Goal: Task Accomplishment & Management: Complete application form

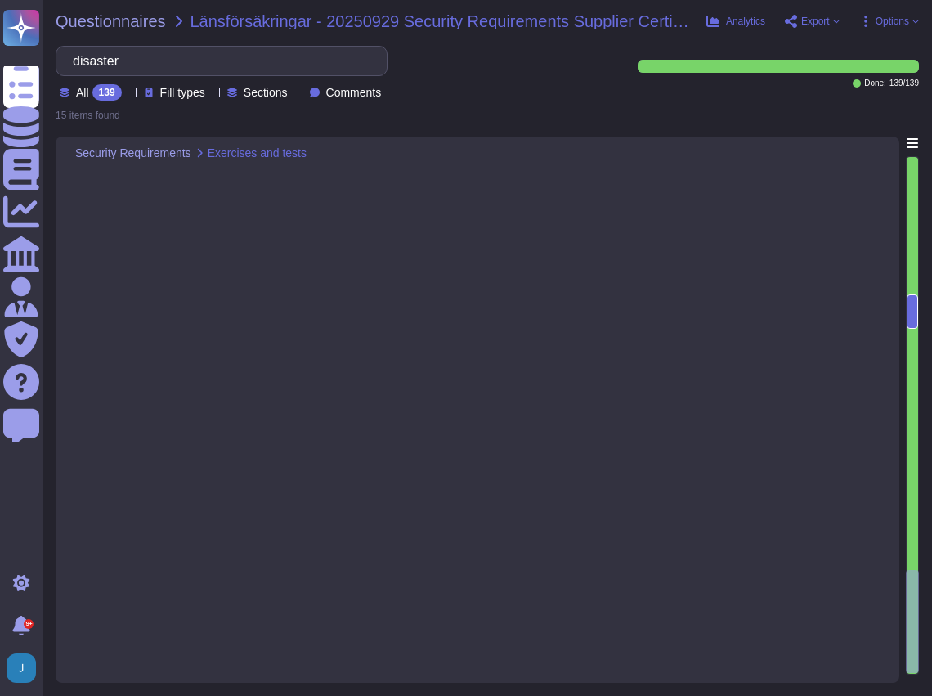
scroll to position [4019, 0]
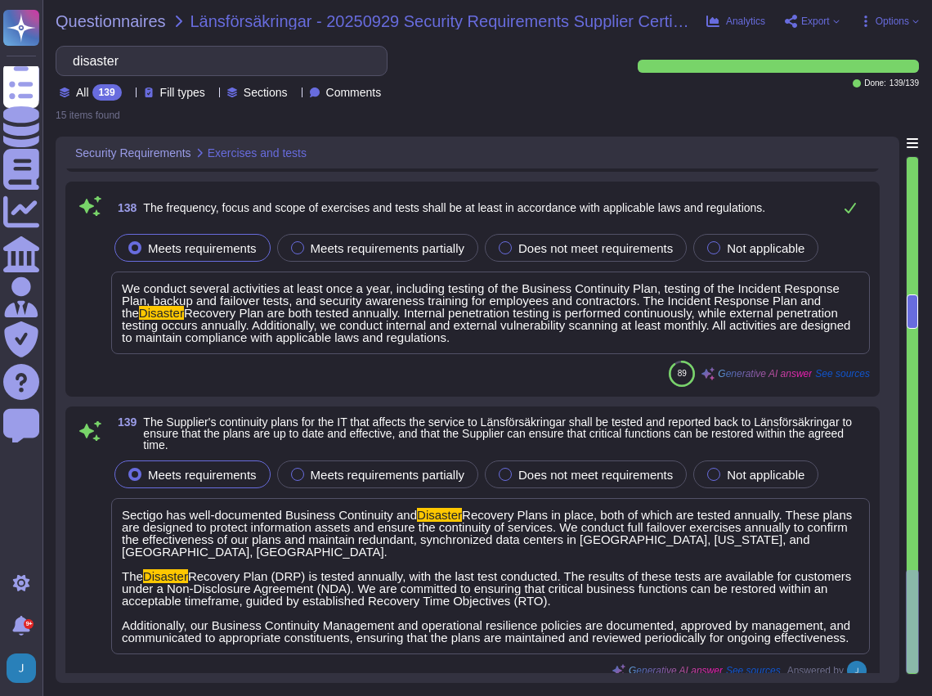
click at [82, 90] on span "All" at bounding box center [82, 92] width 13 height 11
click at [530, 348] on div "We conduct several activities at least once a year, including testing of the Bu…" at bounding box center [490, 313] width 759 height 83
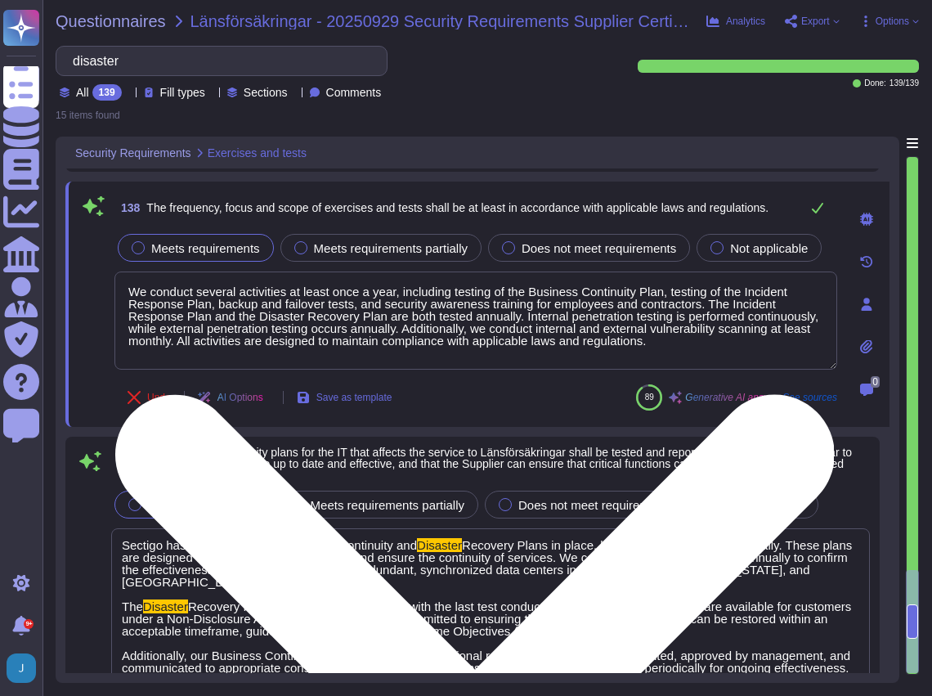
type textarea "We conduct several activities at least once a year, including testing of the Bu…"
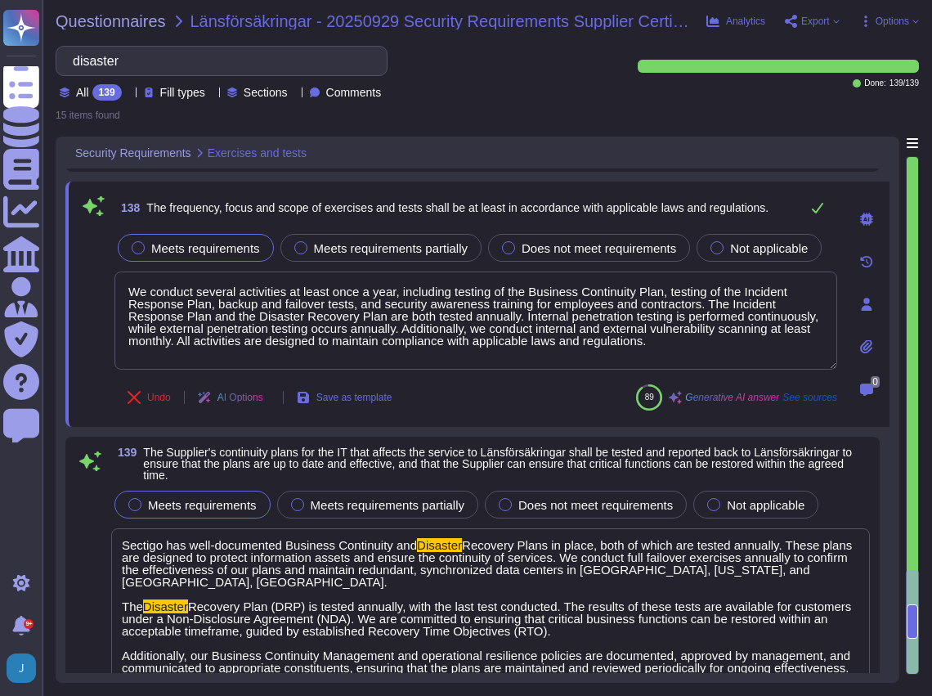
click at [915, 160] on div at bounding box center [912, 415] width 11 height 517
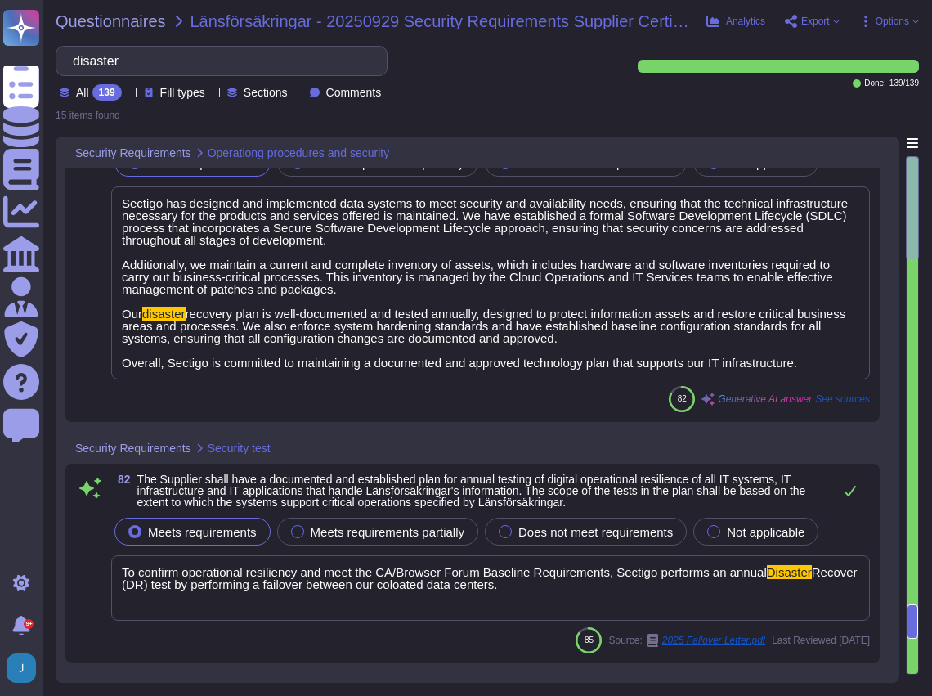
scroll to position [0, 0]
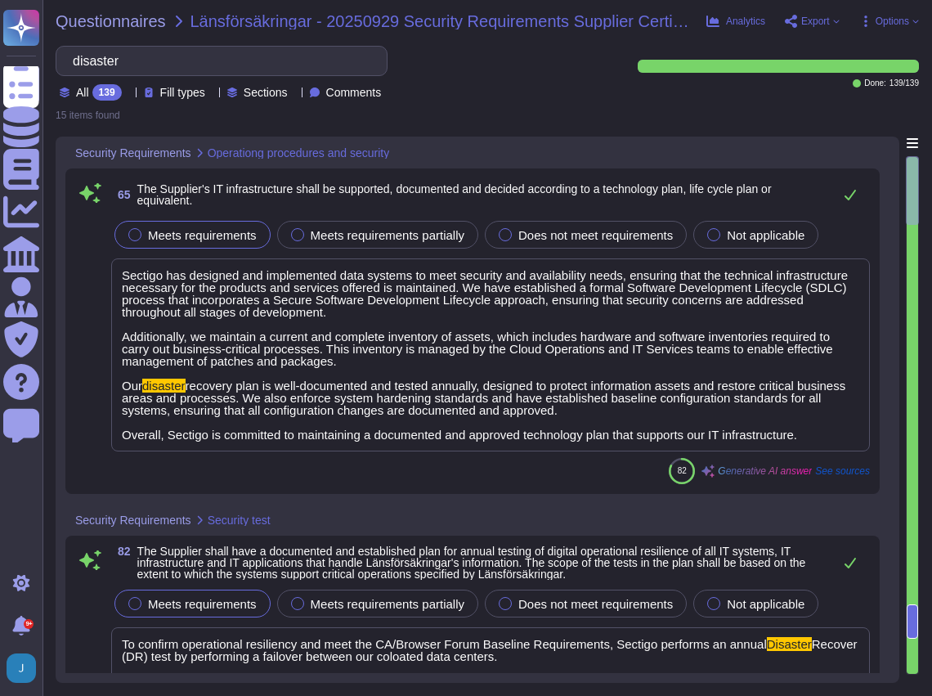
drag, startPoint x: 913, startPoint y: 623, endPoint x: 905, endPoint y: 173, distance: 449.9
click at [905, 173] on div "Security Requirements Operationg procedures and security 65 The Supplier's IT i…" at bounding box center [488, 410] width 864 height 546
click at [911, 171] on div at bounding box center [912, 190] width 13 height 69
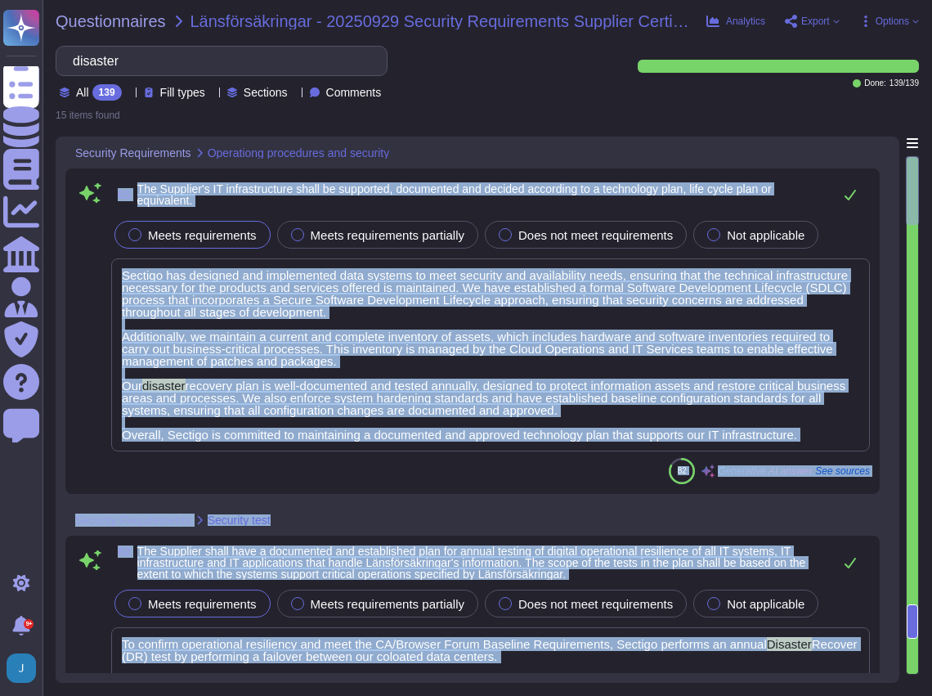
drag, startPoint x: 913, startPoint y: 628, endPoint x: 900, endPoint y: 228, distance: 400.2
click at [900, 228] on div "Security Requirements Operationg procedures and security 65 The Supplier's IT i…" at bounding box center [488, 410] width 864 height 546
click at [909, 211] on div at bounding box center [912, 190] width 13 height 69
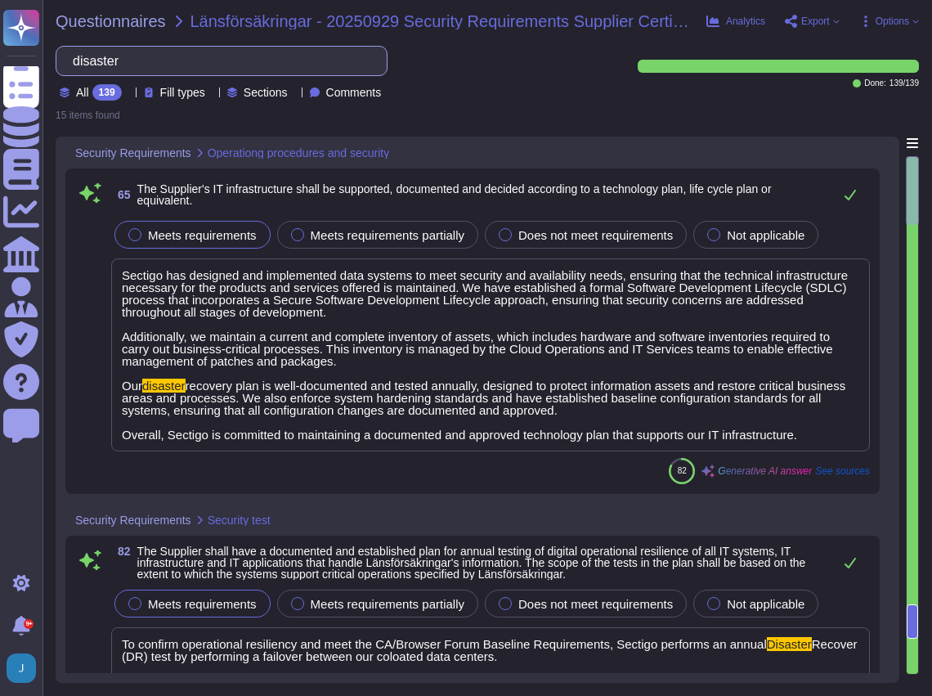
drag, startPoint x: 214, startPoint y: 59, endPoint x: 72, endPoint y: 46, distance: 142.9
click at [72, 46] on div "disaster" at bounding box center [222, 61] width 332 height 30
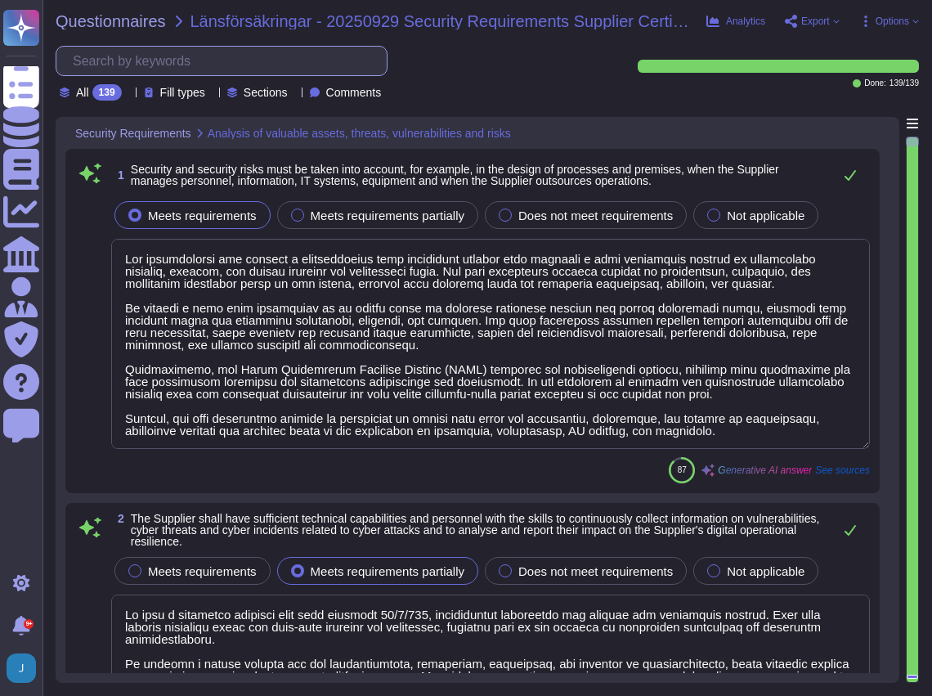
type textarea "We conduct a full risk assessment on an annual basis to identify potential thre…"
type textarea "Our organization has adopted a comprehensive risk management program that inclu…"
type textarea "We have a dedicated security team that operates 24/7/365, continuously monitori…"
click at [229, 565] on span "Meets requirements" at bounding box center [202, 571] width 109 height 14
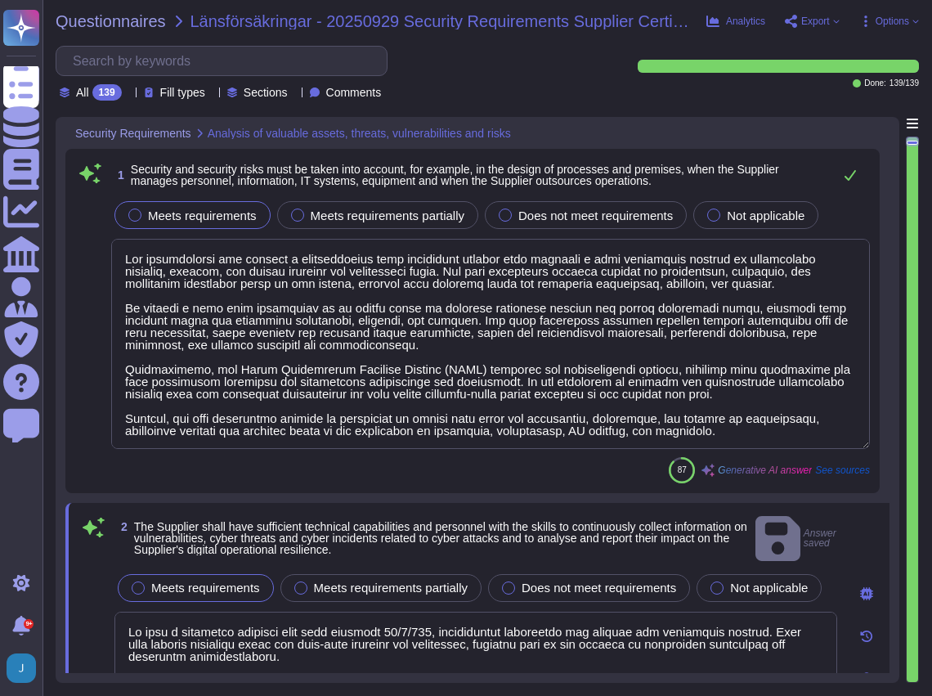
scroll to position [1, 0]
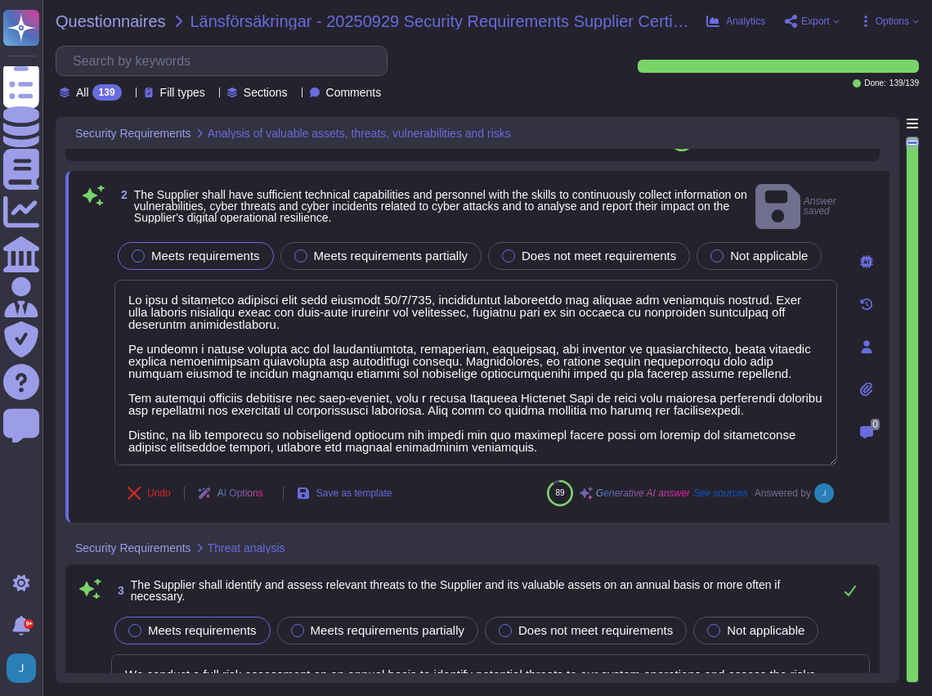
type textarea "Sectigo performs regular vulnerability assessments to identify valuable assets,…"
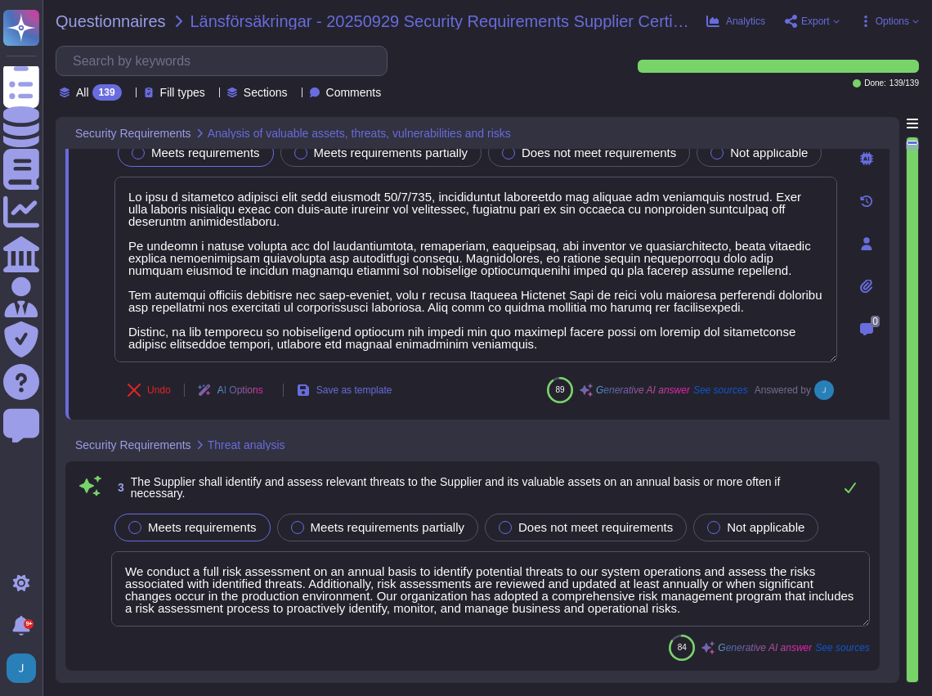
type textarea "Sectigo’s business operations are directed by the executive management team (Ch…"
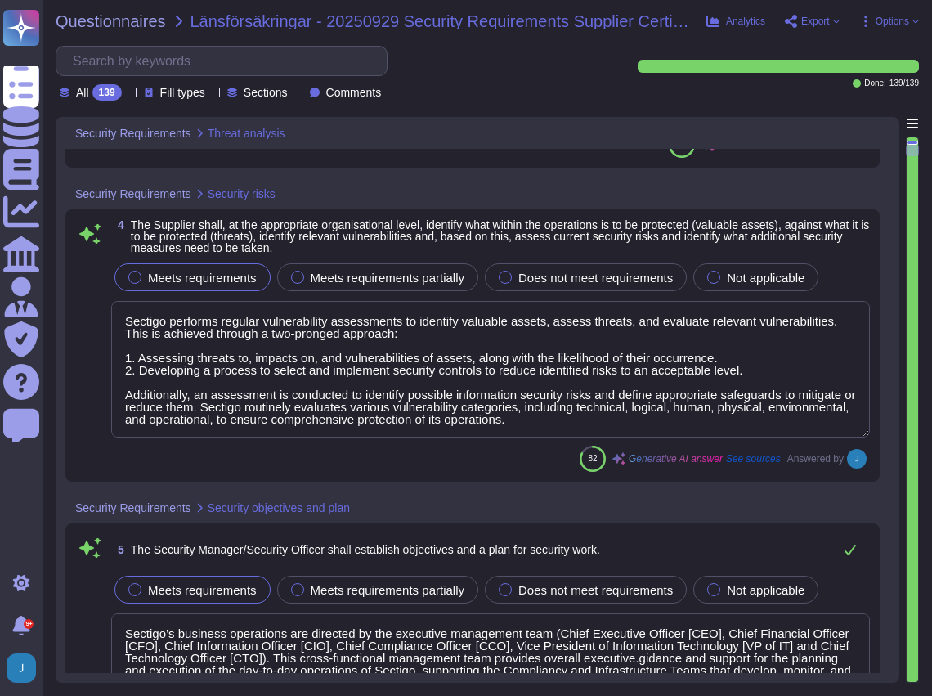
type textarea "Sectigo has a comprehensive security awareness training program that is mandato…"
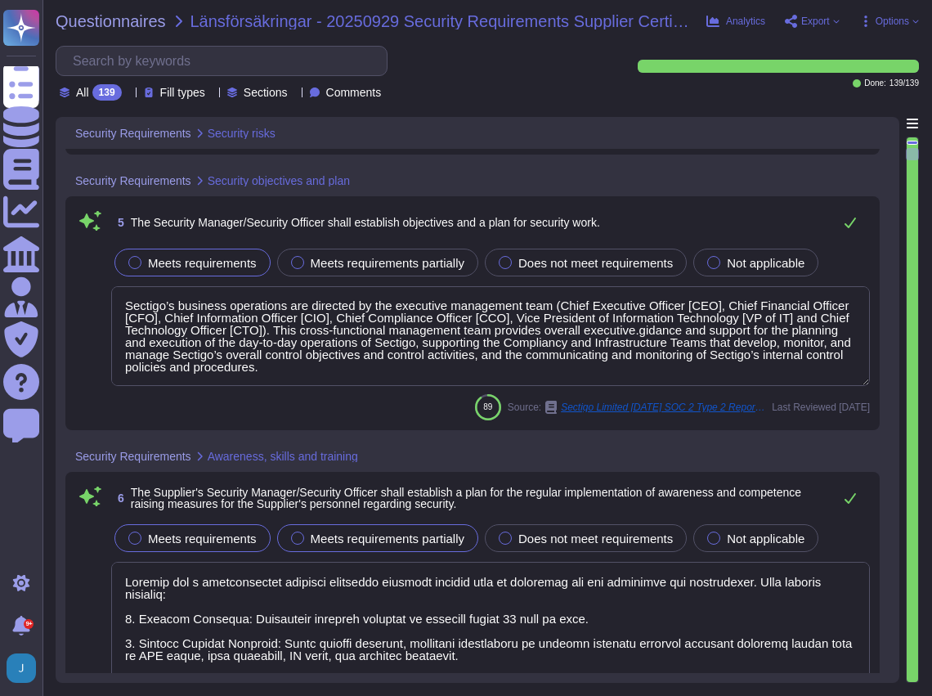
type textarea "We have established procedures, roles, and responsibilities for managing securi…"
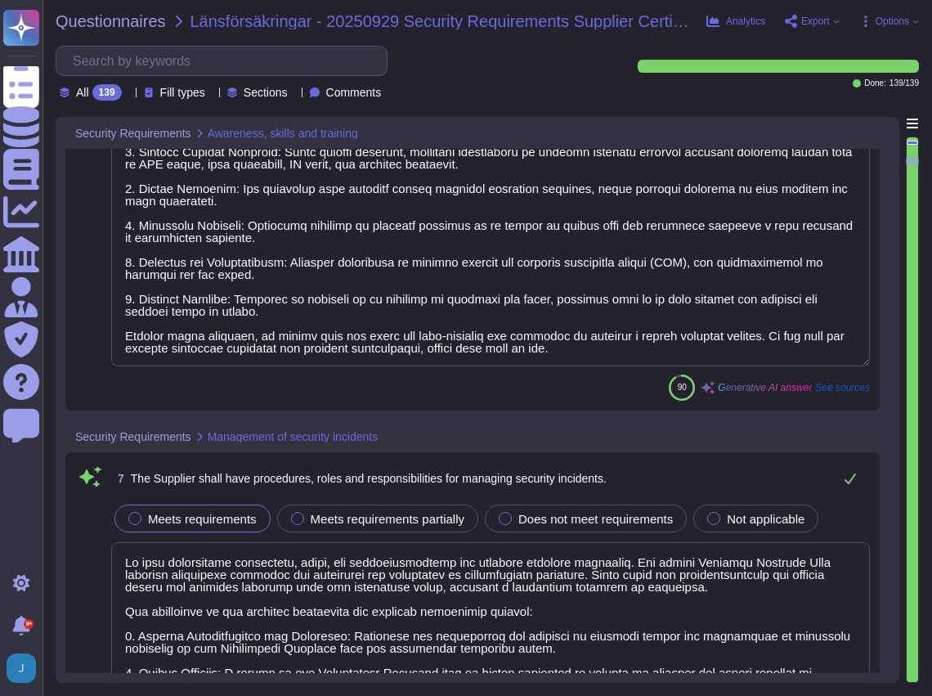
type textarea "The Supplier has established a comprehensive approach to monitoring and control…"
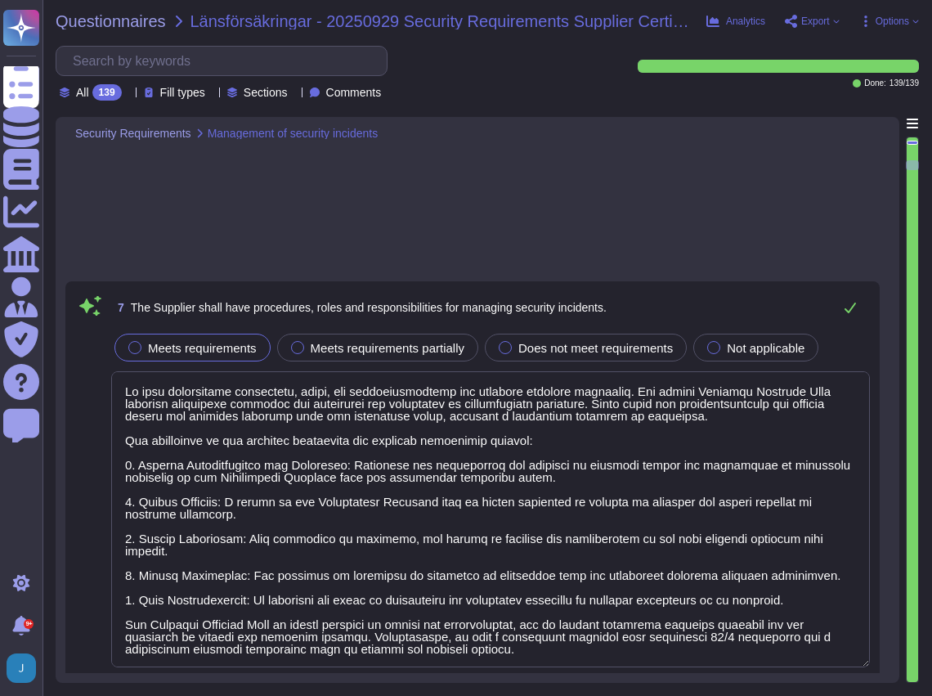
type textarea "The Company has a documented internal investigation process for addressing inci…"
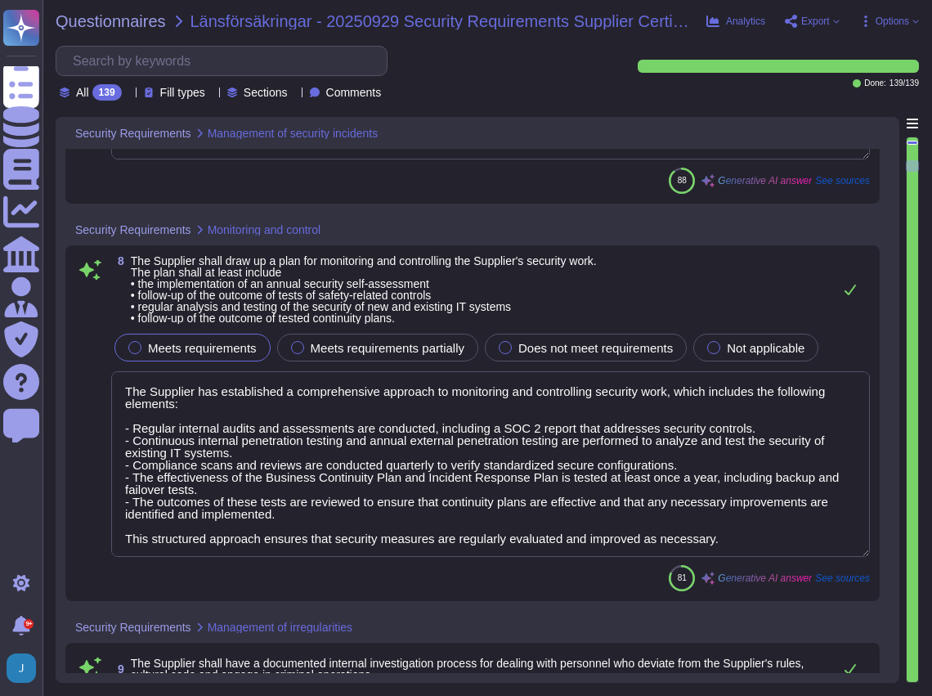
type textarea "Sectigo shall evaluate factors such as the individual, job function, performanc…"
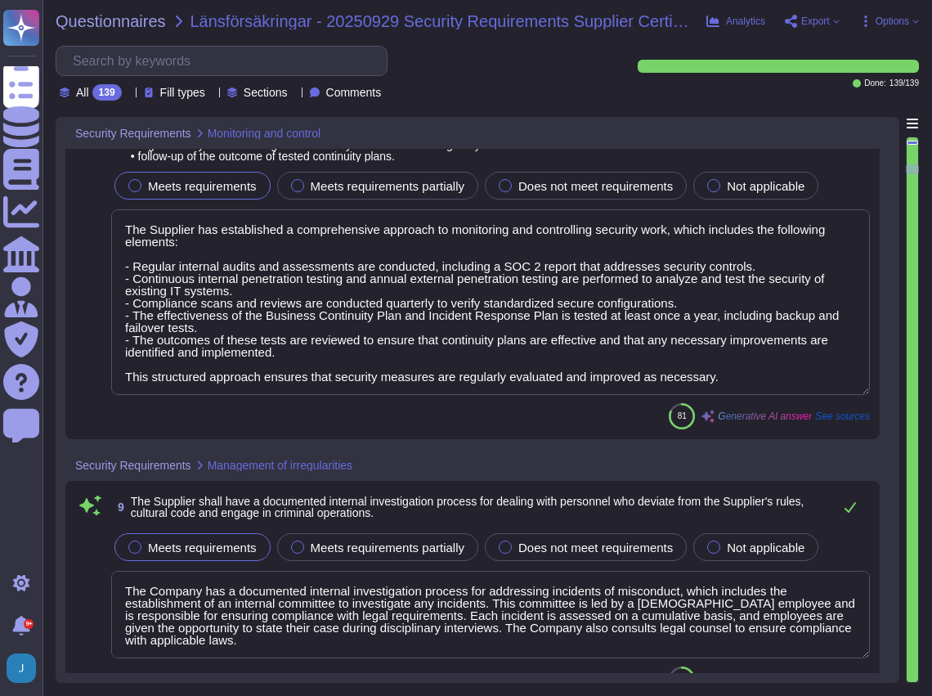
type textarea "We have implemented several security measures to detect and prevent unauthorize…"
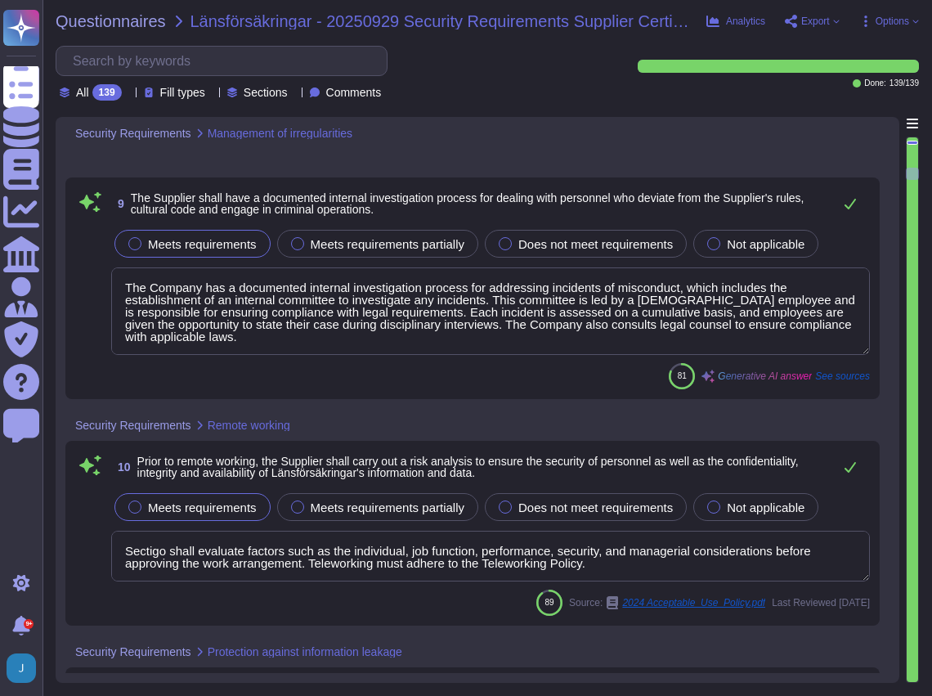
type textarea "Backups are retained for the last 14 backups, with backups taken daily. When ba…"
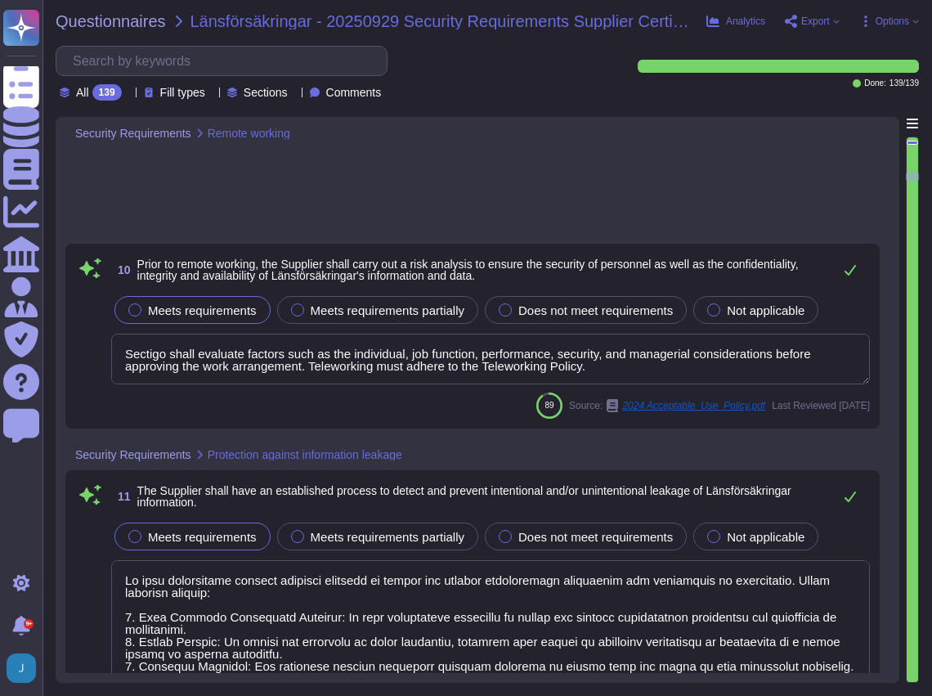
type textarea "- Assigned passwords shall be changed the first time they are used, and users a…"
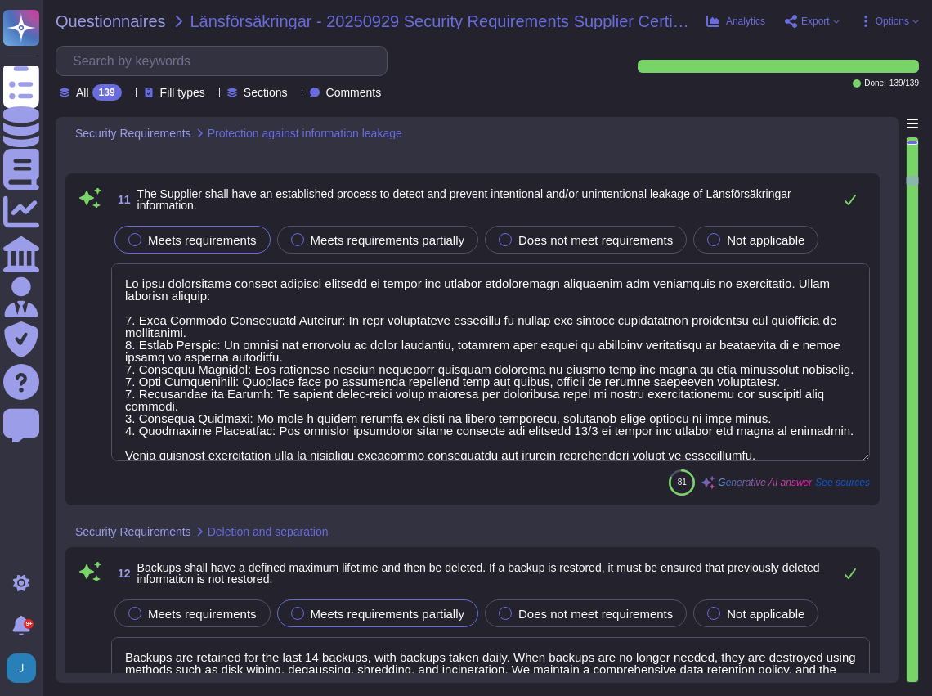
type textarea "- Passwords are not stored in plain text and are stored as salted hashes. - Pas…"
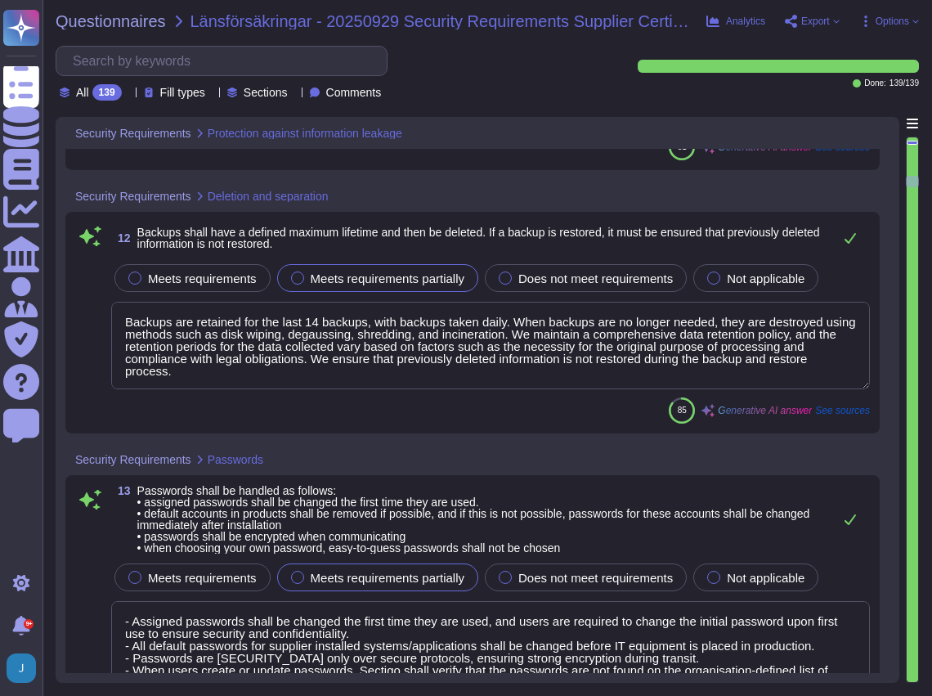
type textarea "Our login routine is designed to enhance security and protect user information.…"
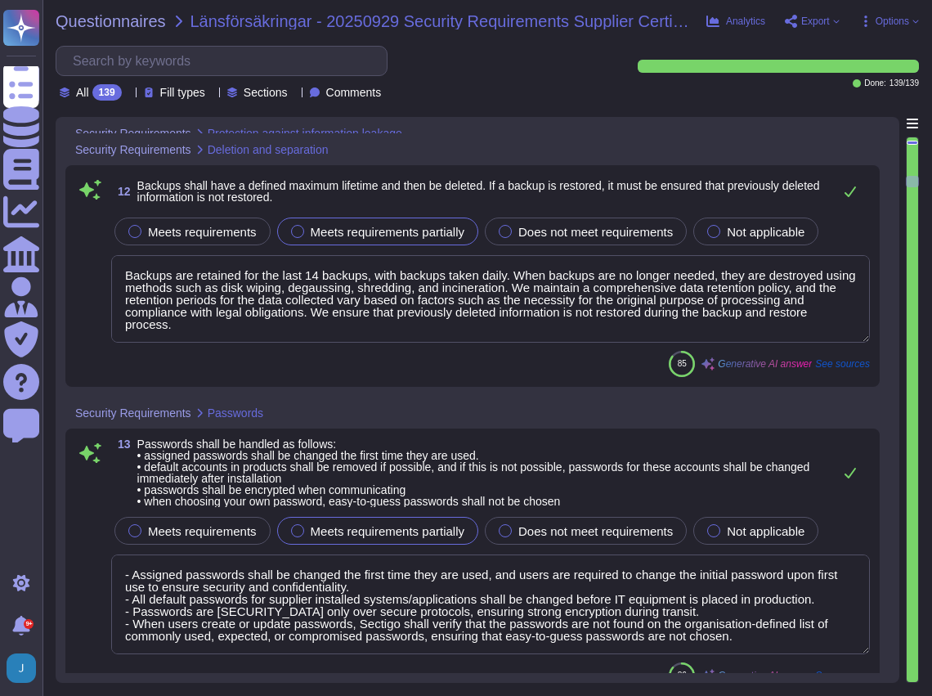
type textarea "We have implemented several security measures to detect and prevent unauthorize…"
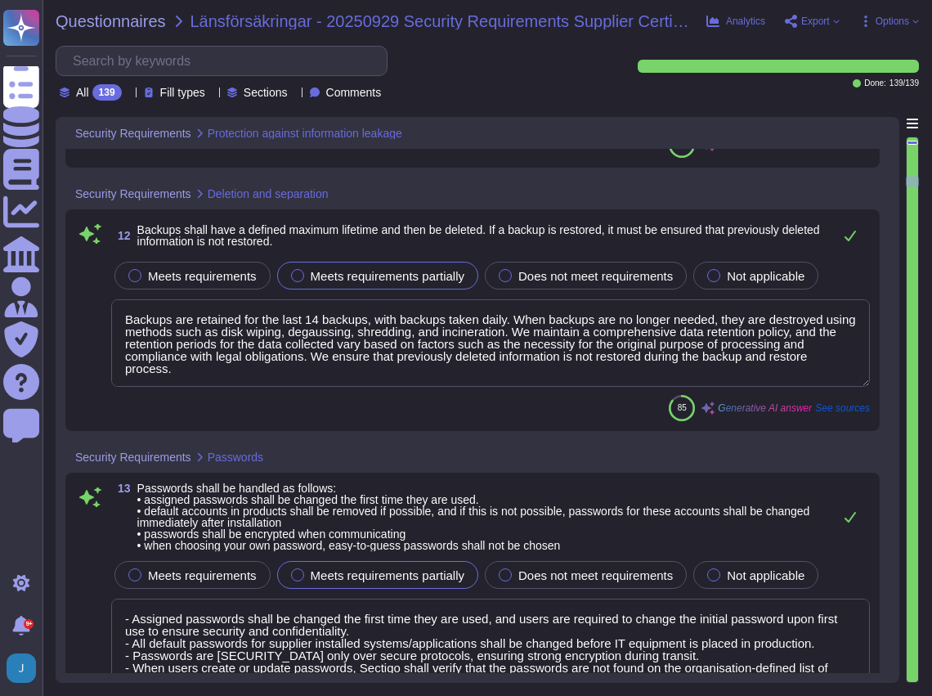
type textarea "Our login routine is designed to enhance security and protect user information.…"
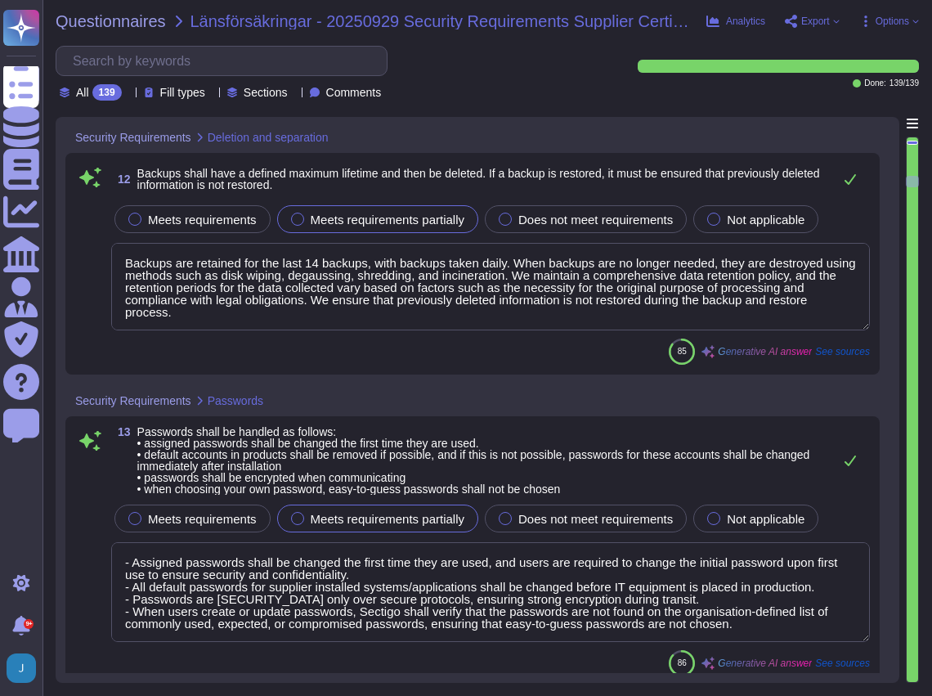
type textarea "We have implemented several security measures to detect and prevent unauthorize…"
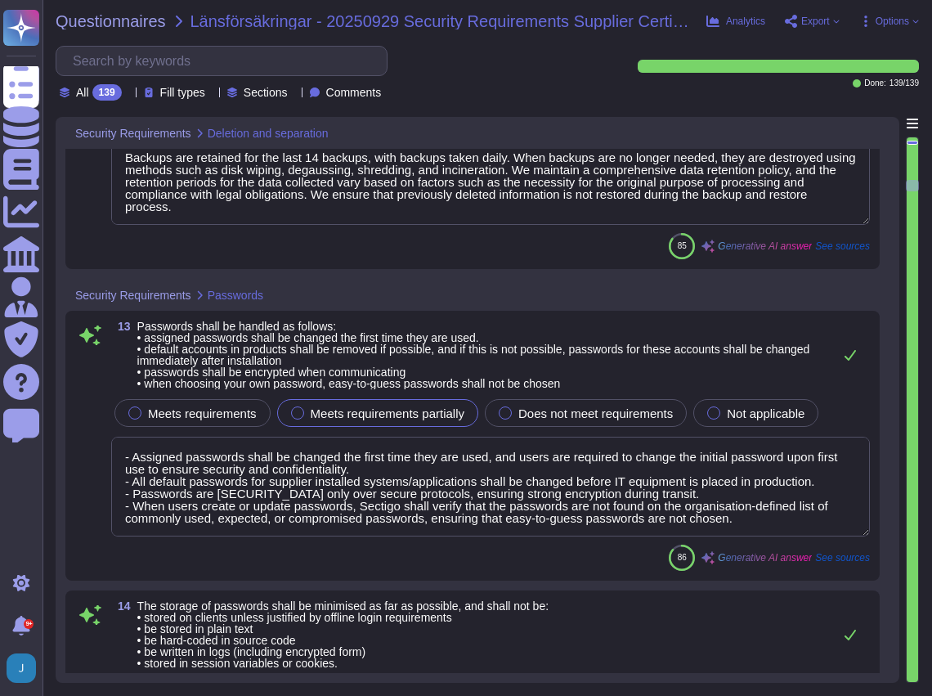
scroll to position [3762, 0]
type textarea "Our login routine is designed to enhance security and protect user information.…"
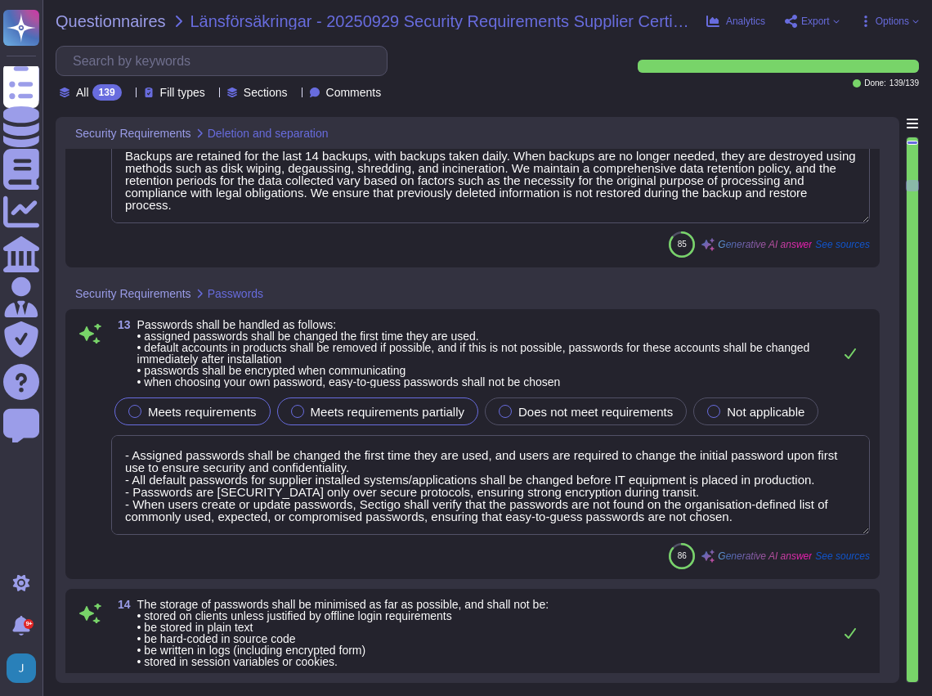
click at [160, 406] on span "Meets requirements" at bounding box center [202, 412] width 109 height 14
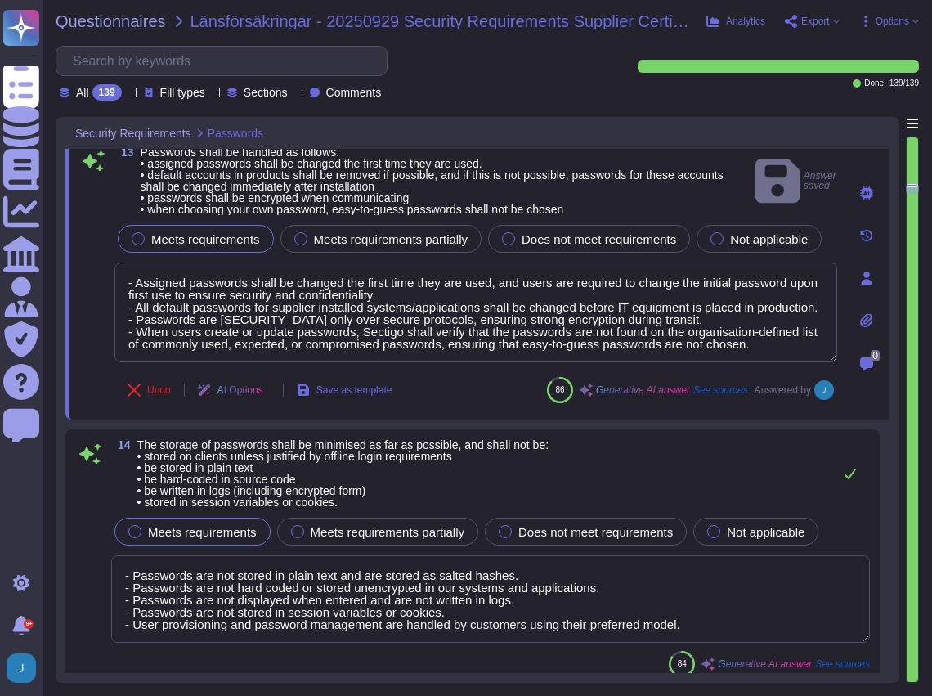
scroll to position [3926, 0]
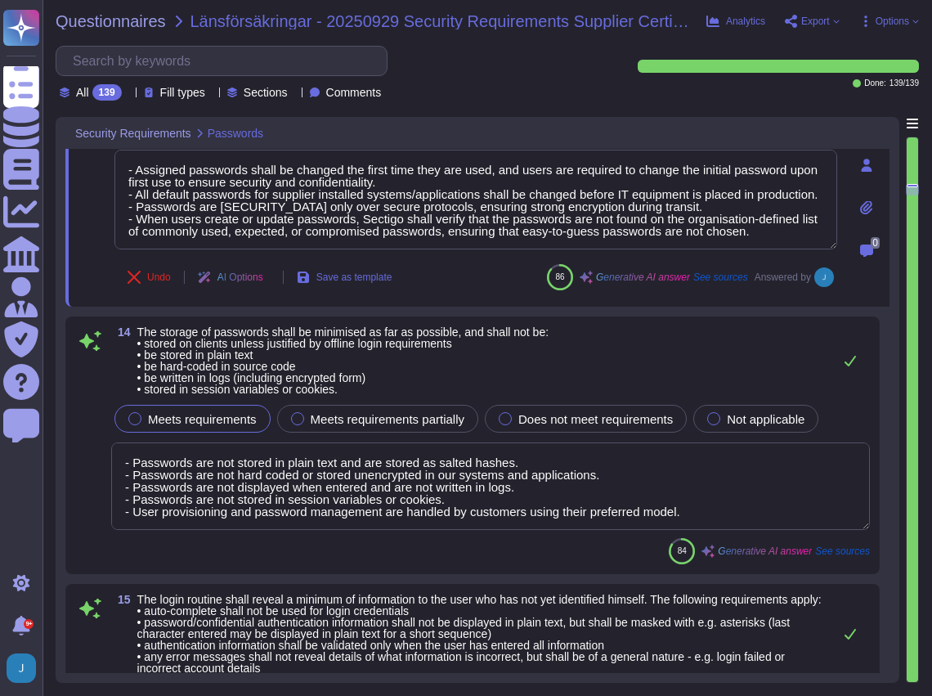
type textarea "Passwords shall only be transmitted when cryptographically protected and stored…"
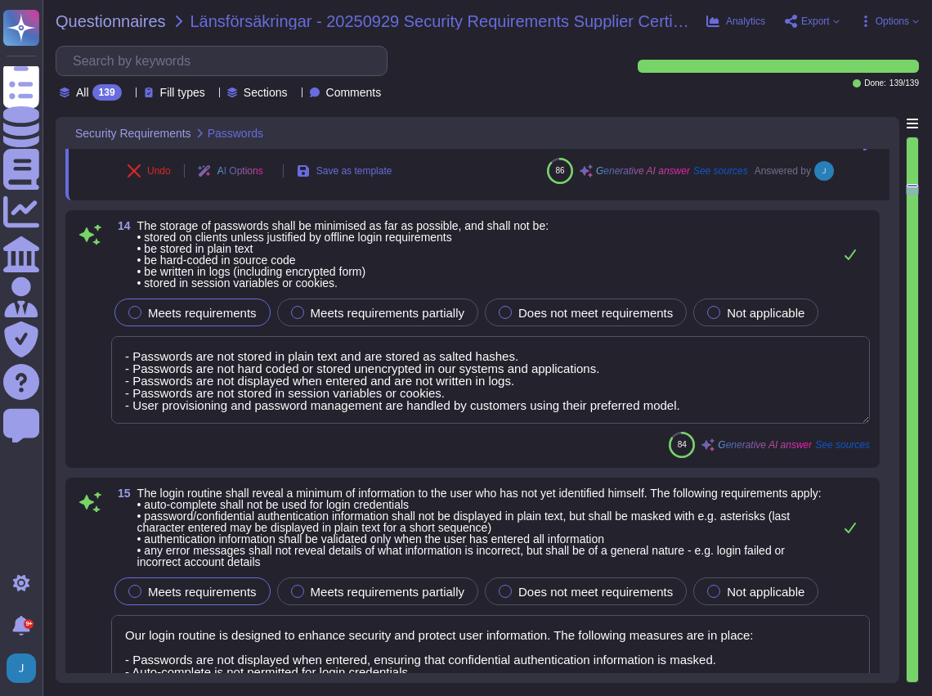
type textarea "The large delays in response times affect a huge number of Sectigo's customers."
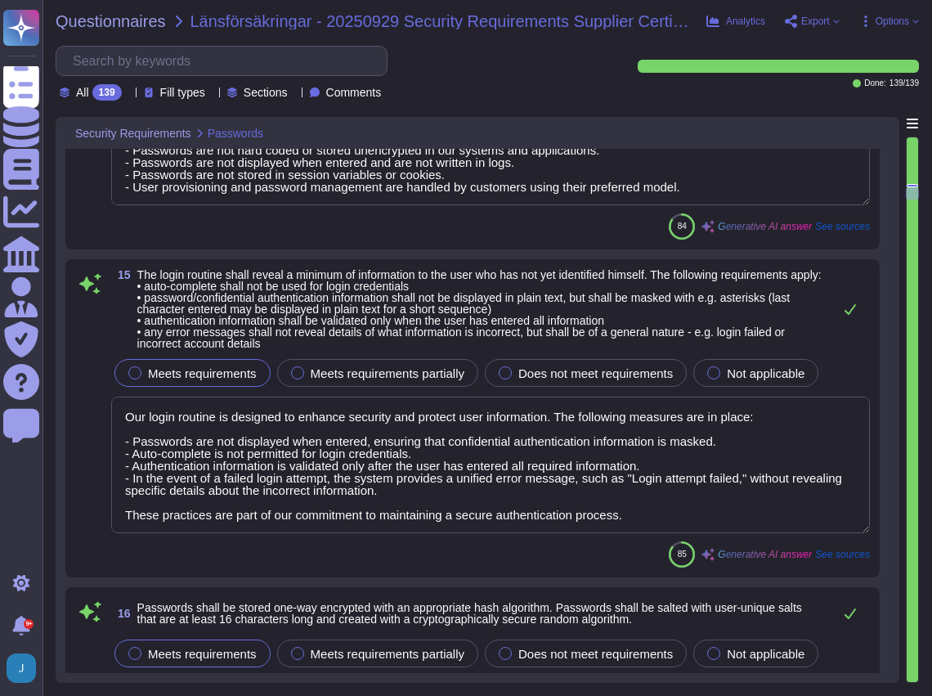
type textarea "Customers manage their own user provisioning (including password setting) using…"
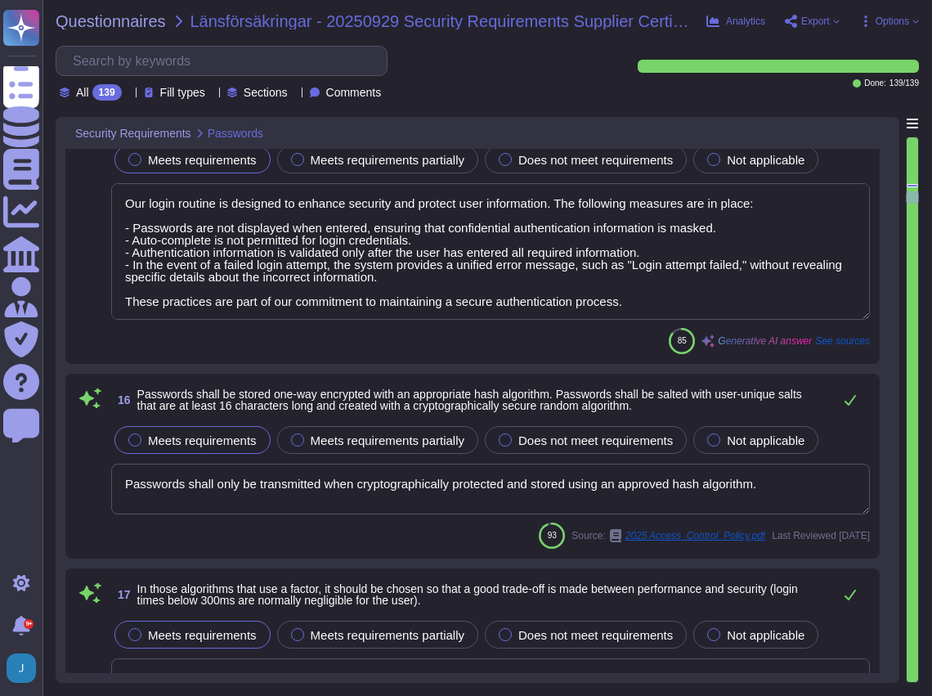
type textarea "Our service supports Single Sign-On (SSO) via SAML2, allowing for seamless auth…"
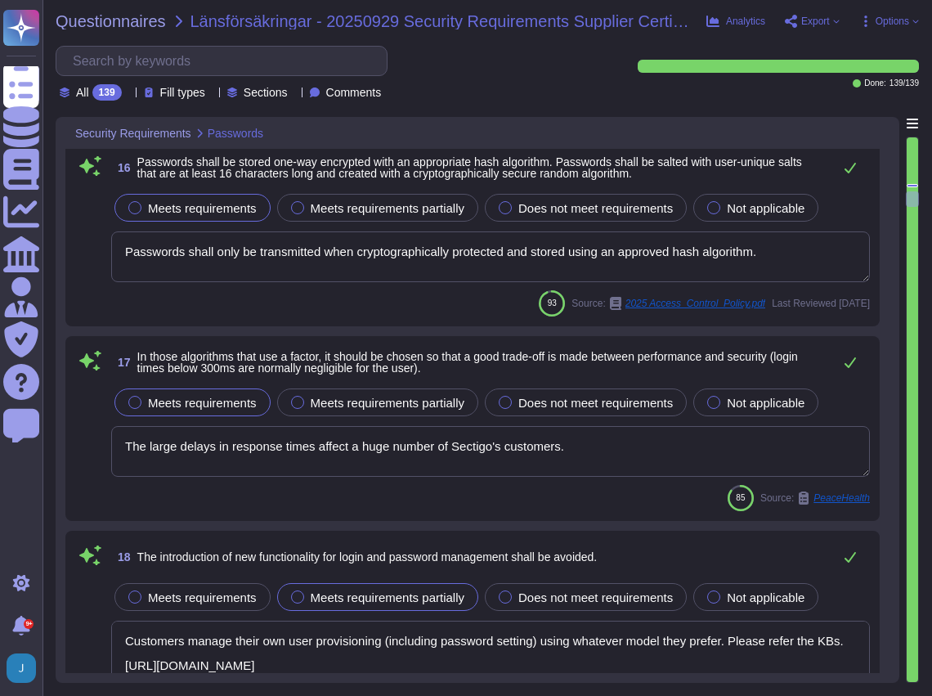
scroll to position [4797, 0]
type textarea "To gain external access to production environment(s) back end services over the…"
drag, startPoint x: 572, startPoint y: 460, endPoint x: 132, endPoint y: 460, distance: 440.0
click at [132, 460] on textarea "The large delays in response times affect a huge number of Sectigo's customers." at bounding box center [490, 450] width 759 height 51
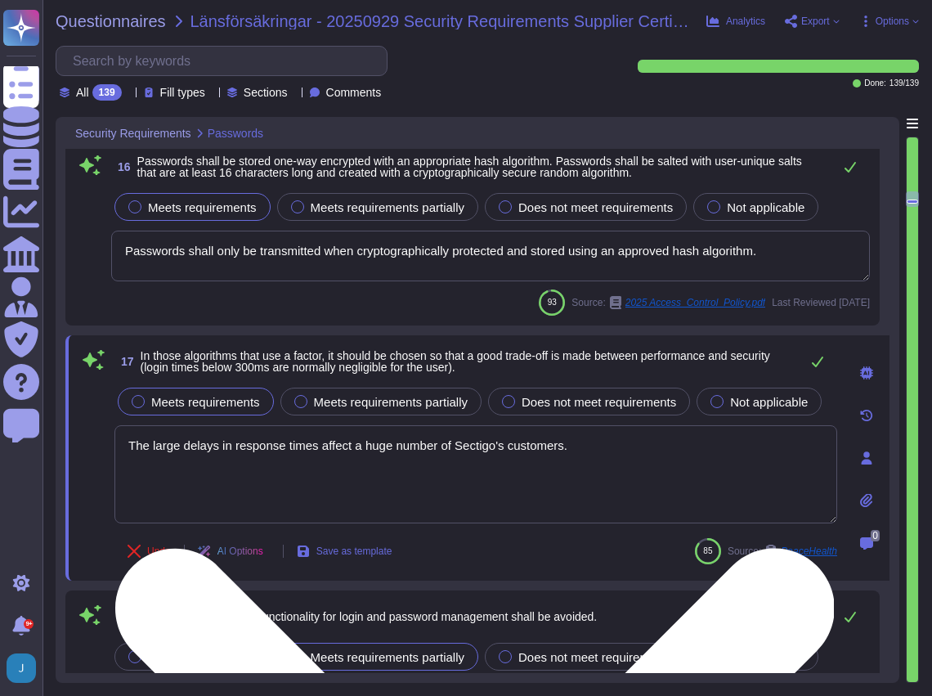
type textarea "To gain external access to production environment(s) back end services over the…"
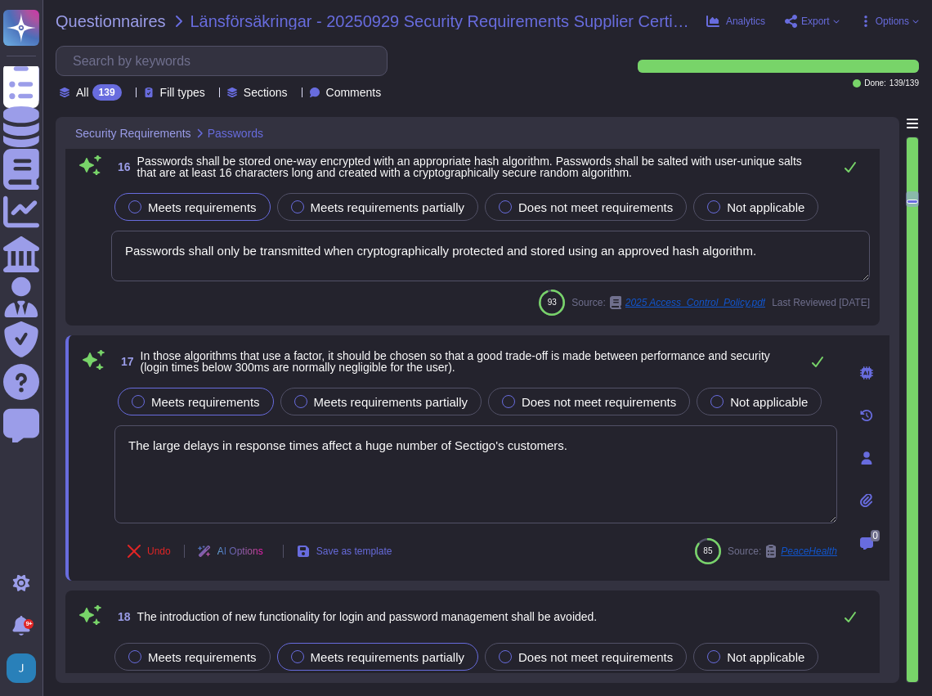
type textarea "T"
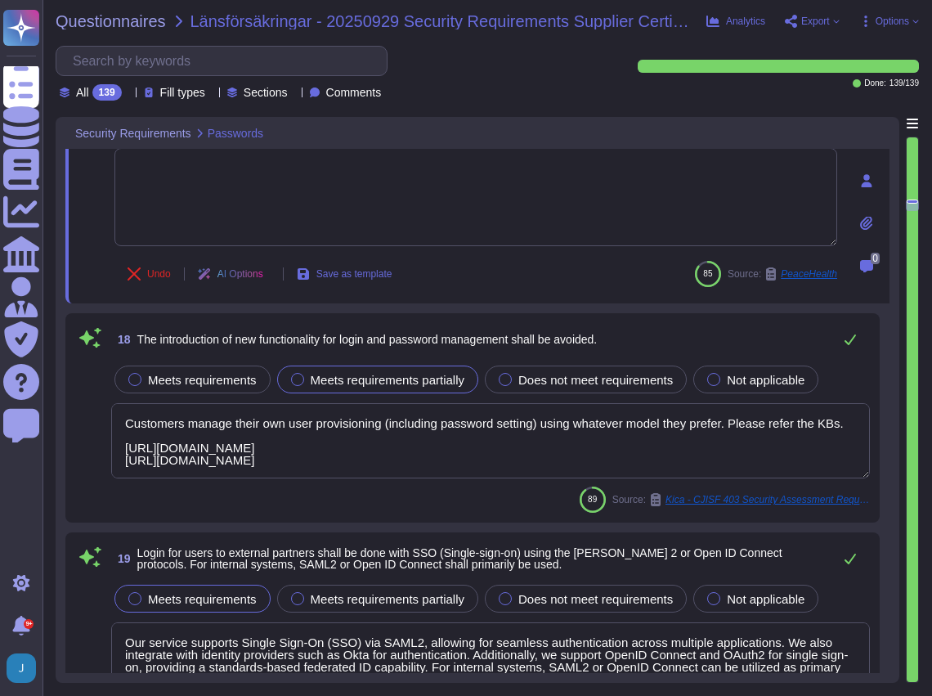
type textarea "The authentication level for service accounts includes strong password requirem…"
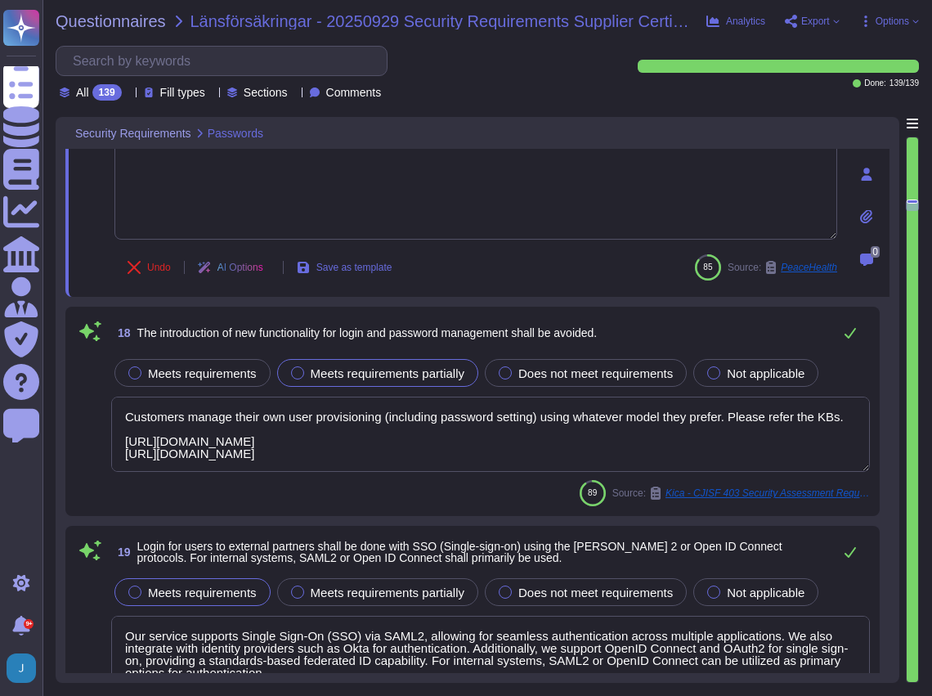
scroll to position [1, 0]
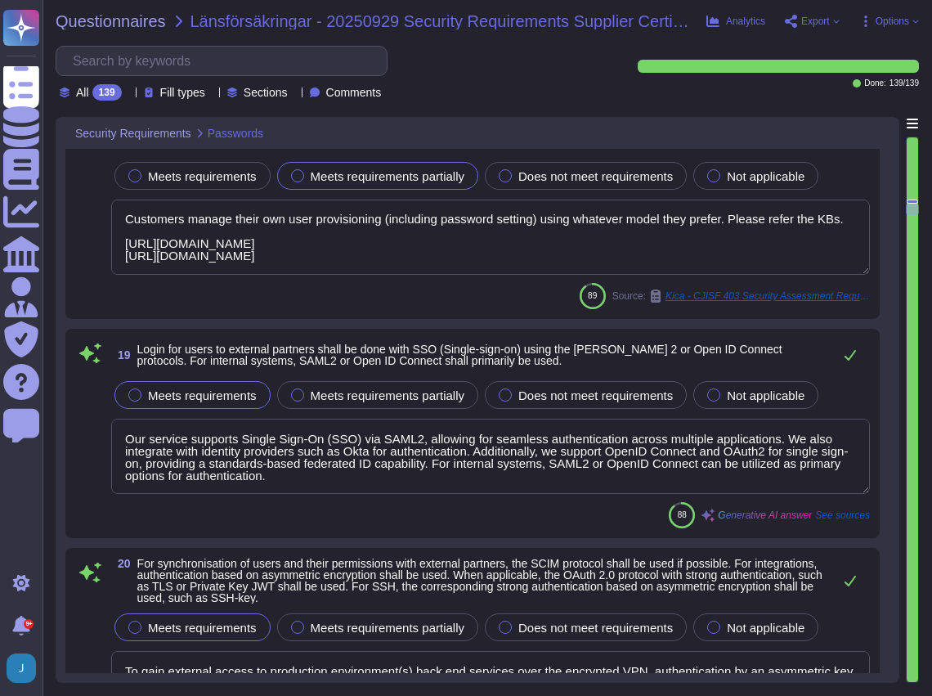
type textarea "Service and shared user accounts shall have a person assigned who holds the ove…"
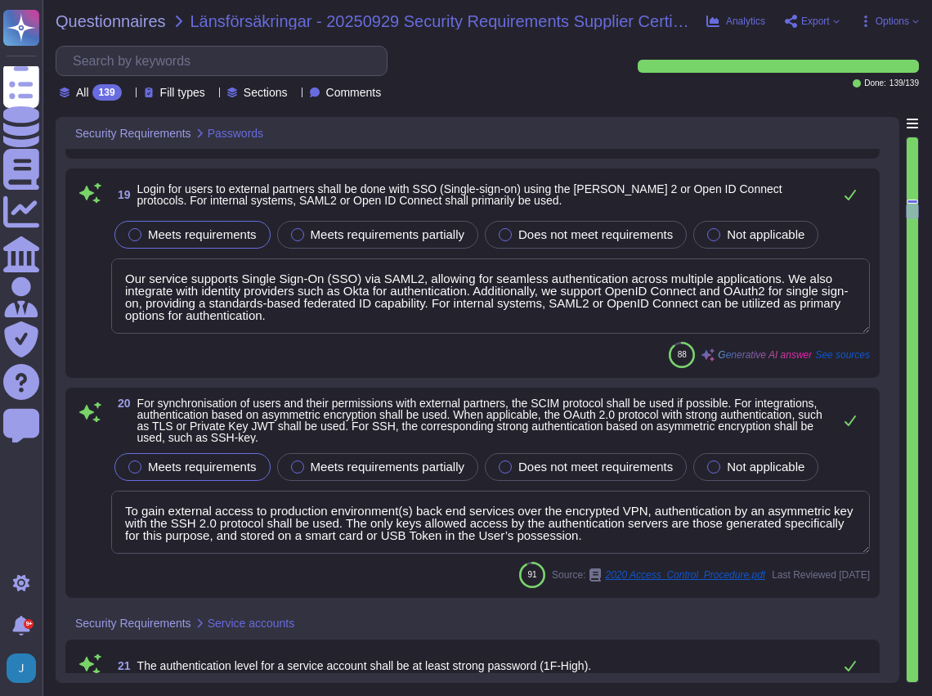
type textarea "Service accounts are provisioned according to the principle of least privilege,…"
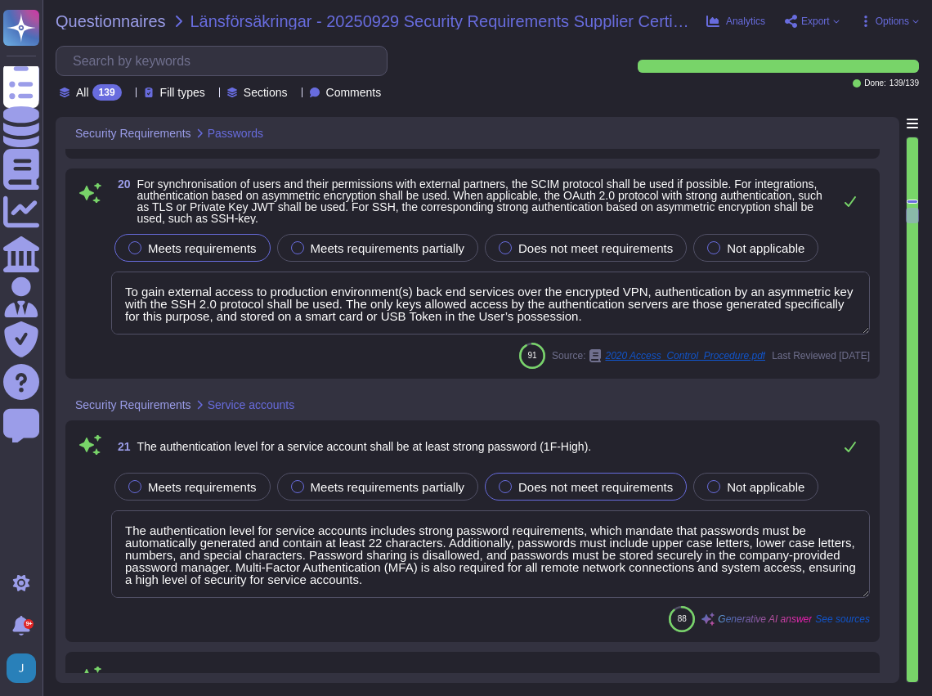
type textarea "Service and shared user accounts shall have a person assigned who holds the ove…"
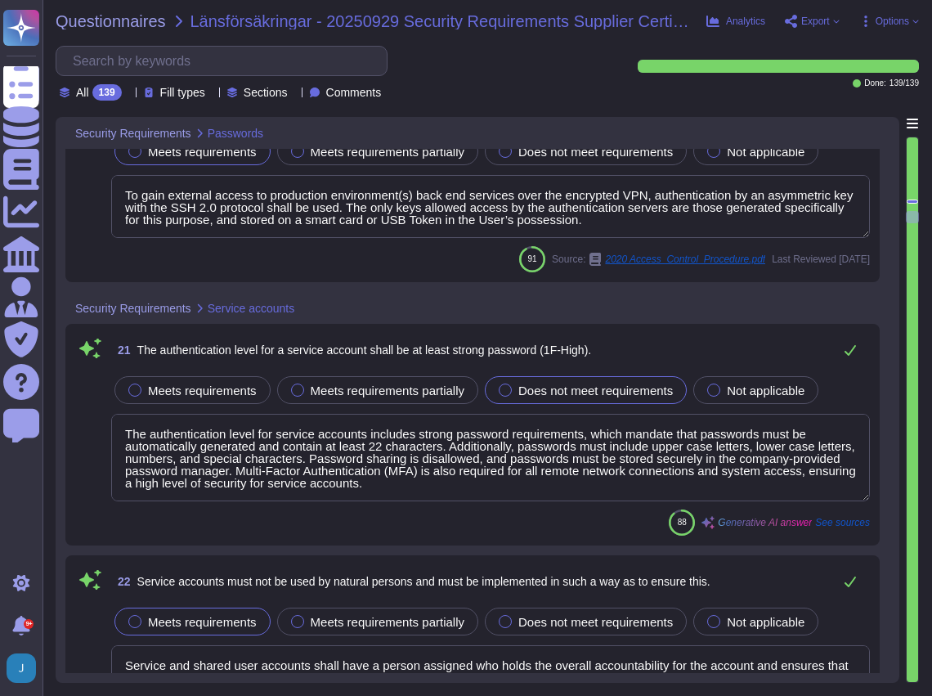
scroll to position [5725, 0]
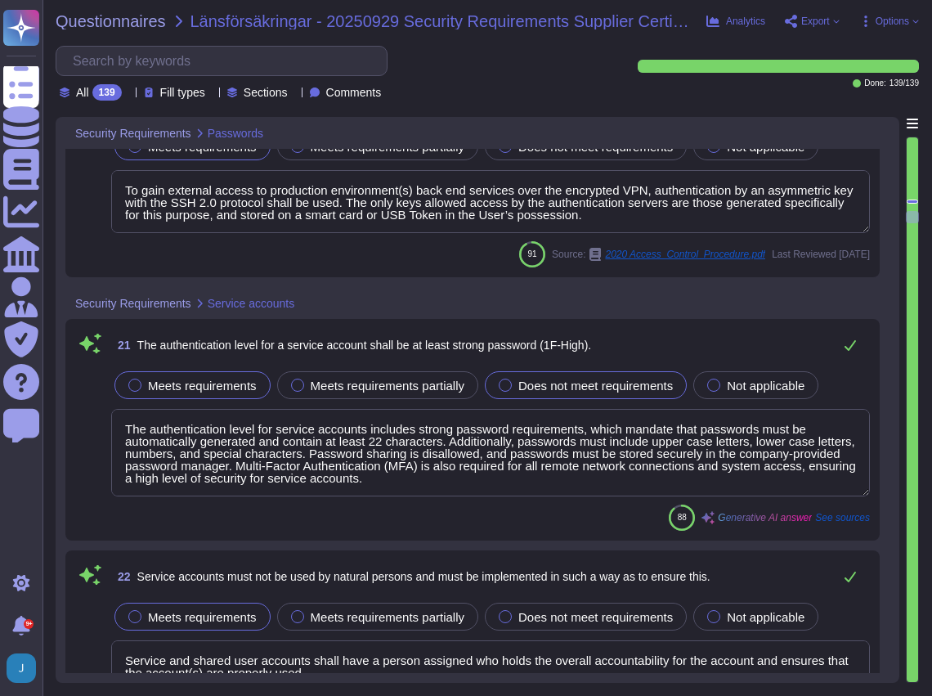
click at [147, 382] on label "Meets requirements" at bounding box center [192, 385] width 128 height 13
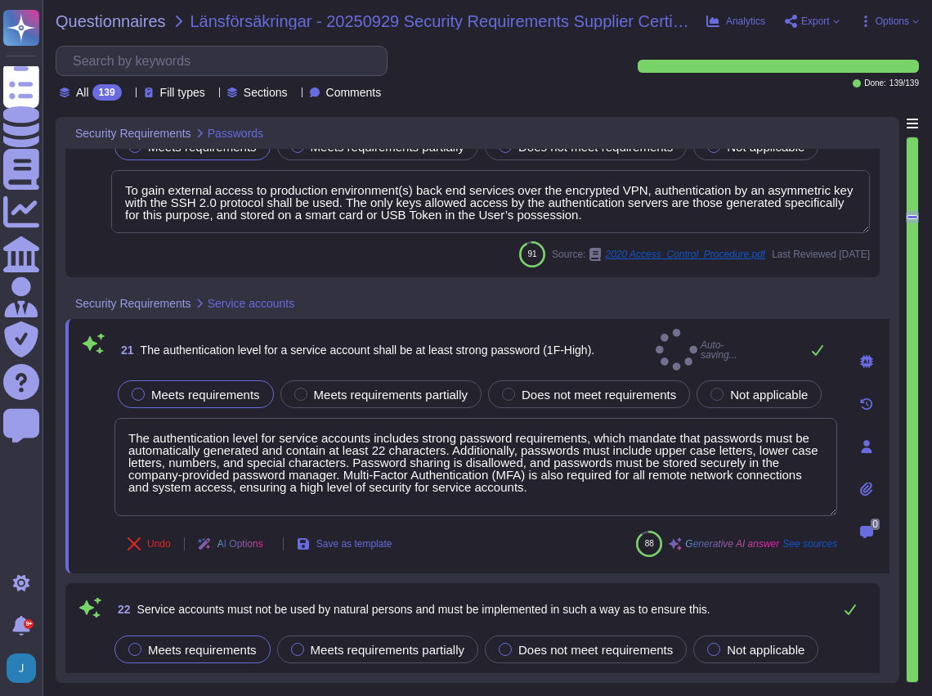
type textarea "Service and shared user accounts shall have a person assigned who holds the ove…"
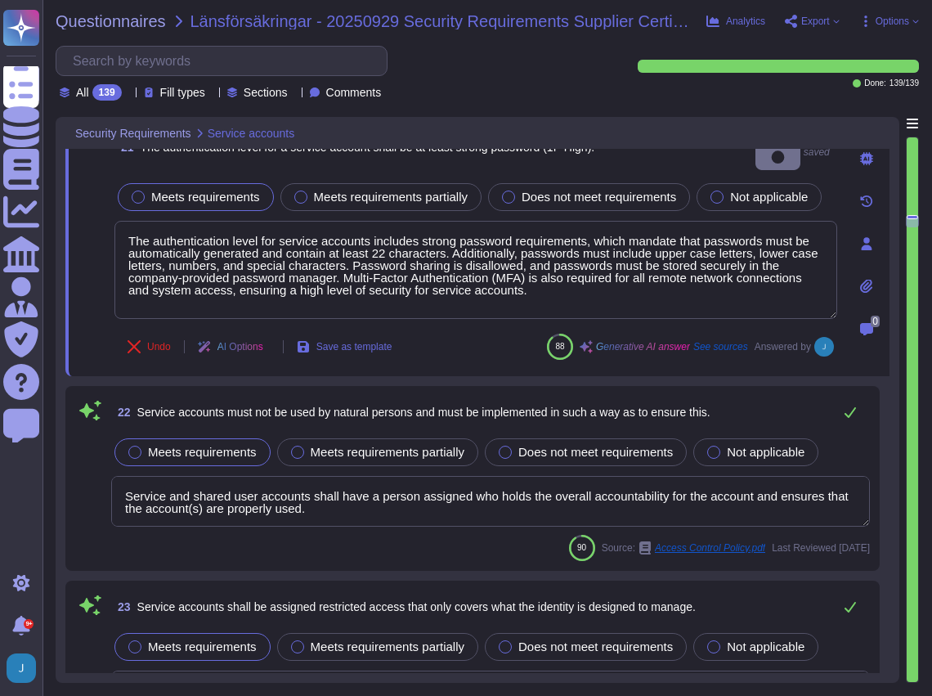
type textarea "Service accounts shall not be usable for interactive logon. Each service accoun…"
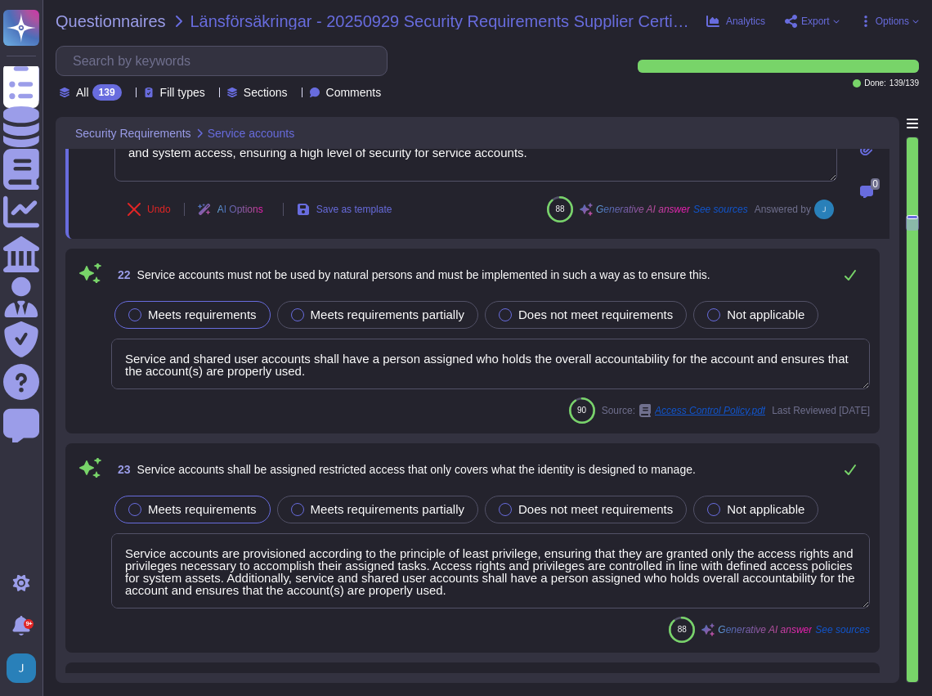
type textarea "Service accounts are provisioned according to the principle of least privilege,…"
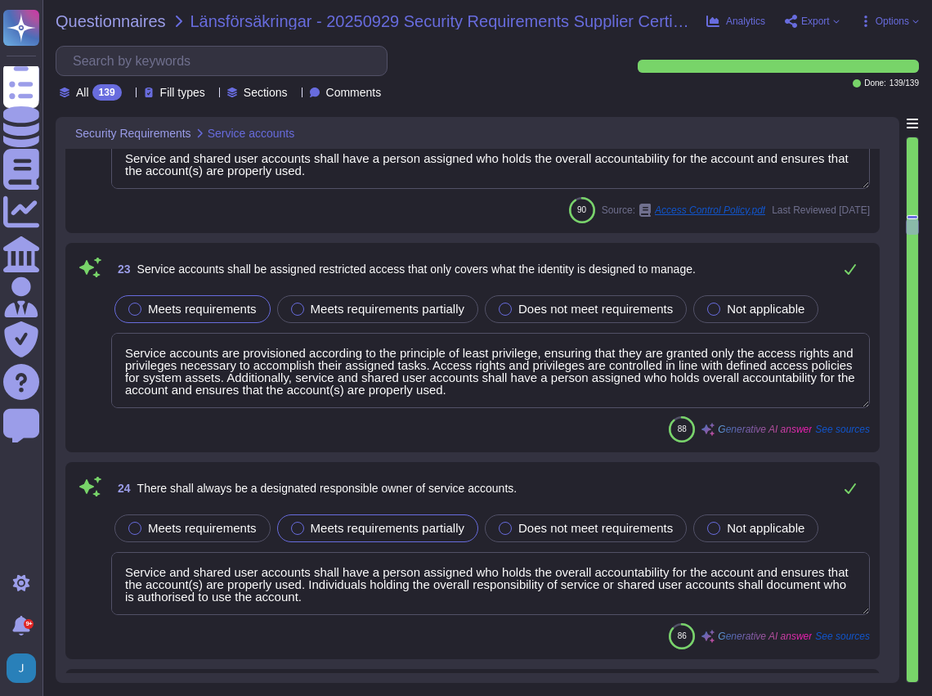
type textarea "Access to confidential information is secured through the requirement of multi-…"
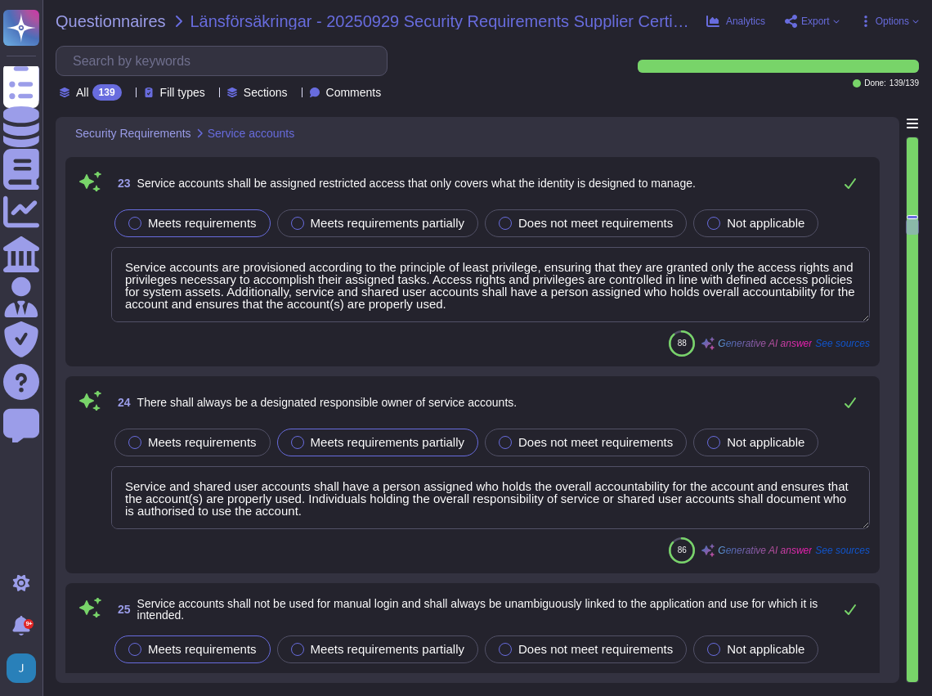
scroll to position [6324, 0]
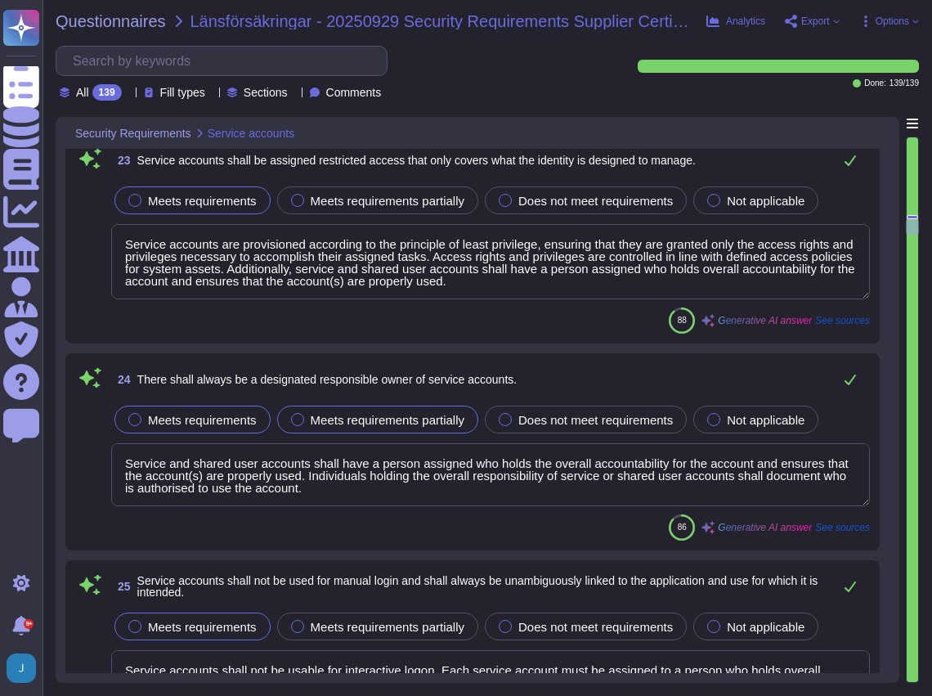
click at [143, 420] on label "Meets requirements" at bounding box center [192, 419] width 128 height 13
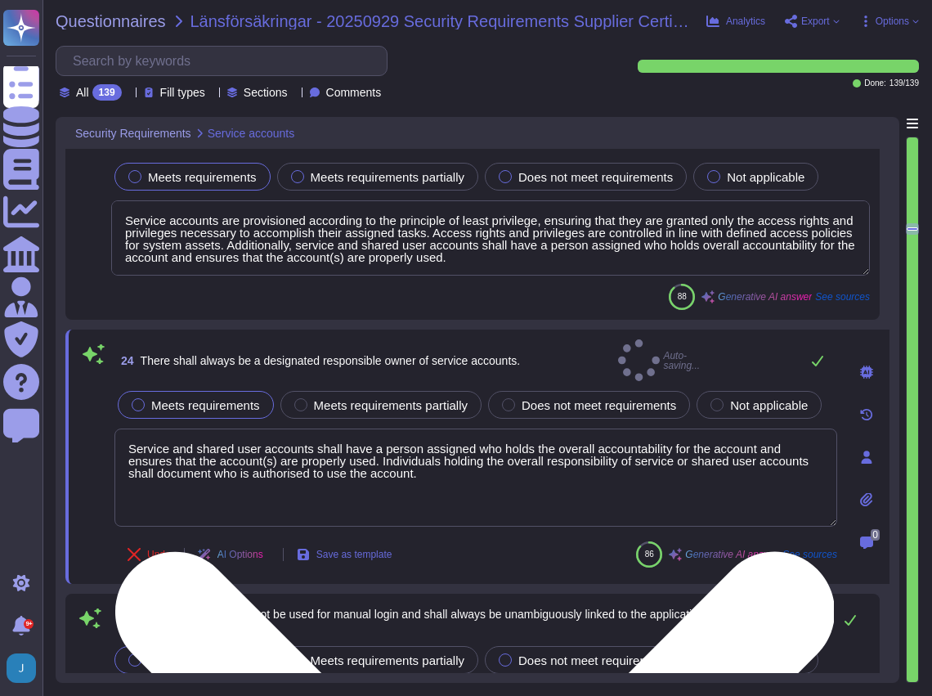
type textarea "Access to confidential information is secured through the requirement of multi-…"
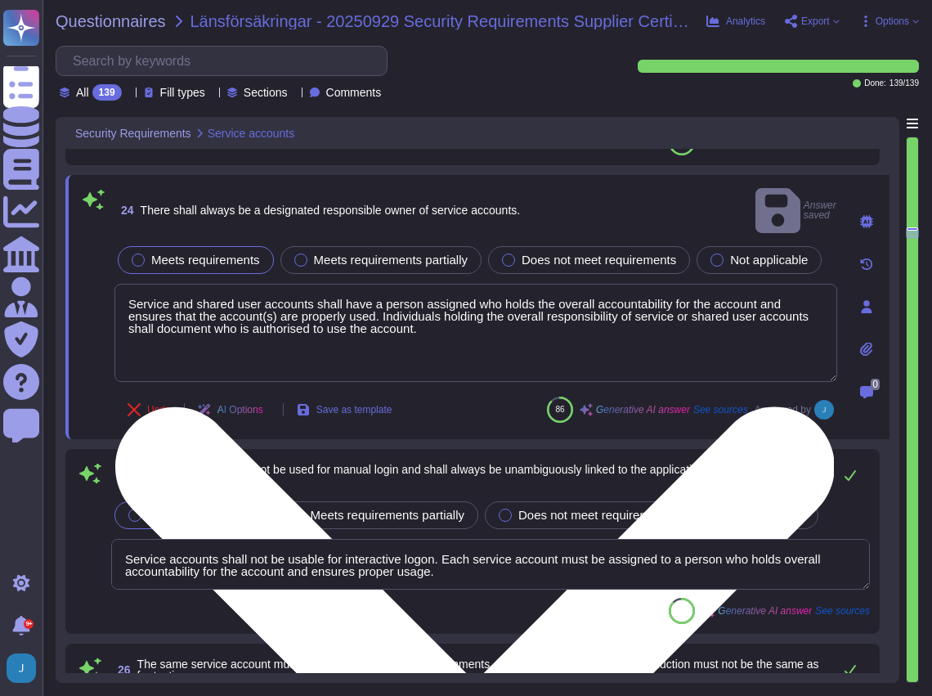
type textarea "Two factor authentication is required to access sensitive features."
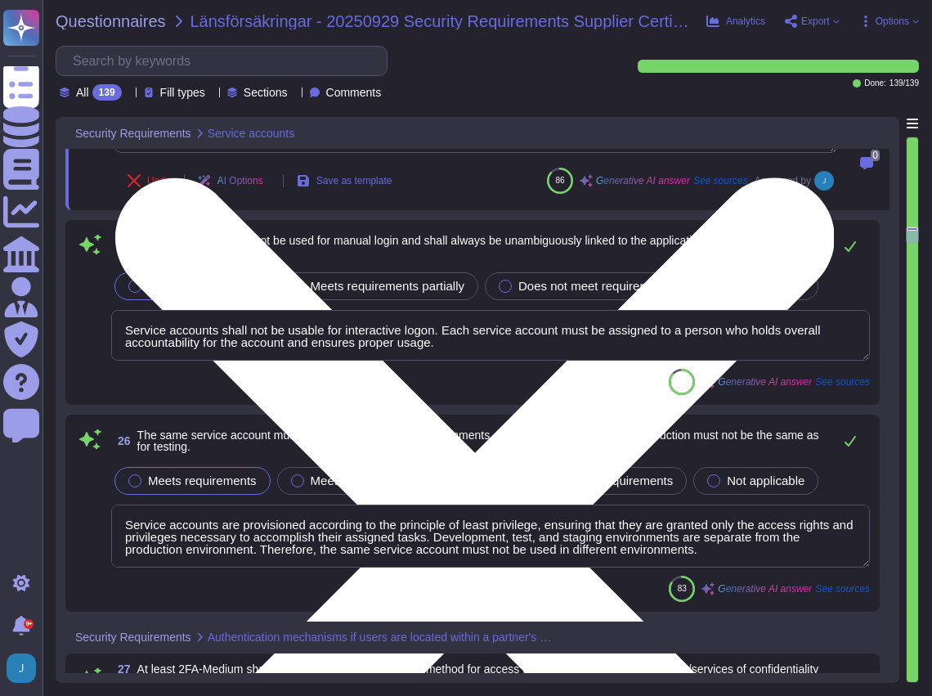
type textarea "Remote access to Sectigo’s systems and applications shall only be permitted pro…"
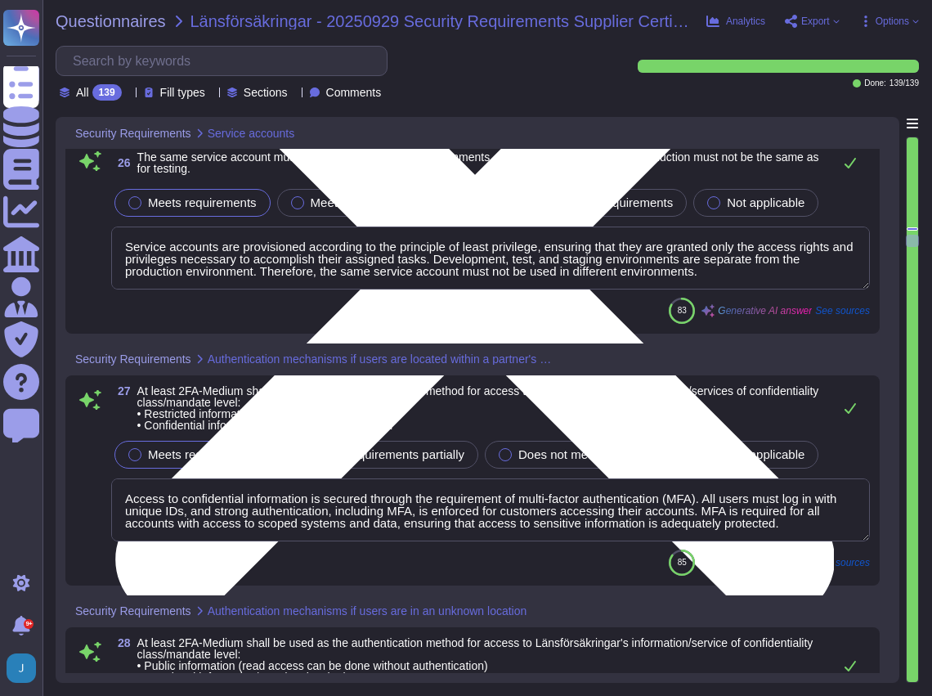
type textarea "A formal user registration and de-registration process is implemented to enable…"
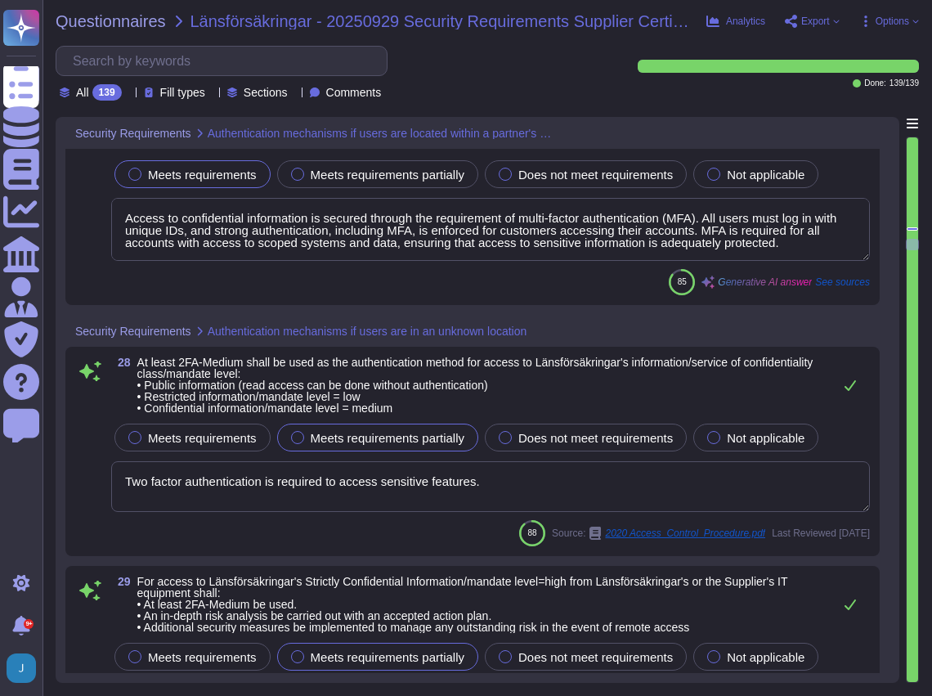
scroll to position [7197, 0]
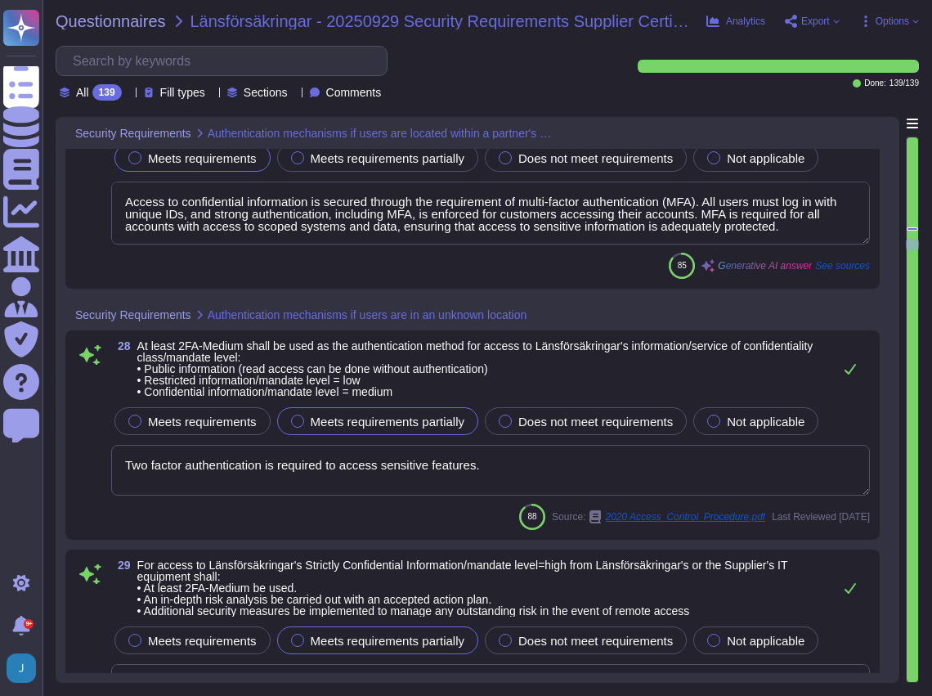
type textarea "We have a formal off-boarding process in place that includes a designated owner…"
click at [154, 415] on span "Meets requirements" at bounding box center [202, 422] width 109 height 14
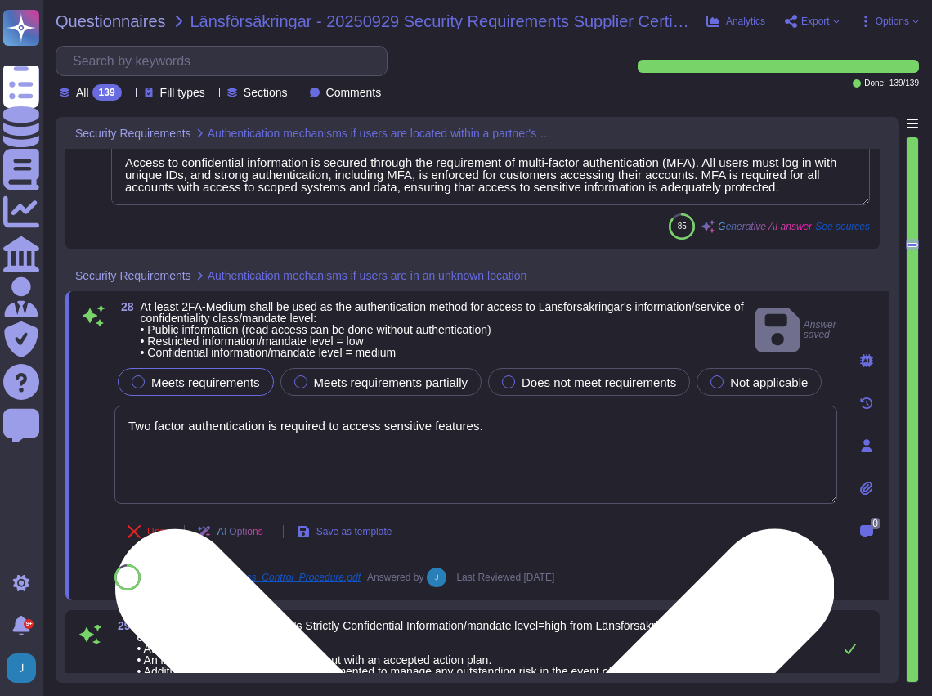
type textarea "We have a formal off-boarding process in place that includes a designated owner…"
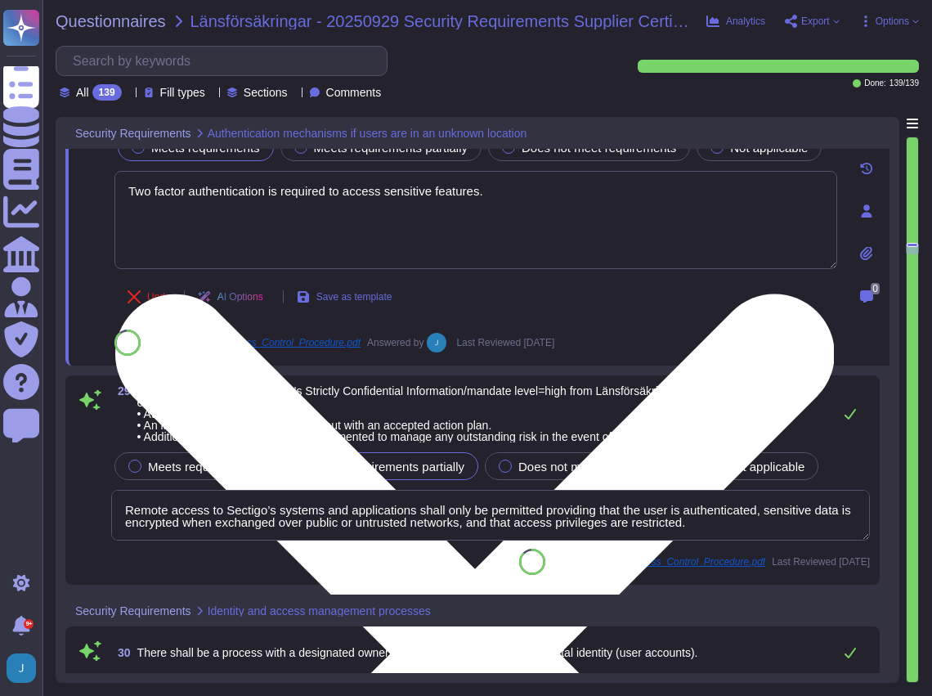
type textarea "User accounts that have not been used for 60 days are disabled, and a formal us…"
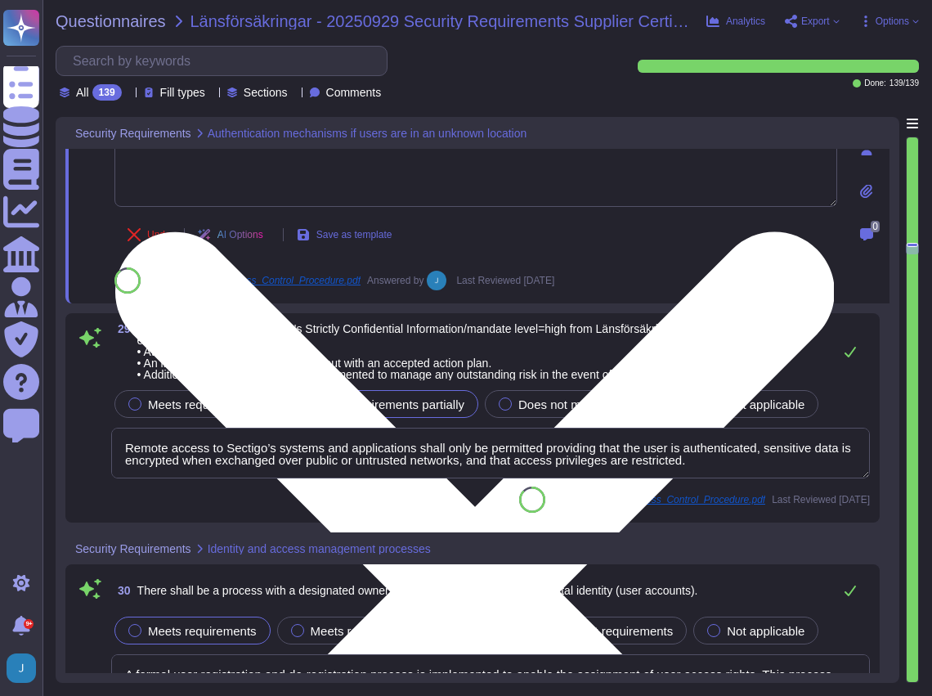
scroll to position [7524, 0]
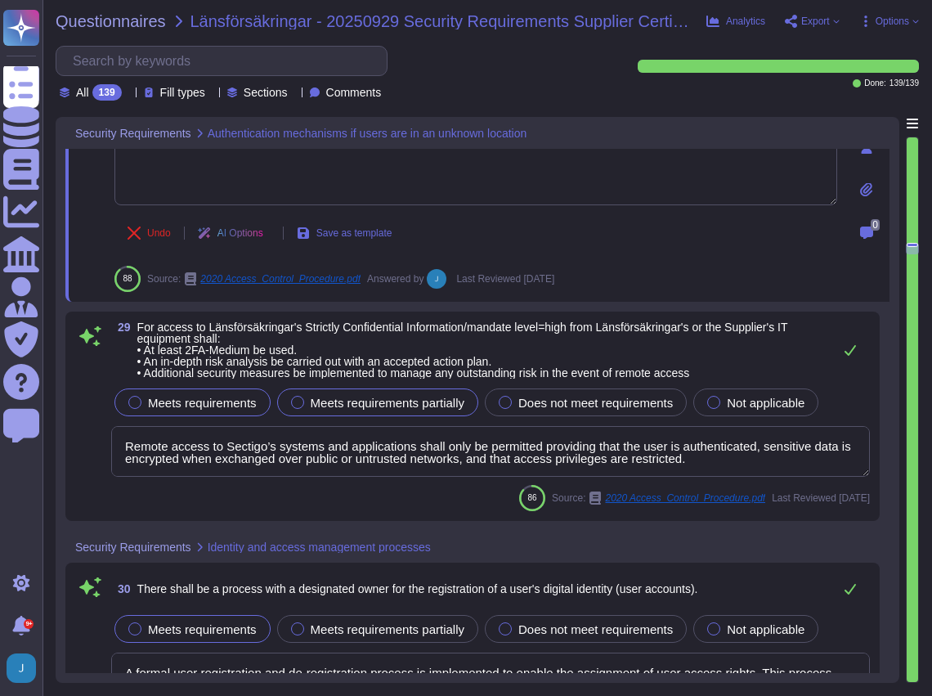
click at [164, 401] on span "Meets requirements" at bounding box center [202, 403] width 109 height 14
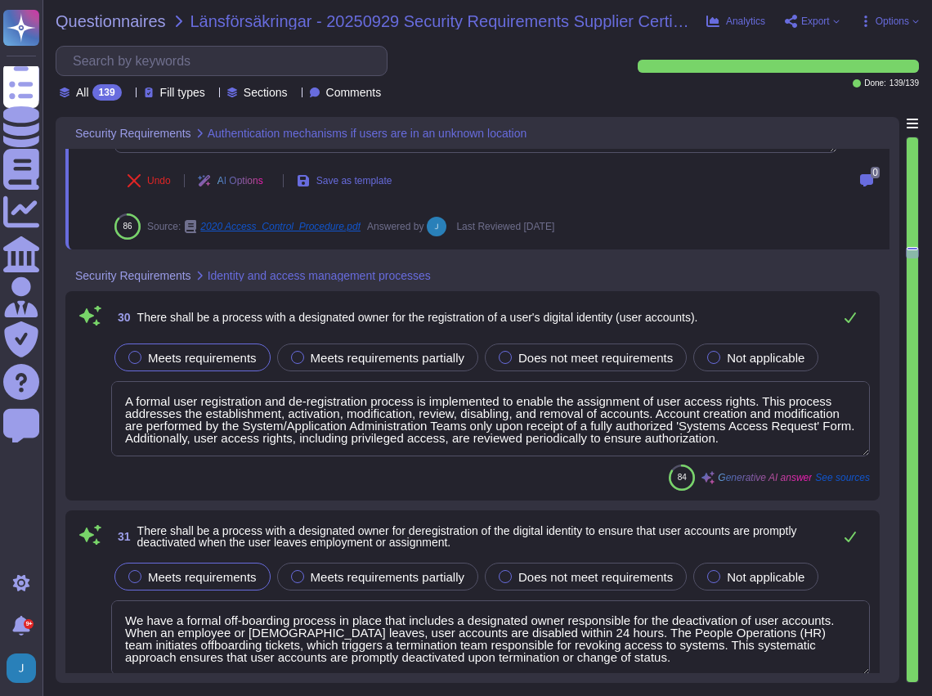
scroll to position [7796, 0]
type textarea "Digital identities are personalized as each user ID is assigned to a specific, …"
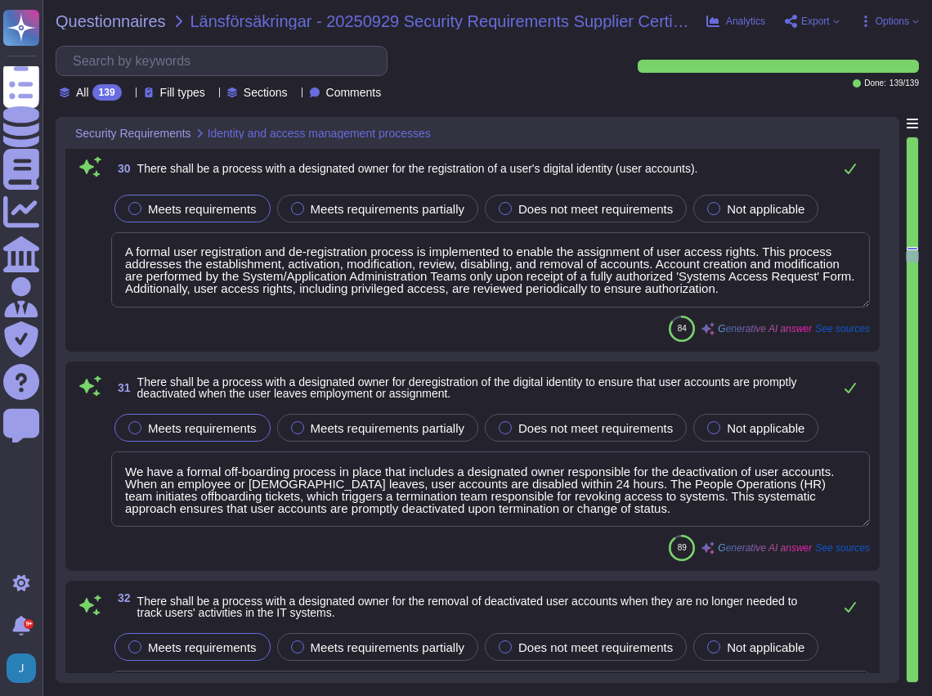
type textarea "Each user account is assigned to, and used by, a single person. Each user ID is…"
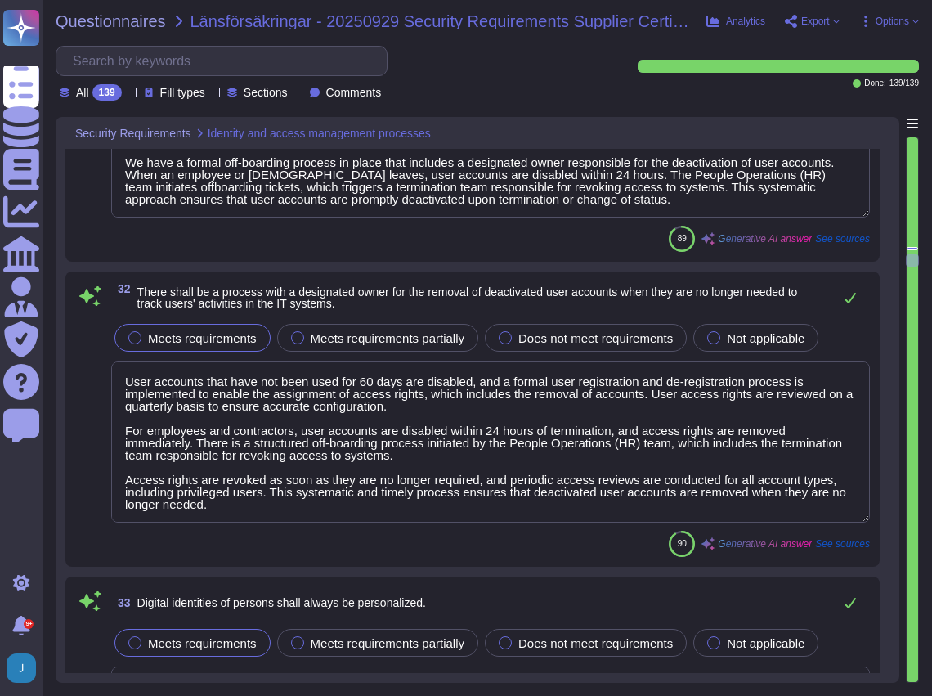
type textarea "We conduct periodic access reviews for all account types, including privileged …"
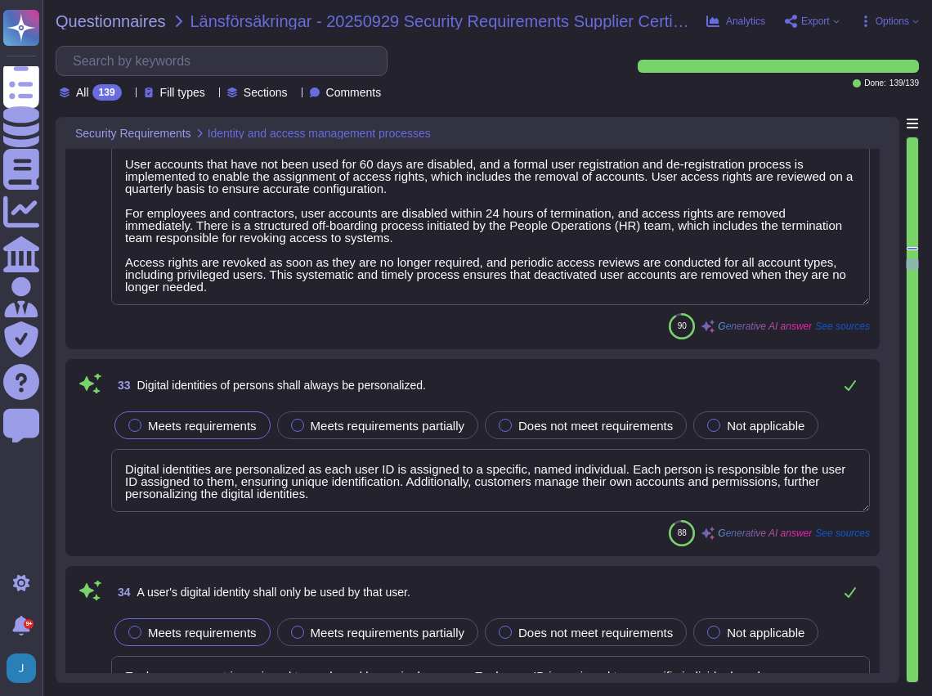
type textarea "Access rights to IT systems and applications are reviewed at least every 6 mont…"
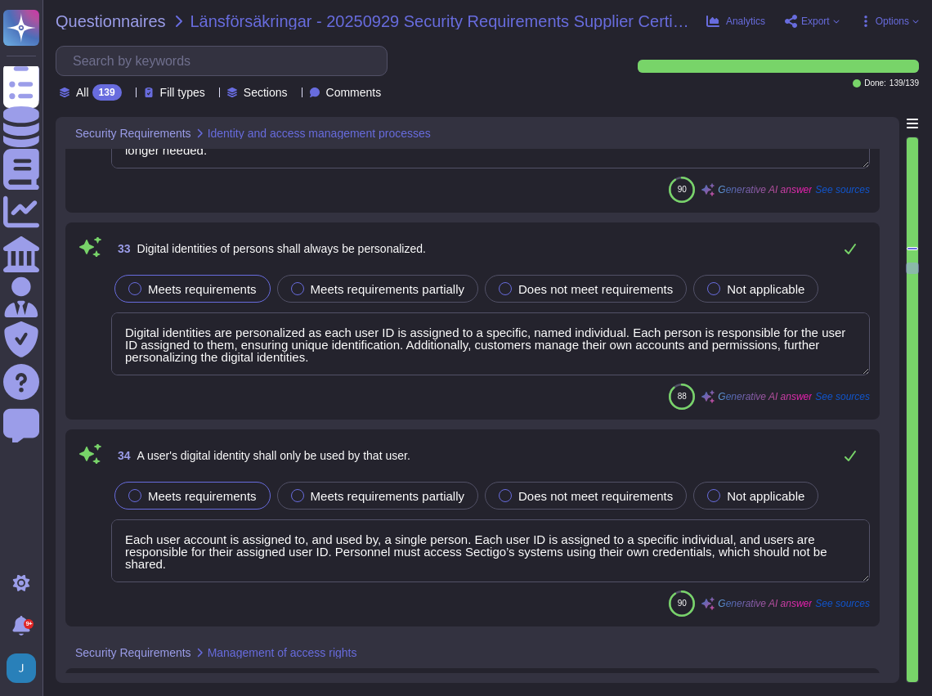
type textarea "Yes, CA service shall update and publish the Certificate Revocation List (CRL) …"
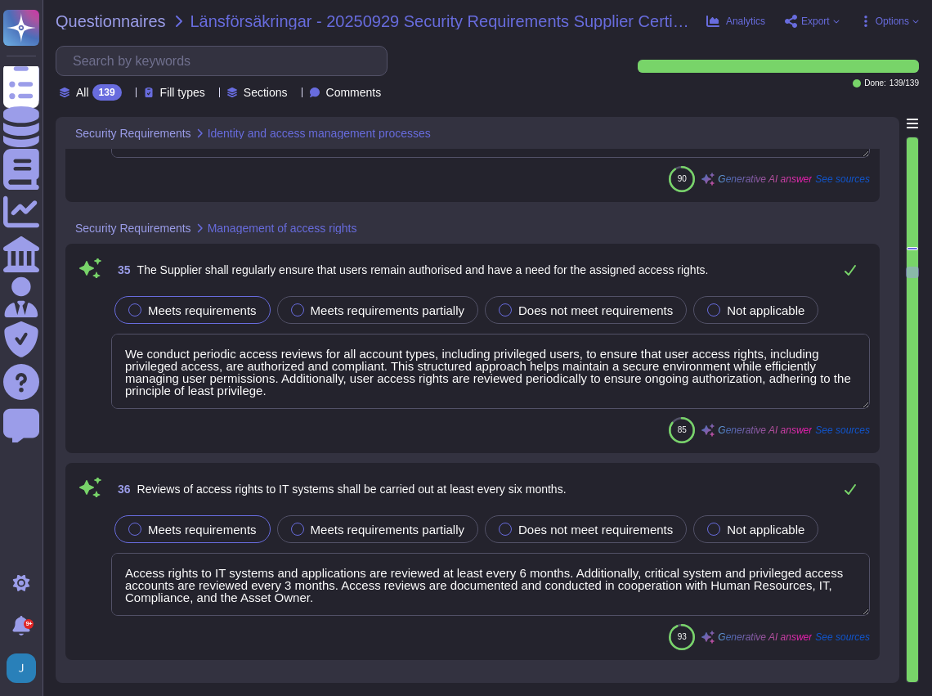
type textarea "- Encryption keys are never hard-coded or displayed in plain text in programmin…"
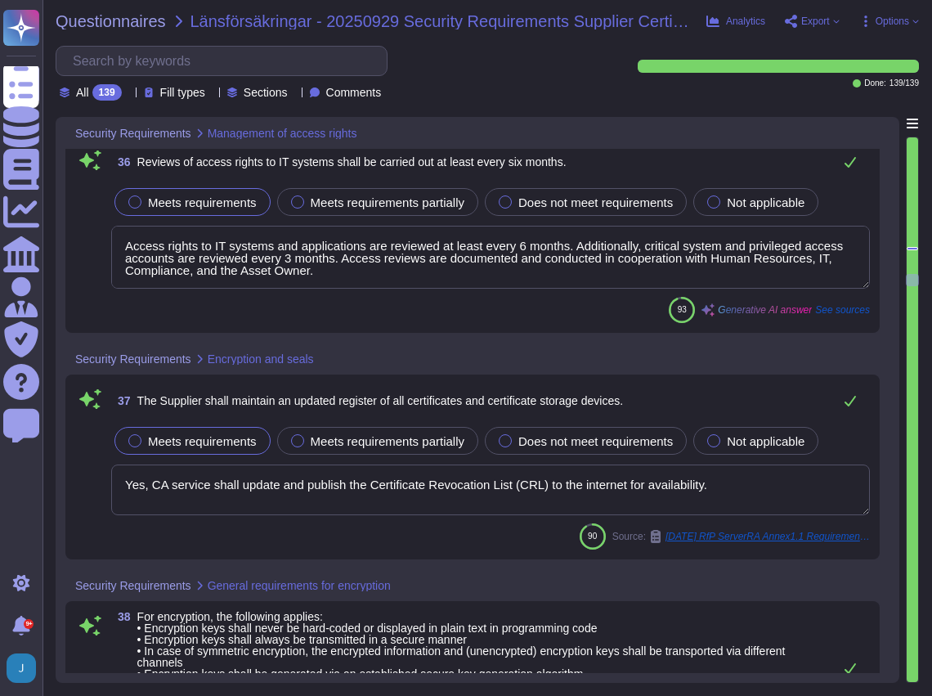
type textarea "Only secure and strong cryptographic methods (cryptographic algorithms/protocol…"
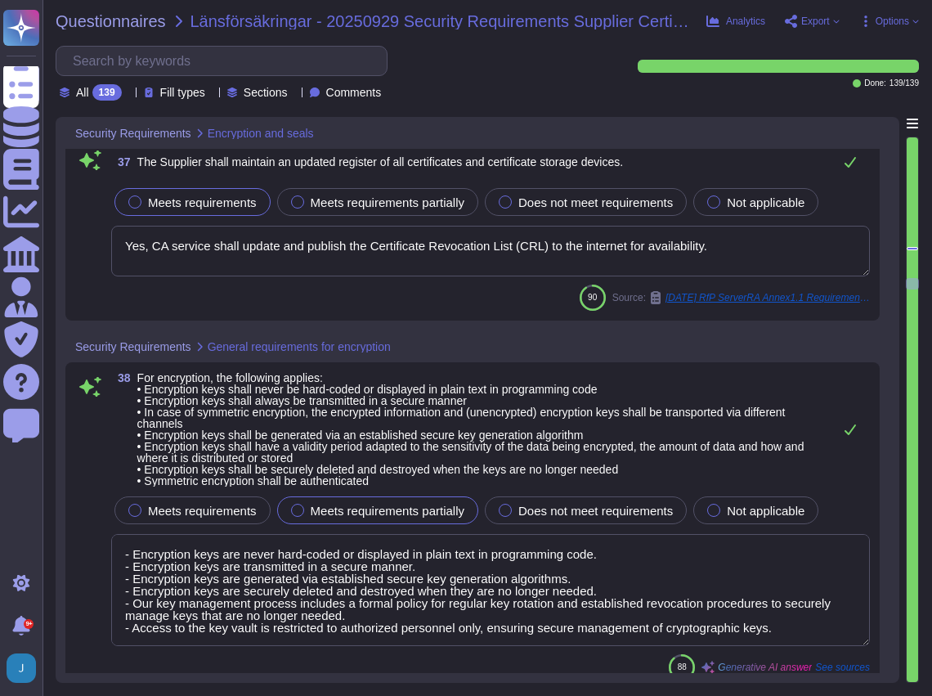
type textarea "At [GEOGRAPHIC_DATA], we prioritize the security of our users' data in transit …"
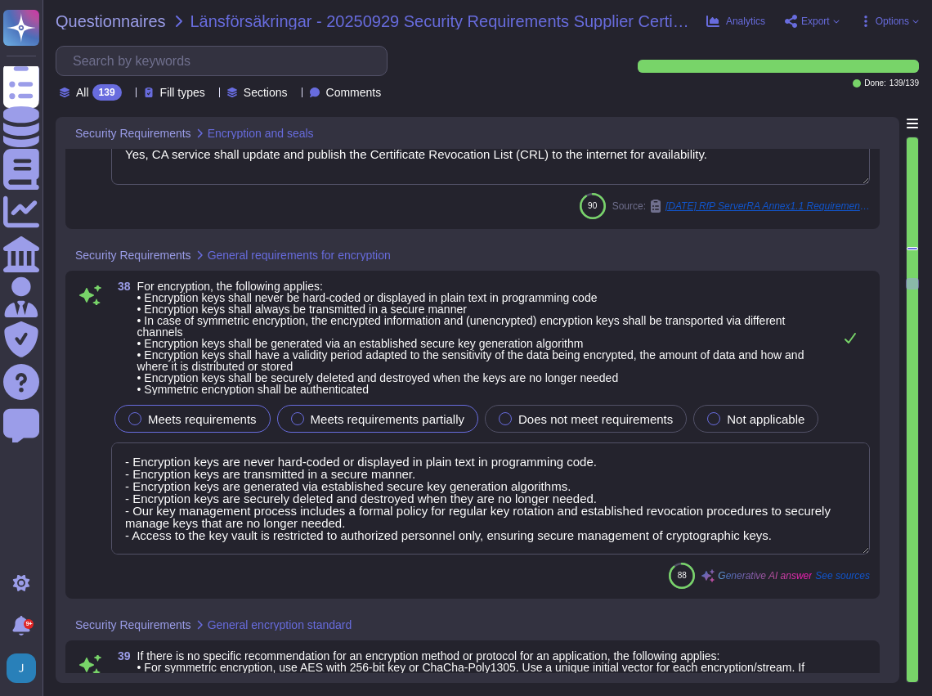
click at [201, 412] on span "Meets requirements" at bounding box center [202, 419] width 109 height 14
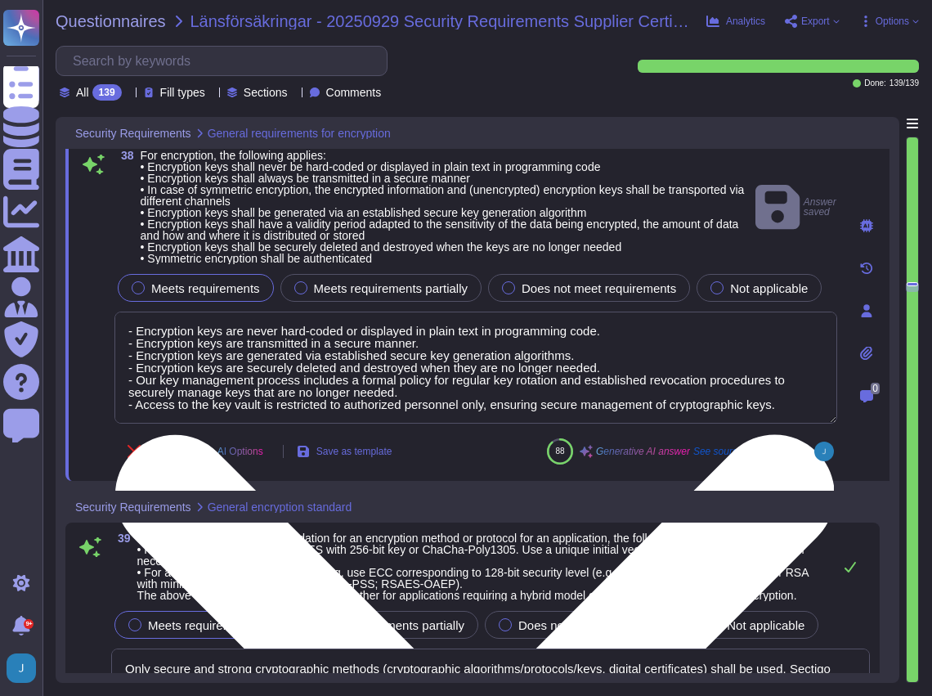
type textarea "At [GEOGRAPHIC_DATA], we prioritize the security of our users' data in transit …"
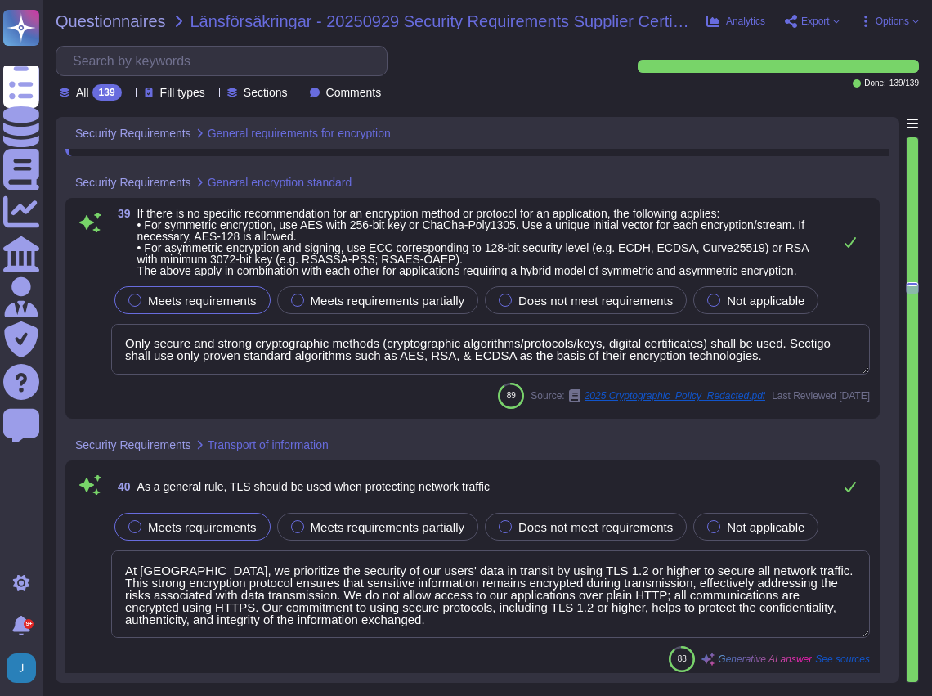
type textarea "The presence of deprecated TLS configurations (such as TLS 1.0 and TLS 1.1) wea…"
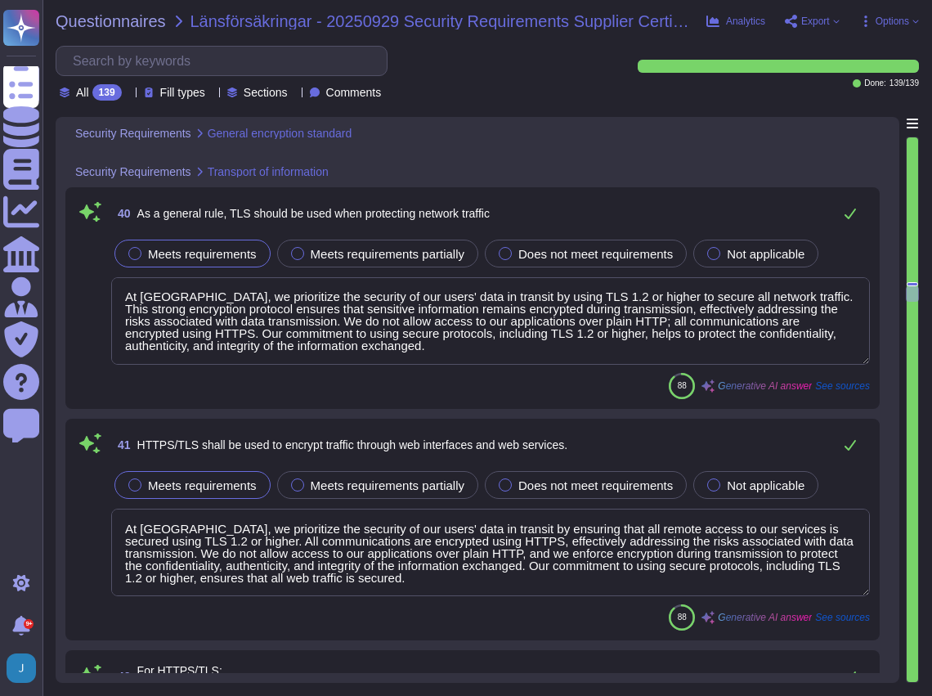
scroll to position [10304, 0]
type textarea "We use SSH 2.0 protocol for authentication to gain external access to productio…"
type textarea "Wireless access is explicitly approved and encrypted with AES WPA2."
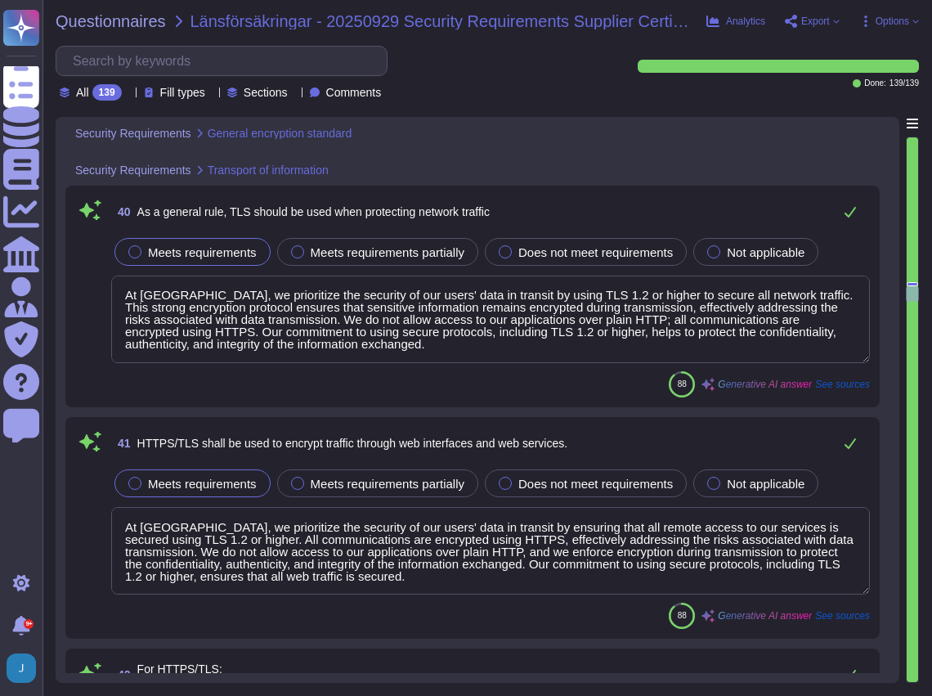
scroll to position [1, 0]
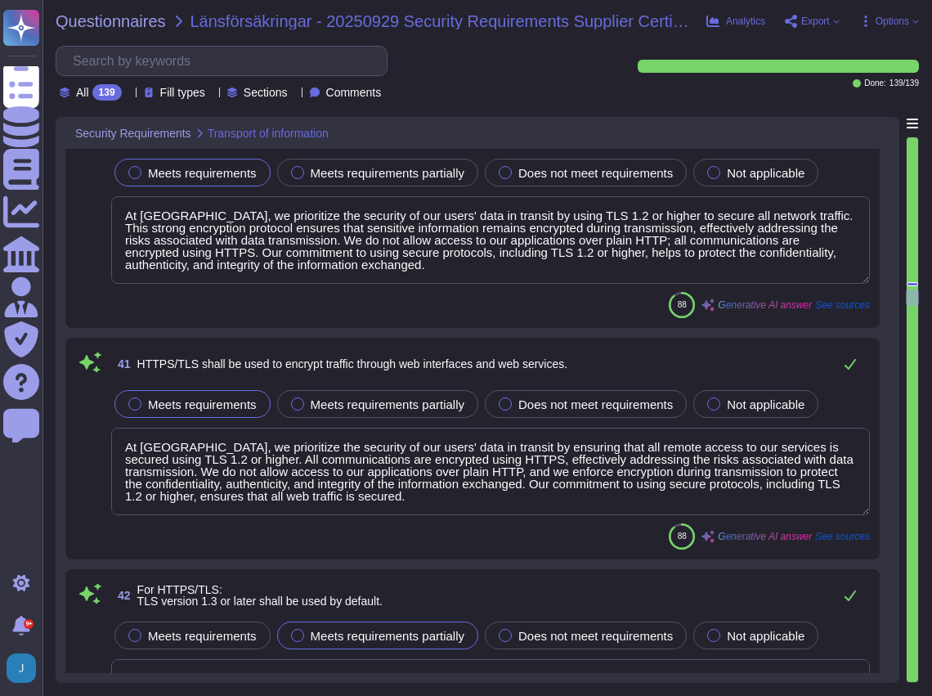
type textarea "Data in transit is protected using TLS 1.2 or higher. The encryption methods in…"
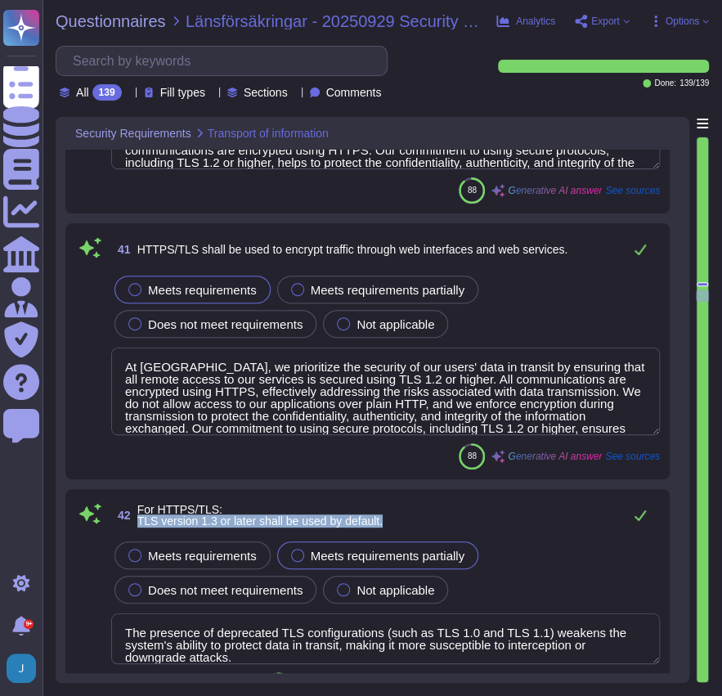
drag, startPoint x: 396, startPoint y: 523, endPoint x: 137, endPoint y: 519, distance: 259.3
click at [137, 519] on div "42 For HTTPS/TLS: TLS version 1.3 or later shall be used by default." at bounding box center [385, 515] width 549 height 33
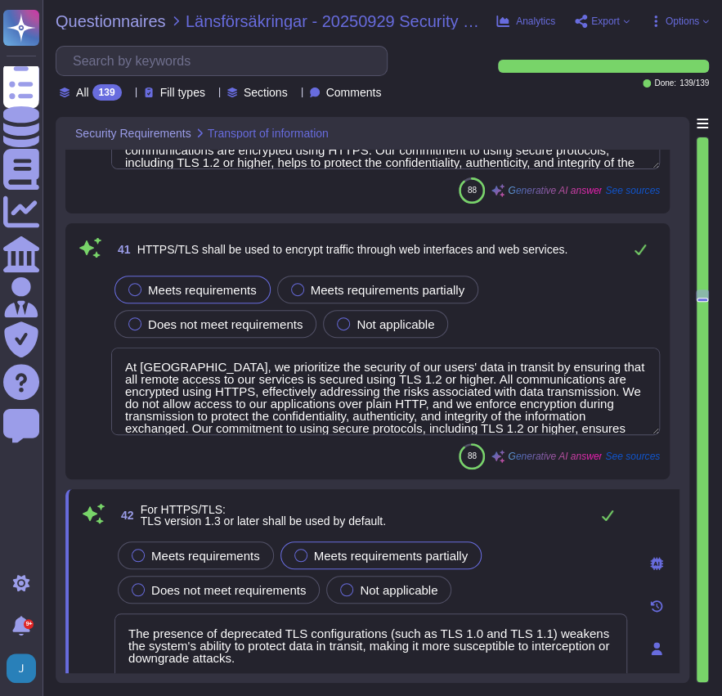
scroll to position [0, 0]
type textarea "Wireless access is explicitly approved and encrypted with AES WPA2."
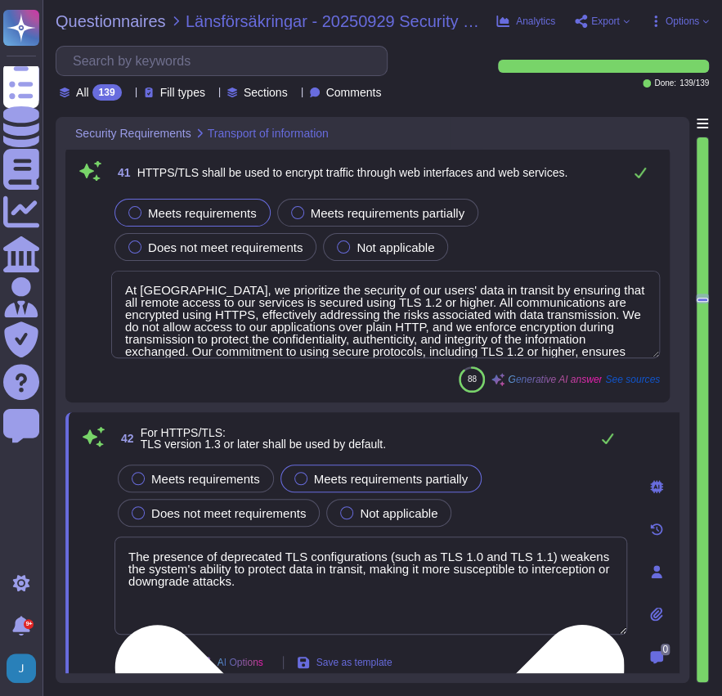
scroll to position [10632, 0]
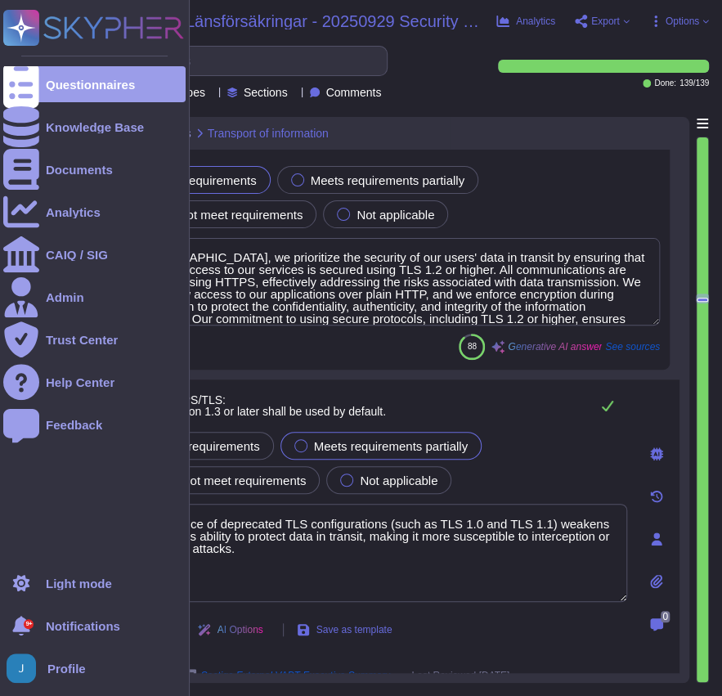
drag, startPoint x: 281, startPoint y: 559, endPoint x: 34, endPoint y: 515, distance: 250.9
click at [34, 515] on div "Questionnaires Knowledge Base Documents Analytics CAIQ / SIG Admin Trust Center…" at bounding box center [361, 348] width 722 height 696
paste textarea "Yes. Encryption is used for data in transit, including TLS 1.2 or higher"
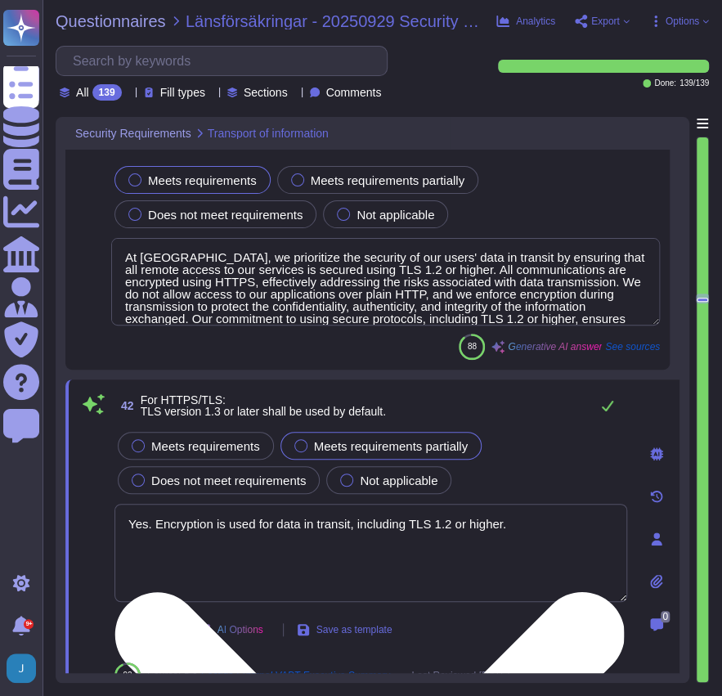
click at [377, 561] on textarea "Yes. Encryption is used for data in transit, including TLS 1.2 or higher." at bounding box center [370, 553] width 513 height 98
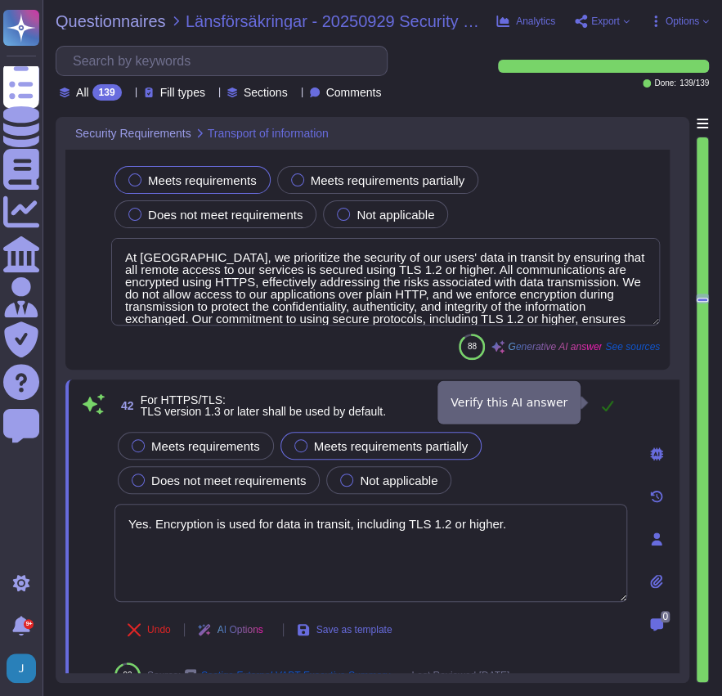
type textarea "Yes. Encryption is used for data in transit, including TLS 1.2 or higher."
click at [611, 401] on icon at bounding box center [607, 406] width 11 height 11
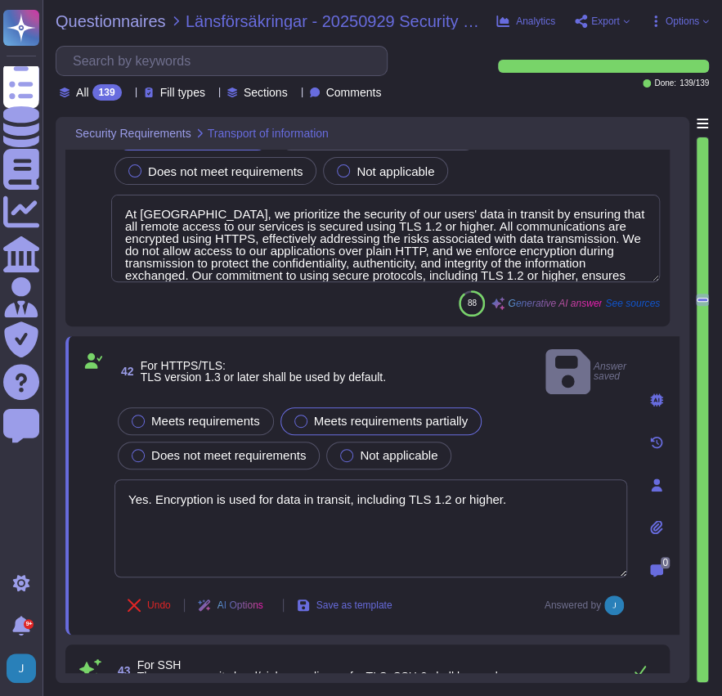
type textarea "Data in transit is protected using TLS 1.2 or higher. The encryption methods in…"
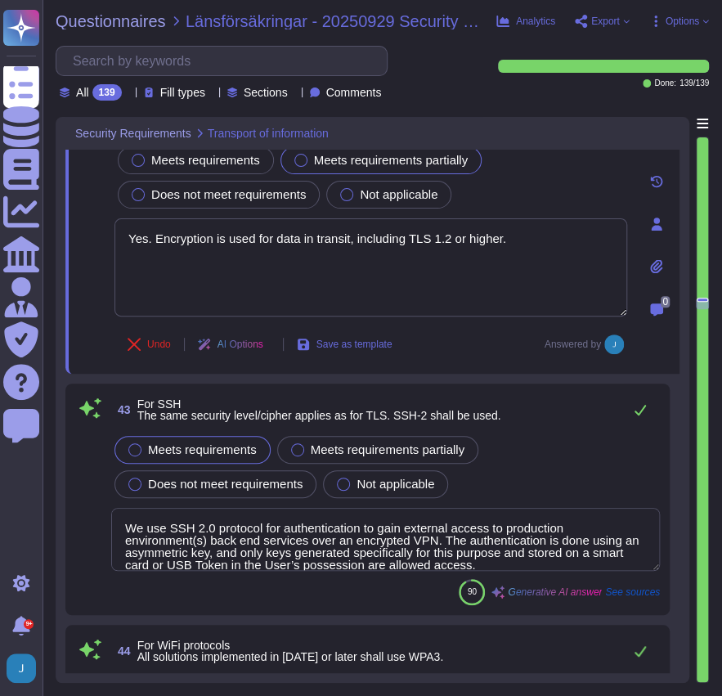
scroll to position [10959, 0]
type textarea "We support file transfer via HTTPS, API+HTTPS, or SFTP. All data in transit is …"
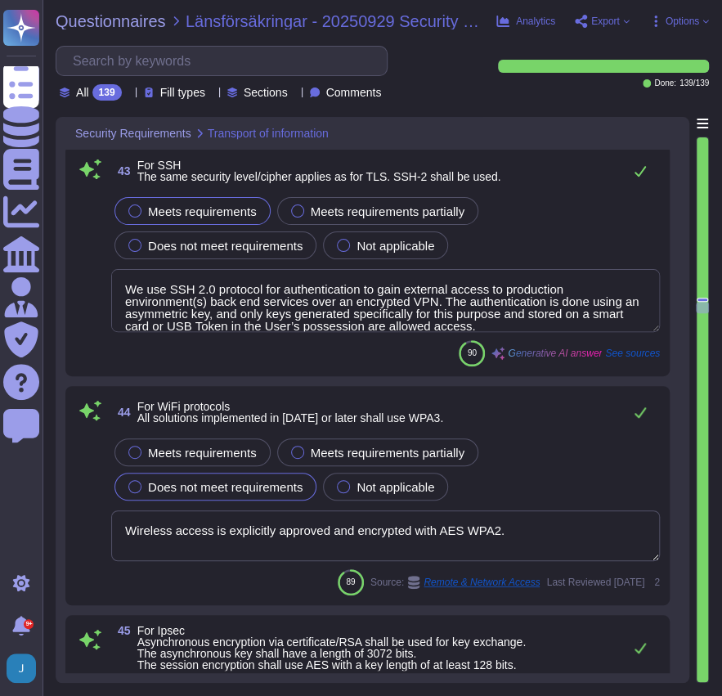
scroll to position [11176, 0]
type textarea "Administration of information systems shall be done using encrypted connections…"
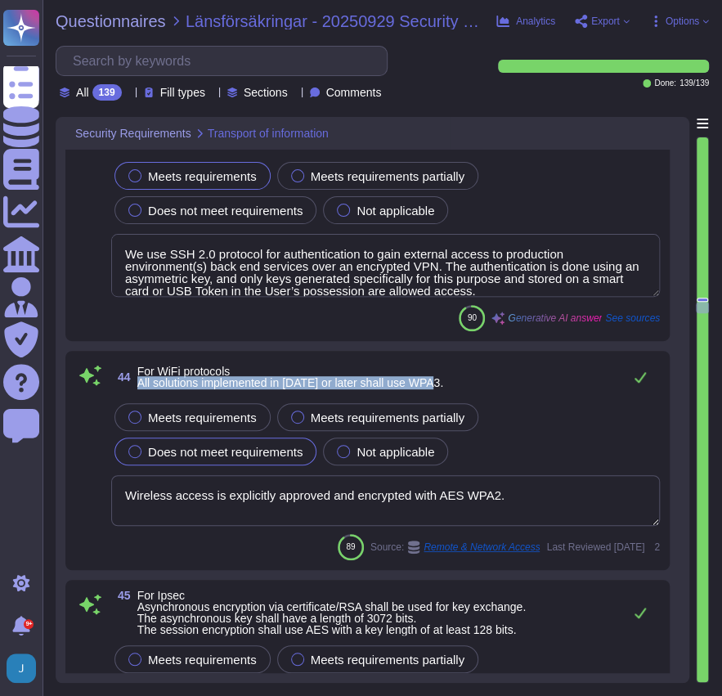
drag, startPoint x: 445, startPoint y: 380, endPoint x: 134, endPoint y: 384, distance: 310.8
click at [134, 384] on div "44 For WiFi protocols All solutions implemented in [DATE] or later shall use WP…" at bounding box center [385, 377] width 549 height 33
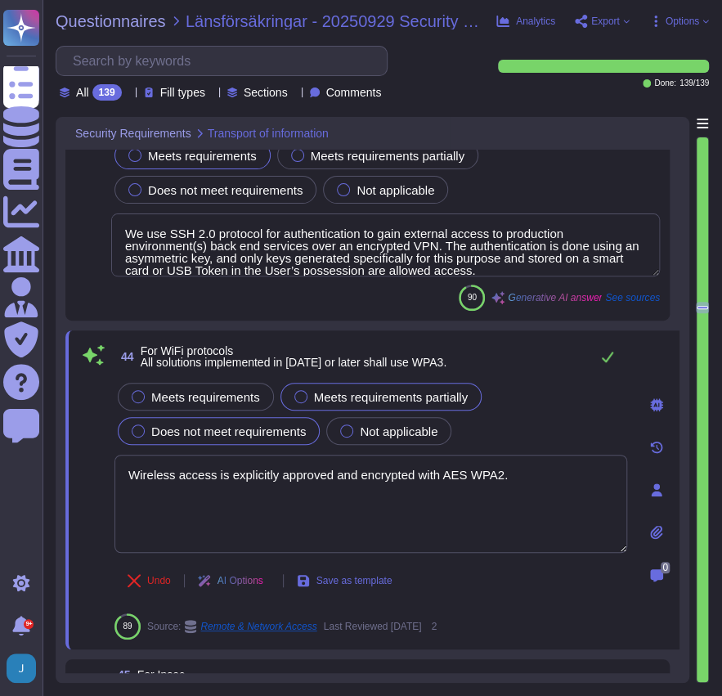
click at [335, 390] on span "Meets requirements partially" at bounding box center [391, 397] width 154 height 14
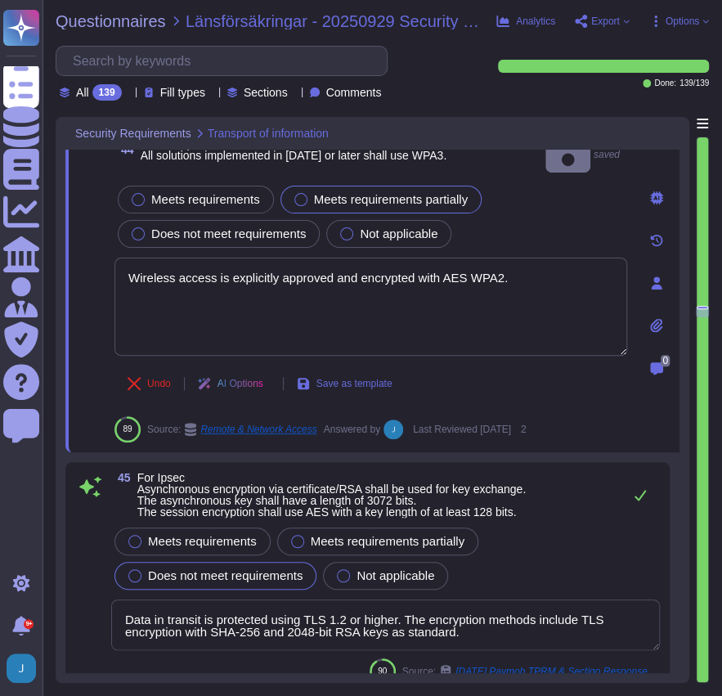
type textarea "Administration of information systems shall be done using encrypted connections…"
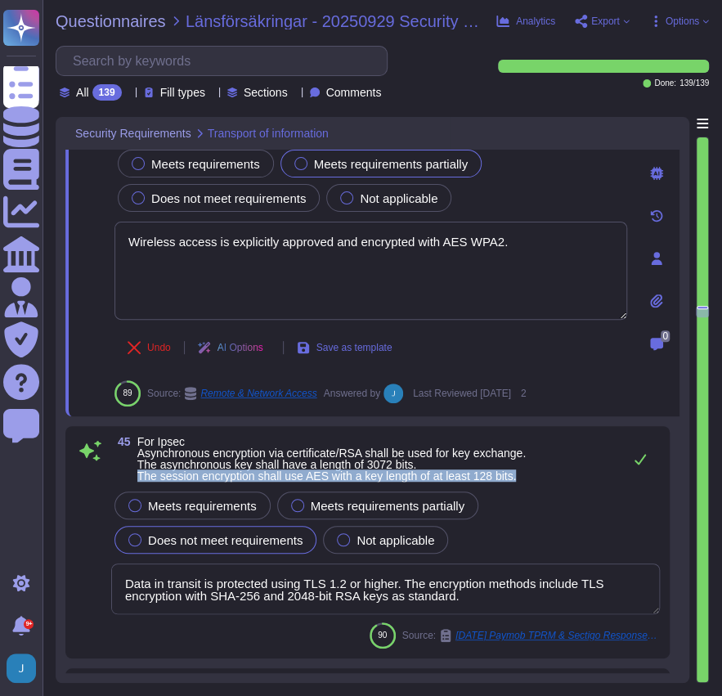
drag, startPoint x: 530, startPoint y: 471, endPoint x: 140, endPoint y: 473, distance: 390.1
click at [140, 473] on span "For Ipsec Asynchronous encryption via certificate/RSA shall be used for key exc…" at bounding box center [331, 459] width 388 height 46
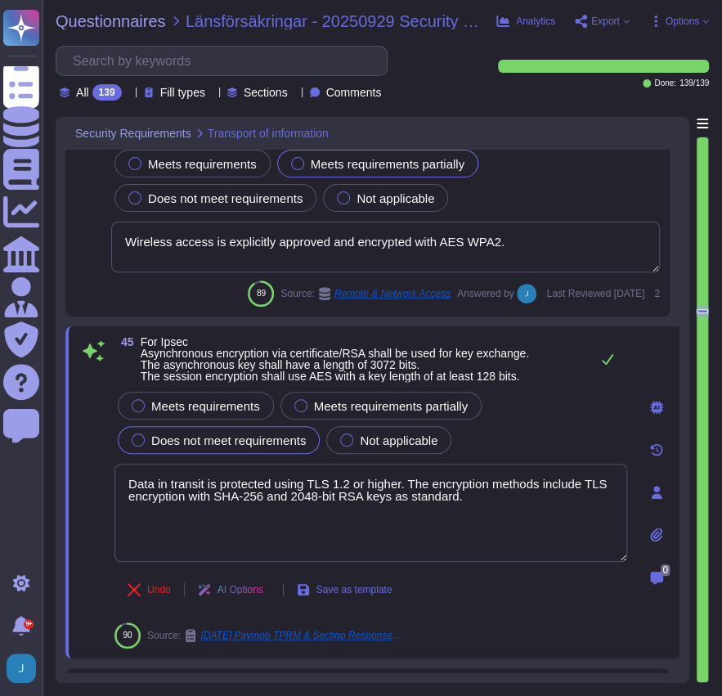
drag, startPoint x: 541, startPoint y: 496, endPoint x: 109, endPoint y: 460, distance: 434.1
click at [109, 460] on div "45 For Ipsec Asynchronous encryption via certificate/RSA shall be used for key …" at bounding box center [353, 492] width 549 height 312
paste textarea "Asymmetric algorithm (where two different keys are used, one to encrypt, one to…"
type textarea "Asymmetric algorithm (where two different keys are used, one to encrypt, one to…"
click at [195, 397] on div "45 For Ipsec Asynchronous encryption via certificate/RSA shall be used for key …" at bounding box center [353, 492] width 549 height 312
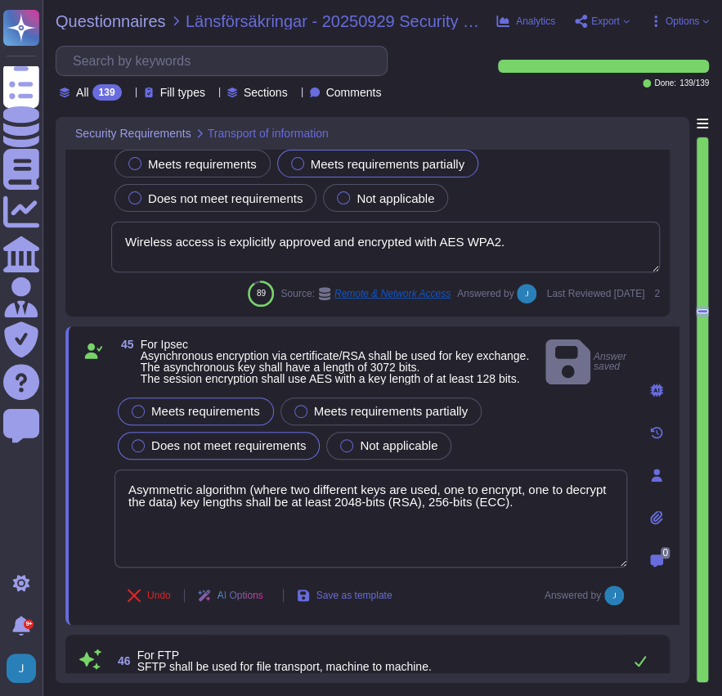
click at [200, 404] on span "Meets requirements" at bounding box center [205, 411] width 109 height 14
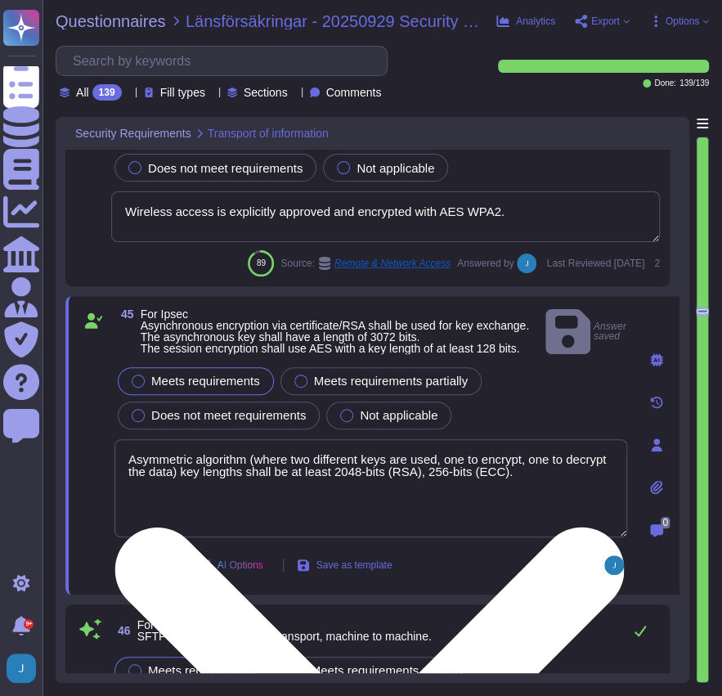
scroll to position [11449, 0]
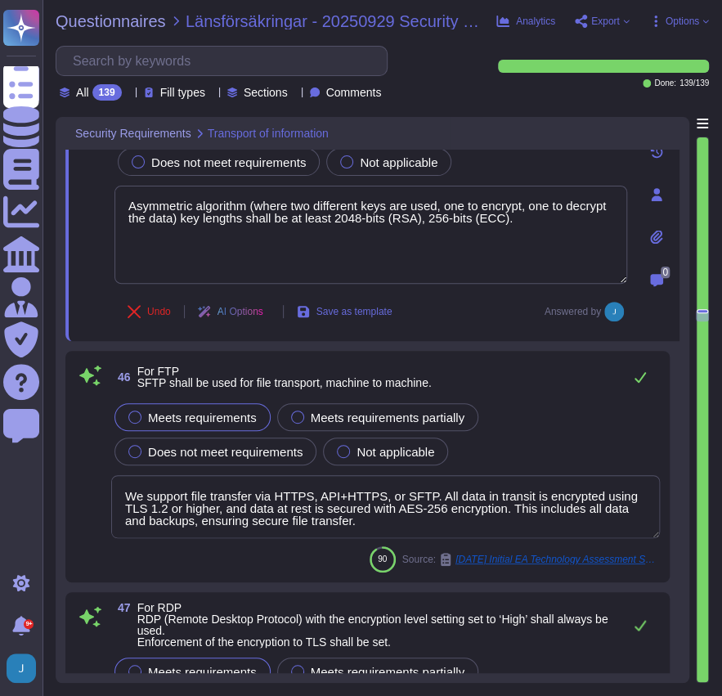
type textarea "Certificates shall only be used for their intended purpose. Reliance on a digit…"
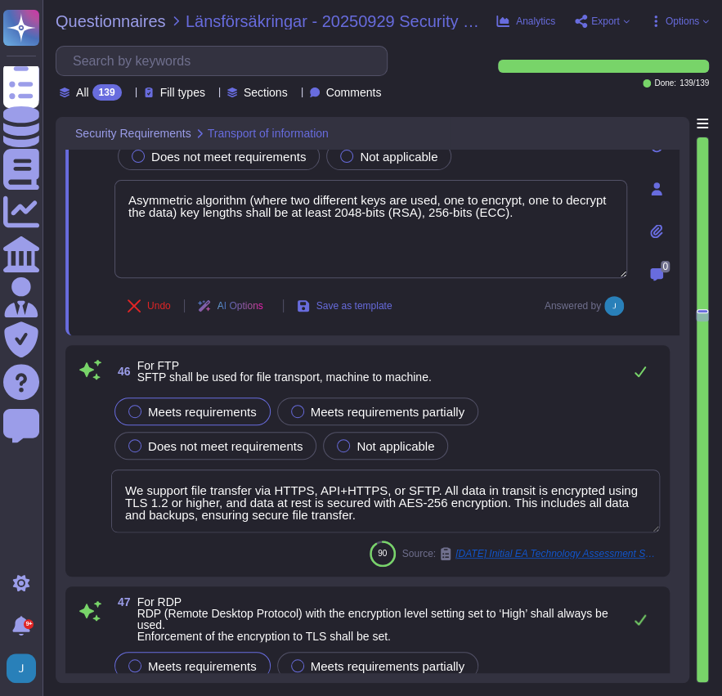
scroll to position [1, 0]
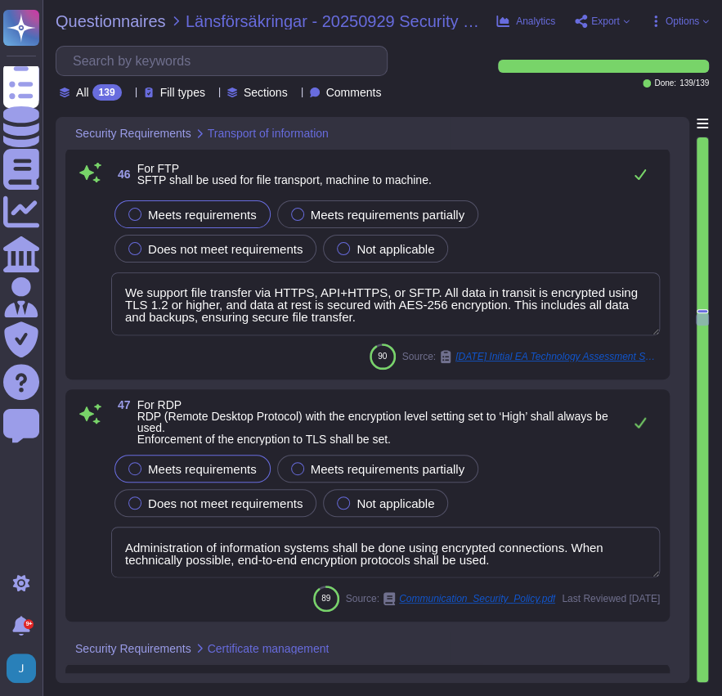
type textarea "Certificates are valid upon issuance by Sectigo and acceptance by the Subscribe…"
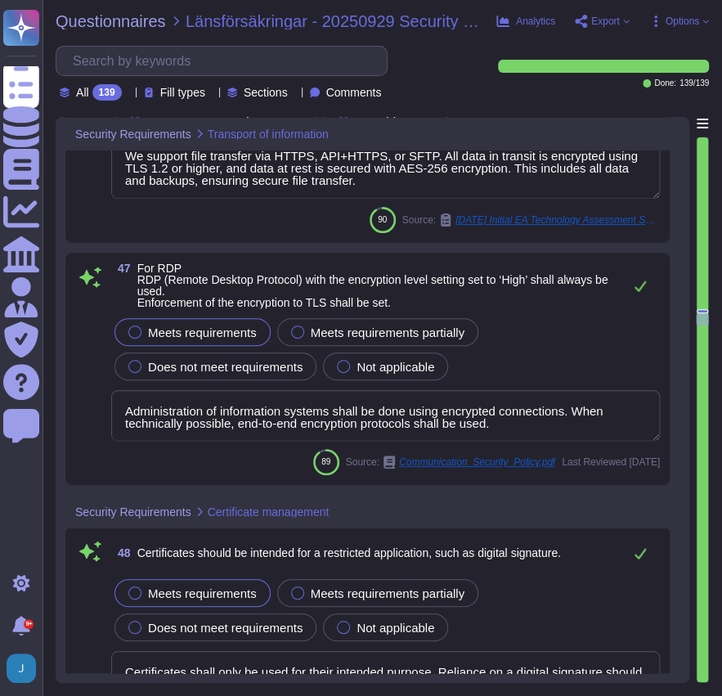
scroll to position [12049, 0]
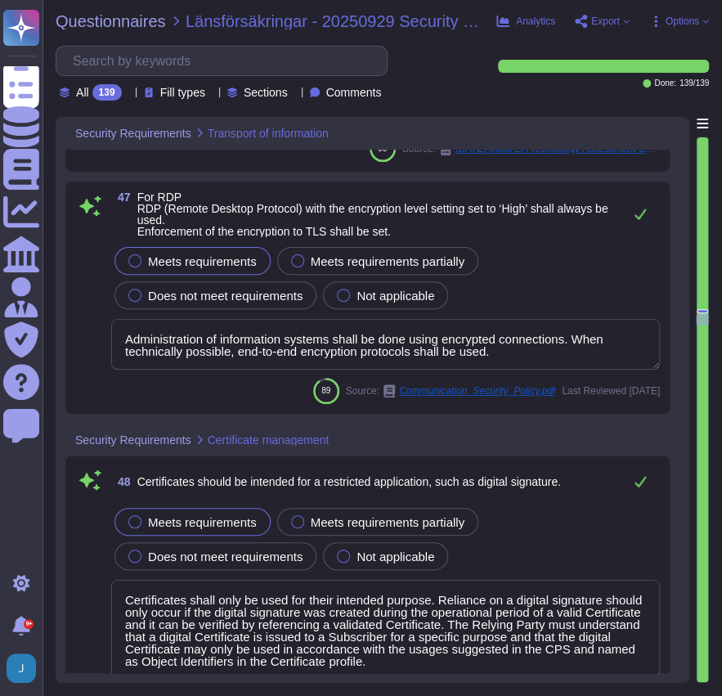
type textarea "Sectigo does not sign Certificates using RSA with PSS padding. CA, SSL/TLS Serv…"
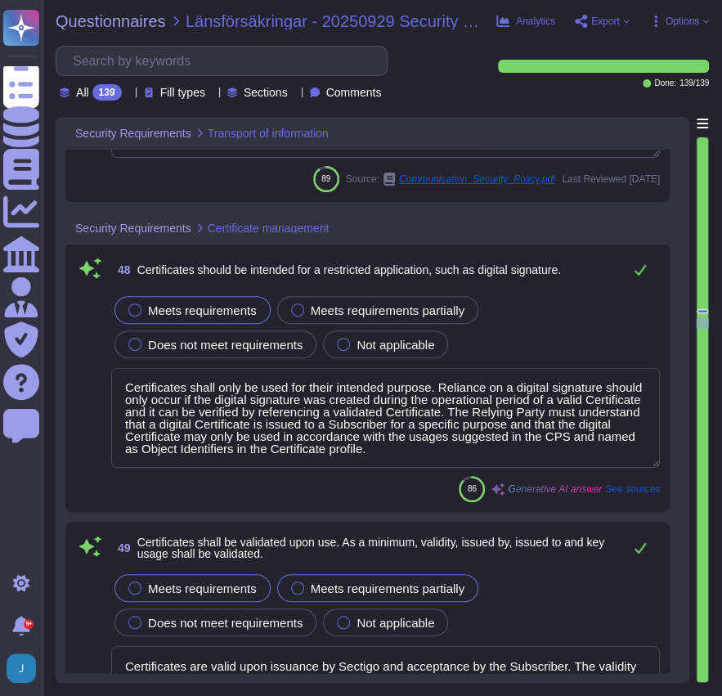
type textarea "Private keys are protected through various measures, including the use of hardw…"
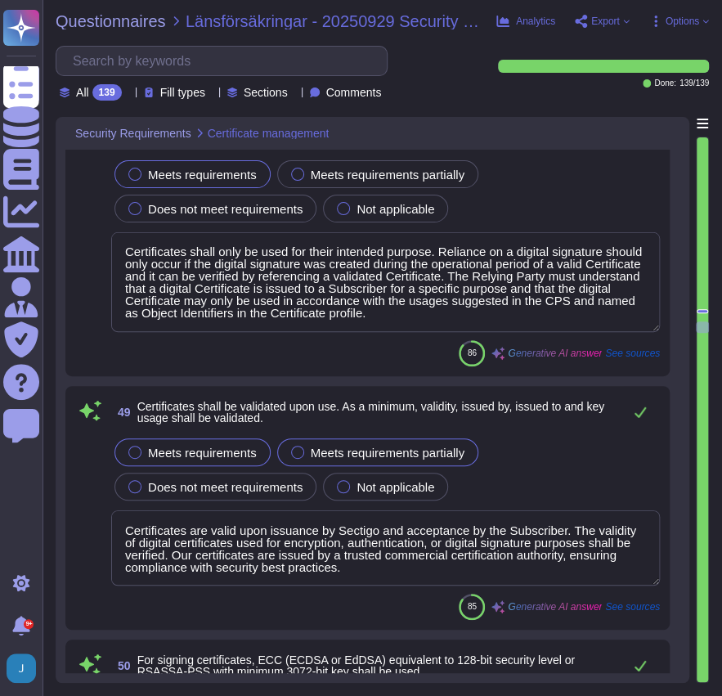
scroll to position [12376, 0]
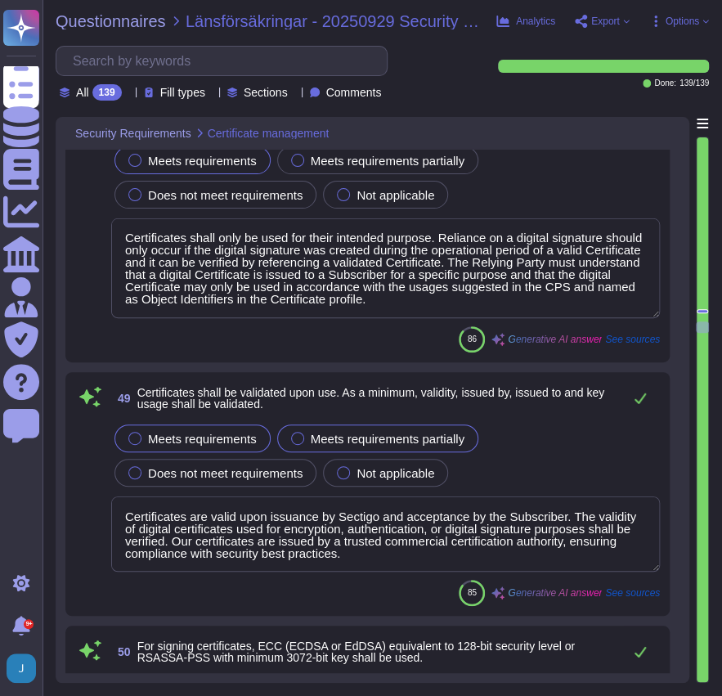
click at [191, 432] on span "Meets requirements" at bounding box center [202, 439] width 109 height 14
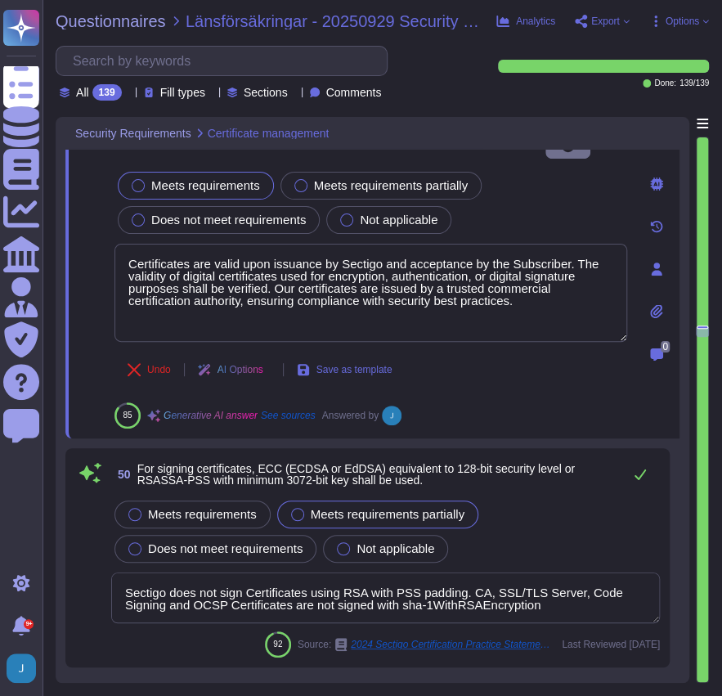
type textarea "We offer Wildcard Certificates. Please refer the URL -[URL][DOMAIN_NAME]"
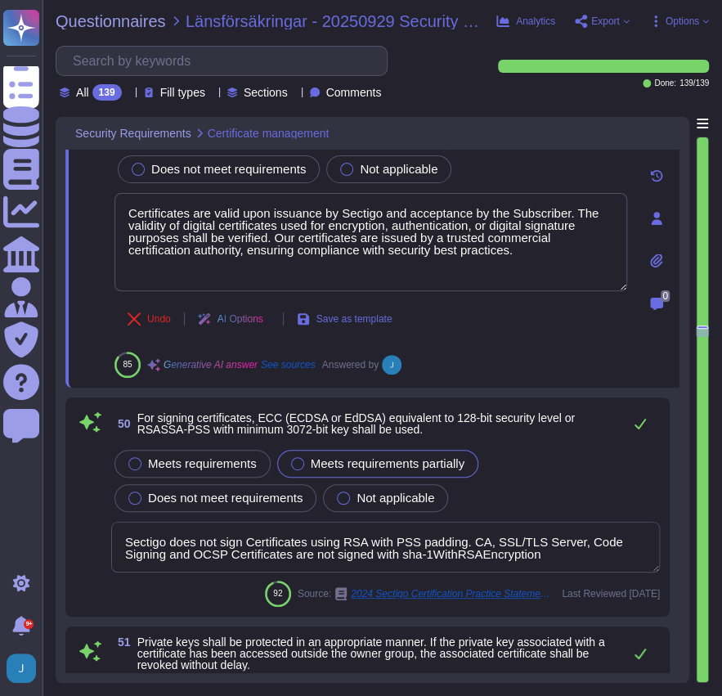
scroll to position [12703, 0]
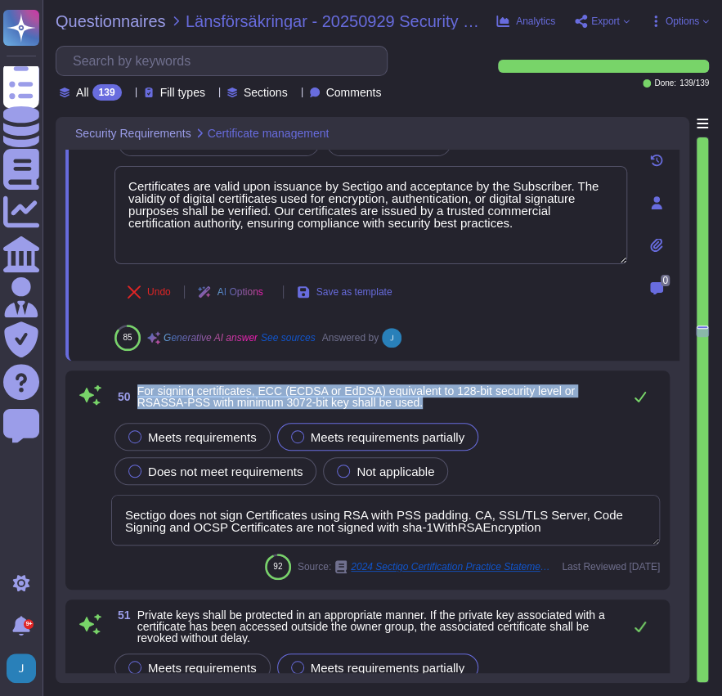
drag, startPoint x: 437, startPoint y: 397, endPoint x: 131, endPoint y: 391, distance: 305.9
click at [131, 391] on span "50 For signing certificates, ECC (ECDSA or EdDSA) equivalent to 128-bit securit…" at bounding box center [362, 396] width 503 height 29
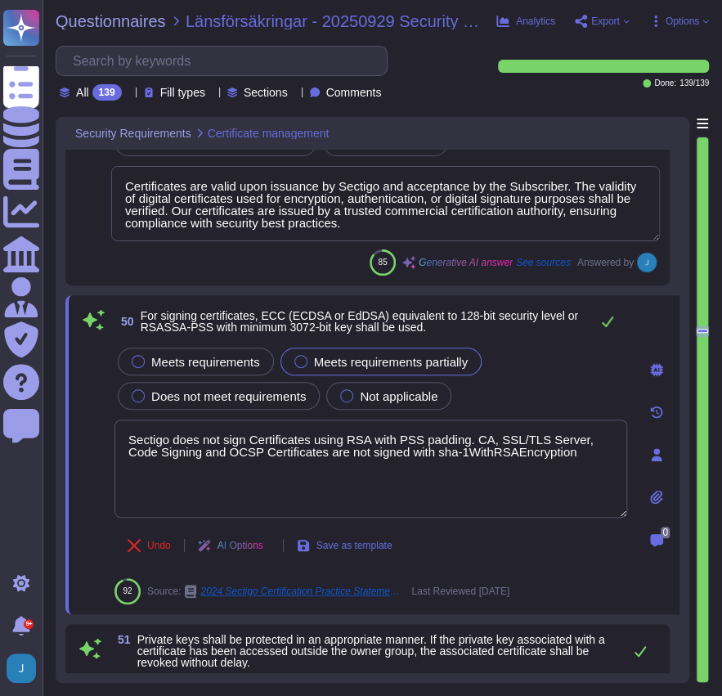
drag, startPoint x: 584, startPoint y: 461, endPoint x: 69, endPoint y: 425, distance: 516.5
click at [69, 425] on div "50 For signing certificates, ECC (ECDSA or EdDSA) equivalent to 128-bit securit…" at bounding box center [372, 454] width 614 height 319
paste textarea "Root CA certificates and any certificates which chain up to them have: RSA keys…"
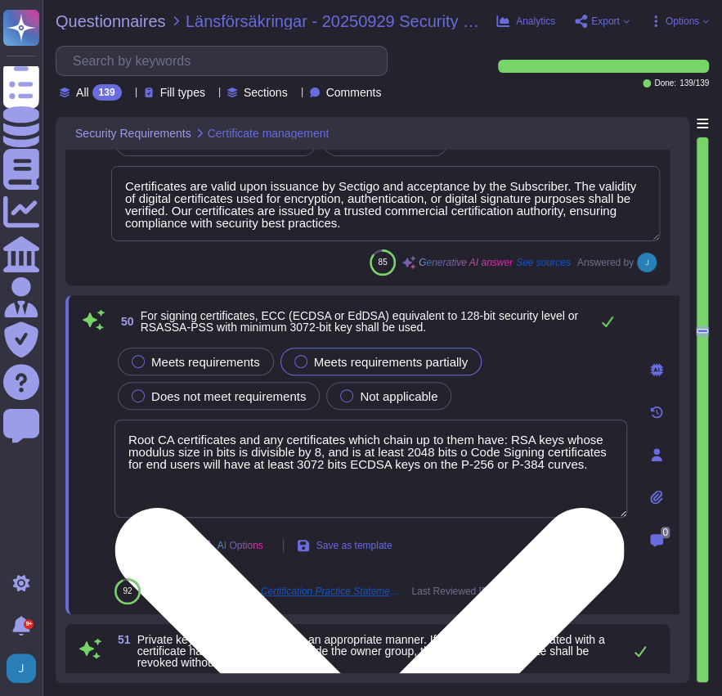
type textarea "Root CA certificates and any certificates which chain up to them have: RSA keys…"
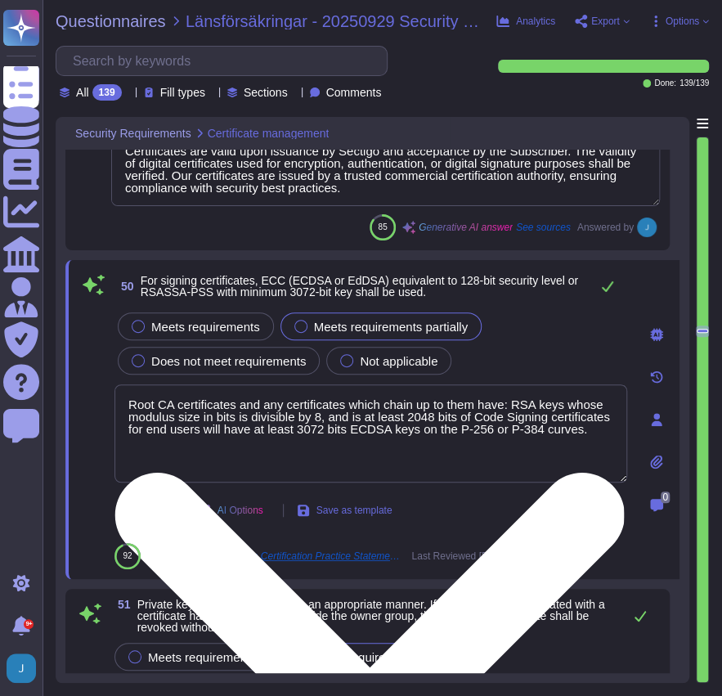
scroll to position [12758, 0]
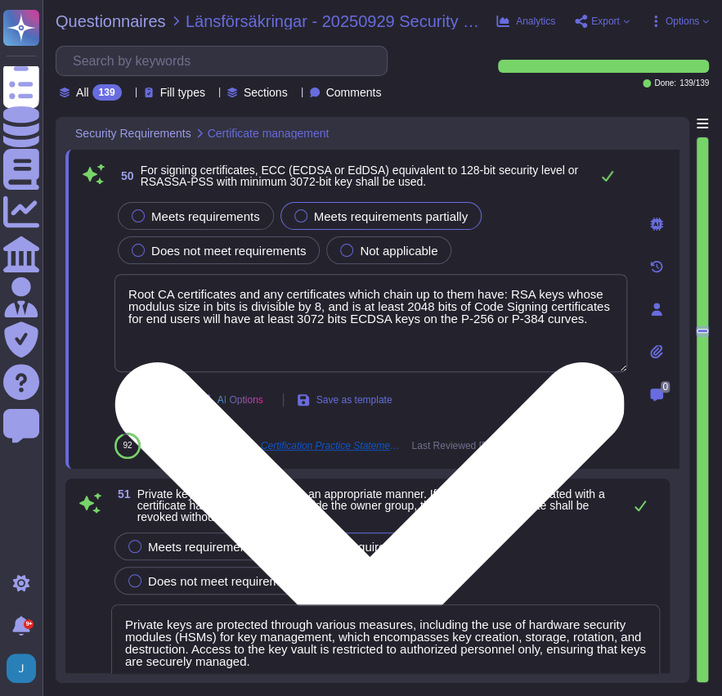
type textarea "In its role as a CA, Sectigo provides Certificate services within the Sectigo P…"
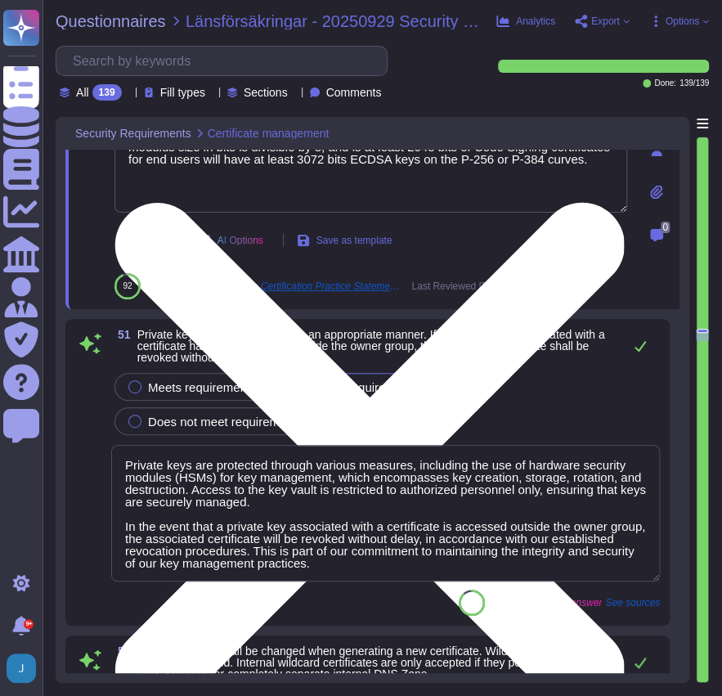
scroll to position [13030, 0]
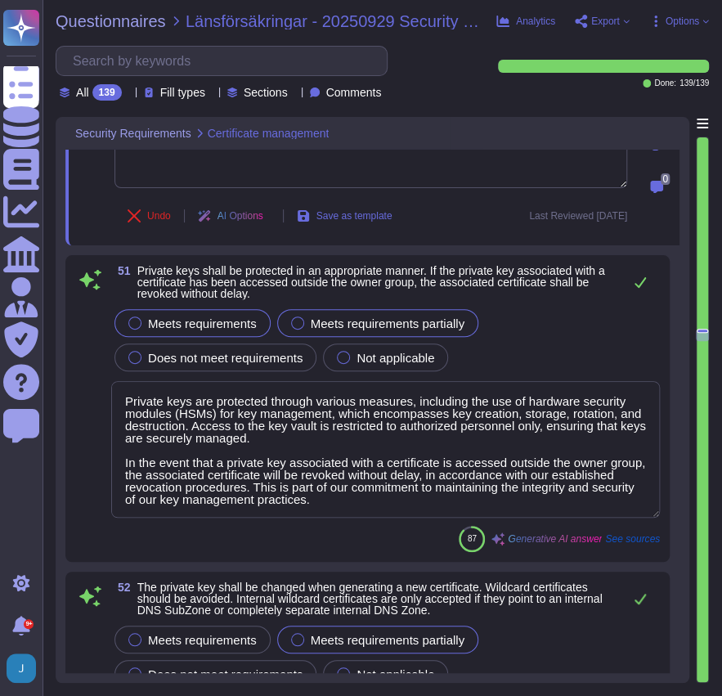
type textarea "Root CA certificates and any certificates which chain up to them have: RSA keys…"
type textarea "Sectigo performs regular self-audits and audits of Registration Authorities in …"
click at [149, 355] on div "Meets requirements Meets requirements partially Does not meet requirements Not …" at bounding box center [385, 340] width 549 height 69
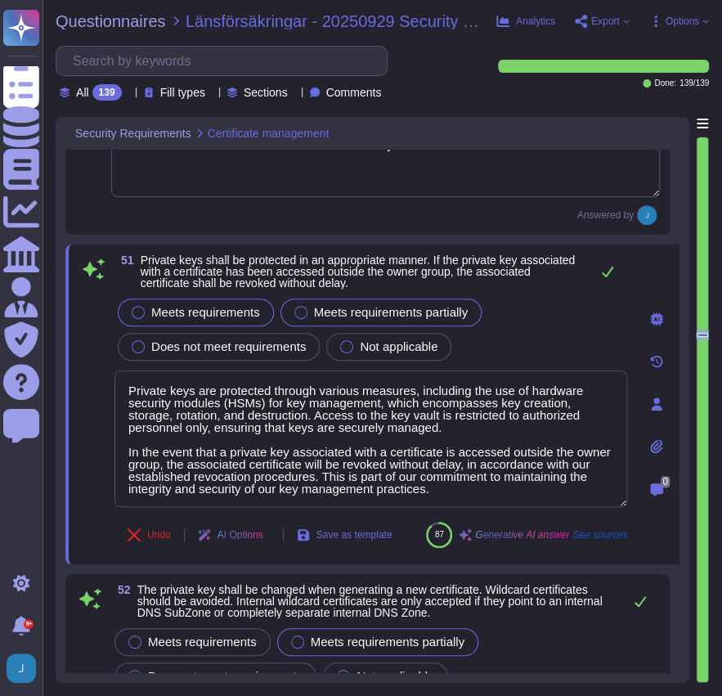
click at [139, 306] on div at bounding box center [138, 312] width 13 height 13
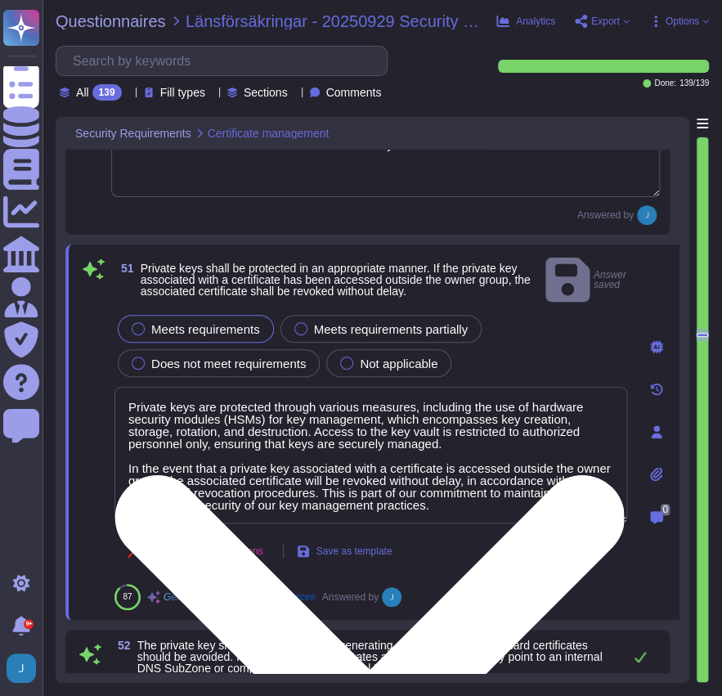
scroll to position [1, 0]
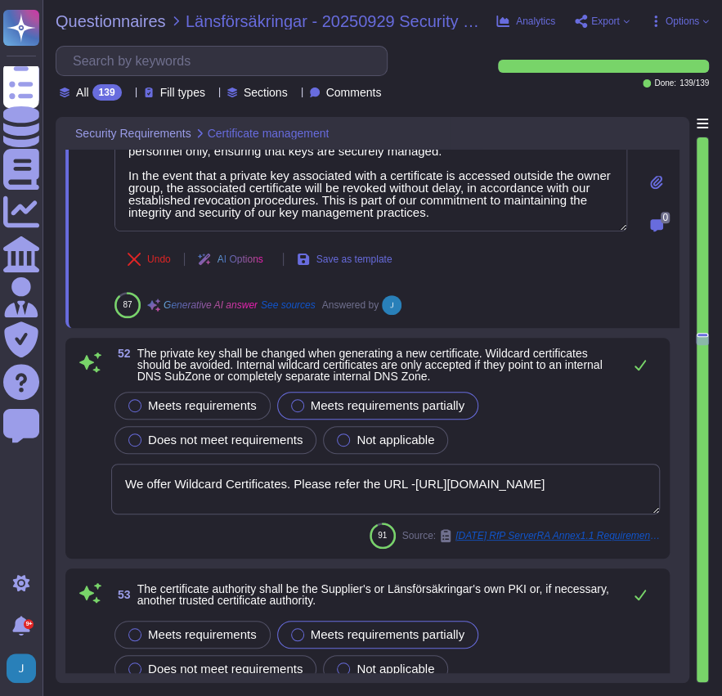
type textarea "Our solution, Sectigo Certificate Manager (SCM), includes a robust approval pro…"
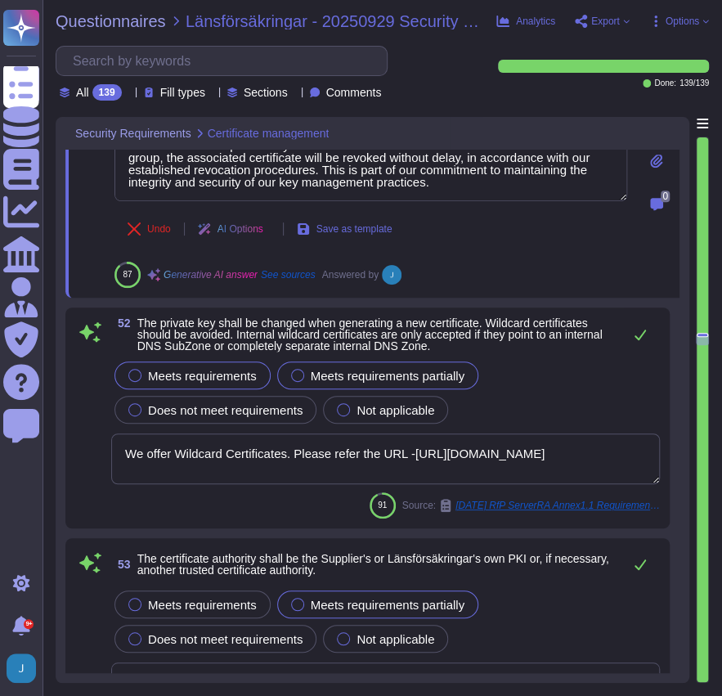
click at [139, 370] on div at bounding box center [134, 375] width 13 height 13
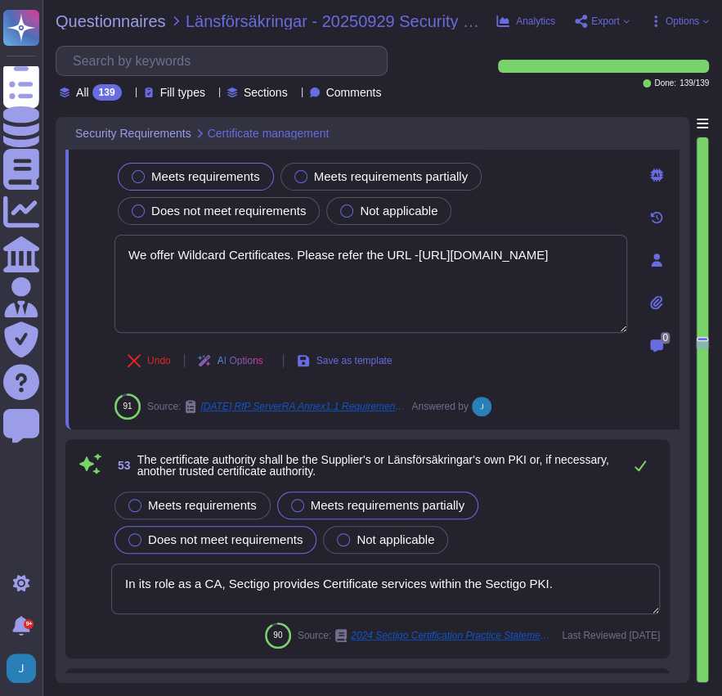
type textarea "Our solution, Sectigo Certificate Manager (SCM), includes a robust approval pro…"
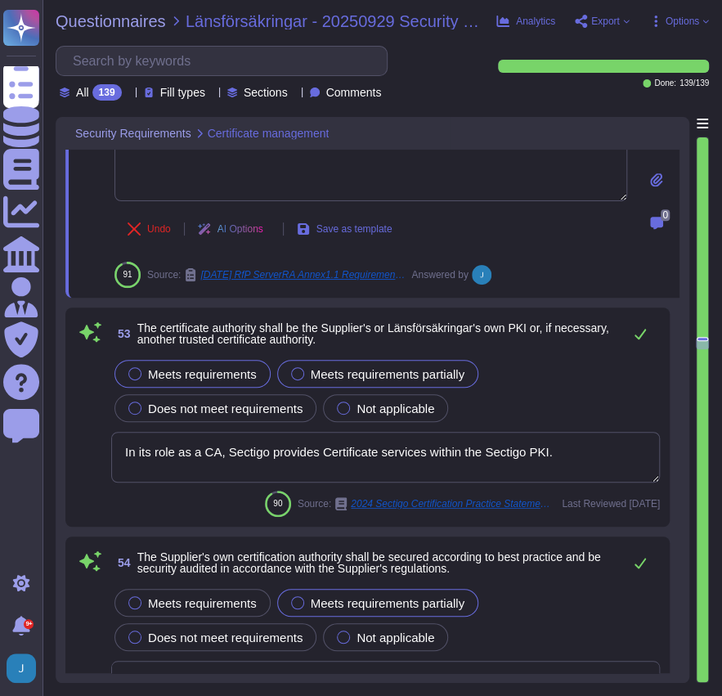
click at [134, 379] on div at bounding box center [134, 373] width 13 height 13
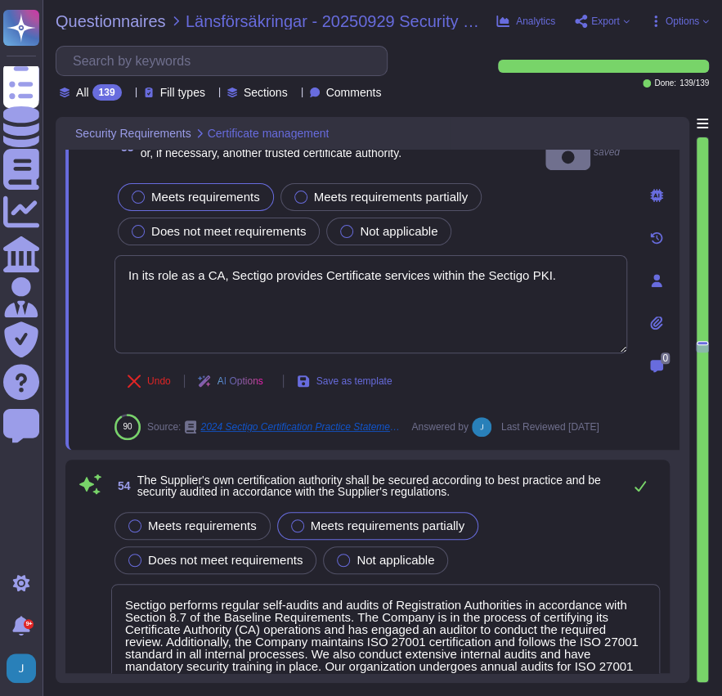
type textarea "Pass. Our Sectigo Certificate Manager (SCM) supports the issuance of certificat…"
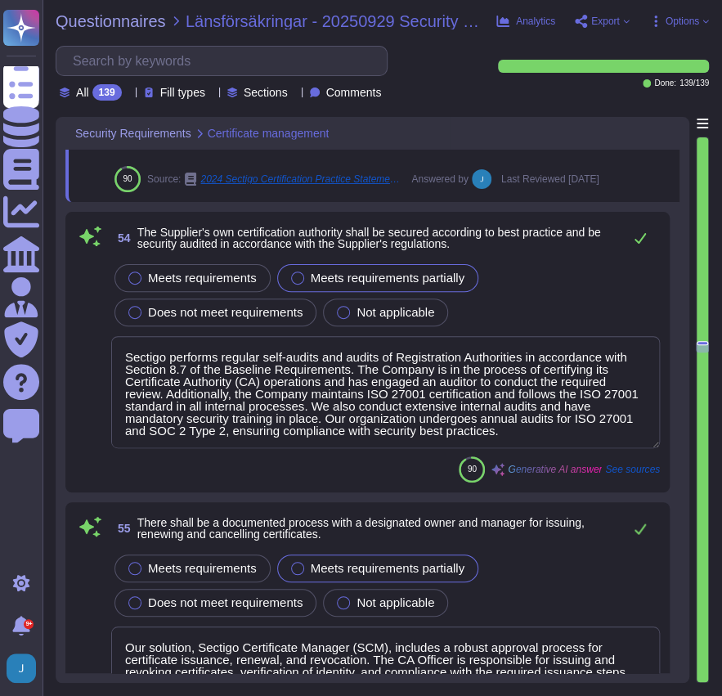
type textarea "All CA key ceremonies are performed on a computer with a verified clean install…"
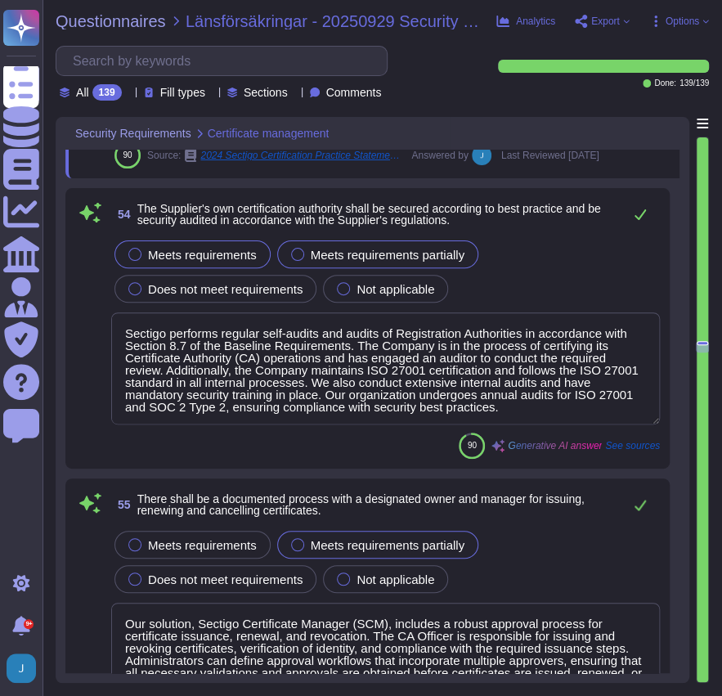
click at [150, 253] on span "Meets requirements" at bounding box center [202, 255] width 109 height 14
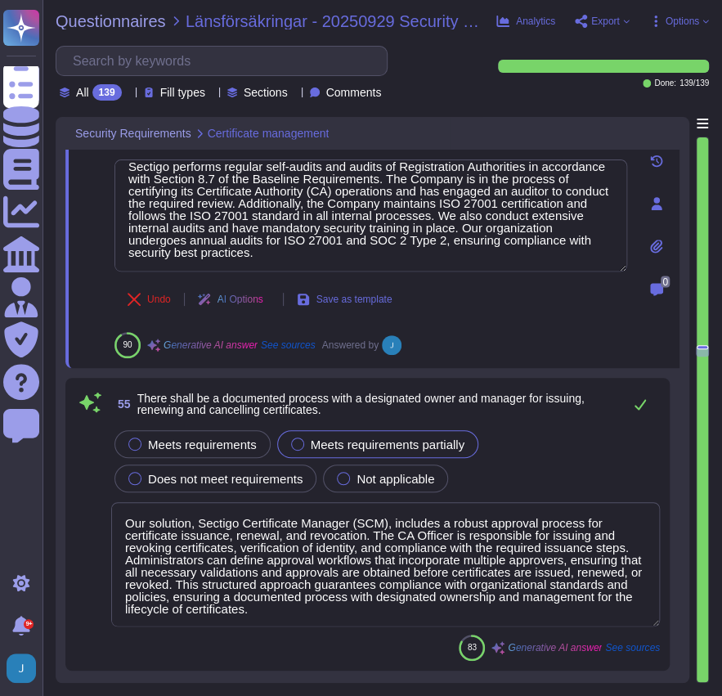
scroll to position [13957, 0]
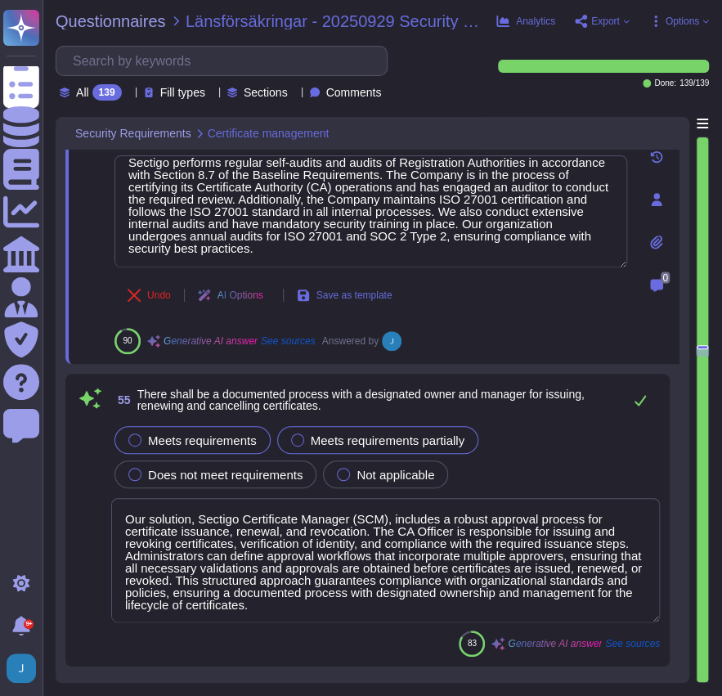
click at [125, 437] on div "Meets requirements" at bounding box center [192, 440] width 156 height 28
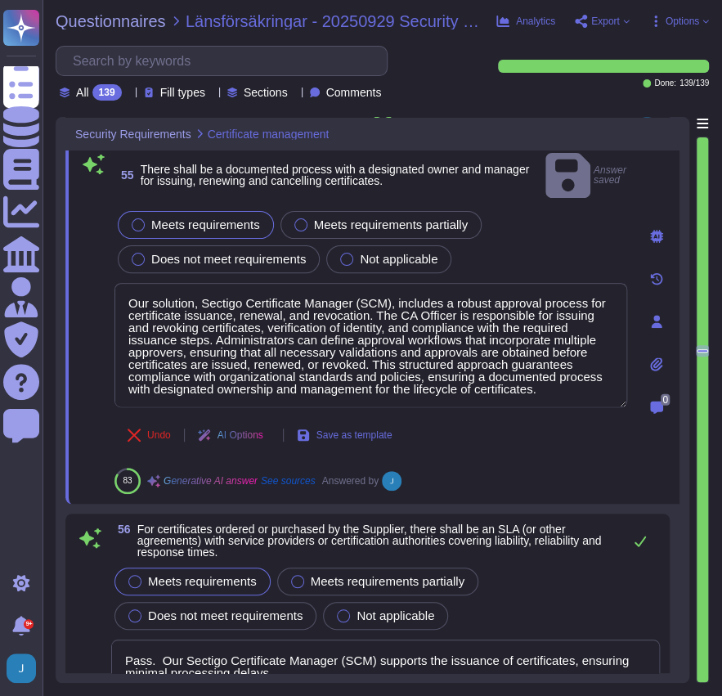
scroll to position [14230, 0]
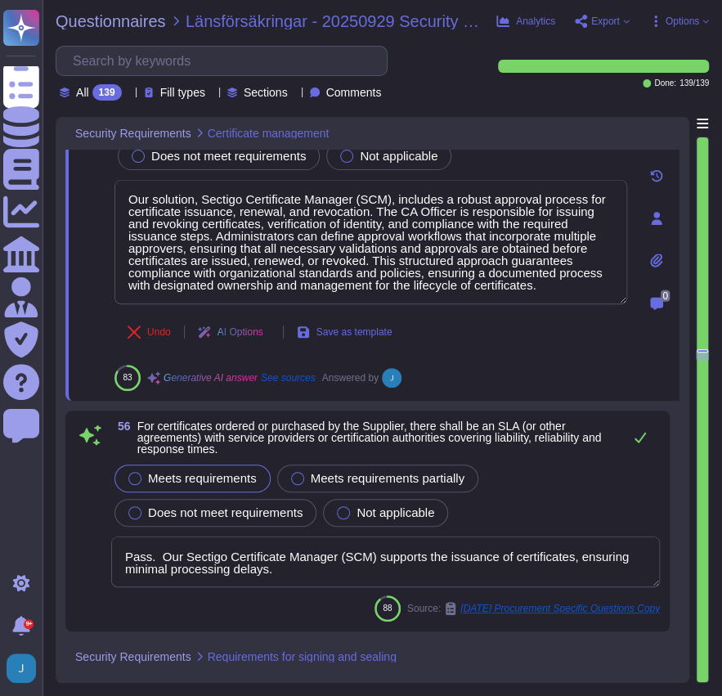
type textarea "Sectigo has documented policies, procedures, and supporting documents that supp…"
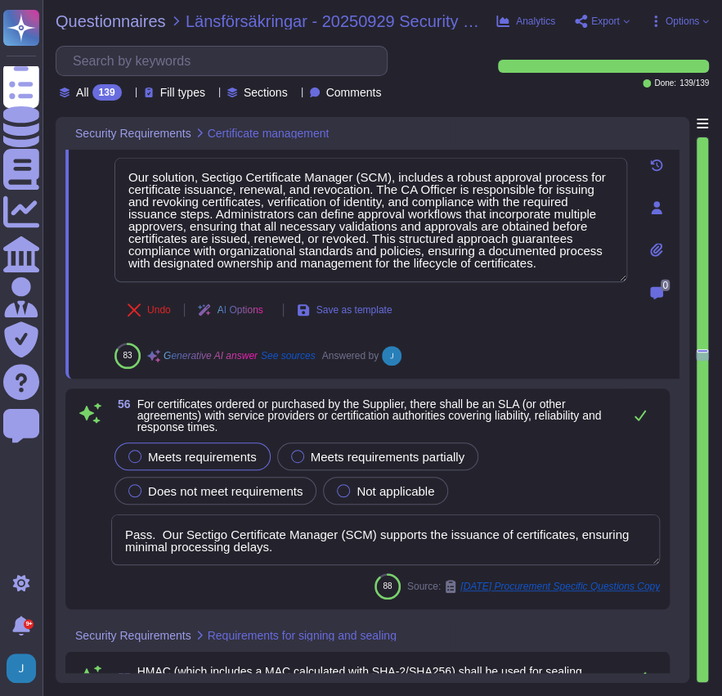
scroll to position [1, 0]
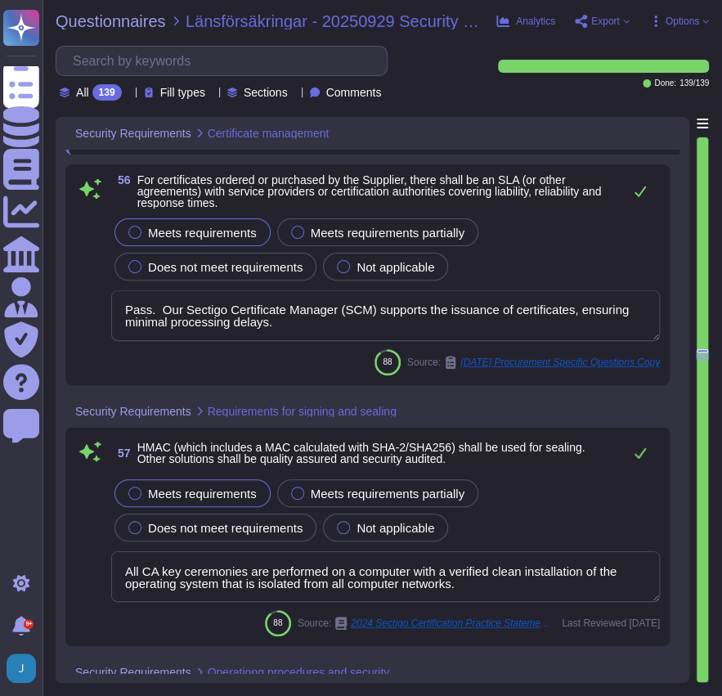
type textarea "Our solution is designed to efficiently handle high-volume requests, including …"
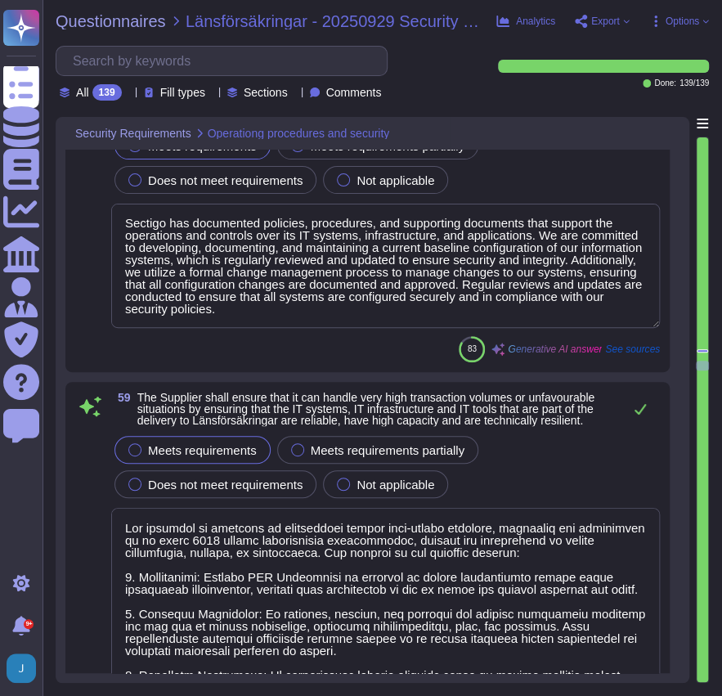
scroll to position [15048, 0]
type textarea "Sectigo enforces system hardening standards for workstations, servers, and netw…"
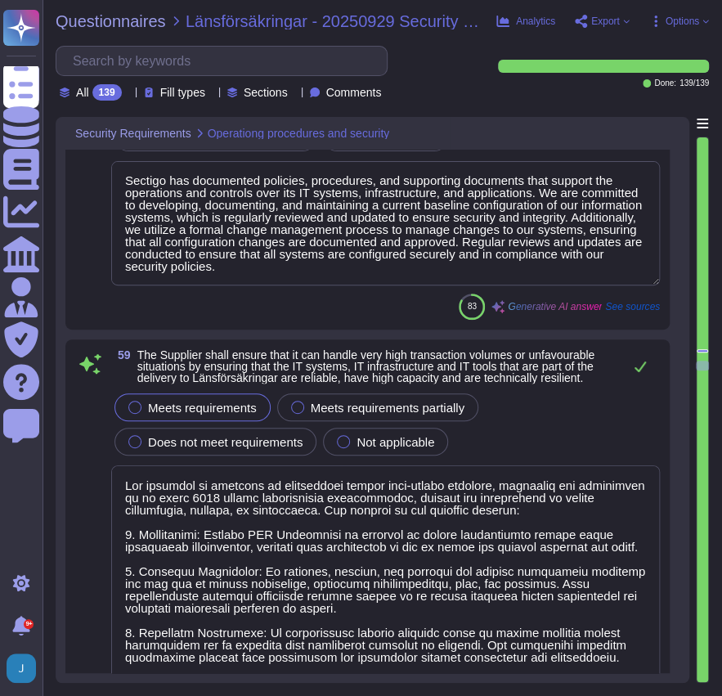
scroll to position [1, 0]
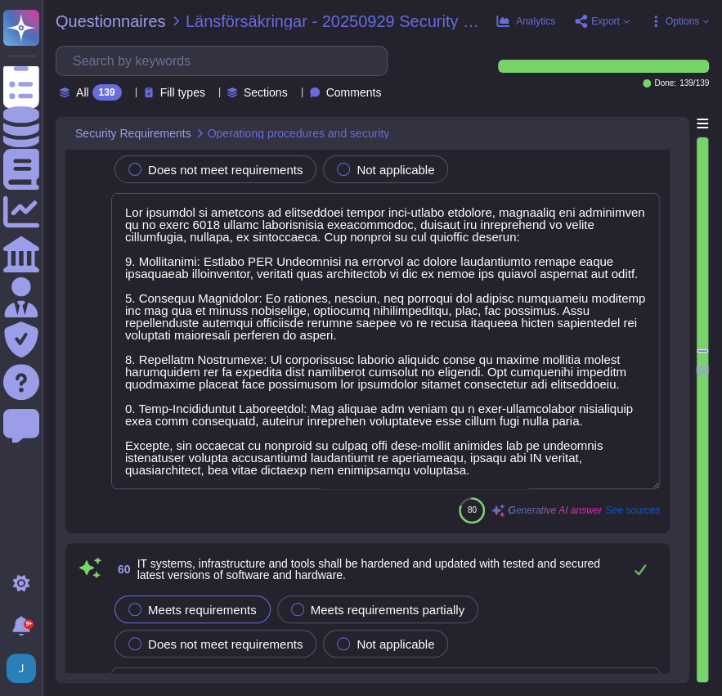
type textarea "Sectigo ensures that all operating systems, hardware, software, services, and n…"
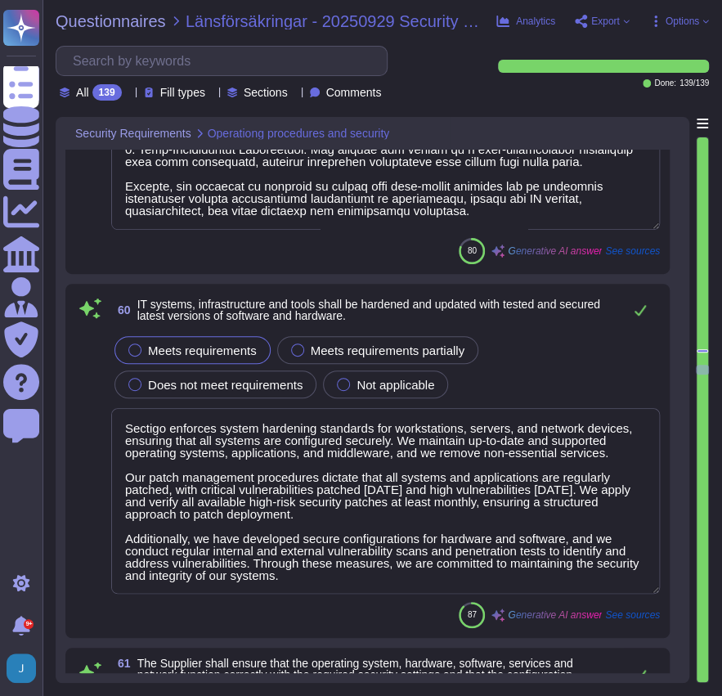
scroll to position [15592, 0]
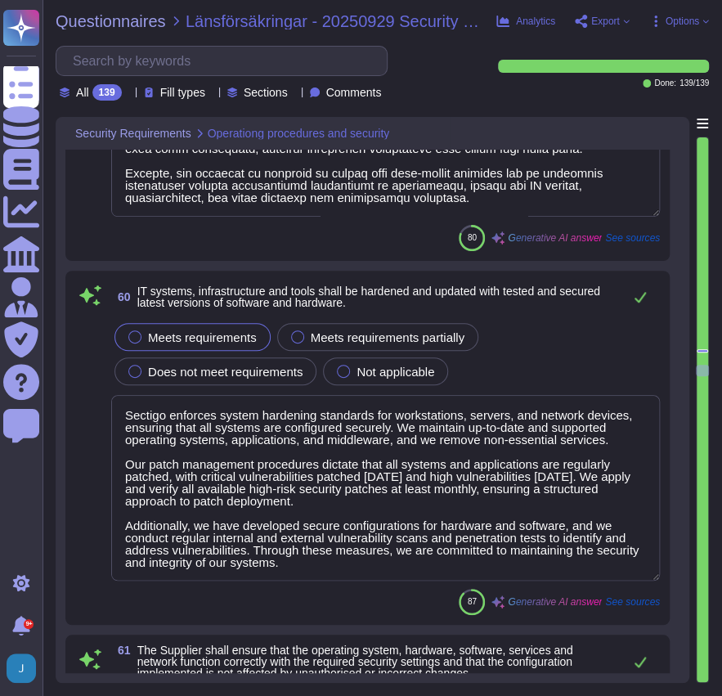
type textarea "Sectigo has established a formal change management process that is documented a…"
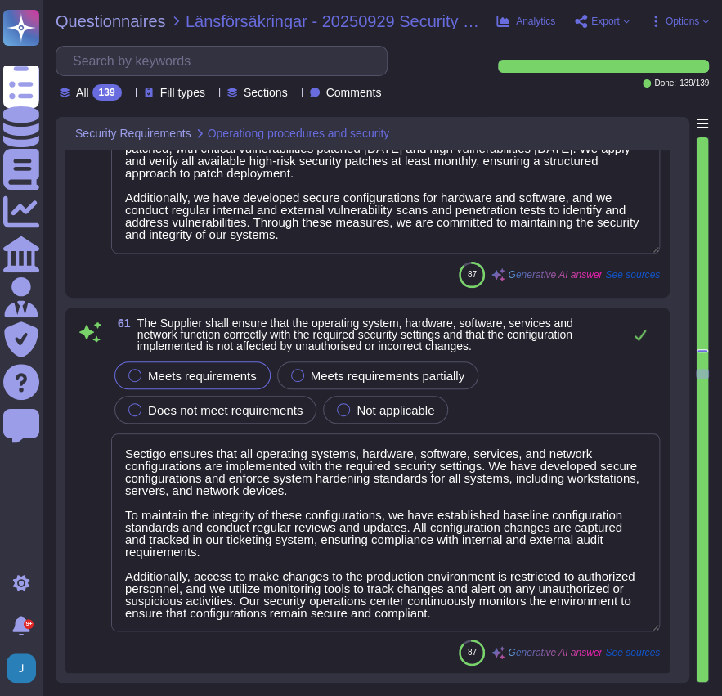
scroll to position [1, 0]
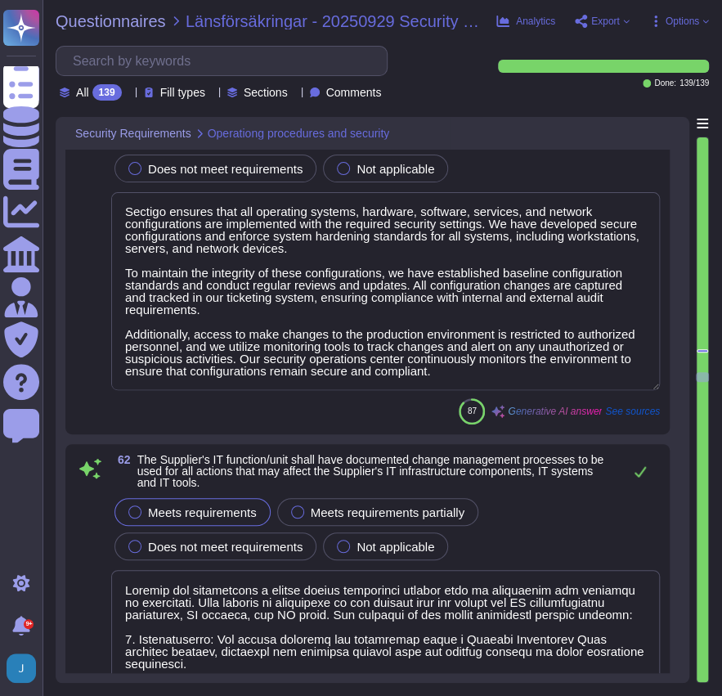
type textarea "Sectigo continuously monitors and controls the security and functioning of its …"
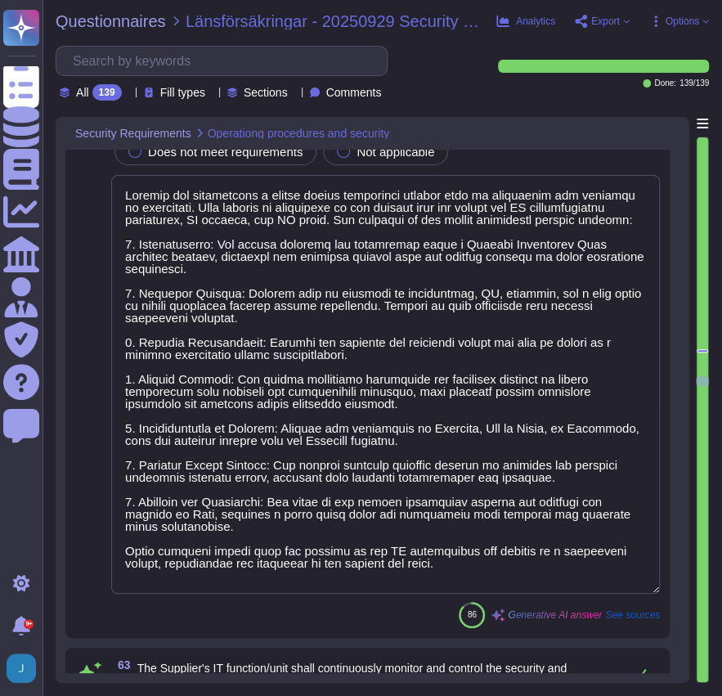
type textarea "Our IT infrastructure is configured to ensure that only necessary services and …"
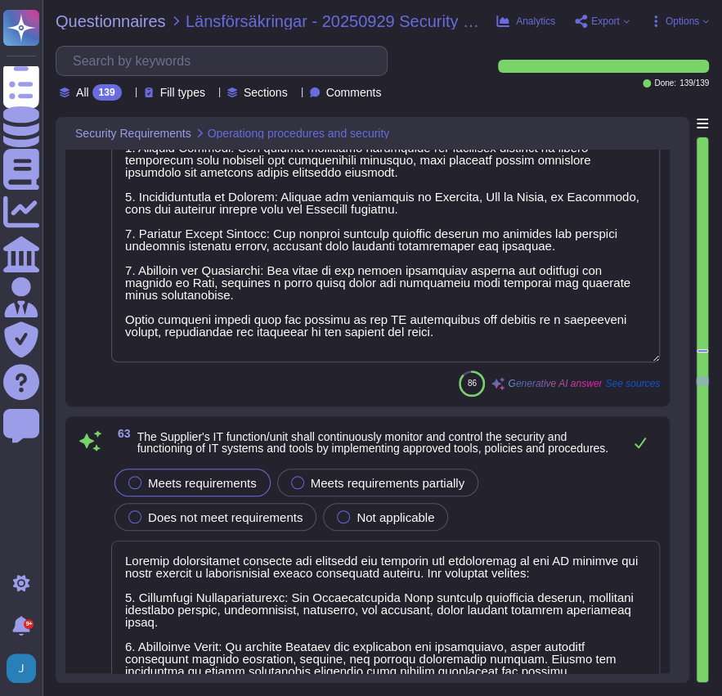
type textarea "Sectigo has designed and implemented data systems to meet security and availabi…"
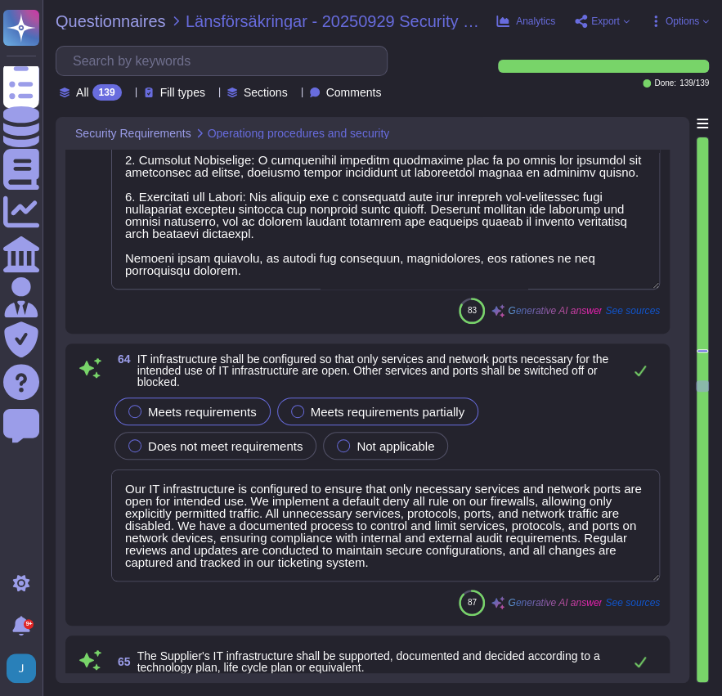
click at [149, 410] on span "Meets requirements" at bounding box center [202, 412] width 109 height 14
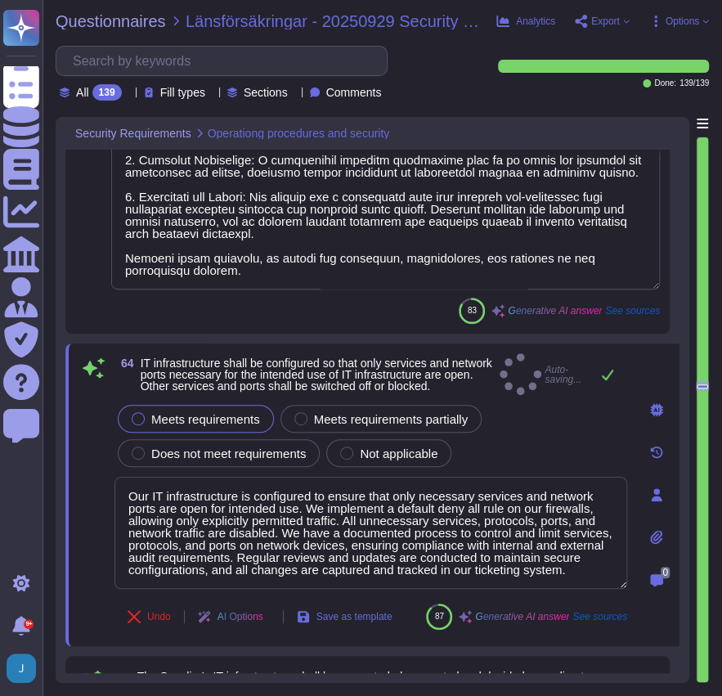
type textarea "Sectigo has designed and implemented data systems to meet security and availabi…"
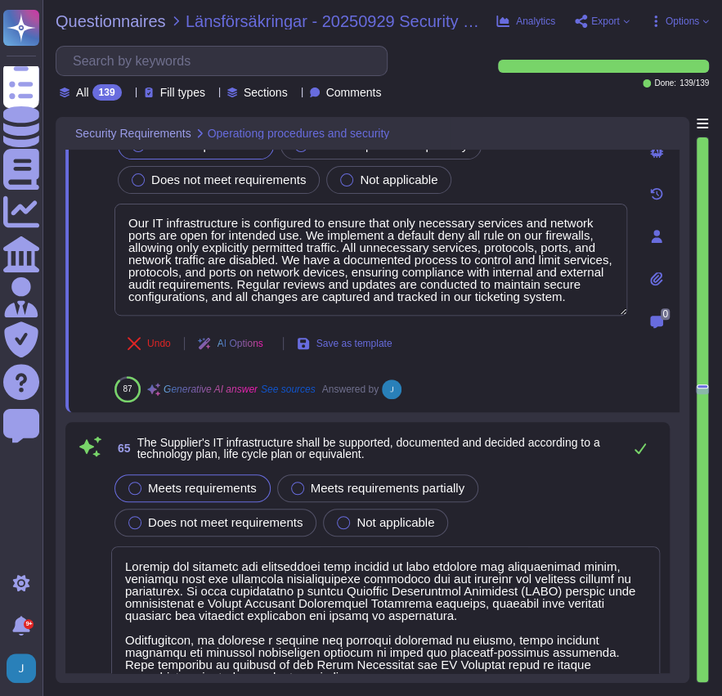
type textarea "All Sectigo systems and applications are maintained at a level and interval sup…"
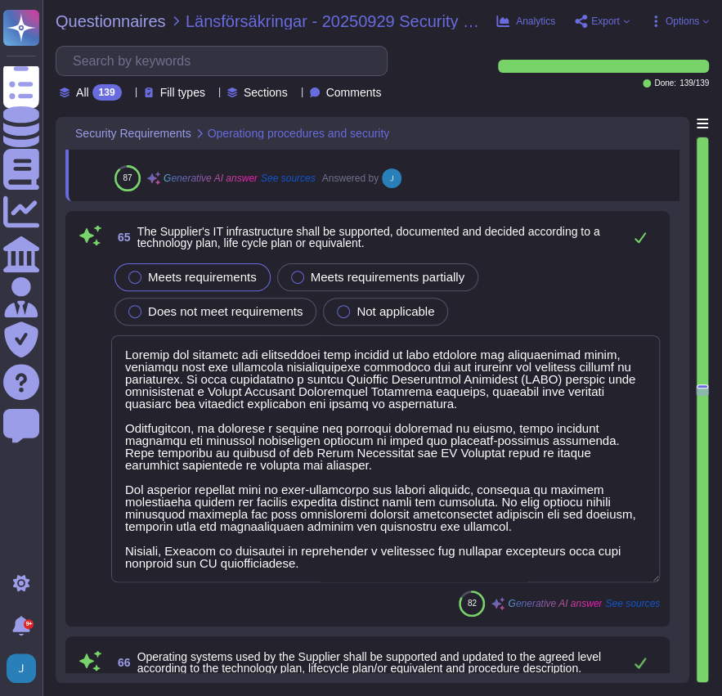
type textarea "Yes, systems exposed to the internet are segmented from other segments. Informa…"
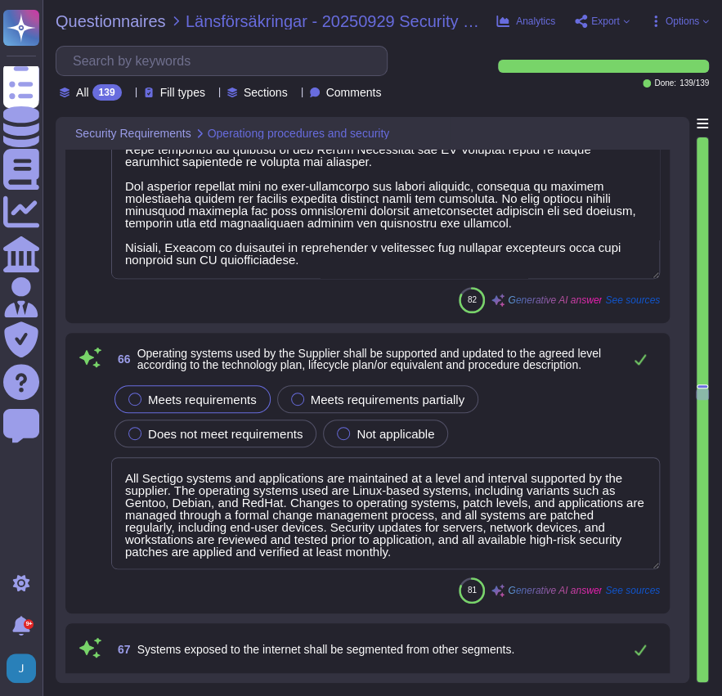
scroll to position [18101, 0]
type textarea "Sectigo has a comprehensive patch management program that includes regular patc…"
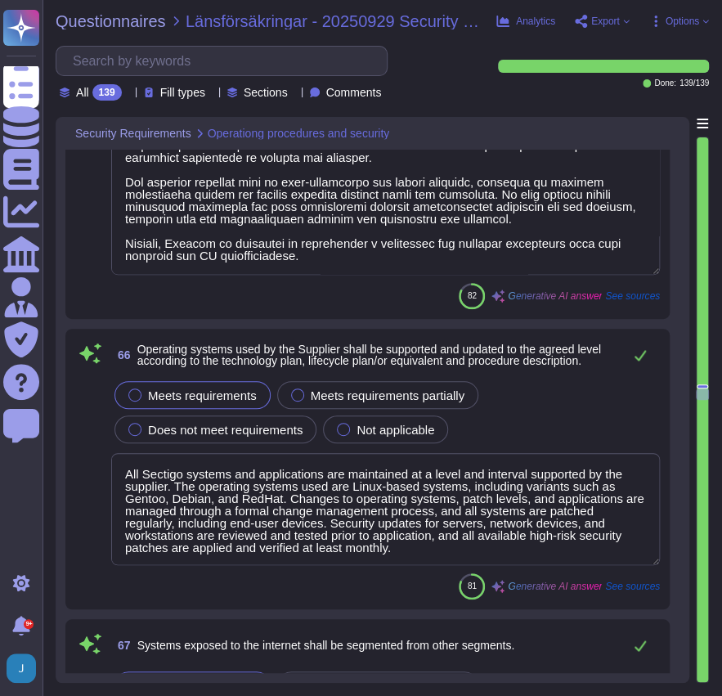
scroll to position [1, 0]
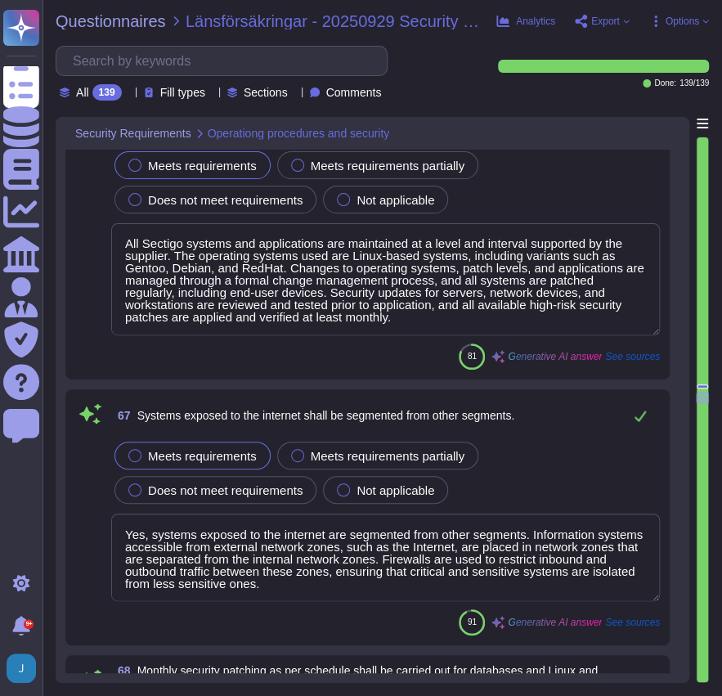
type textarea "The use of privileged functions or tools that need privileged access to IT syst…"
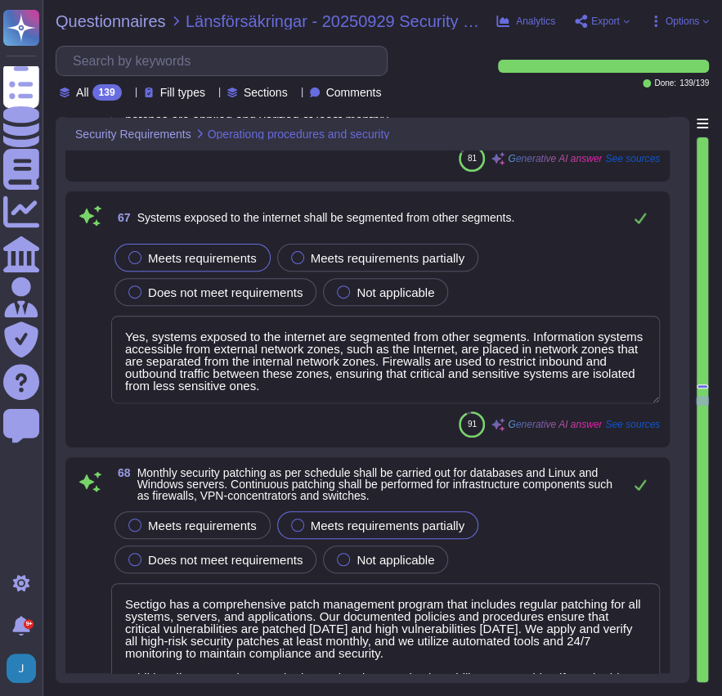
scroll to position [0, 0]
type textarea "Access to networks and network services is strictly limited to users who have b…"
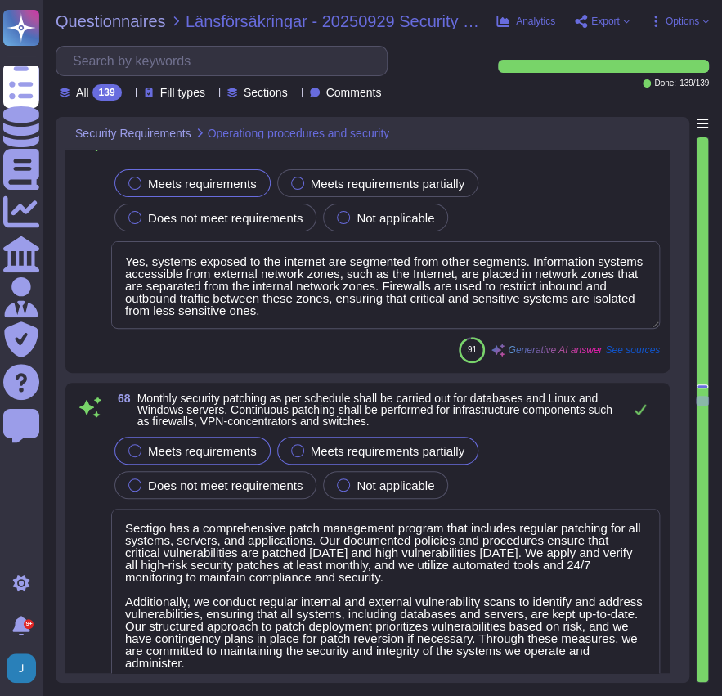
click at [139, 445] on div at bounding box center [134, 450] width 13 height 13
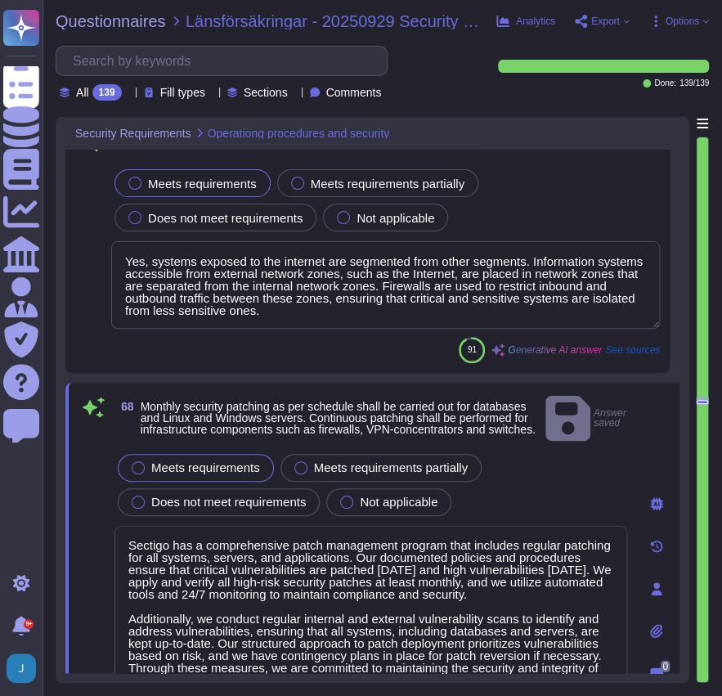
type textarea "Access to networks and network services is strictly limited to users who have b…"
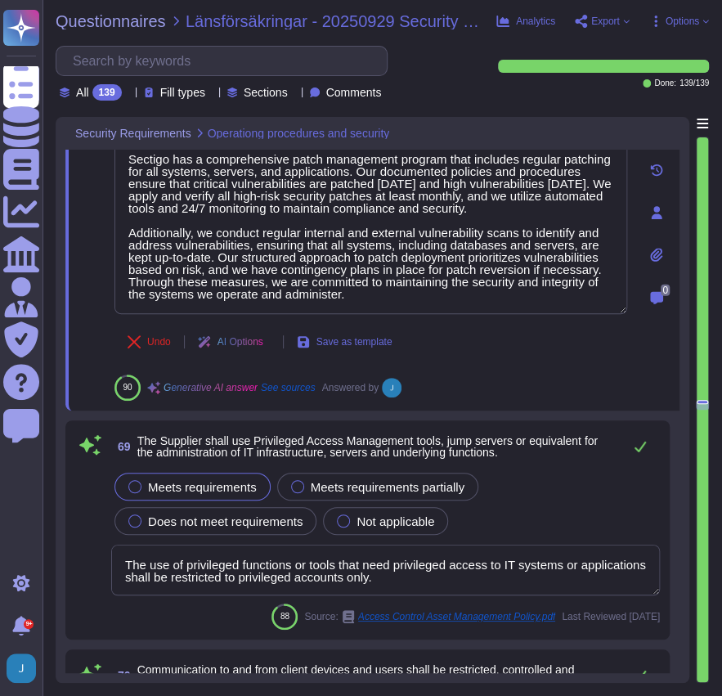
type textarea "Communication to and from the internet is managed through several security meas…"
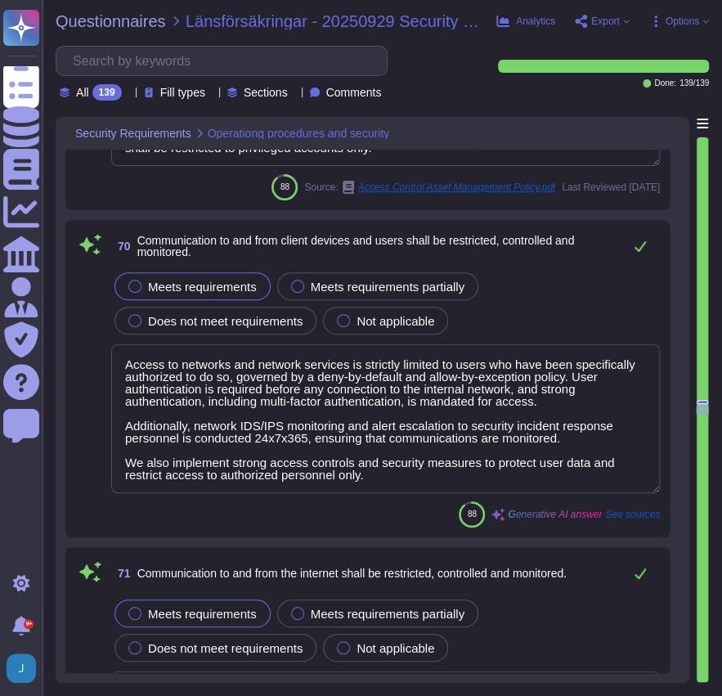
type textarea "Data and communication between segments are protected through several key measu…"
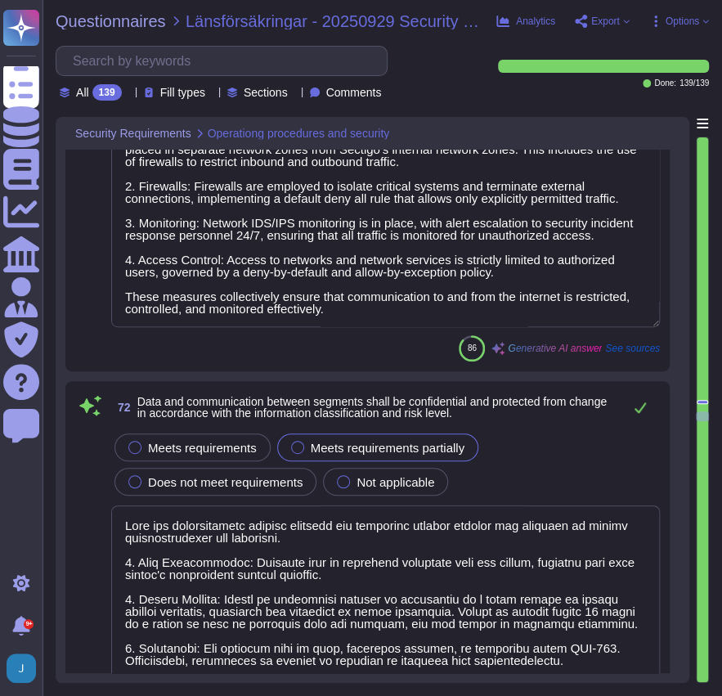
type textarea "We currently do not have an architecture diagram suitable for external sharing,…"
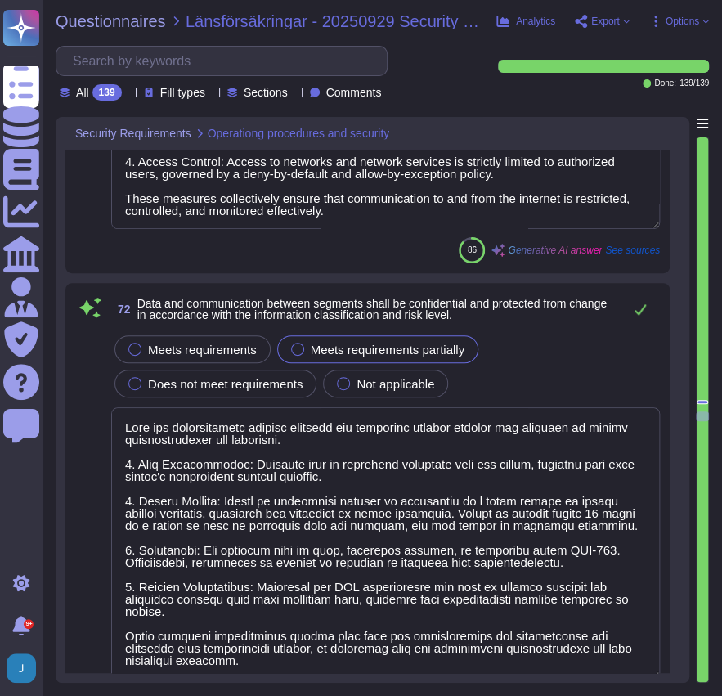
type textarea "We have established effective mechanisms for the rapid detection of anomalous e…"
click at [136, 348] on div at bounding box center [134, 349] width 13 height 13
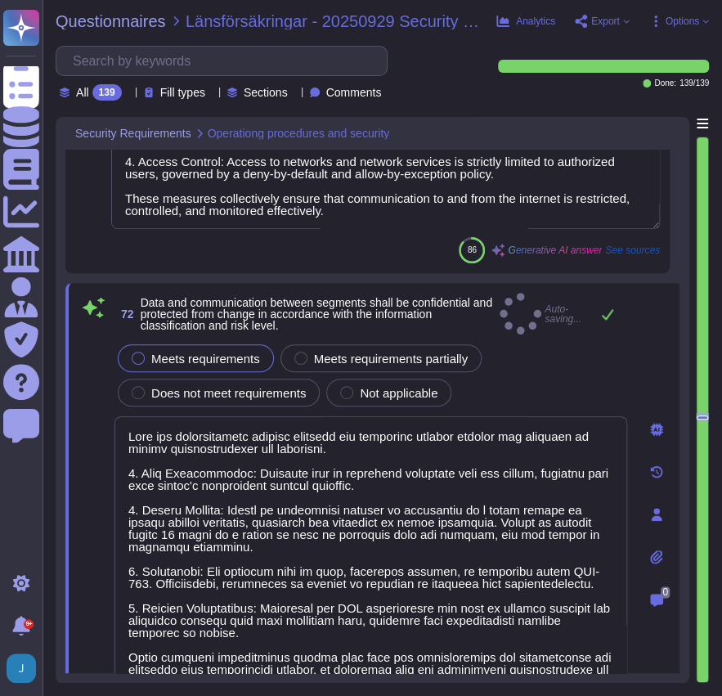
type textarea "We have established effective mechanisms for the rapid detection of anomalous e…"
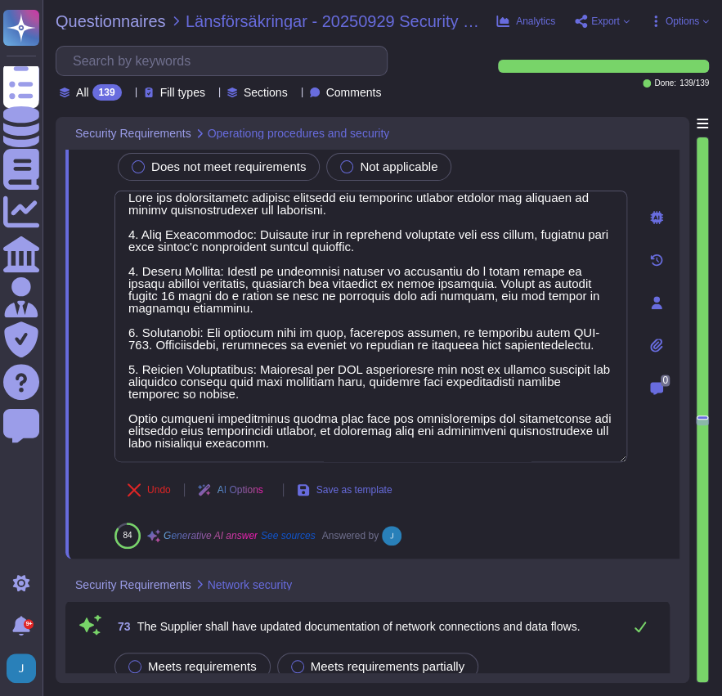
type textarea "We have established effective mechanisms for the rapid detection of anomalous e…"
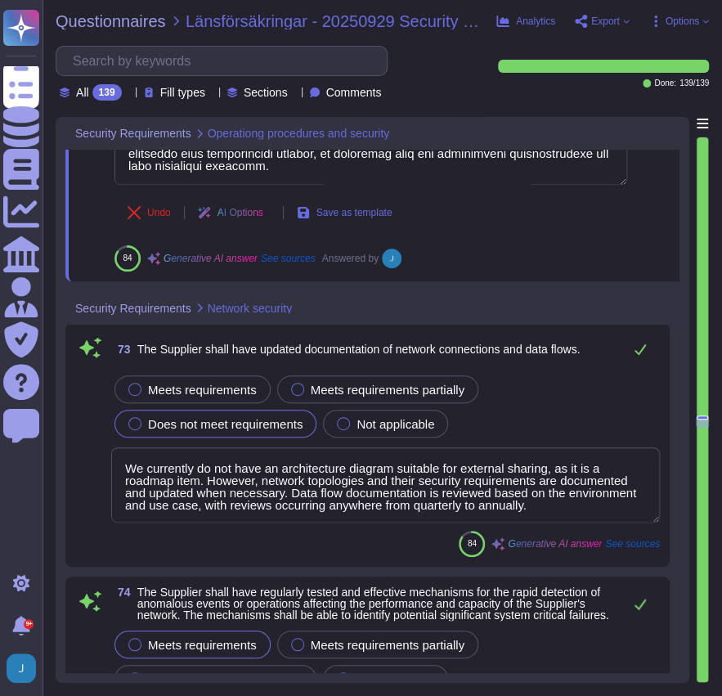
drag, startPoint x: 203, startPoint y: 474, endPoint x: 550, endPoint y: 448, distance: 348.6
click at [550, 448] on textarea "We currently do not have an architecture diagram suitable for external sharing,…" at bounding box center [385, 484] width 549 height 75
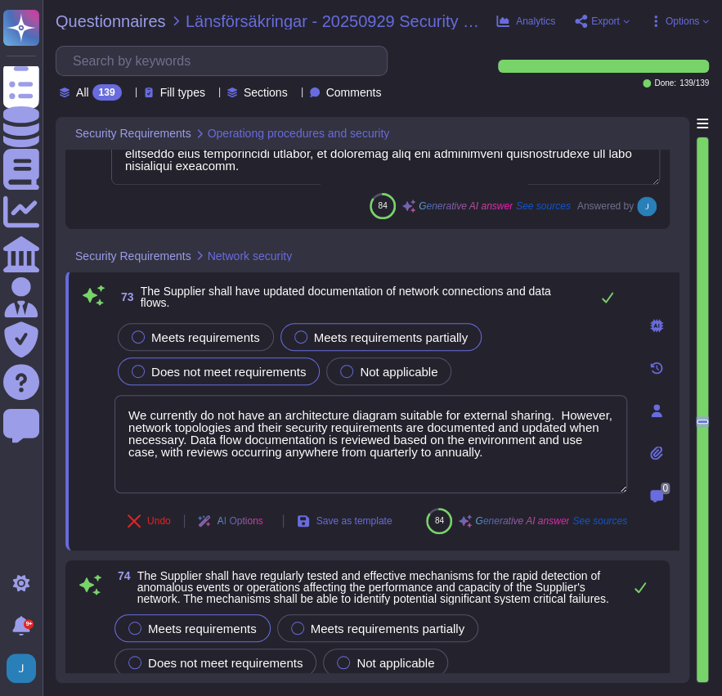
type textarea "We currently do not have an architecture diagram suitable for external sharing.…"
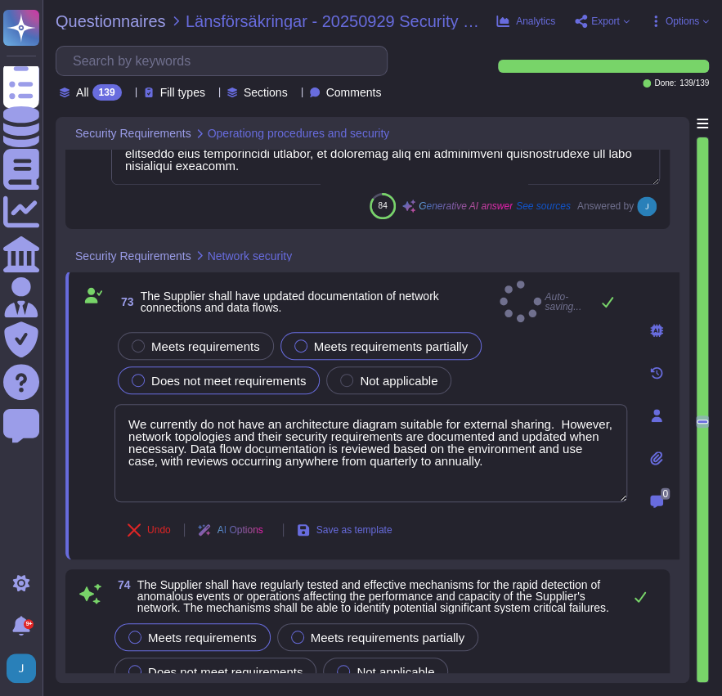
click at [303, 339] on div at bounding box center [300, 345] width 13 height 13
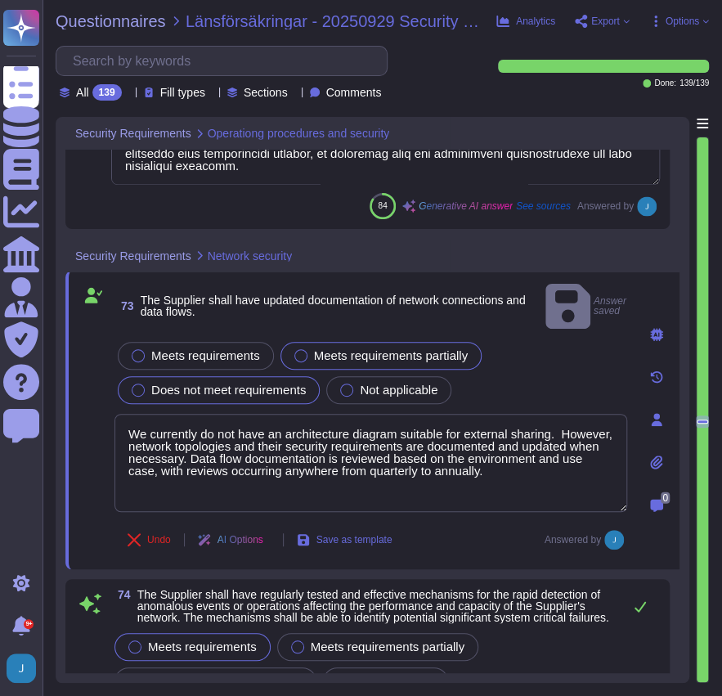
click at [303, 349] on div at bounding box center [300, 355] width 13 height 13
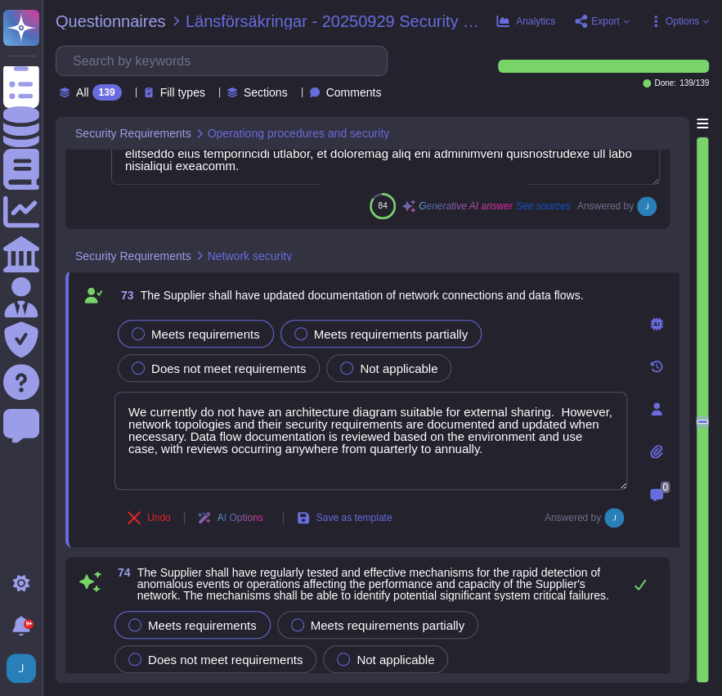
click at [141, 330] on div at bounding box center [138, 333] width 13 height 13
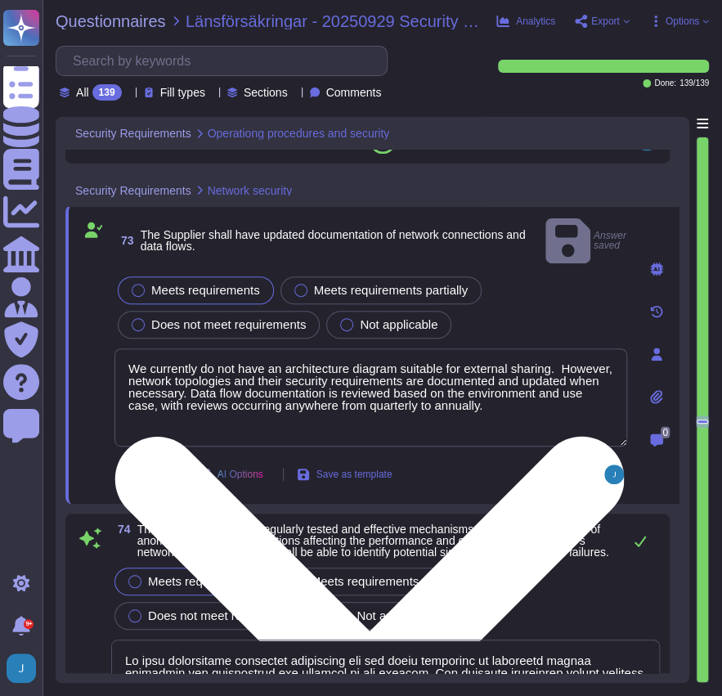
type textarea "We have established specific triggers and alerts based on use cases and threat …"
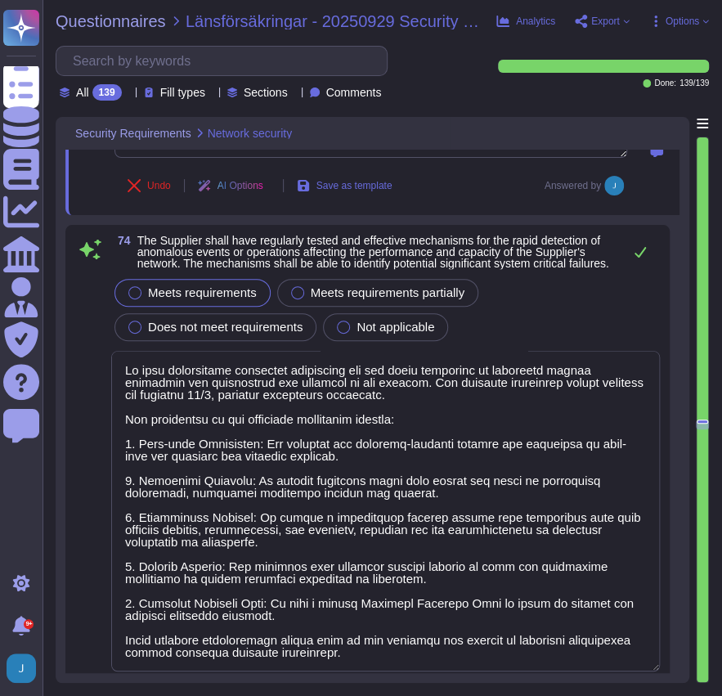
type textarea "Sectigo and Sectigo implement comprehensive security programs designed to prote…"
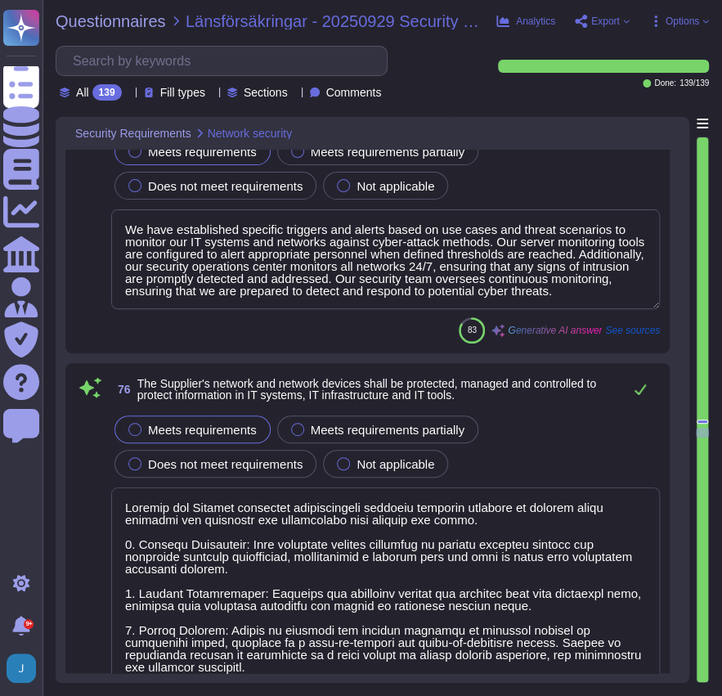
type textarea "The company's networks and environments are protected against unauthorized acce…"
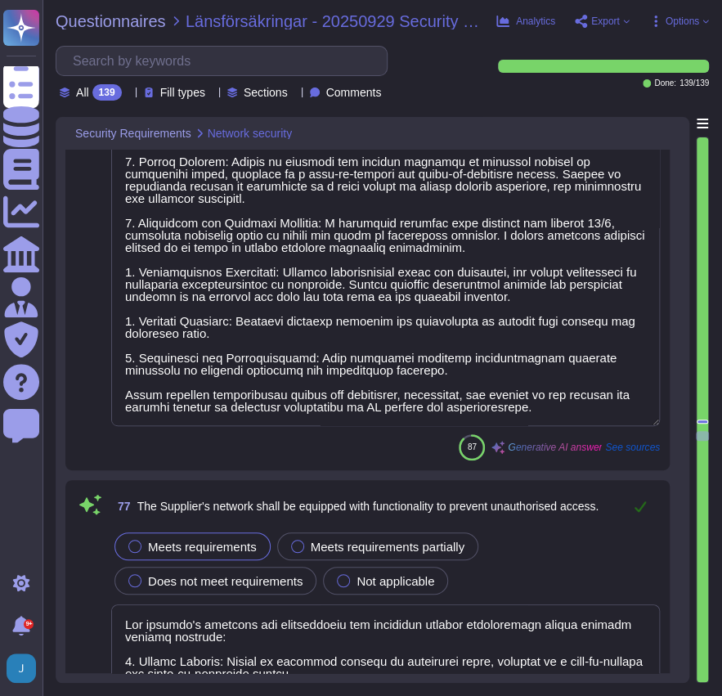
type textarea "- Unauthorized IT equipment connecting to the network is detected and rejected …"
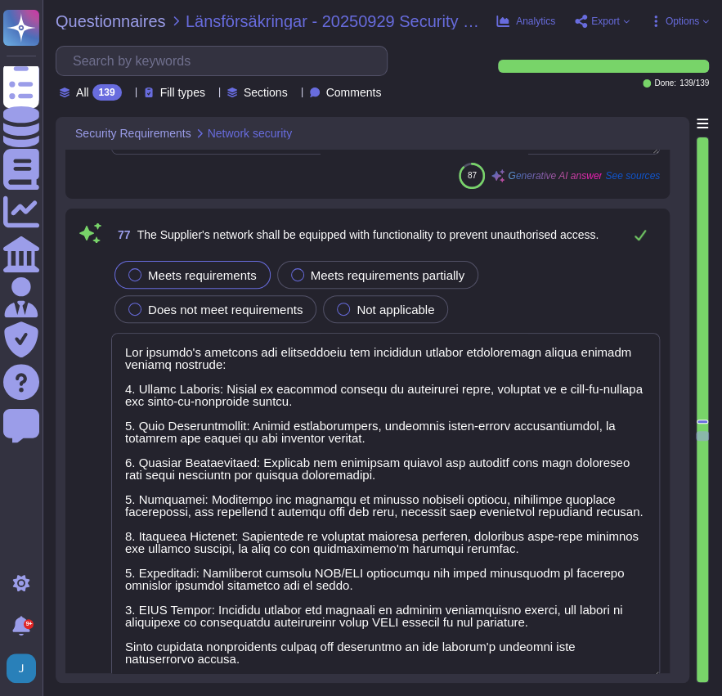
scroll to position [22190, 0]
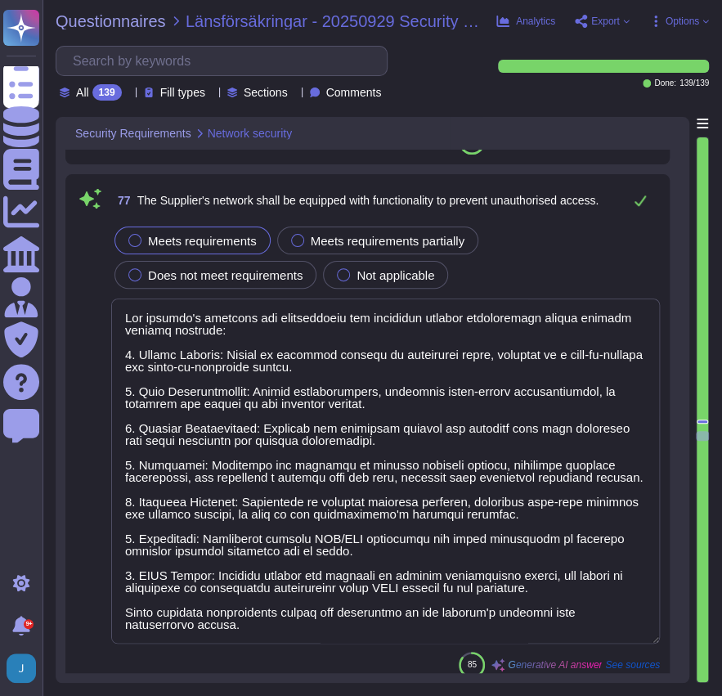
type textarea "Sectigo has established a comprehensive security program that includes a docume…"
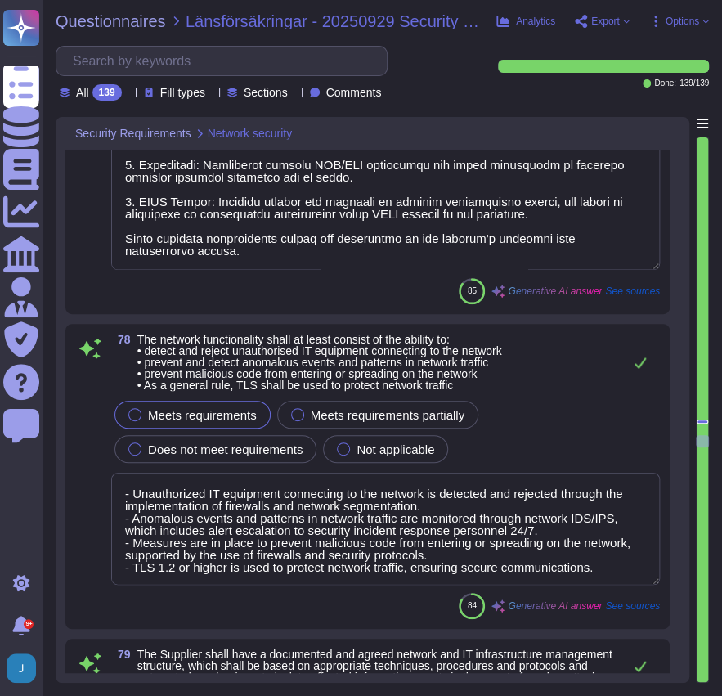
type textarea "Sectigo provides comprehensive logging capabilities that capture all security-r…"
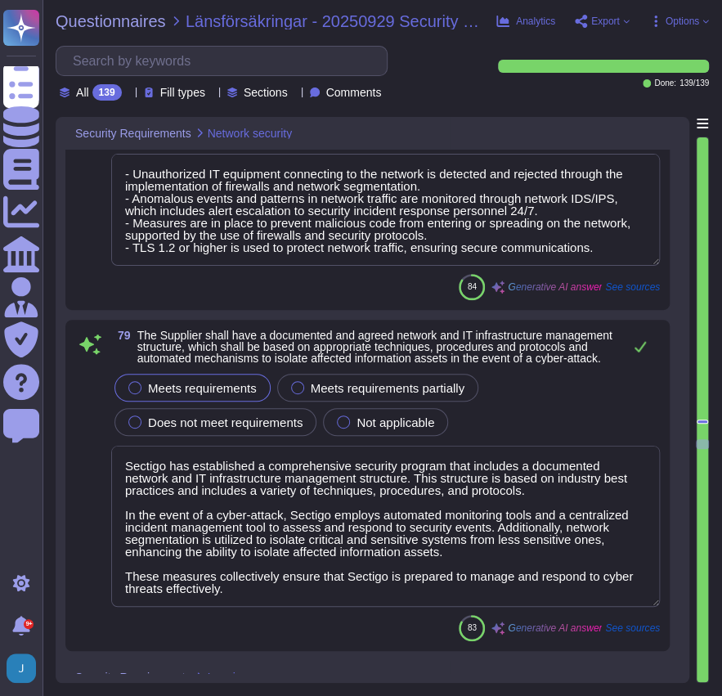
scroll to position [22899, 0]
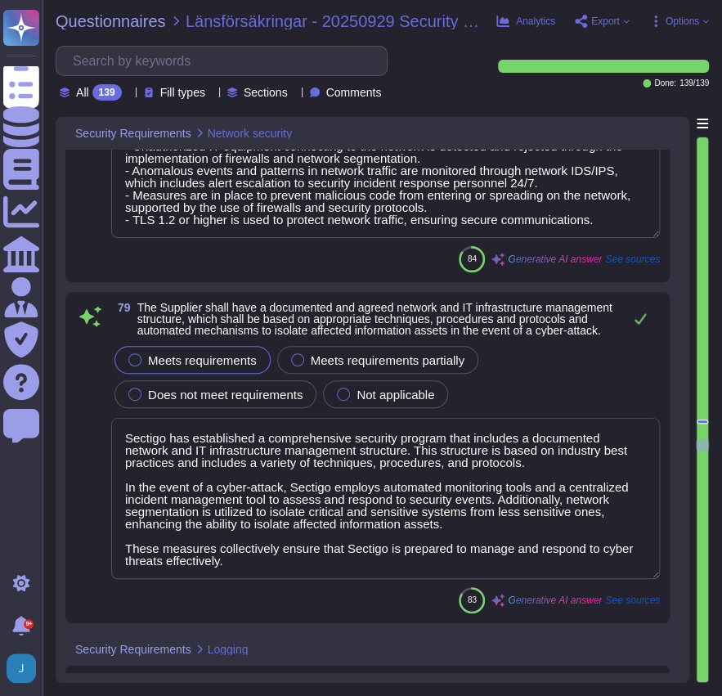
type textarea "All activities performed by system administrators and those with specific acces…"
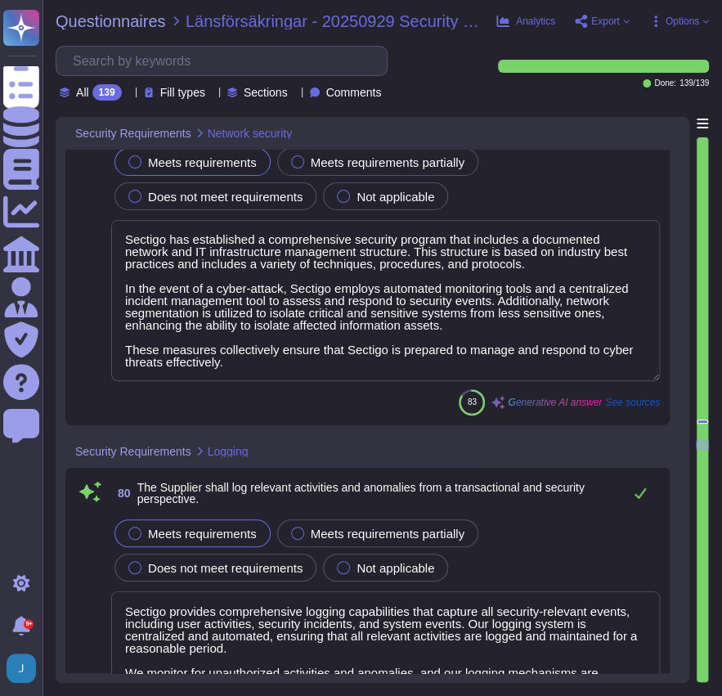
scroll to position [23171, 0]
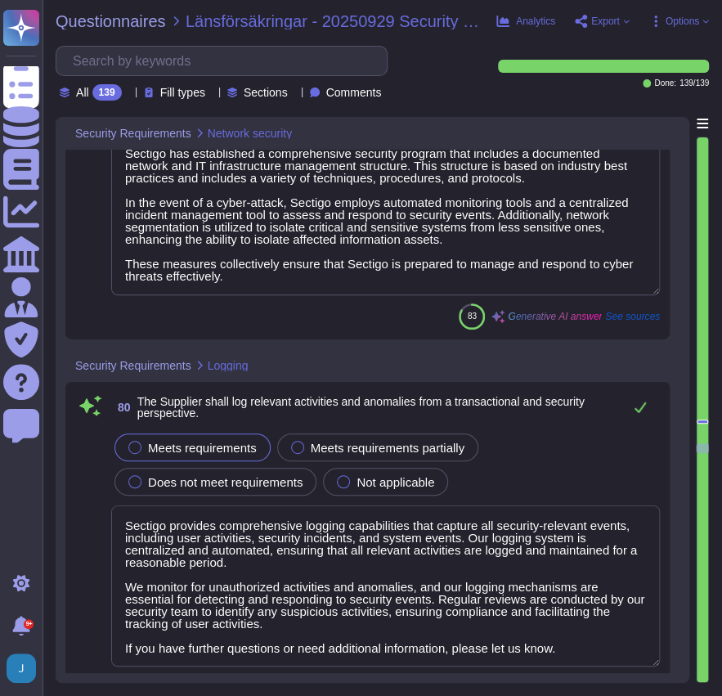
type textarea "To confirm operational resiliency and meet the CA/Browser Forum Baseline Requir…"
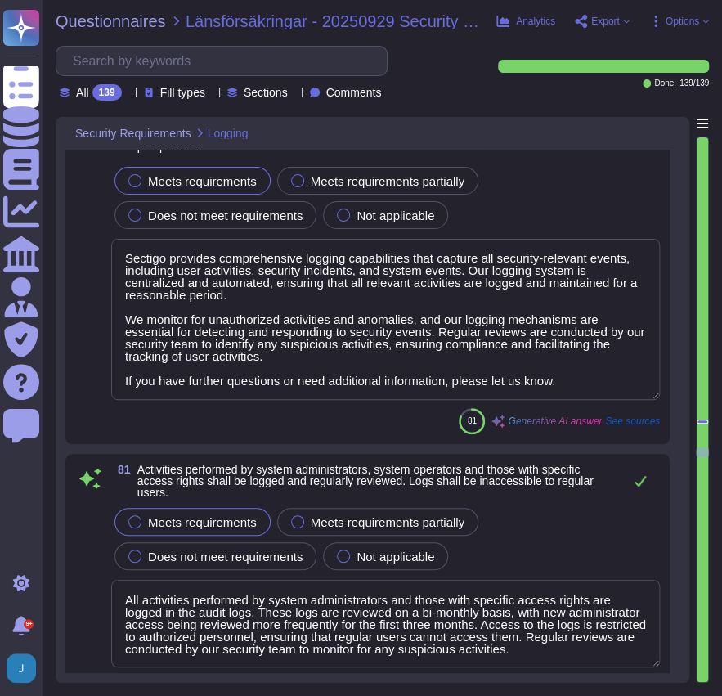
type textarea "Our approach to annual testing of digital operational resilience includes a str…"
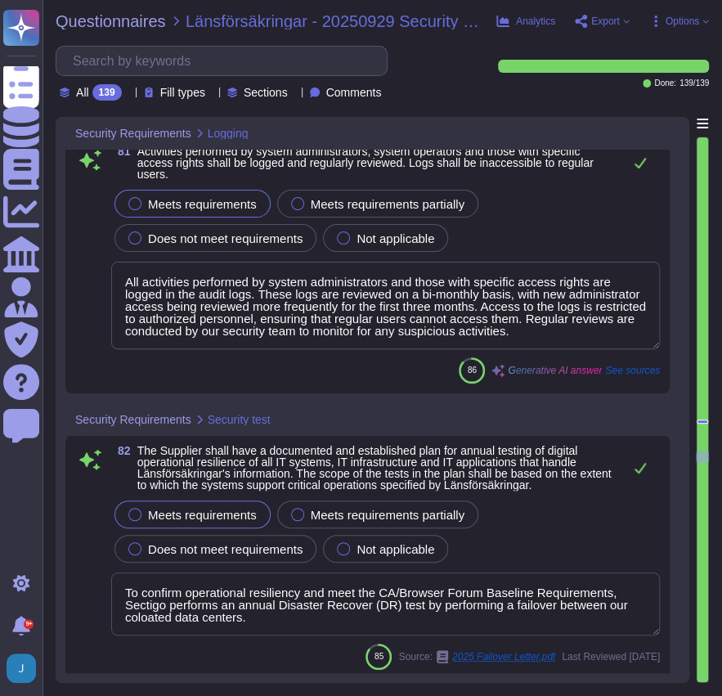
type textarea "Sectigo is committed to implementing formal processes for the identification, e…"
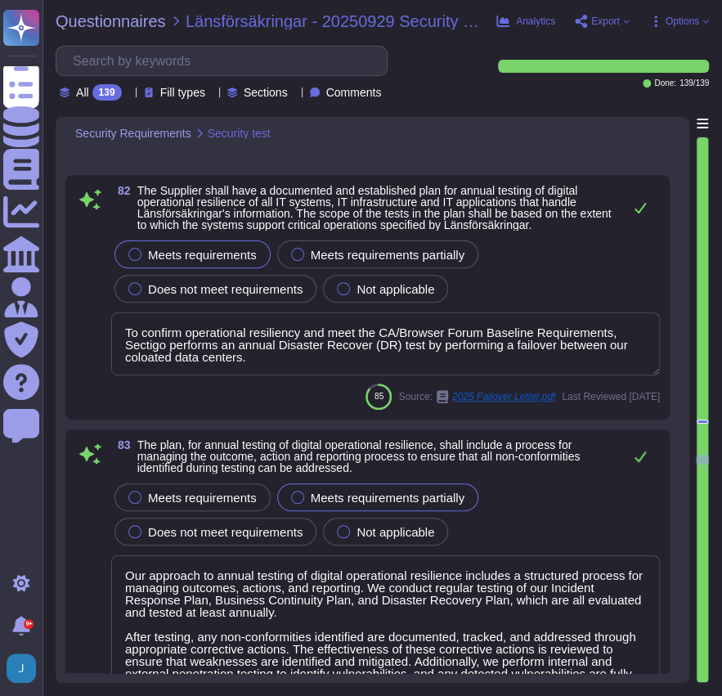
scroll to position [24044, 0]
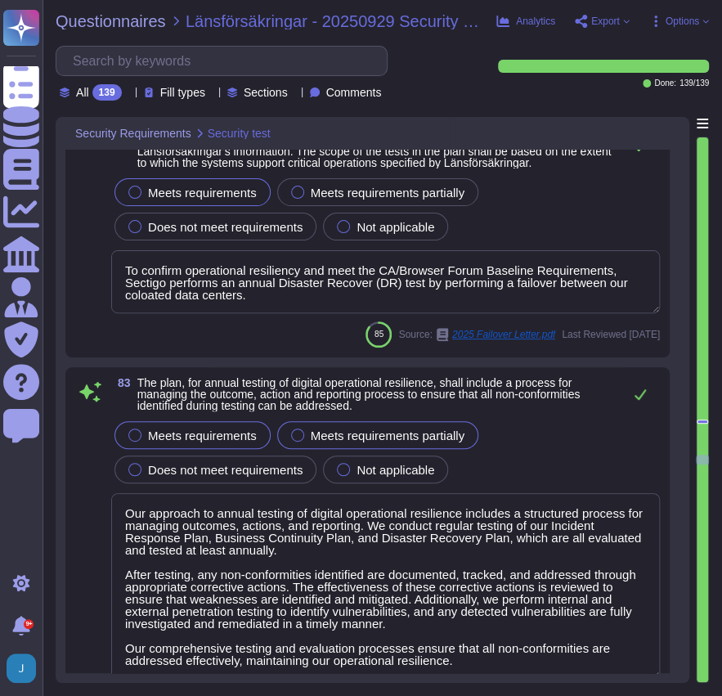
click at [128, 434] on div "Meets requirements" at bounding box center [192, 435] width 156 height 28
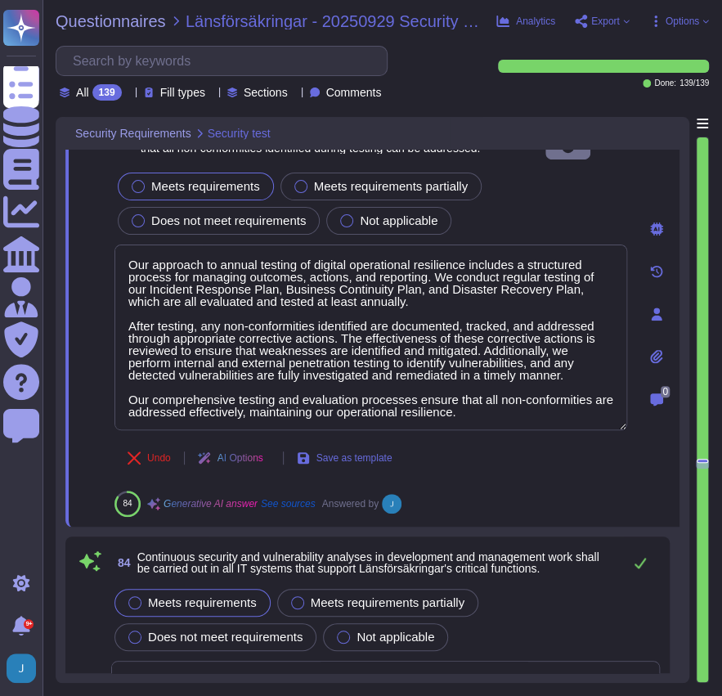
type textarea "Security tests are planned and incorporated into the System Development Life Cy…"
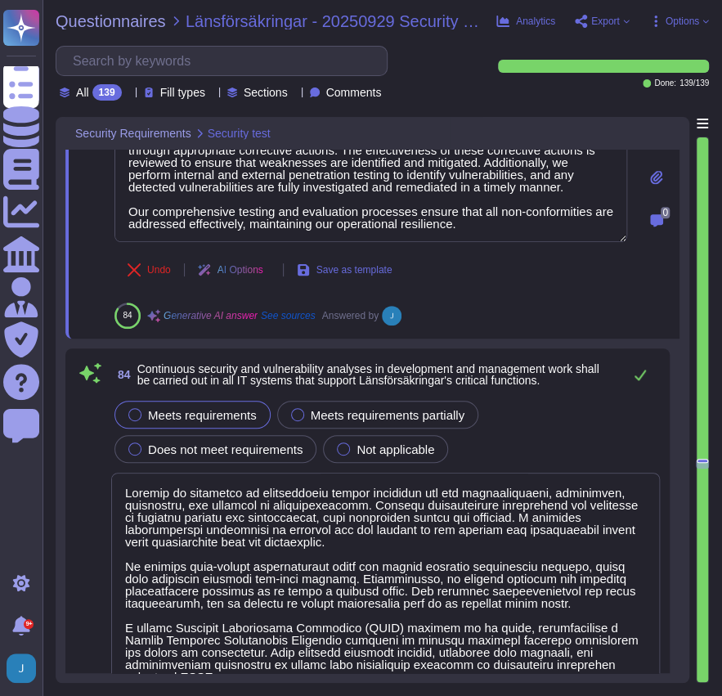
type textarea "Tests are conducted by an independent third party that was not involved in the …"
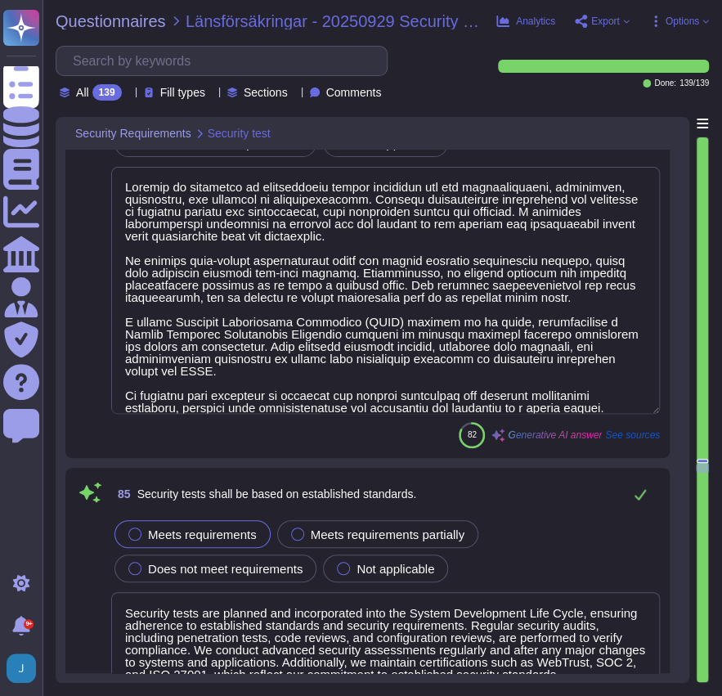
type textarea "Security testing is conducted on source code during development and is incorpor…"
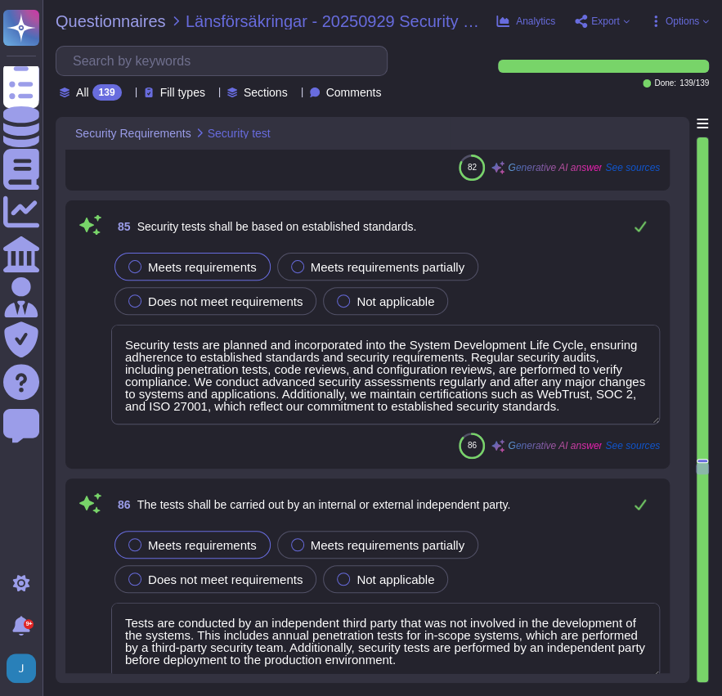
type textarea "We conduct regular vulnerability analyses and scans on our network infrastructu…"
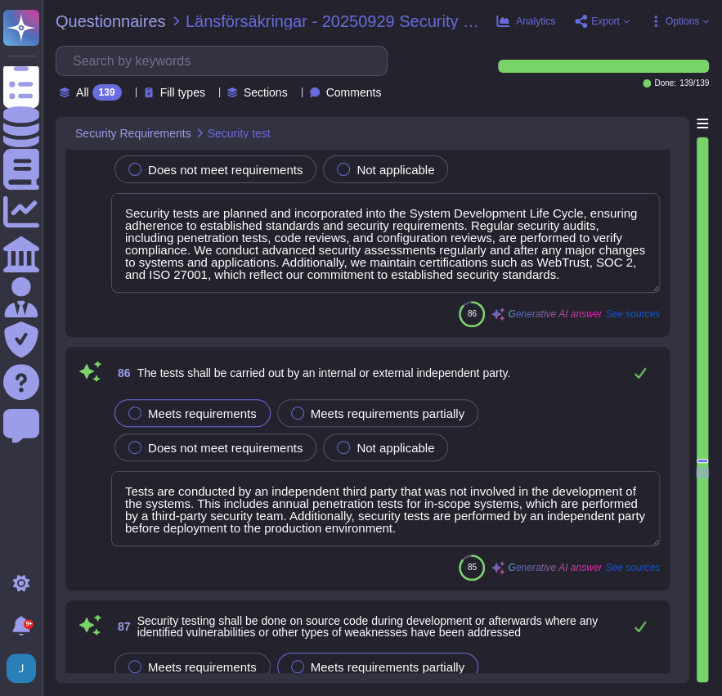
type textarea "Our company conducts firewall and network Access Control List (ACL) rules revie…"
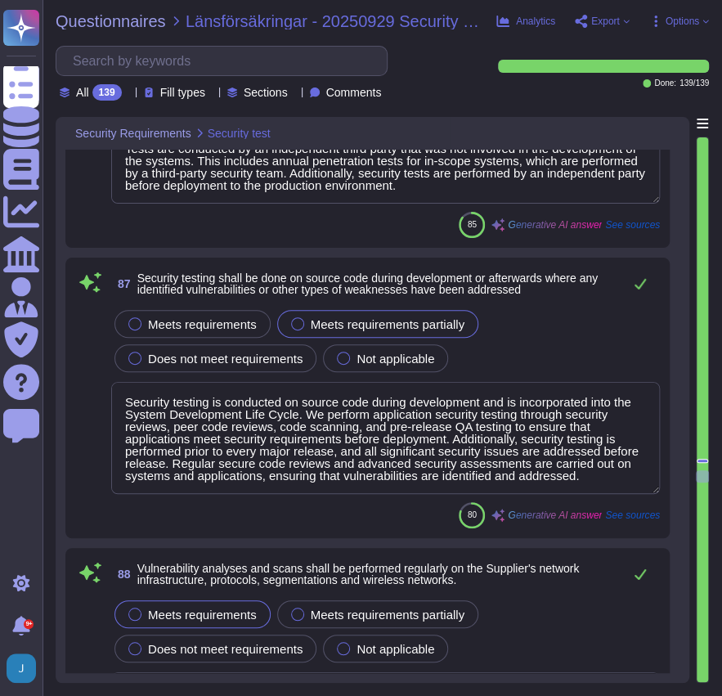
scroll to position [25516, 0]
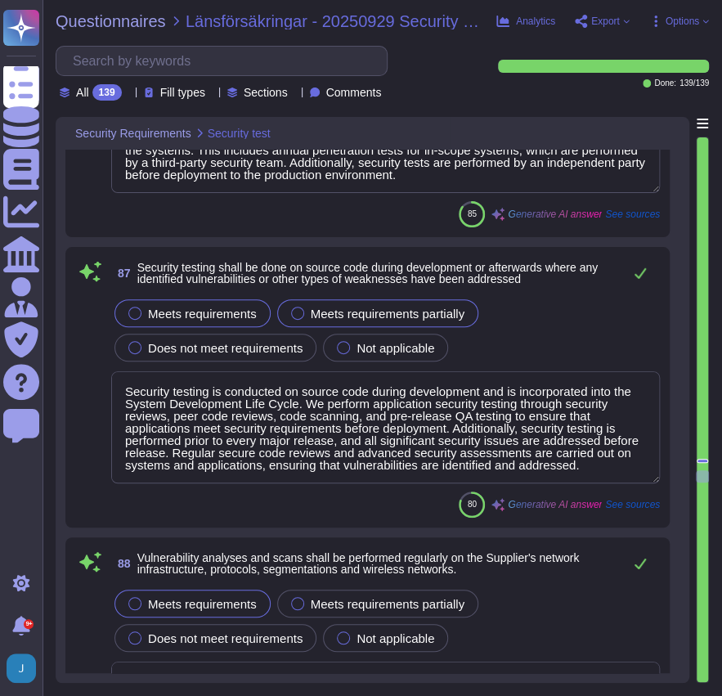
click at [131, 307] on div at bounding box center [134, 313] width 13 height 13
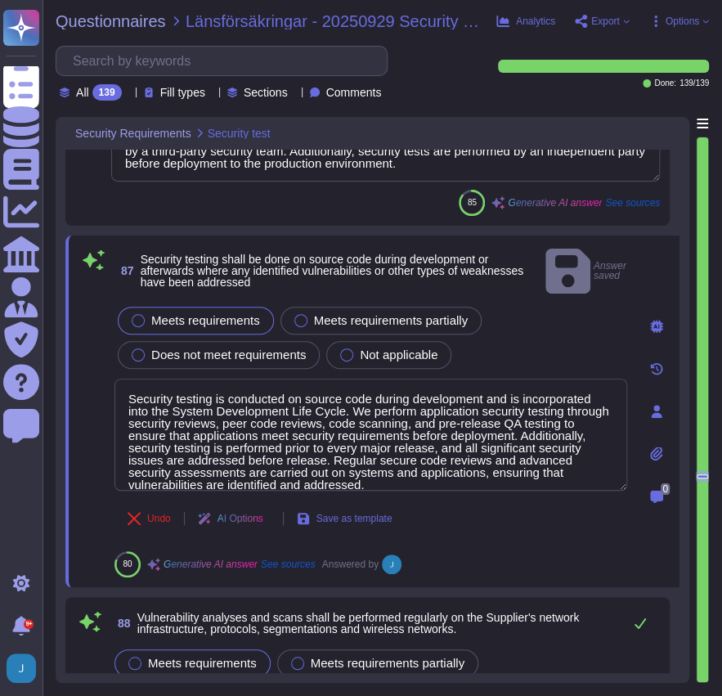
type textarea "Our company conducts firewall and network Access Control List (ACL) rules revie…"
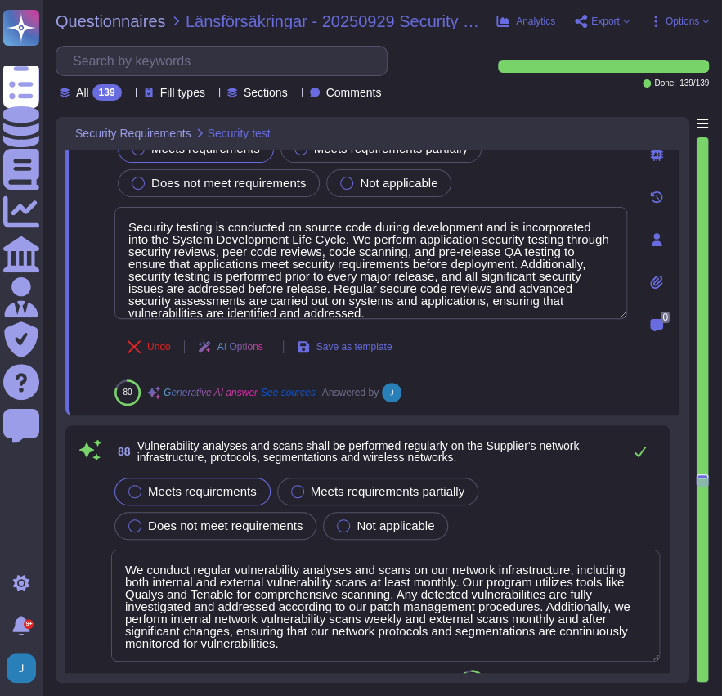
scroll to position [25733, 0]
type textarea "We conduct automated vulnerability assessments of applications before releasing…"
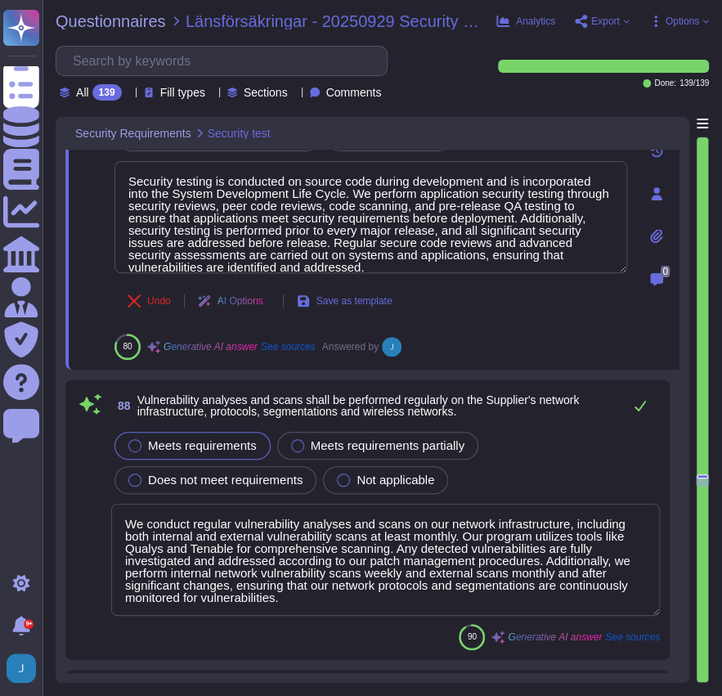
scroll to position [1, 0]
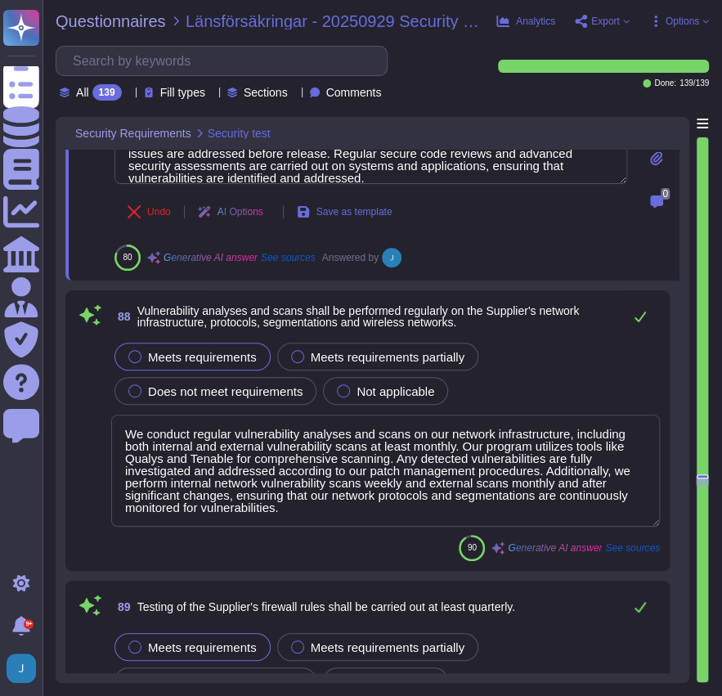
type textarea "Development and QA team members do not generally have any access to the product…"
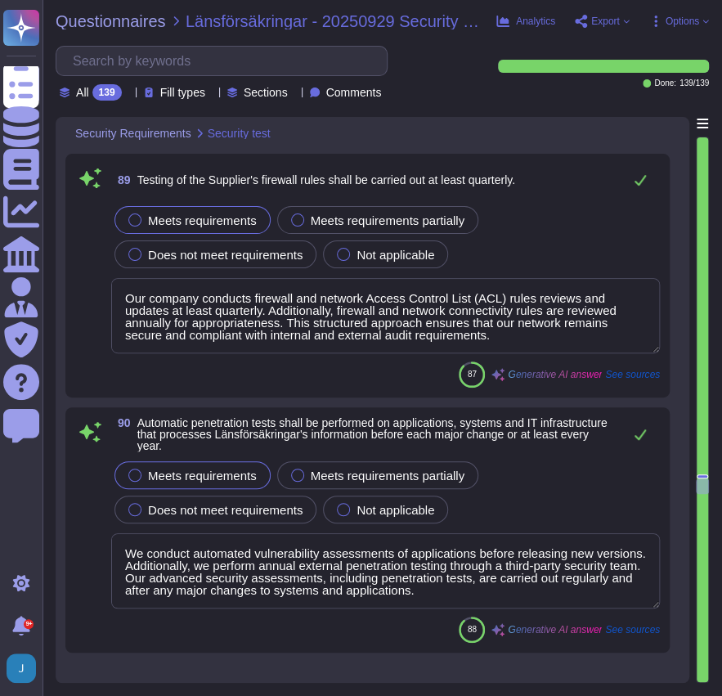
type textarea "Yes, our company maintains separation between development, testing, staging, an…"
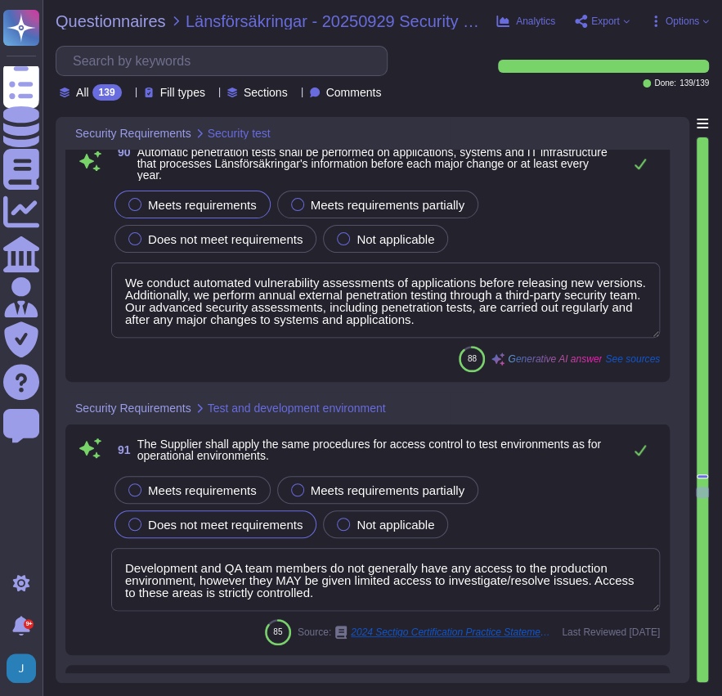
scroll to position [26551, 0]
type textarea "Yes, our company maintains logical separation between test and development envi…"
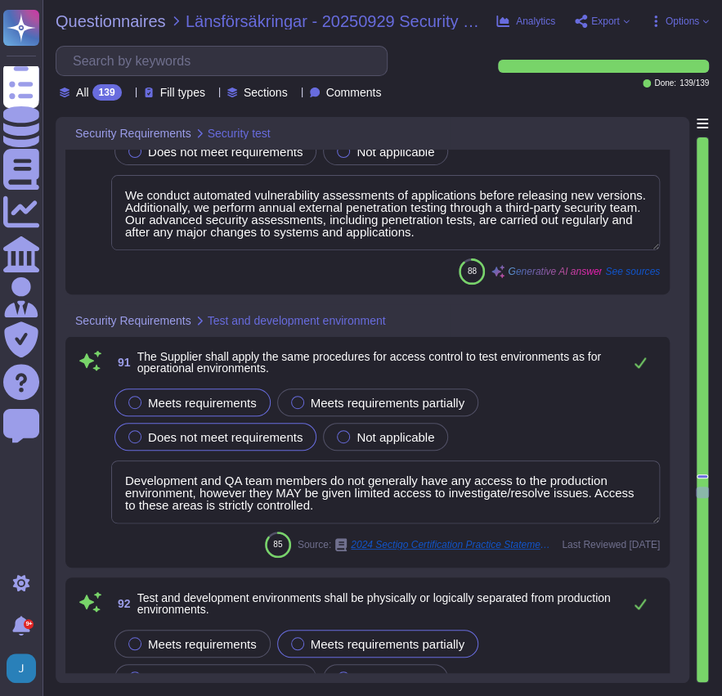
click at [132, 404] on div "Meets requirements" at bounding box center [192, 402] width 156 height 28
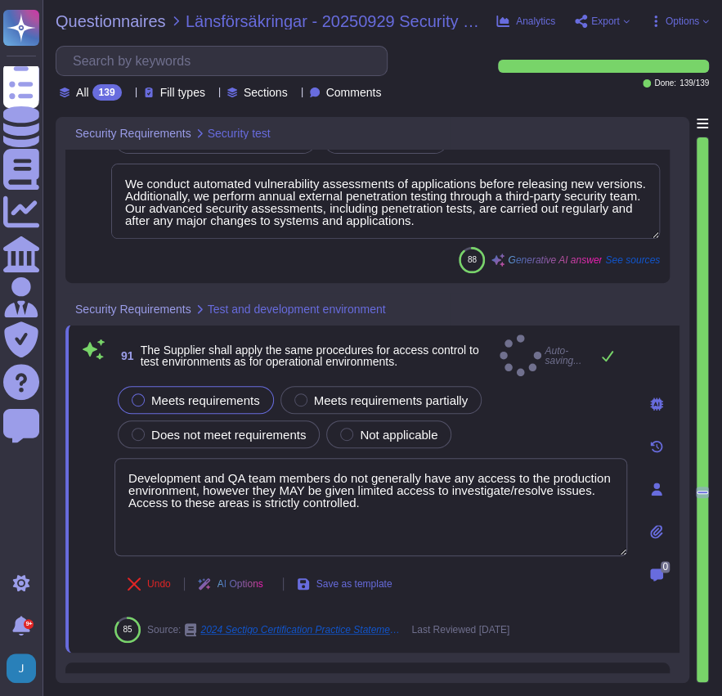
type textarea "Yes, our company maintains logical separation between test and development envi…"
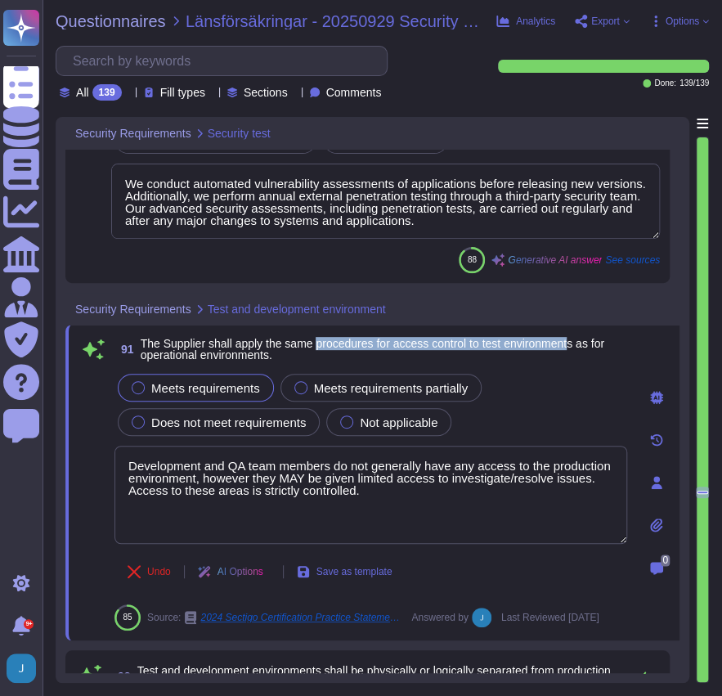
drag, startPoint x: 317, startPoint y: 340, endPoint x: 577, endPoint y: 340, distance: 260.1
click at [577, 340] on span "The Supplier shall apply the same procedures for access control to test environ…" at bounding box center [373, 349] width 464 height 25
drag, startPoint x: 399, startPoint y: 492, endPoint x: 80, endPoint y: 443, distance: 322.7
click at [80, 443] on div "91 The Supplier shall apply the same procedures for access control to test envi…" at bounding box center [353, 482] width 549 height 296
paste textarea "User access requests to the production environment (including network, operatin…"
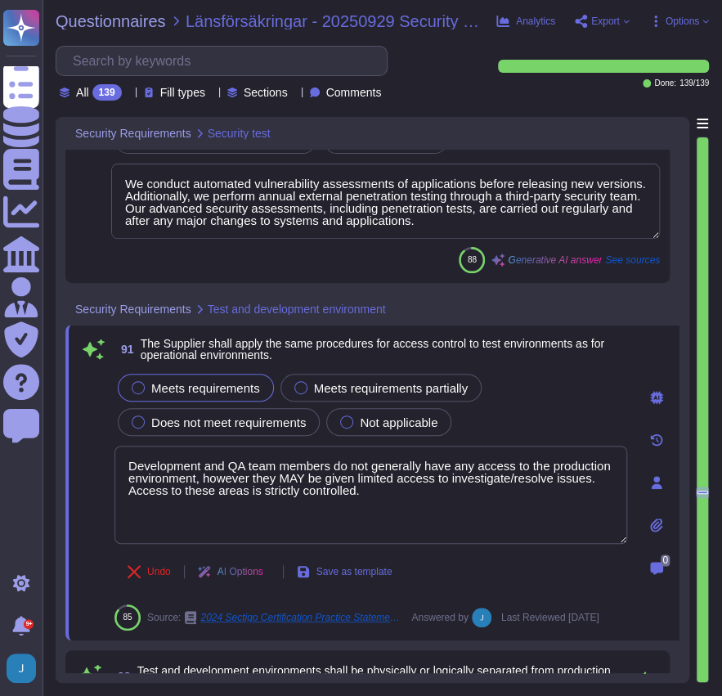
type textarea "User access requests to the production environment (including network, operatin…"
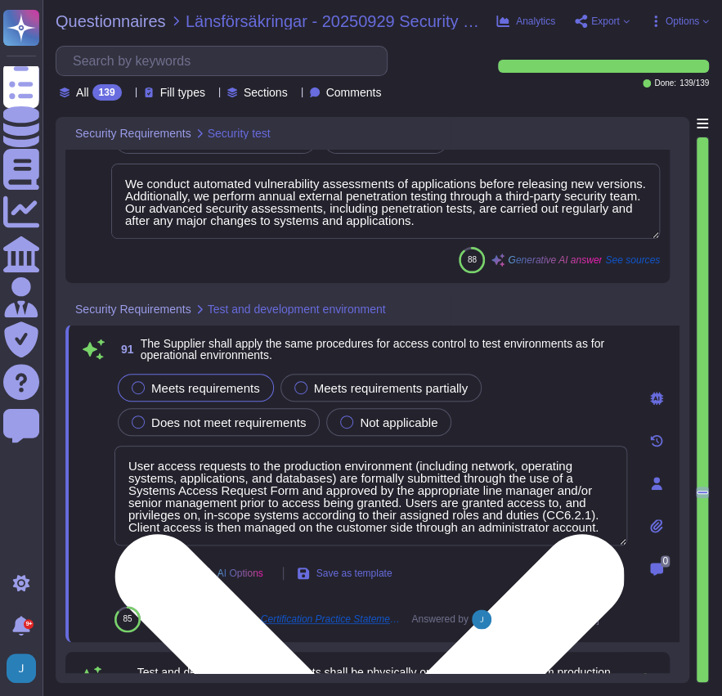
click at [173, 469] on textarea "User access requests to the production environment (including network, operatin…" at bounding box center [370, 496] width 513 height 100
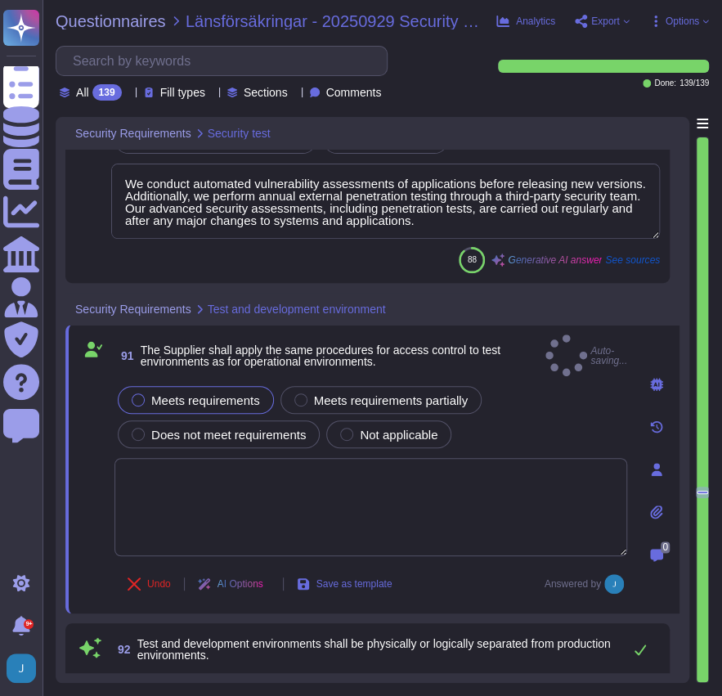
click at [581, 344] on div "91 The Supplier shall apply the same procedures for access control to test envi…" at bounding box center [370, 355] width 513 height 42
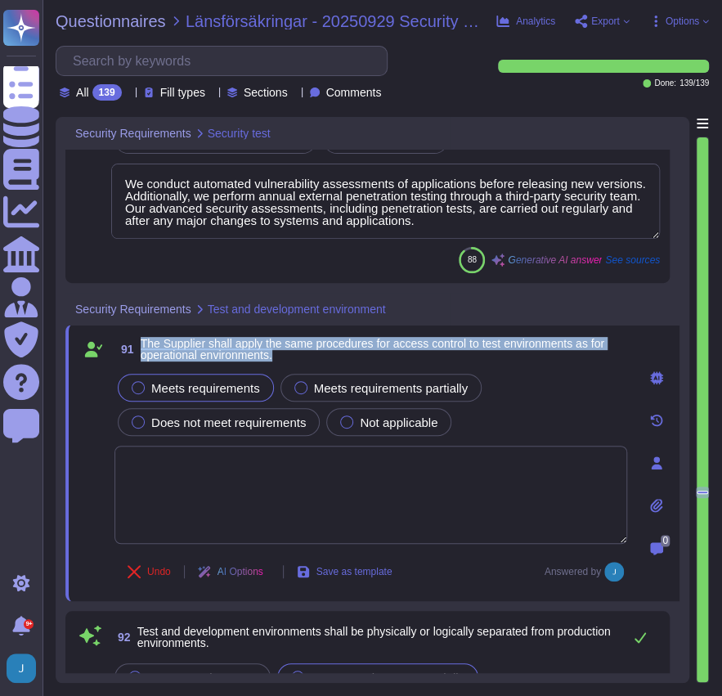
drag, startPoint x: 294, startPoint y: 353, endPoint x: 139, endPoint y: 344, distance: 155.6
click at [139, 344] on span "91 The Supplier shall apply the same procedures for access control to test envi…" at bounding box center [370, 348] width 513 height 29
copy span "The Supplier shall apply the same procedures for access control to test environ…"
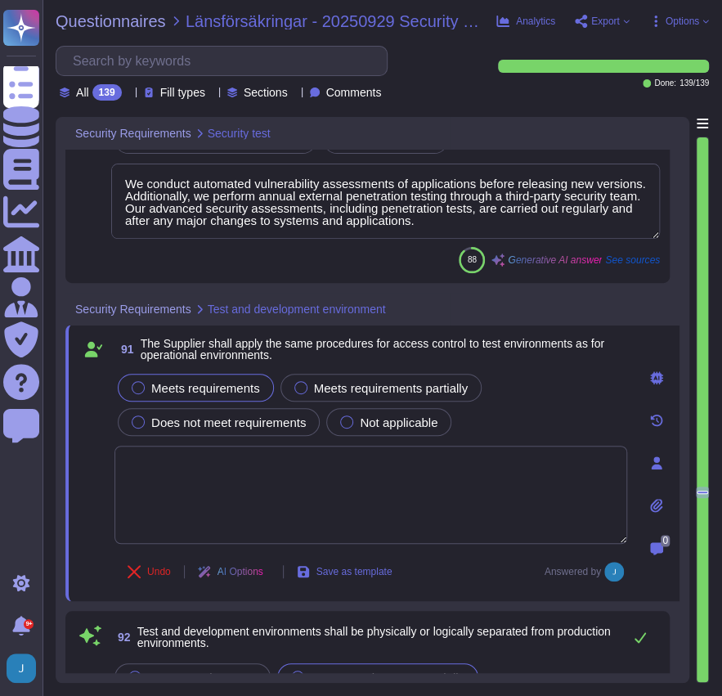
click at [191, 466] on textarea at bounding box center [370, 495] width 513 height 98
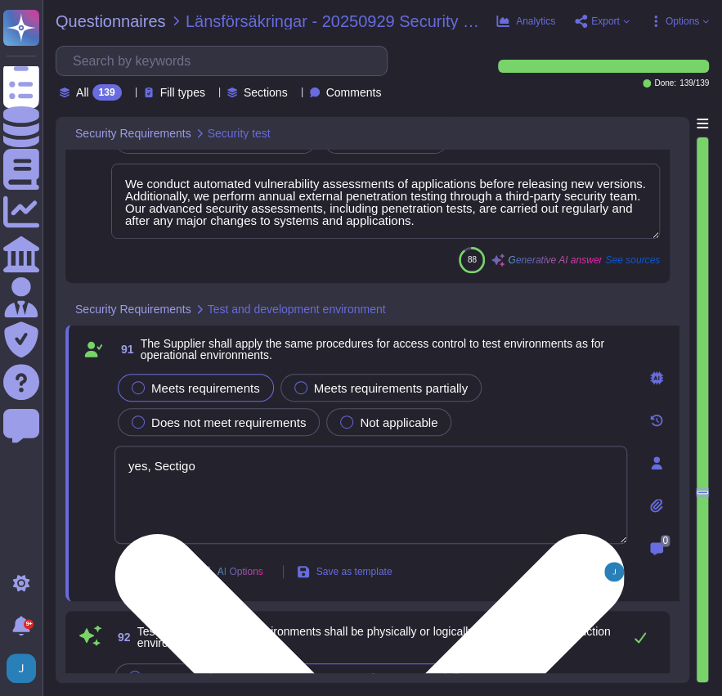
paste textarea "The Supplier shall apply the same procedures for access control to test environ…"
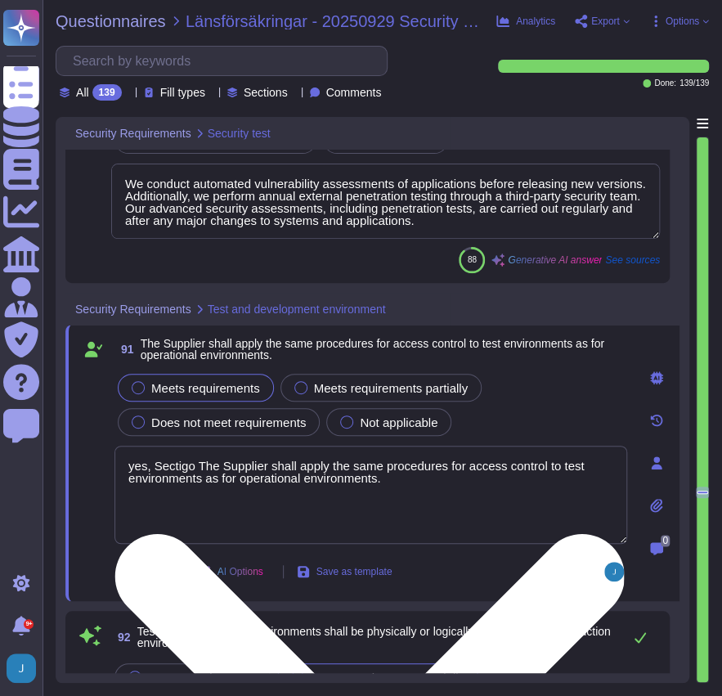
drag, startPoint x: 321, startPoint y: 460, endPoint x: 199, endPoint y: 460, distance: 122.7
click at [199, 460] on textarea "yes, Sectigo The Supplier shall apply the same procedures for access control to…" at bounding box center [370, 495] width 513 height 98
type textarea "yes, Sectigo applies the same rigorous procedures for access control to test en…"
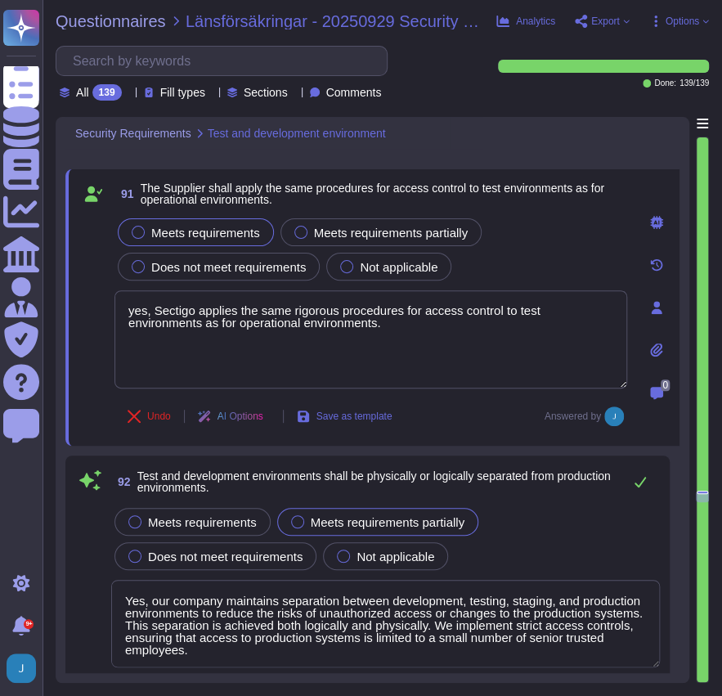
type textarea "At [GEOGRAPHIC_DATA], we maintain separate development, test, and staging envir…"
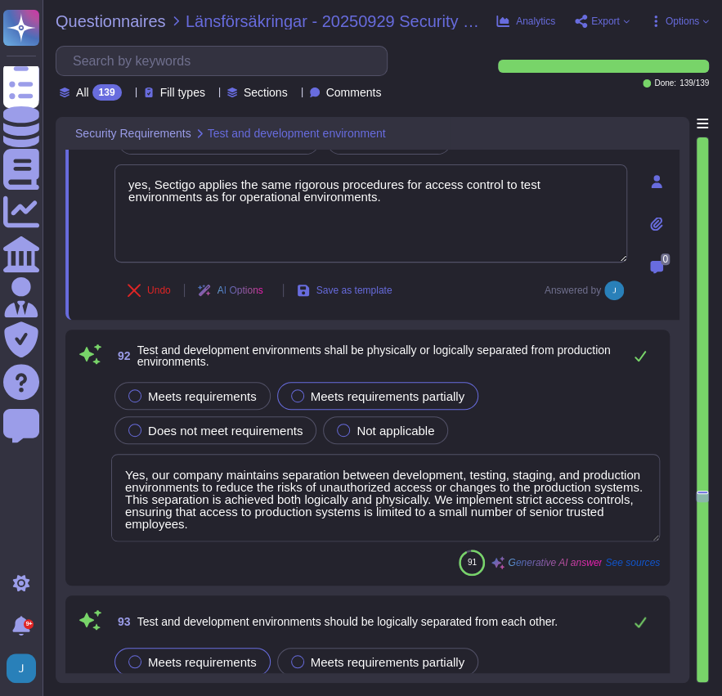
scroll to position [26824, 0]
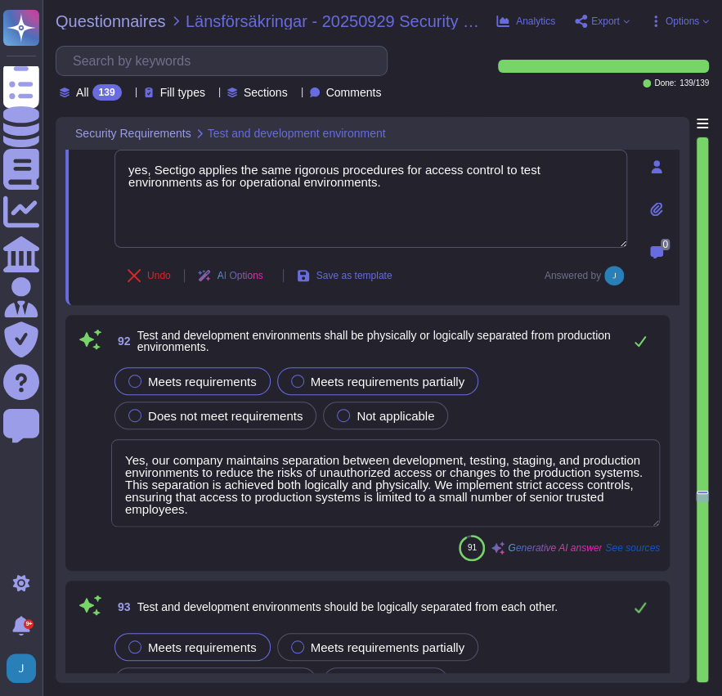
type textarea "yes, Sectigo applies the same rigorous procedures for access control to test en…"
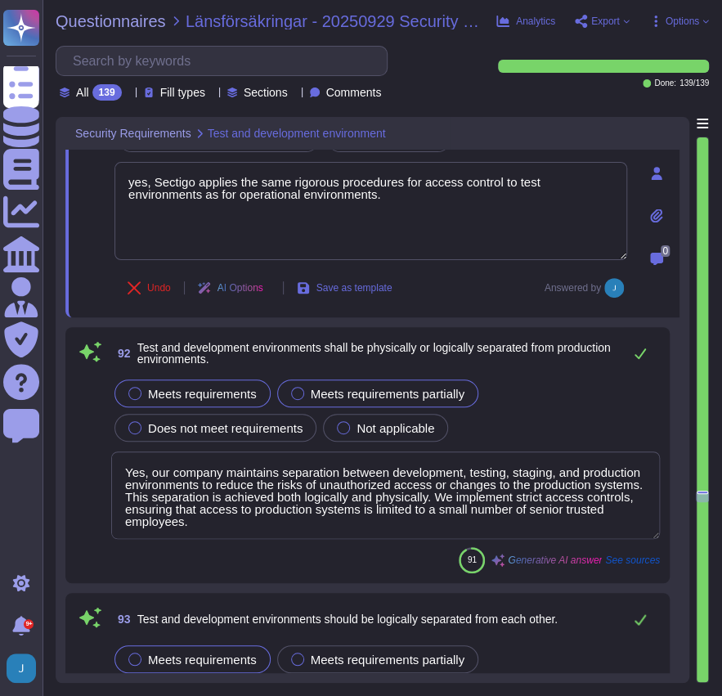
click at [126, 381] on div "Meets requirements" at bounding box center [192, 393] width 156 height 28
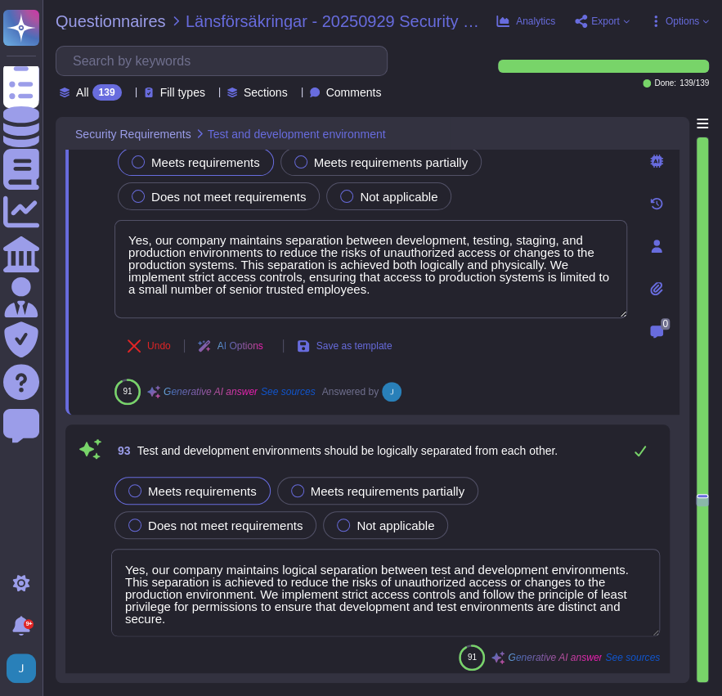
scroll to position [27151, 0]
type textarea "We have a documented process in place for approving IT systems and applications…"
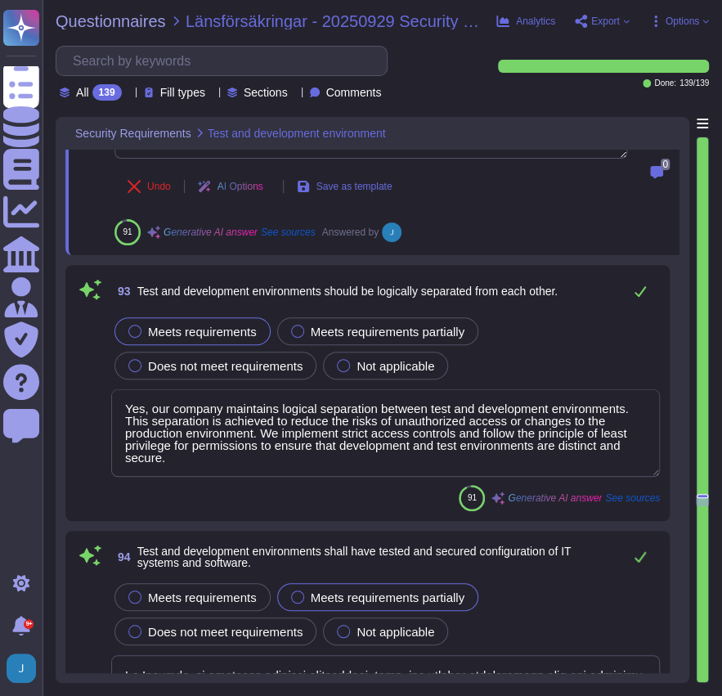
scroll to position [27424, 0]
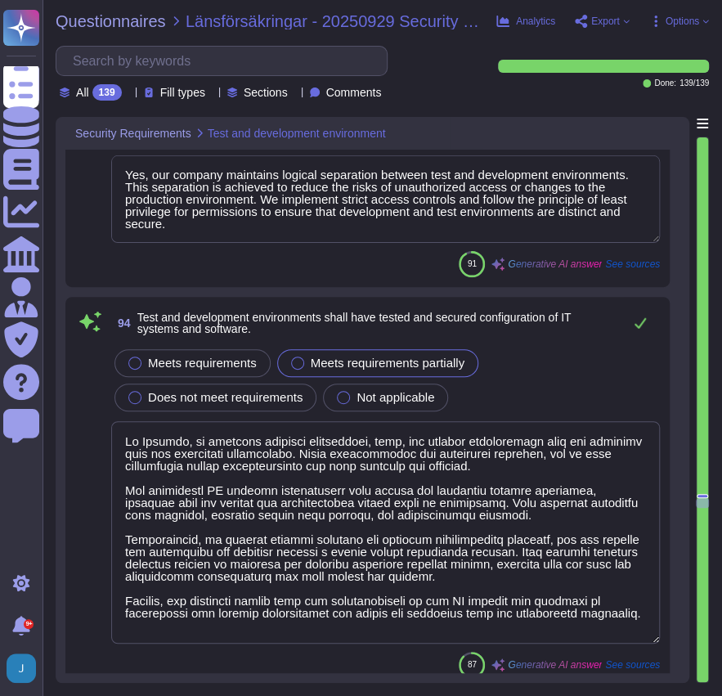
type textarea "Please refer Physical Security Policy."
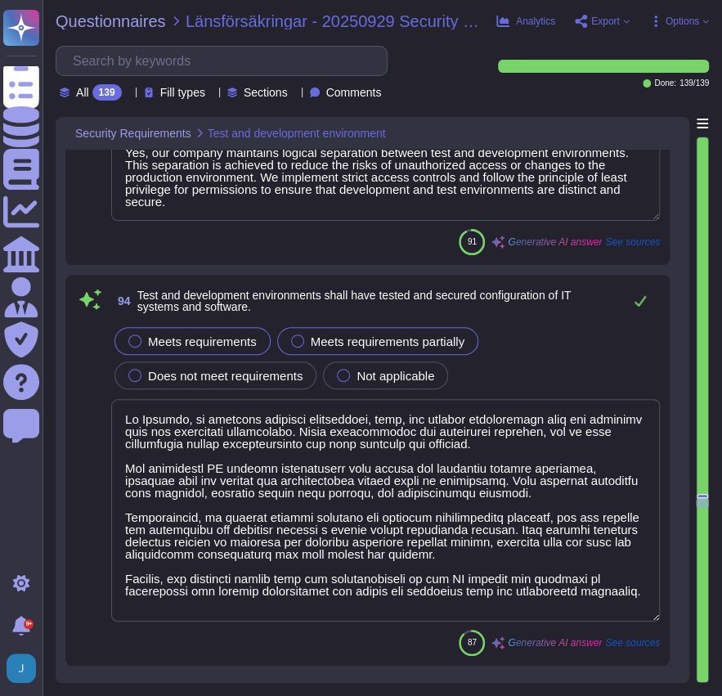
click at [136, 339] on div at bounding box center [134, 340] width 13 height 13
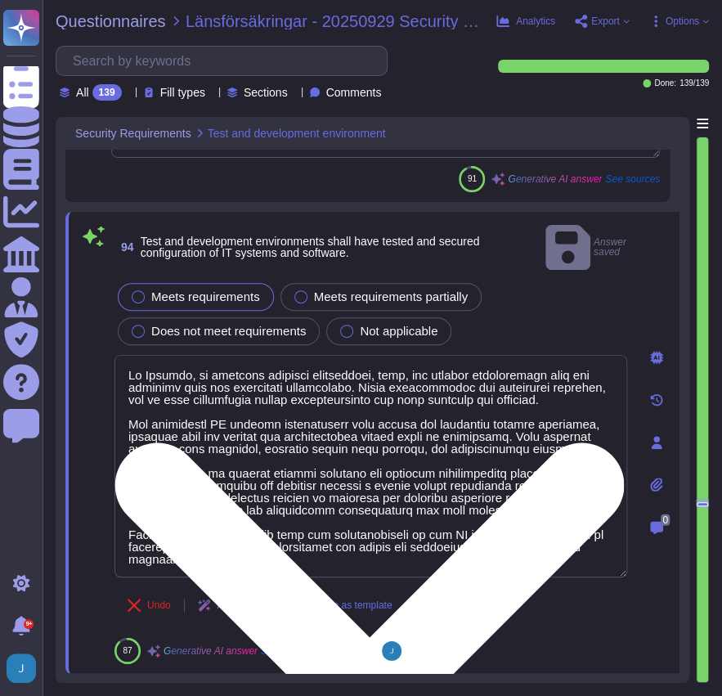
scroll to position [1, 0]
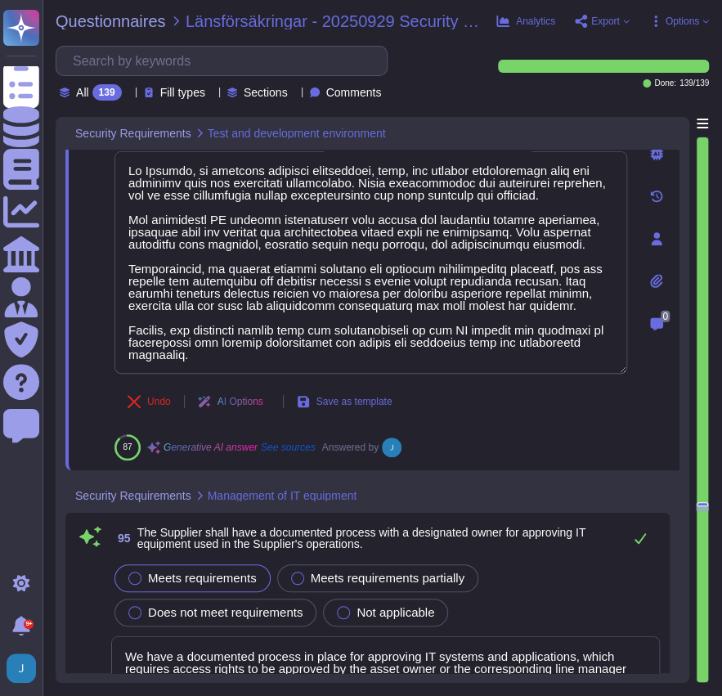
type textarea "Physical protection mechanisms are in place for the enclosing surfaces of the b…"
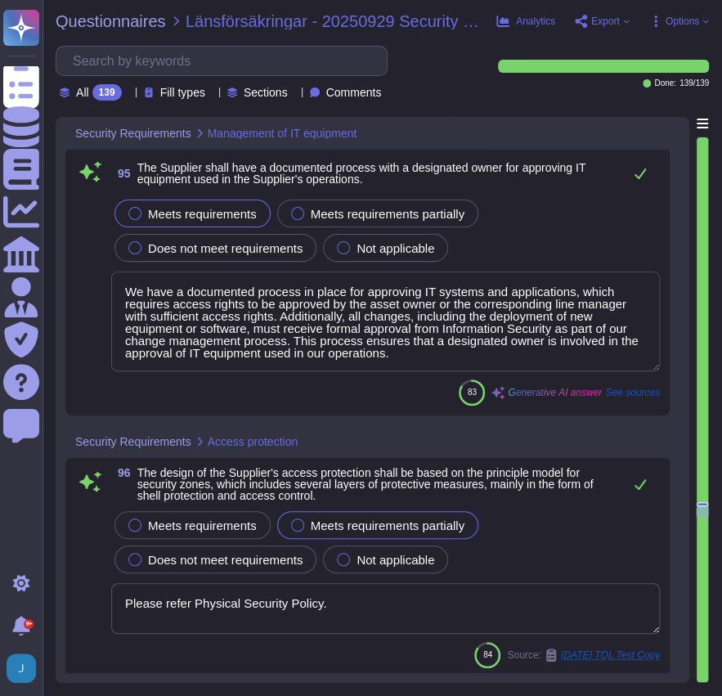
scroll to position [28133, 0]
type textarea "Our facilities are designed with multiple physical security zones to protect va…"
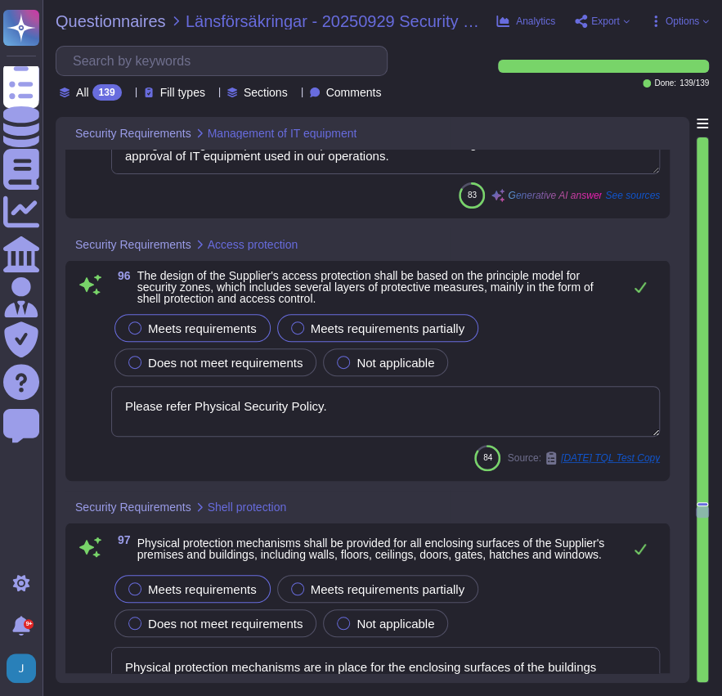
click at [124, 324] on div "Meets requirements" at bounding box center [192, 328] width 156 height 28
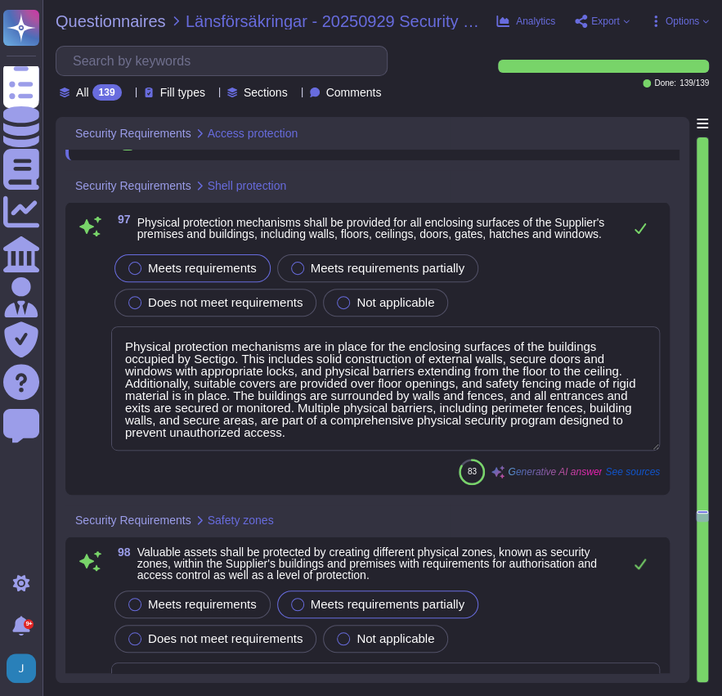
type textarea "Access to networks and network services is strictly limited to users who have b…"
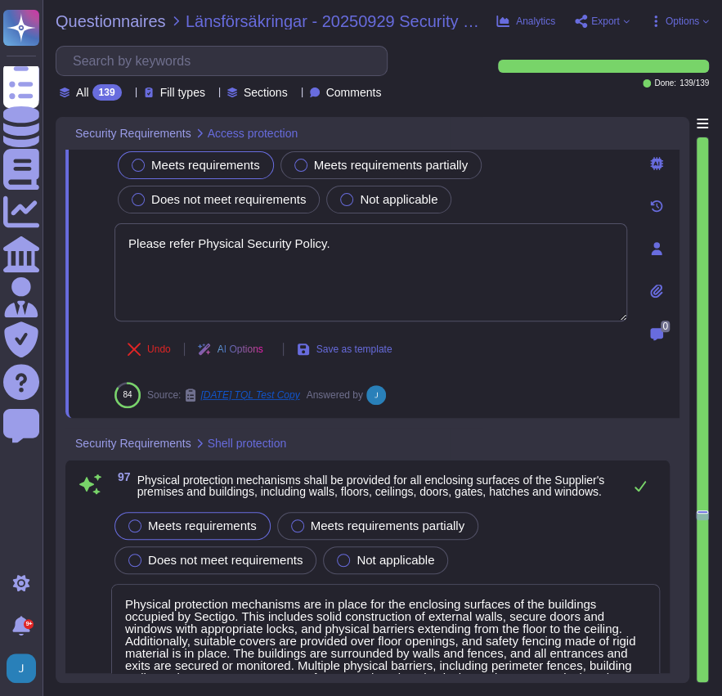
scroll to position [28296, 0]
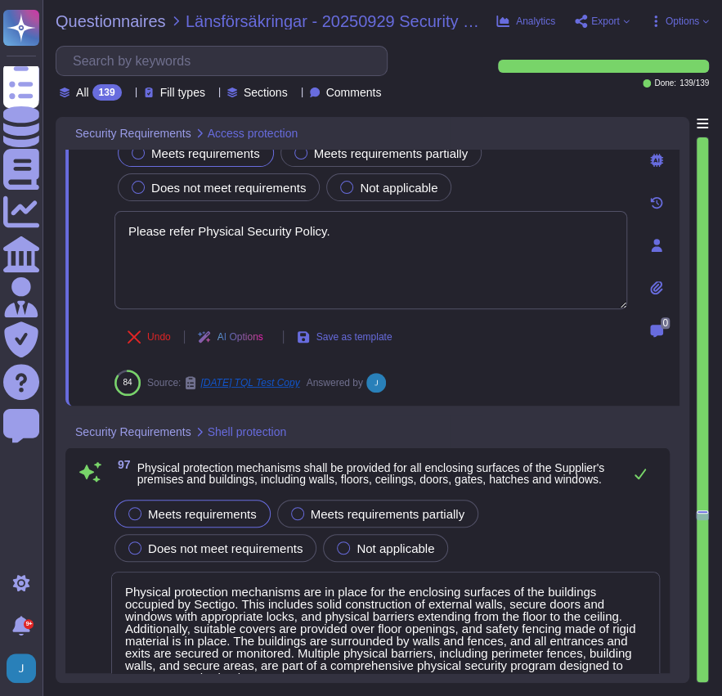
click at [650, 279] on div at bounding box center [656, 288] width 33 height 33
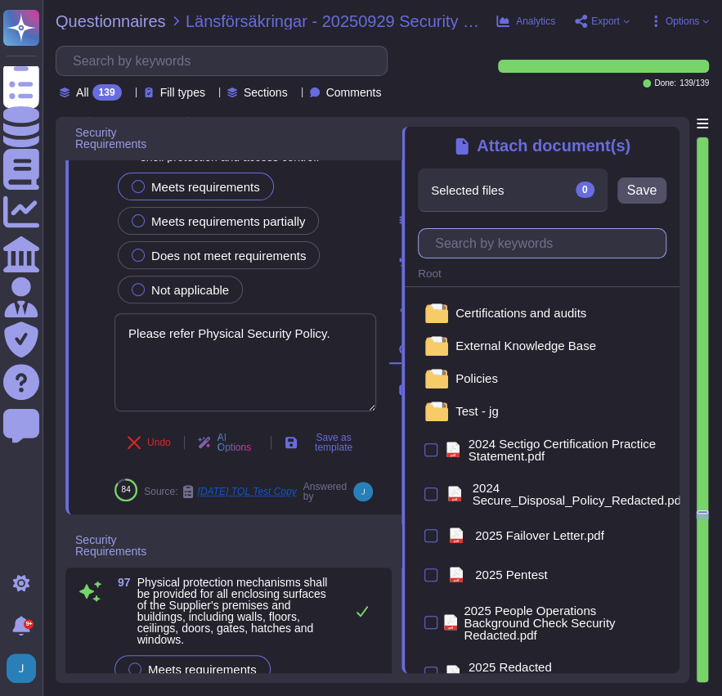
click at [522, 250] on input "text" at bounding box center [546, 243] width 239 height 29
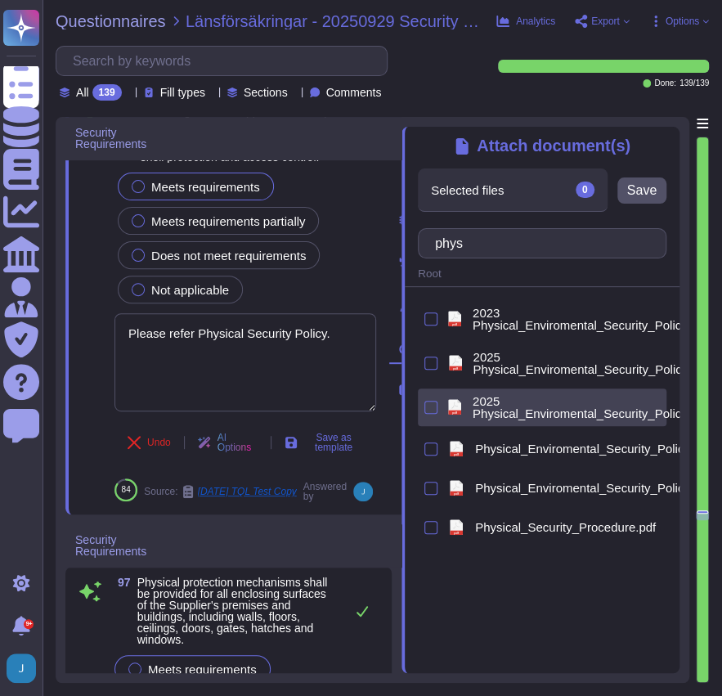
type input "phys"
click at [514, 401] on span "2025 Physical_Enviromental_Security_Policy.pdf" at bounding box center [591, 407] width 237 height 25
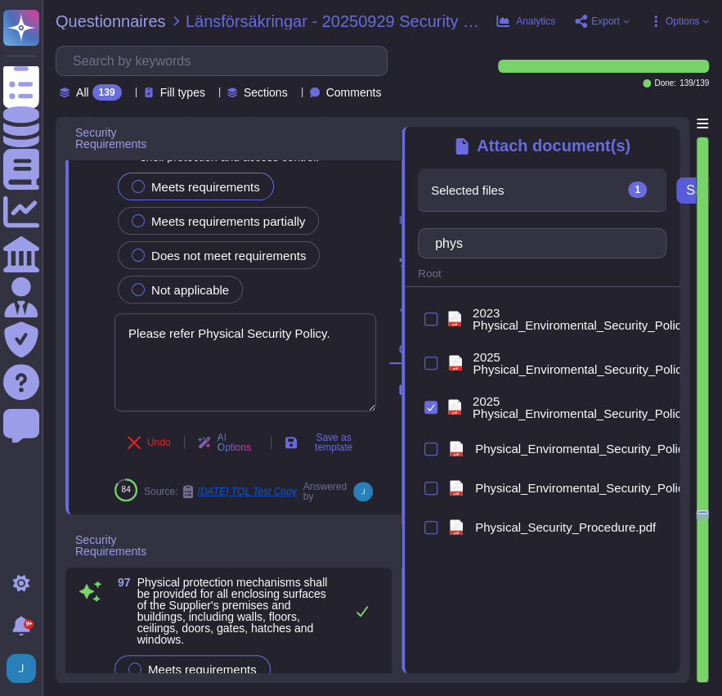
click at [687, 191] on span "Save" at bounding box center [700, 190] width 29 height 13
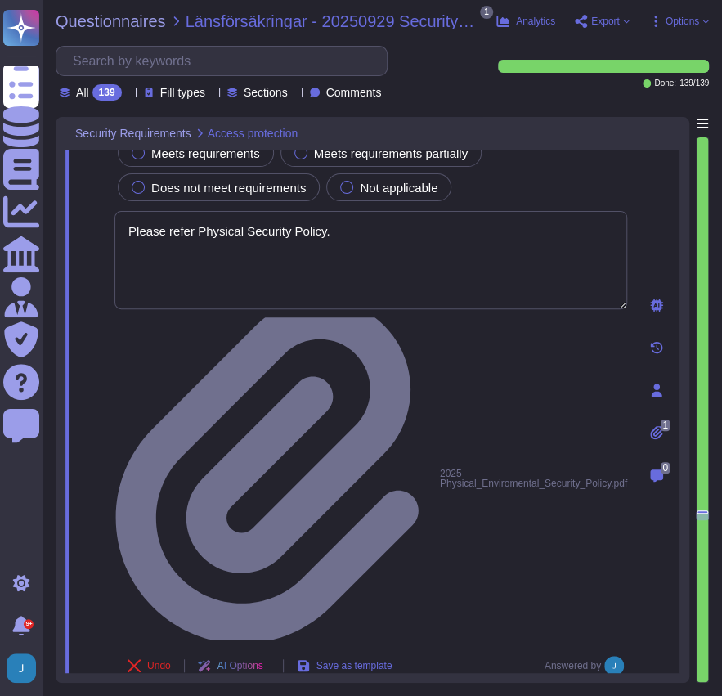
type textarea "Our facilities are designed with multiple physical security zones to protect va…"
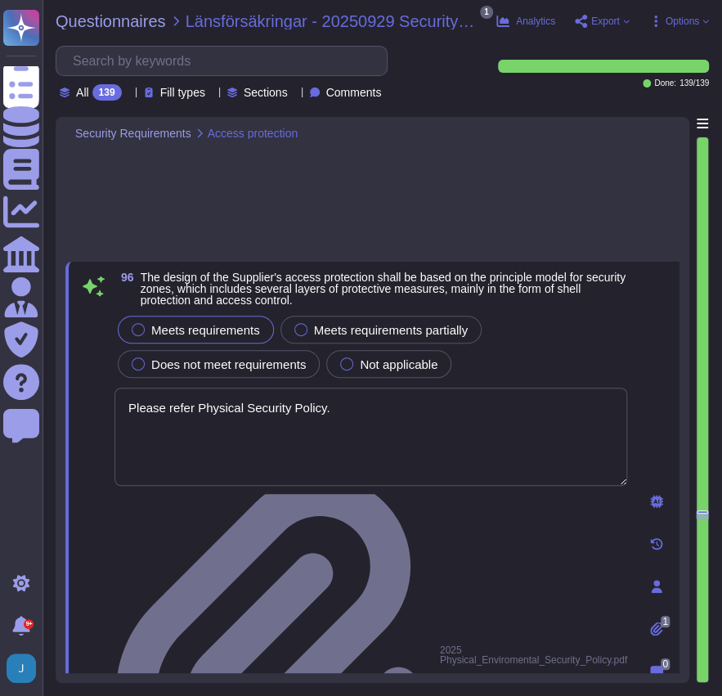
scroll to position [28078, 0]
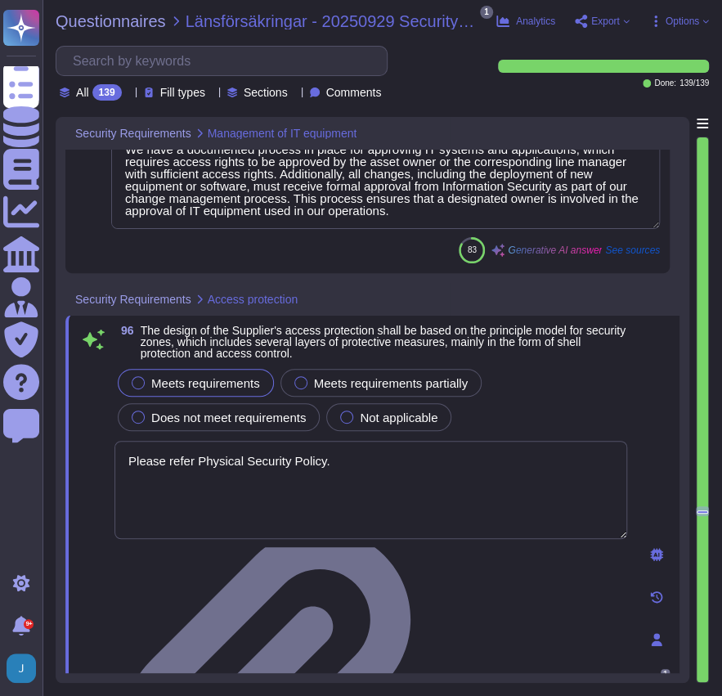
type textarea "We have a documented process in place for approving IT systems and applications…"
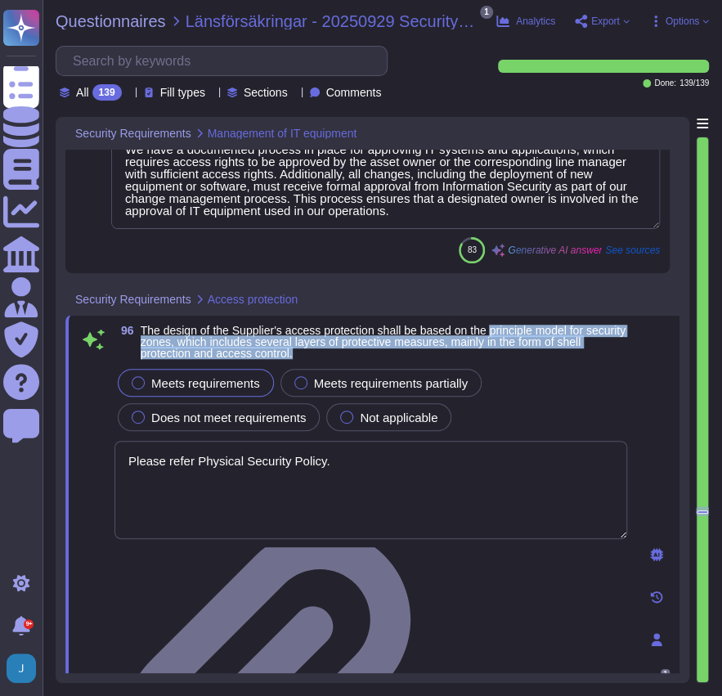
drag, startPoint x: 492, startPoint y: 325, endPoint x: 480, endPoint y: 354, distance: 31.9
click at [480, 354] on span "The design of the Supplier's access protection shall be based on the principle …" at bounding box center [384, 342] width 487 height 34
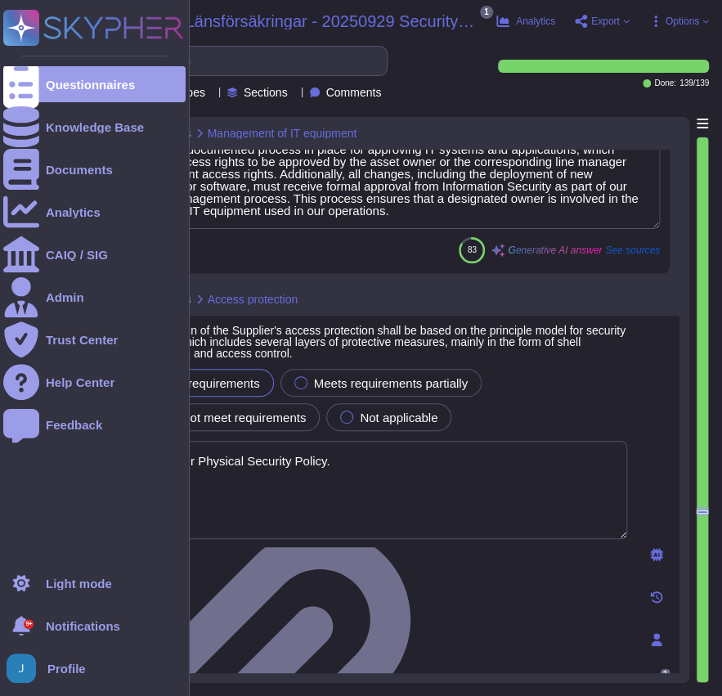
drag, startPoint x: 356, startPoint y: 456, endPoint x: 41, endPoint y: 456, distance: 314.9
click at [41, 456] on div "Questionnaires Knowledge Base Documents Analytics CAIQ / SIG Admin Trust Center…" at bounding box center [361, 348] width 722 height 696
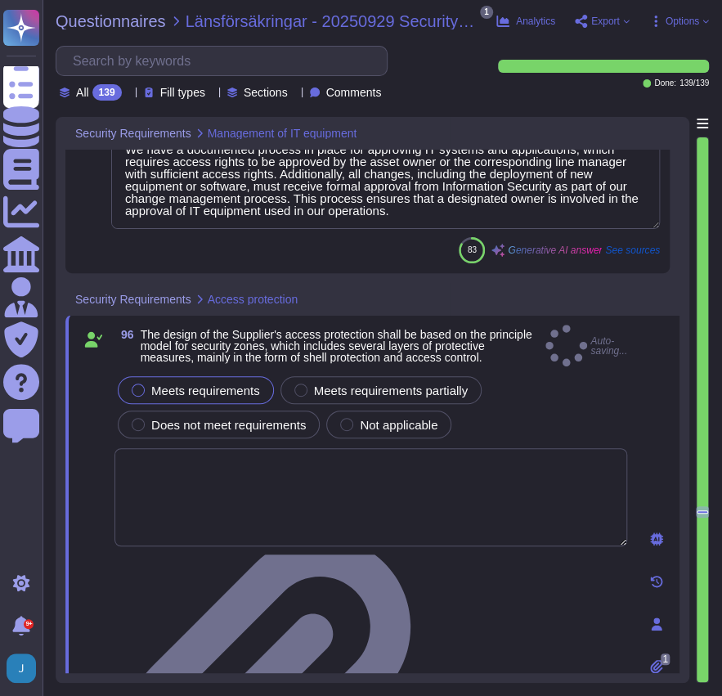
type textarea "Our facilities are designed with multiple physical security zones to protect va…"
click at [657, 650] on div "1" at bounding box center [656, 666] width 33 height 33
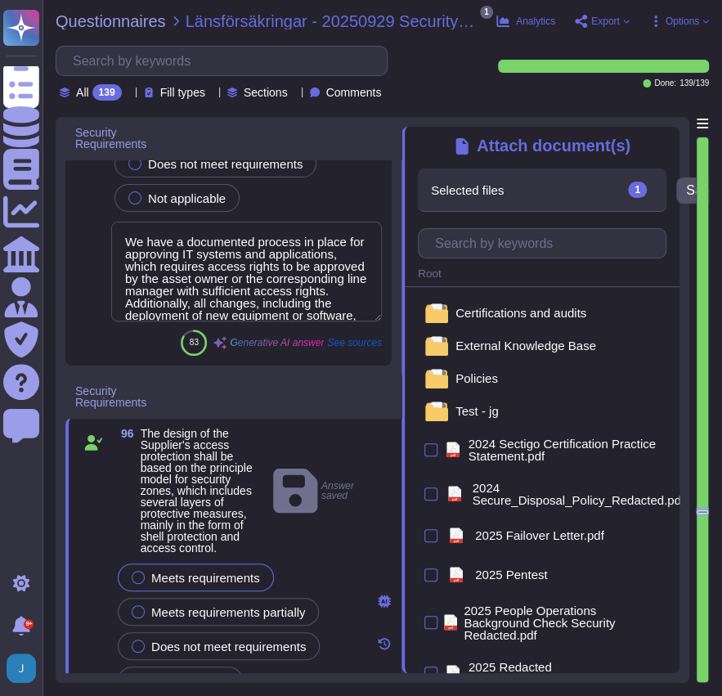
click at [670, 137] on icon at bounding box center [670, 137] width 0 height 0
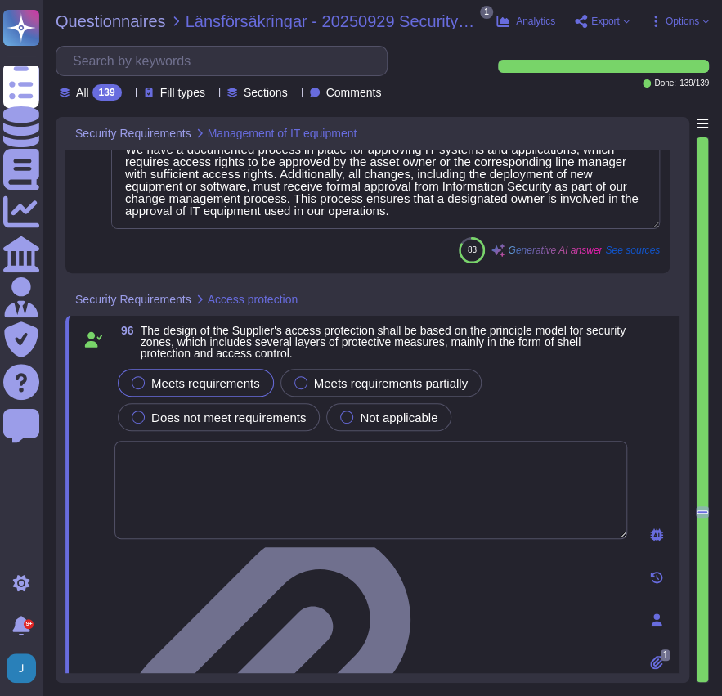
type textarea "Our facilities are designed with multiple physical security zones to protect va…"
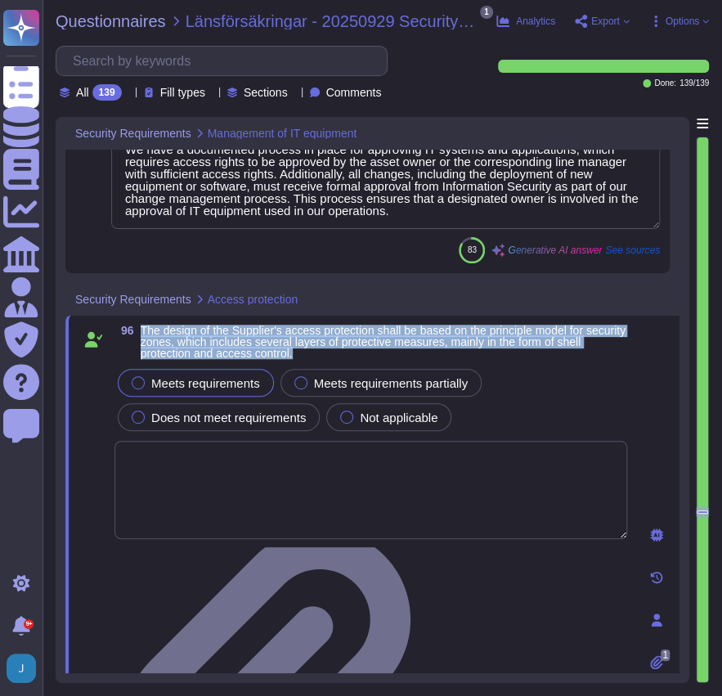
drag, startPoint x: 332, startPoint y: 349, endPoint x: 140, endPoint y: 319, distance: 194.6
click at [140, 319] on div "96 The design of the Supplier's access protection shall be based on the princip…" at bounding box center [372, 620] width 614 height 610
copy span "The design of the Supplier's access protection shall be based on the principle …"
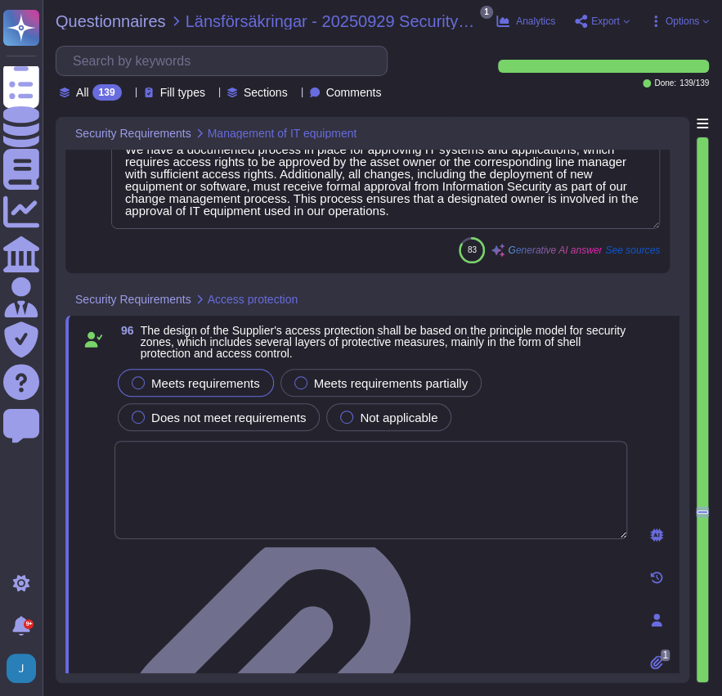
click at [473, 474] on textarea at bounding box center [370, 490] width 513 height 98
paste textarea "We understand that the Supplier’s access protection is designed using a layered…"
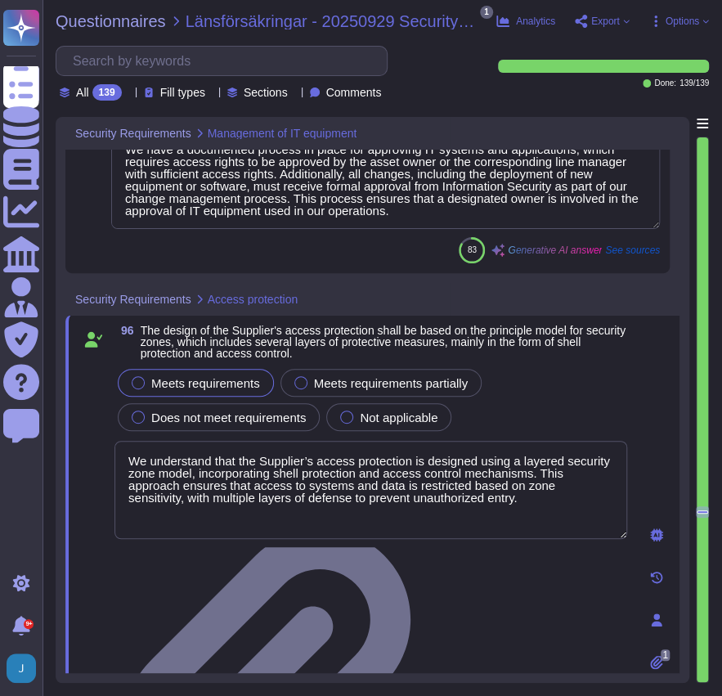
drag, startPoint x: 307, startPoint y: 457, endPoint x: 113, endPoint y: 455, distance: 194.7
click at [113, 455] on div "96 The design of the Supplier's access protection shall be based on the princip…" at bounding box center [353, 620] width 549 height 590
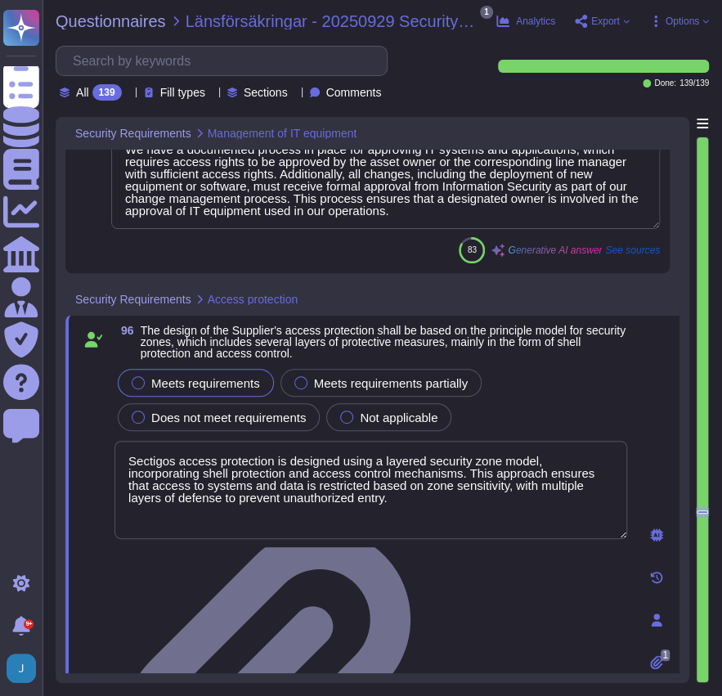
type textarea "Sectigo's access protection is designed using a layered security zone model, in…"
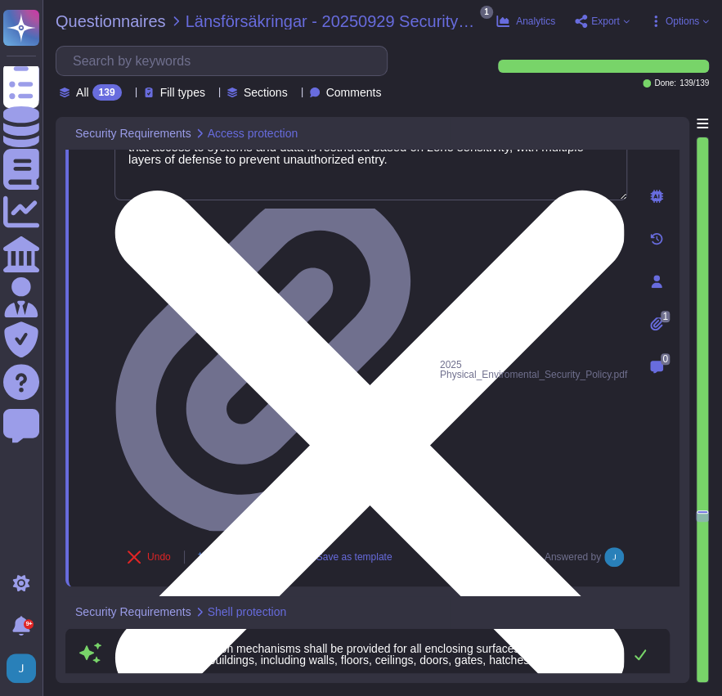
scroll to position [1, 0]
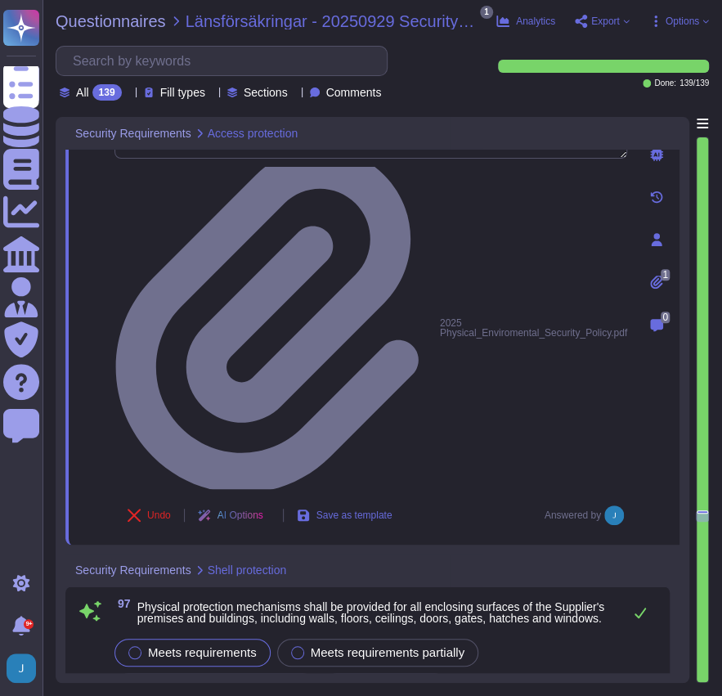
type textarea "Access to networks and network services is strictly limited to users who have b…"
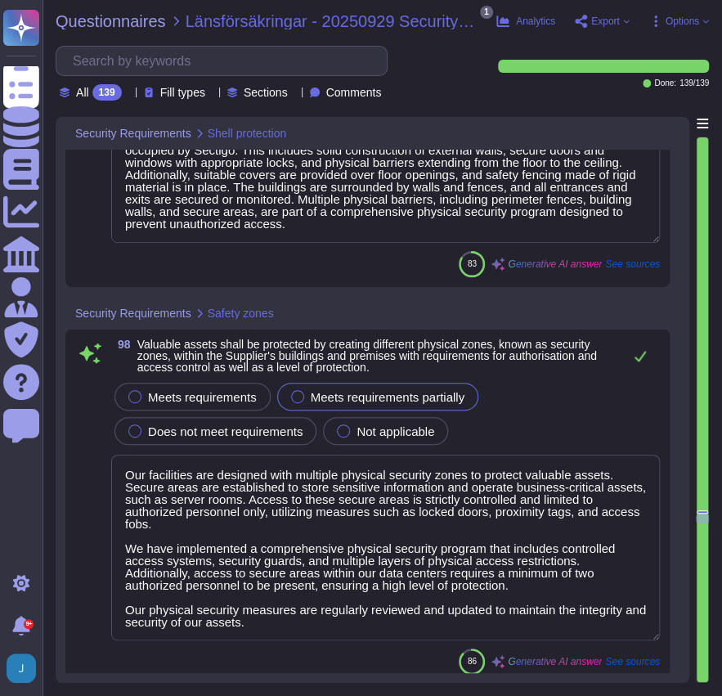
type textarea "Our organization has implemented comprehensive physical security measures to en…"
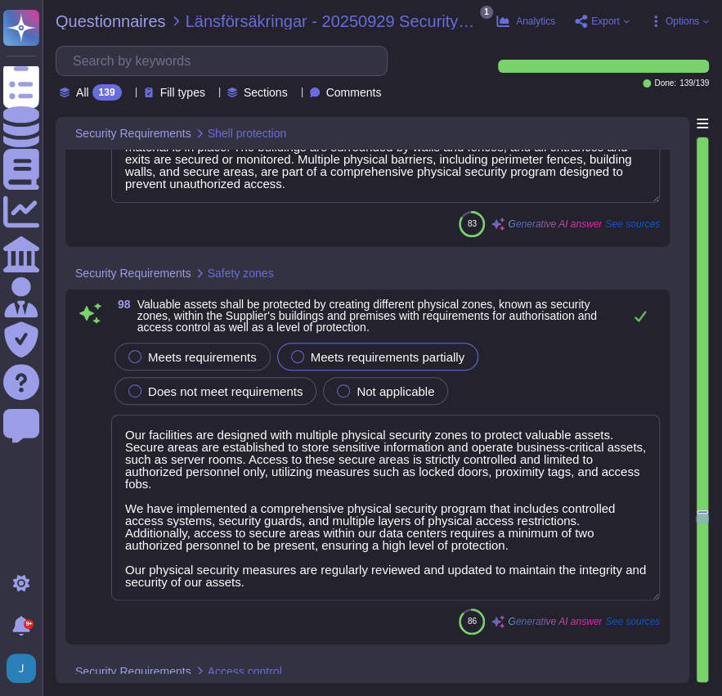
scroll to position [28787, 0]
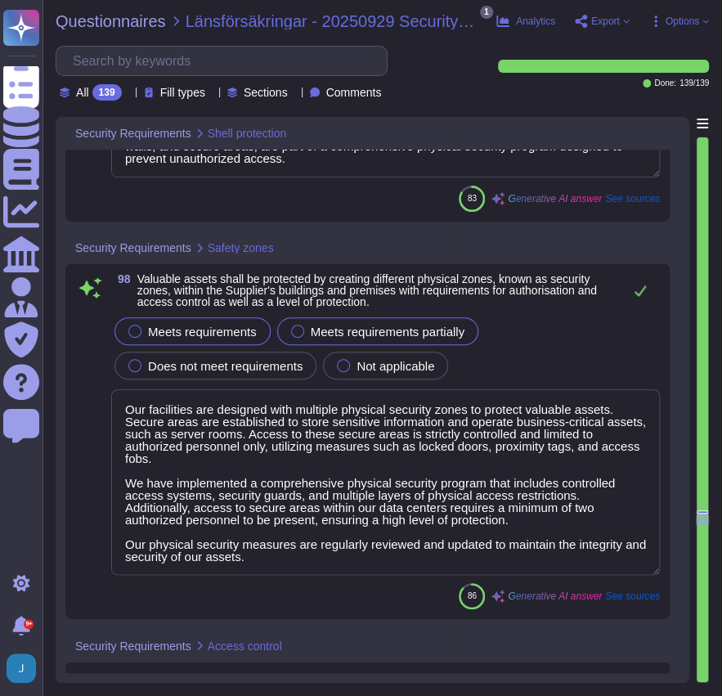
click at [134, 334] on div at bounding box center [134, 331] width 13 height 13
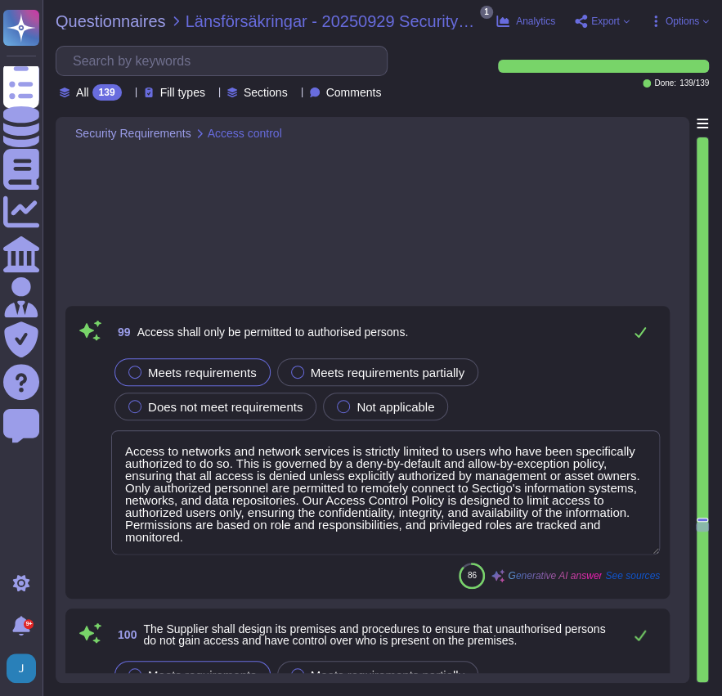
scroll to position [29386, 0]
type textarea "Access to Sectigo's buildings and premises is restricted to authorized personne…"
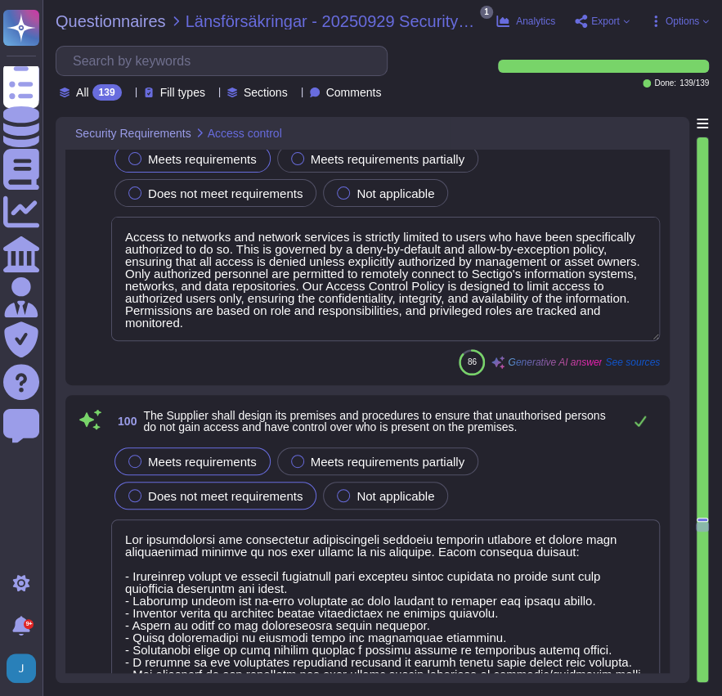
scroll to position [1, 0]
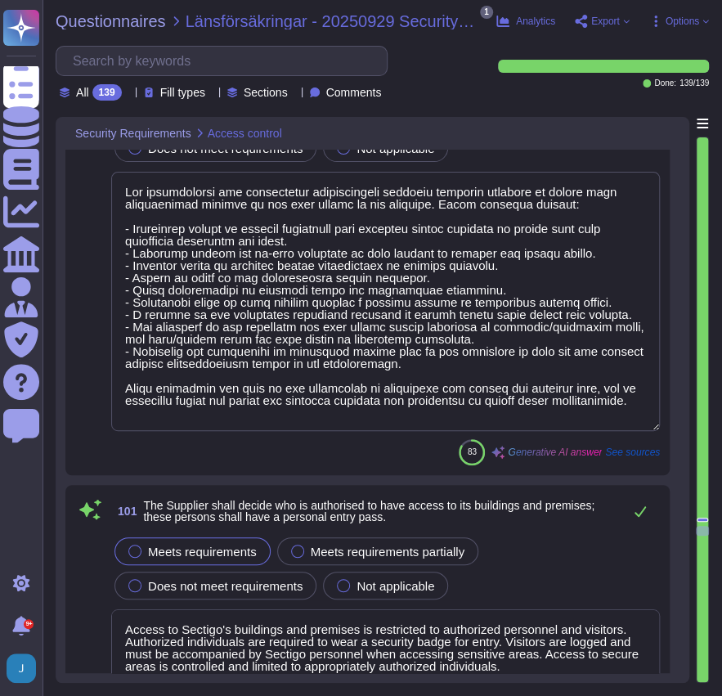
type textarea "The company has a procedure for handling entry passes, which includes the issua…"
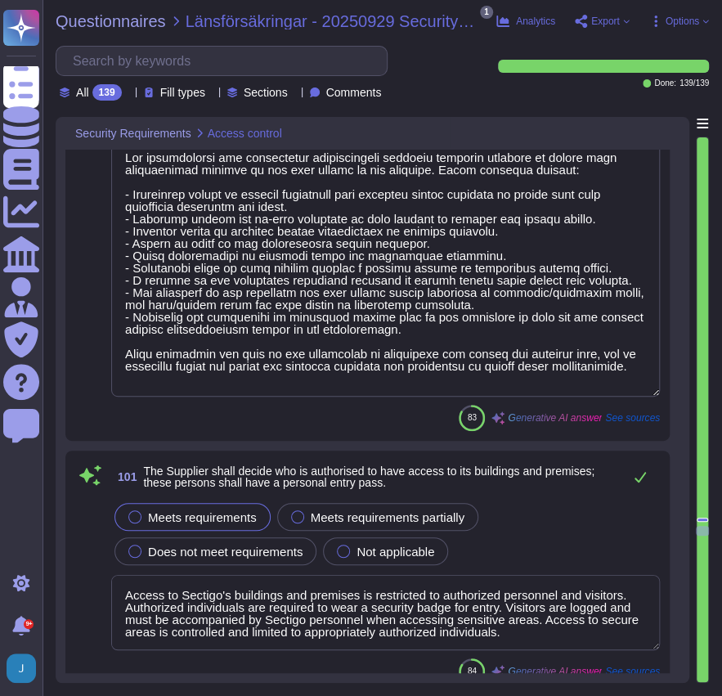
type textarea "Sectigo manages its own access control systems and does not contract or subcont…"
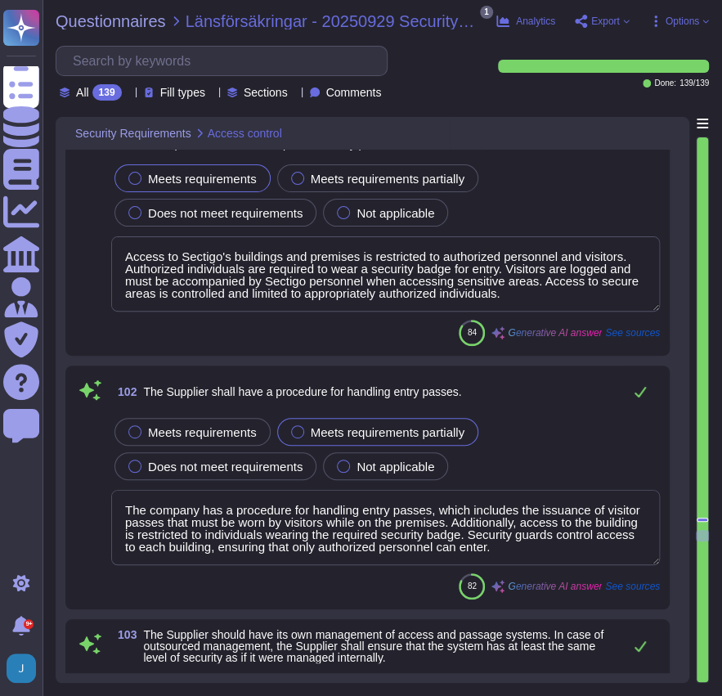
type textarea "Sectigo has a defined visitor management process that ensures traceability of v…"
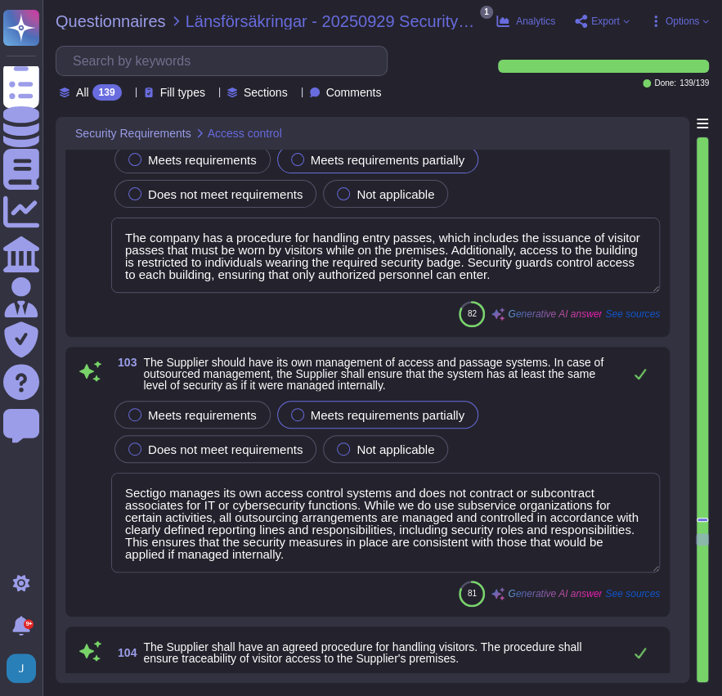
type textarea "Upon termination of employment or assignment, all physical access rights assign…"
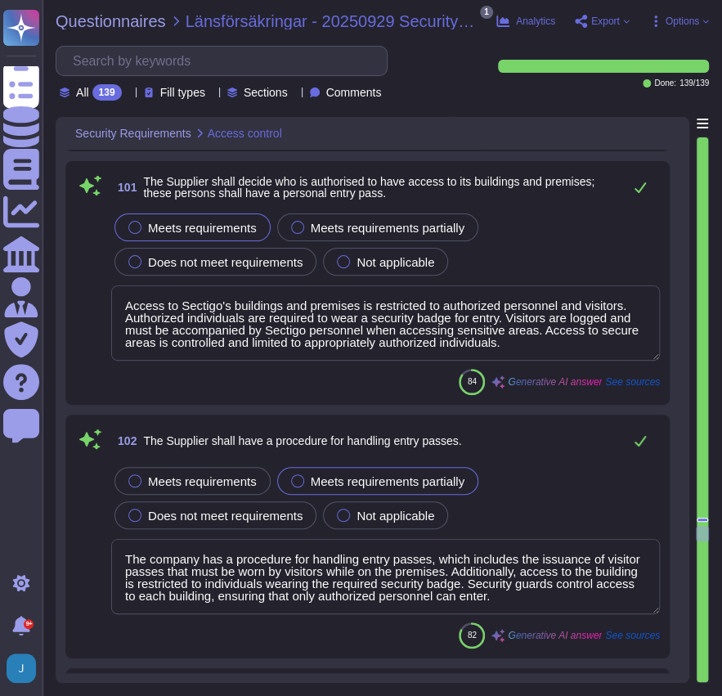
scroll to position [30041, 0]
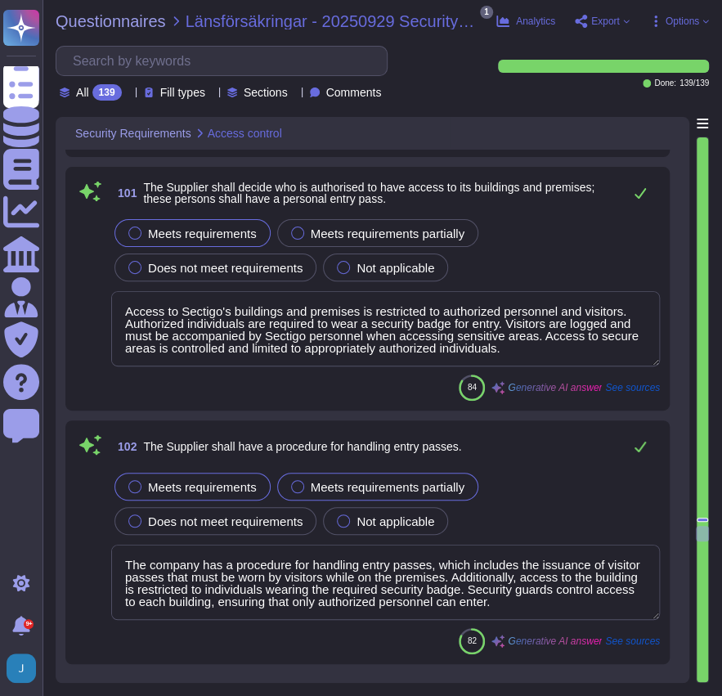
click at [131, 475] on div "Meets requirements" at bounding box center [192, 487] width 156 height 28
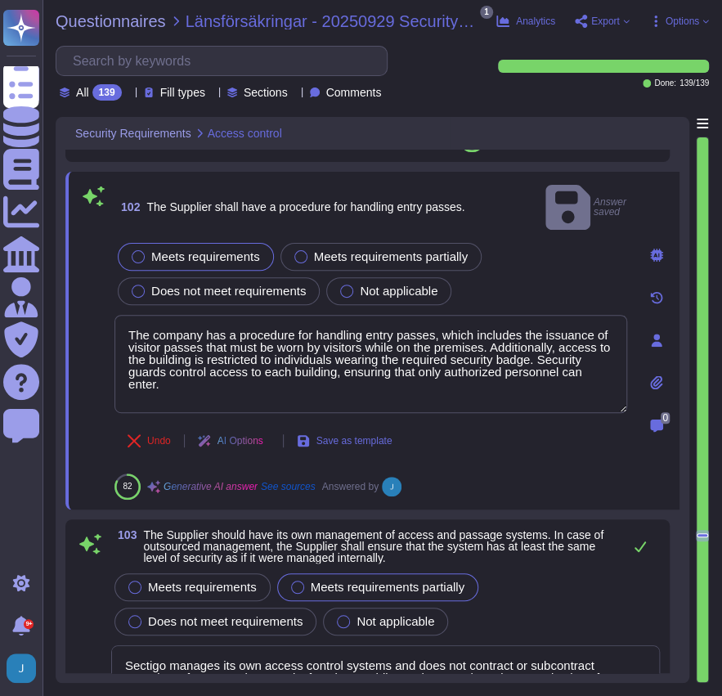
scroll to position [30313, 0]
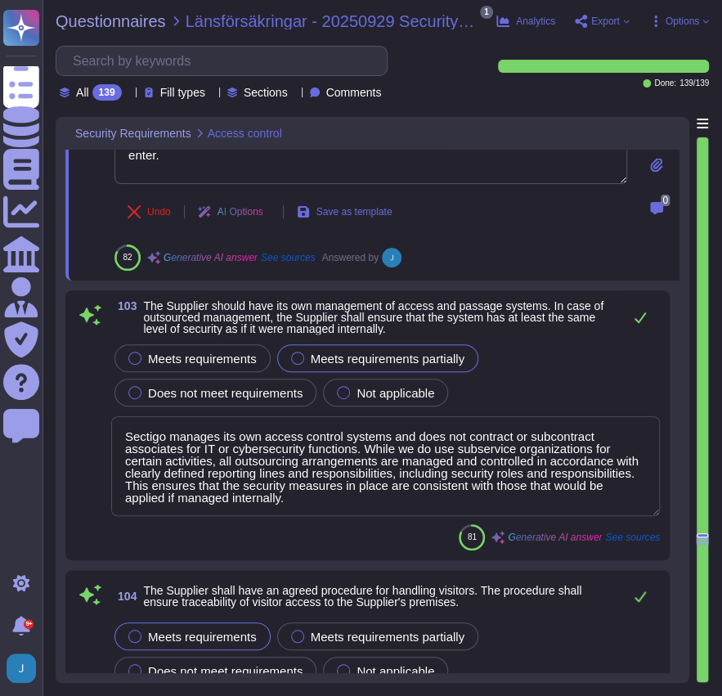
type textarea "Upon termination of employment or assignment, all physical access rights assign…"
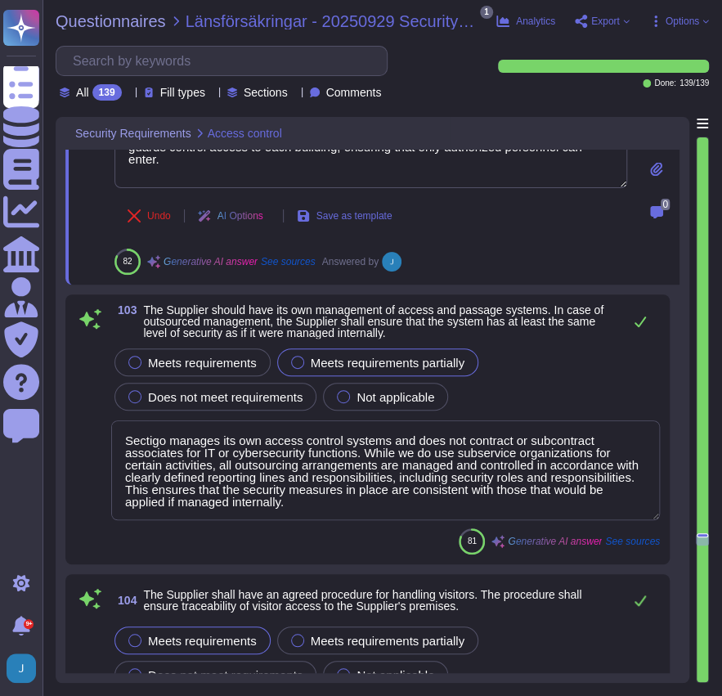
scroll to position [30477, 0]
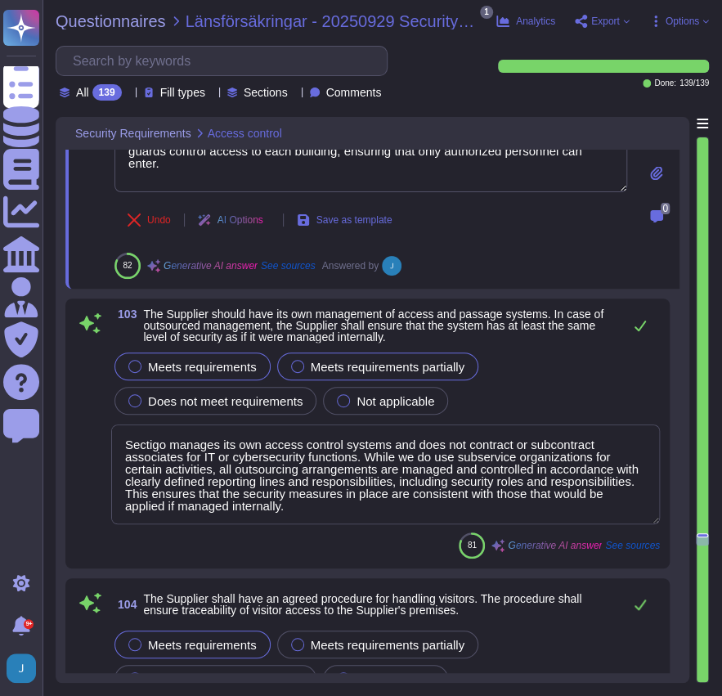
click at [192, 361] on span "Meets requirements" at bounding box center [202, 367] width 109 height 14
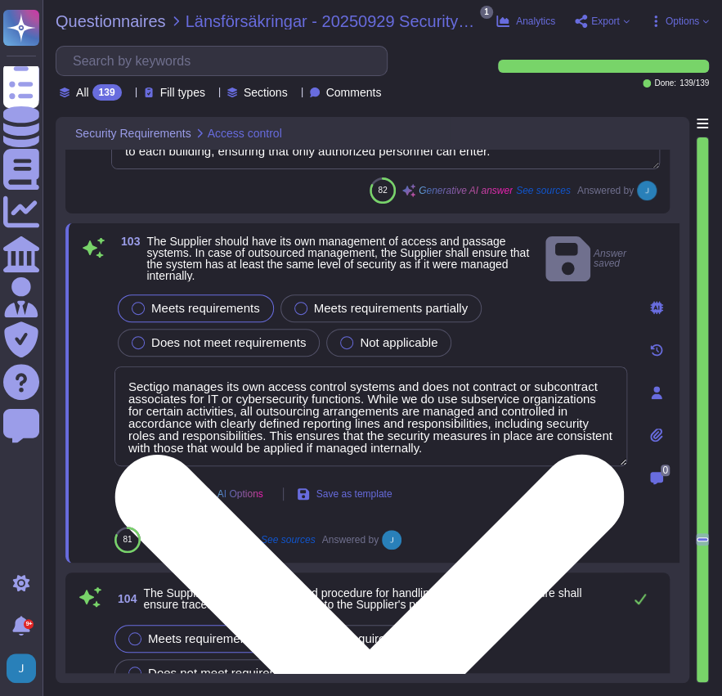
scroll to position [1, 0]
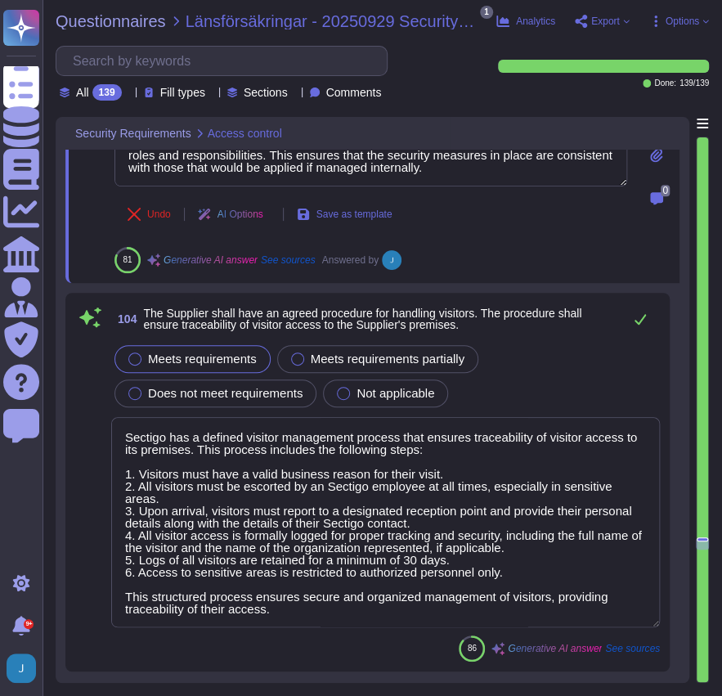
type textarea "SSL247 Ltd takes fire prevention seriously and has established a systematic app…"
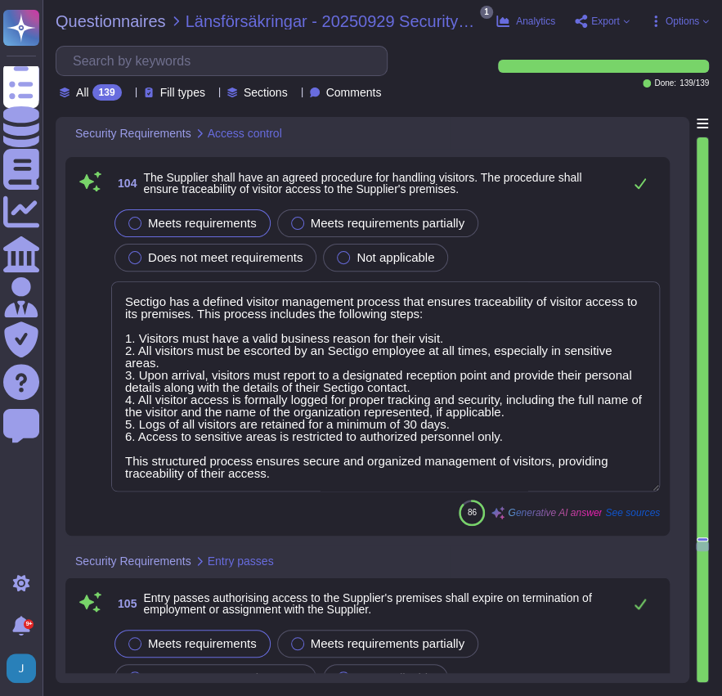
type textarea "Sectigo has established procedures for evacuation in case of emergencies. The F…"
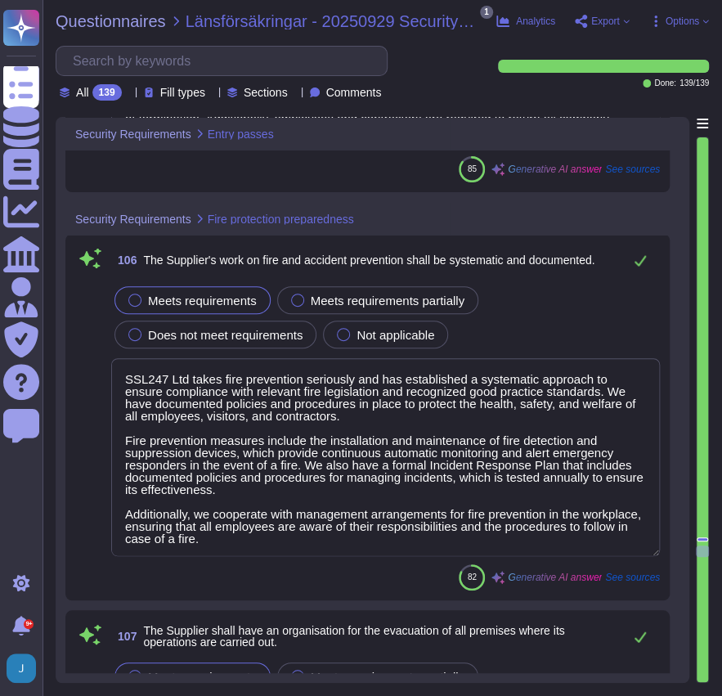
type textarea "Sectigo has made reasonable efforts to ensure its secure facilities are protect…"
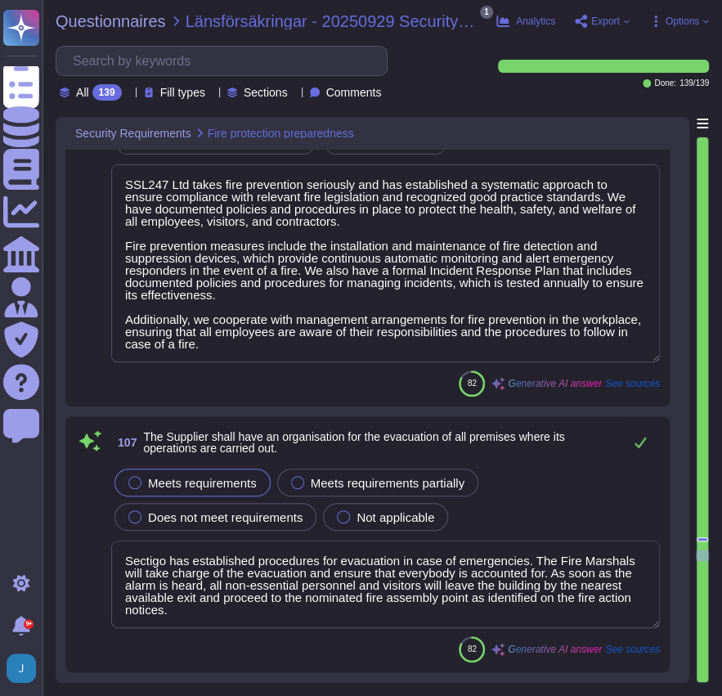
type textarea "Shall have appropriate safety equipment (e.g, heat, smoke, water detectors) and…"
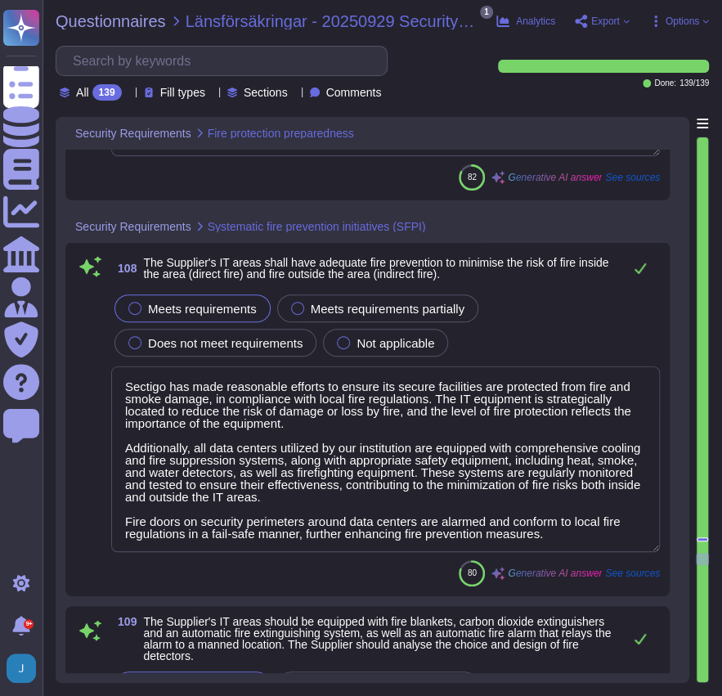
type textarea "Each core data centre location shall hold sufficient capacity and redundancy to…"
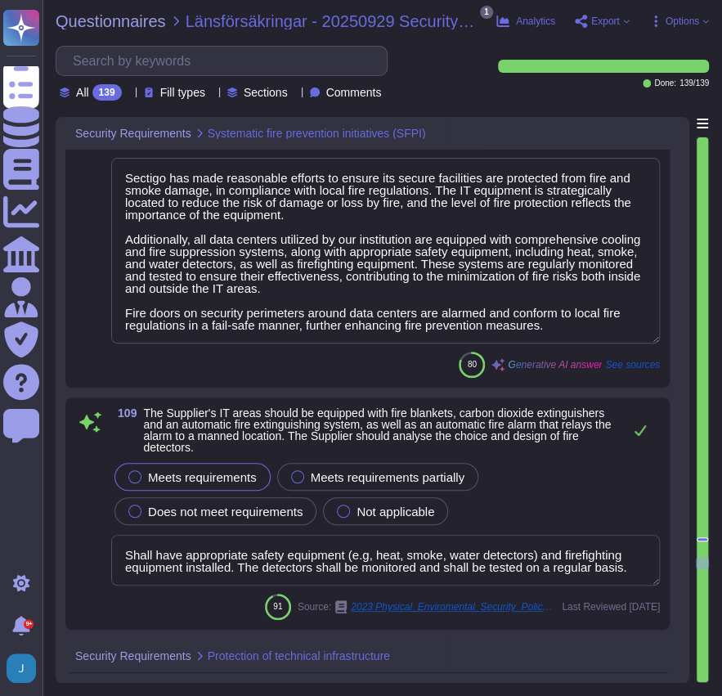
type textarea "We ensure protection against power failure by utilizing uninterruptible power s…"
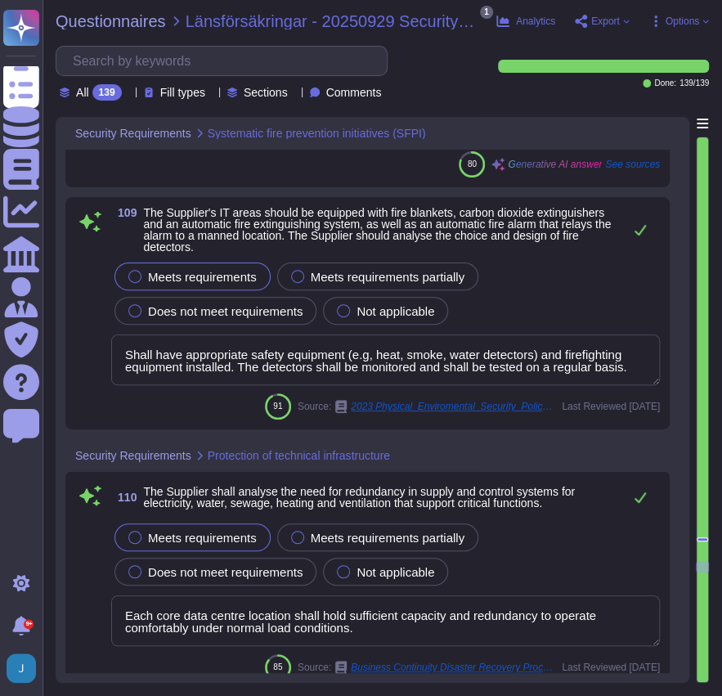
type textarea "We utilize Grafana to monitor the environment in our data centers, which includ…"
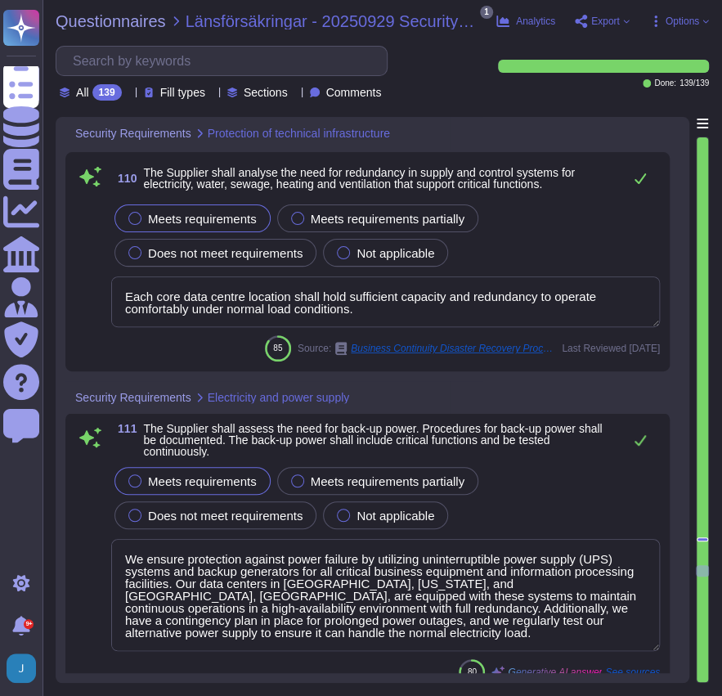
type textarea "Our organization has implemented comprehensive physical security measures to mi…"
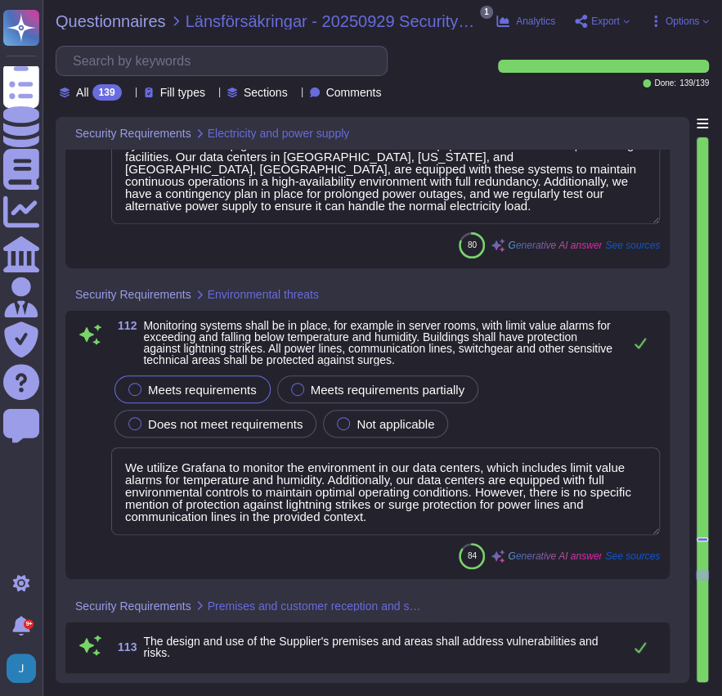
type textarea "Access control is strictly enforced at our facilities. Visitors must have a val…"
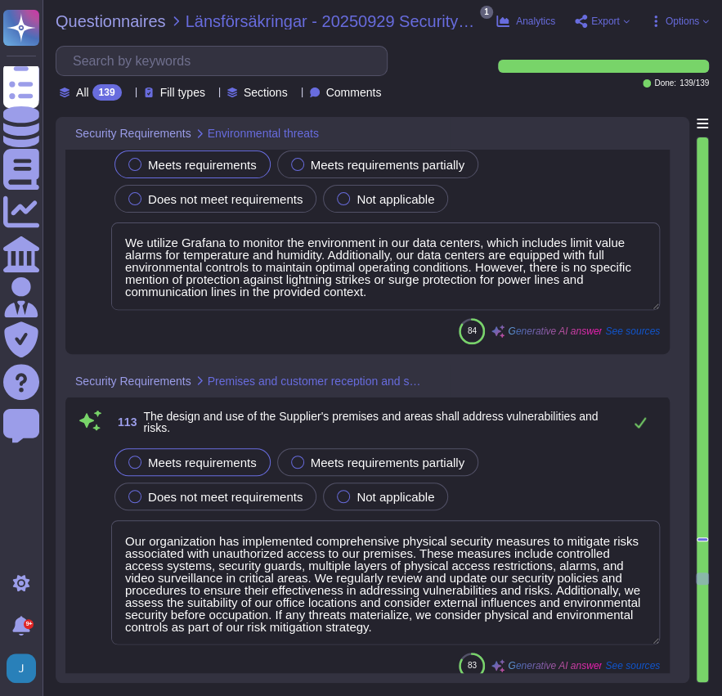
type textarea "Sectigo employs a comprehensive security program that includes multiple layers …"
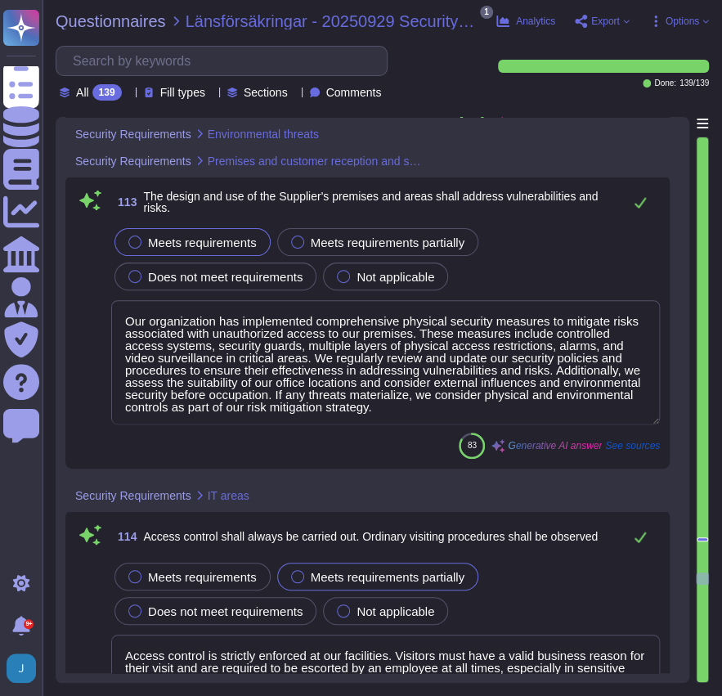
scroll to position [33803, 0]
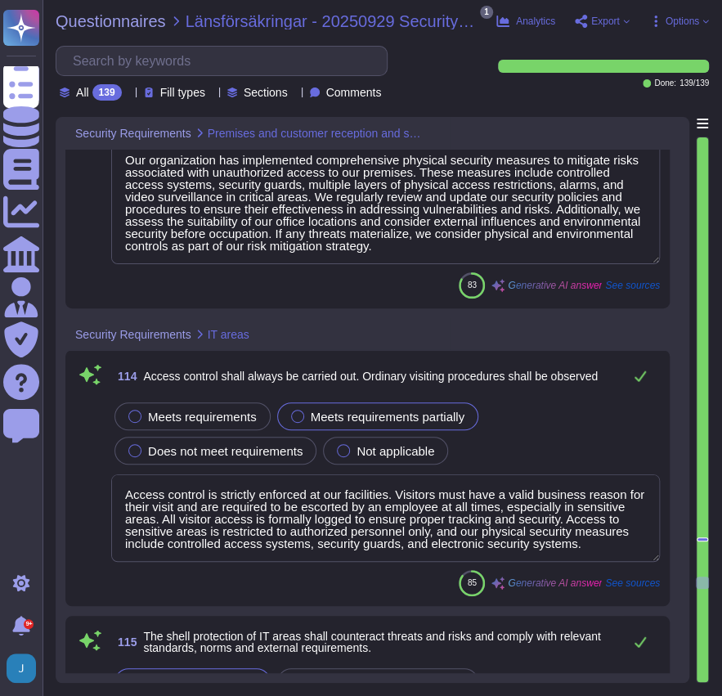
type textarea "Backup copies are stored separately from the original data and from each other …"
click at [139, 411] on div at bounding box center [134, 416] width 13 height 13
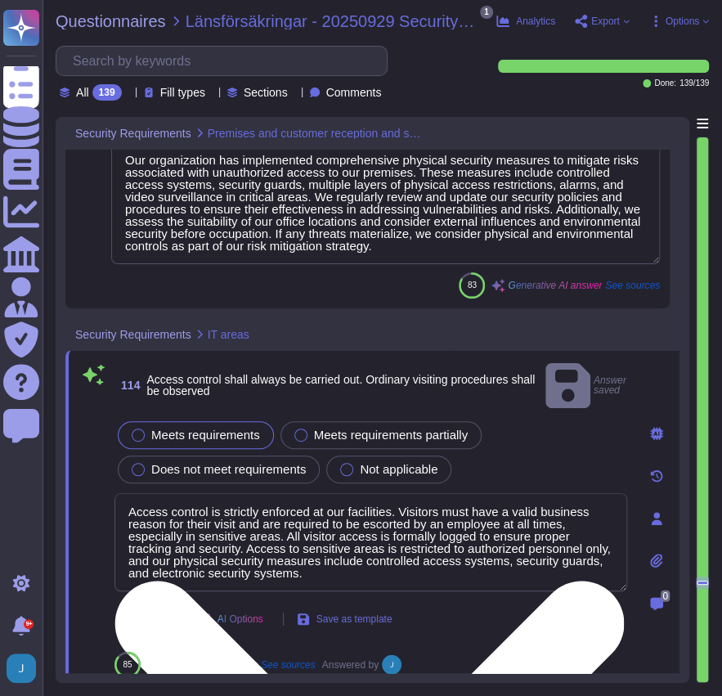
scroll to position [2, 0]
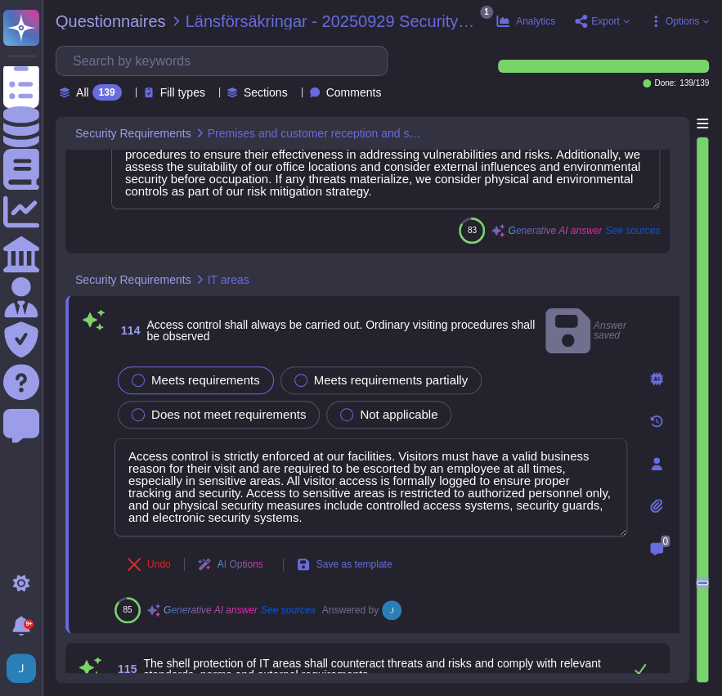
type textarea "Backup copies are stored separately from the original data and from each other …"
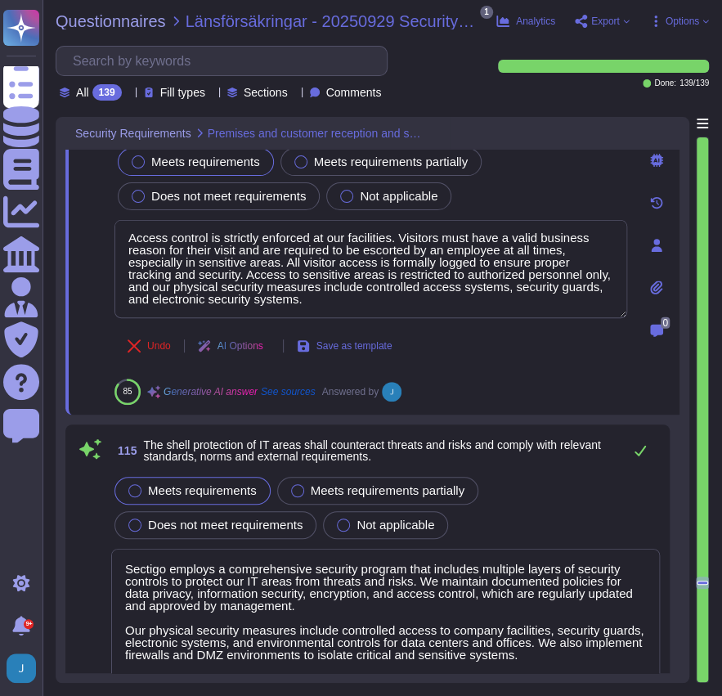
scroll to position [34185, 0]
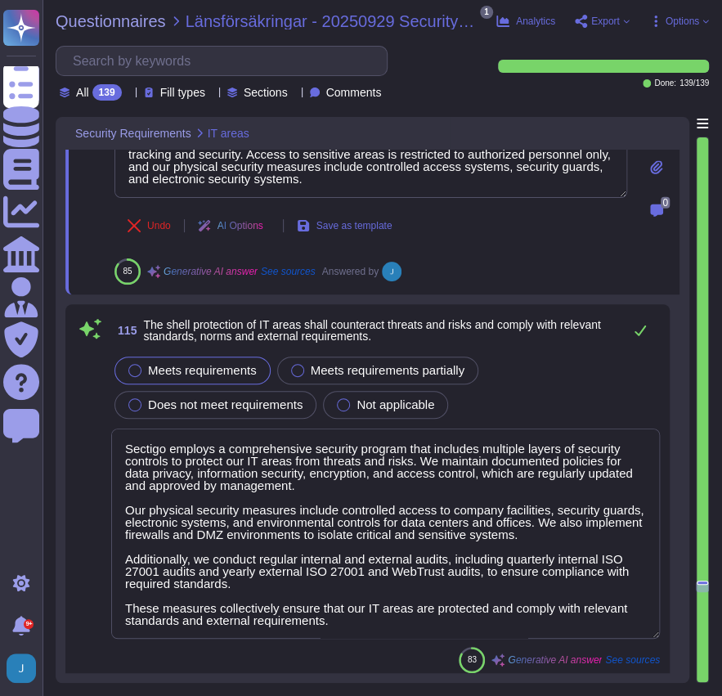
type textarea "The Compliancy team shall monitor non-compliance with Sectigo's Information Sec…"
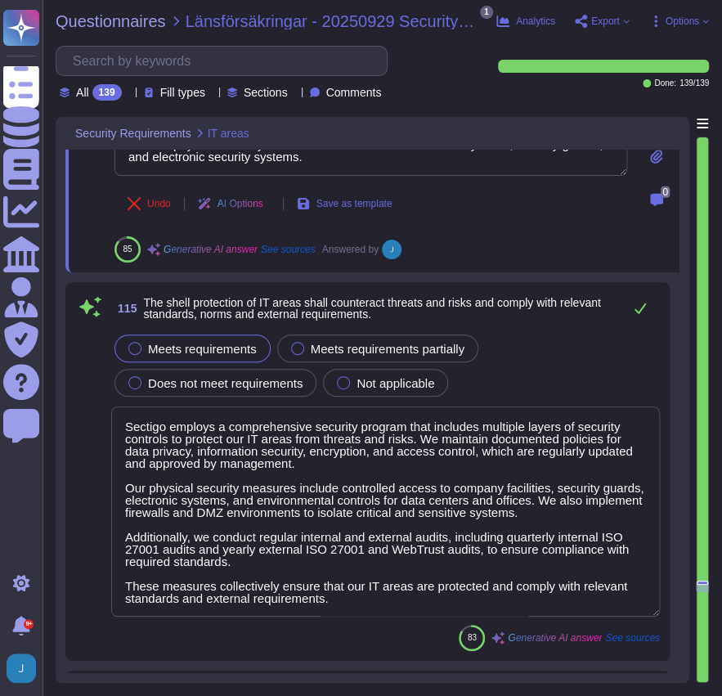
scroll to position [1, 0]
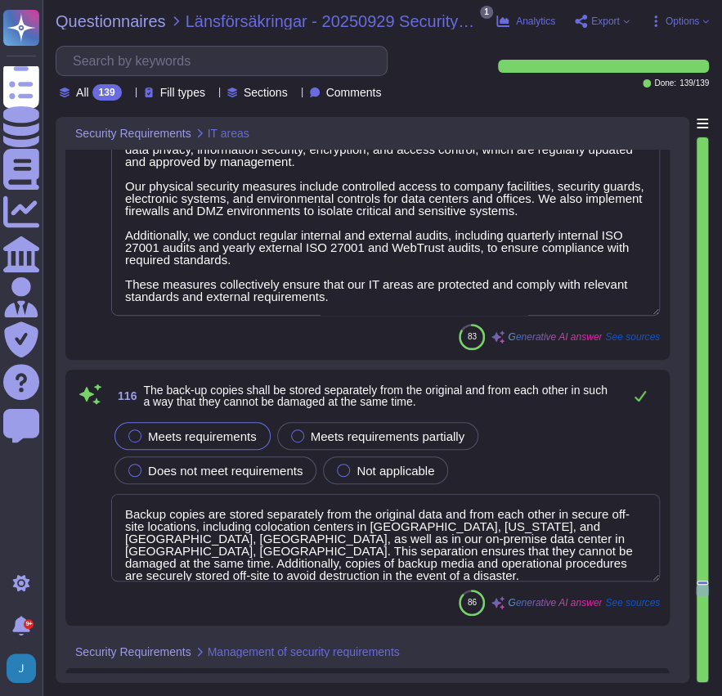
type textarea "The available supporting documents include: 1. Privacy_Policy.pdf 2. Education_…"
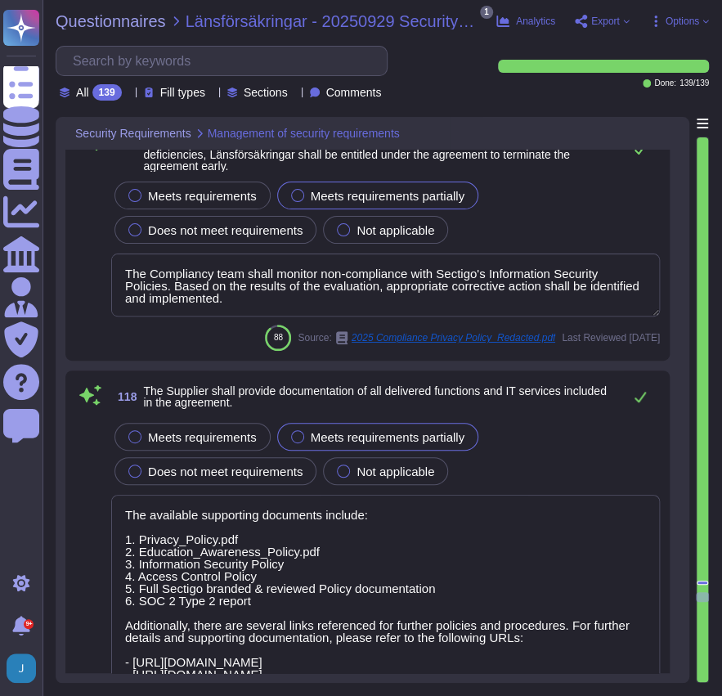
type textarea "Sectigo is committed to maintaining the integrity of its services through the i…"
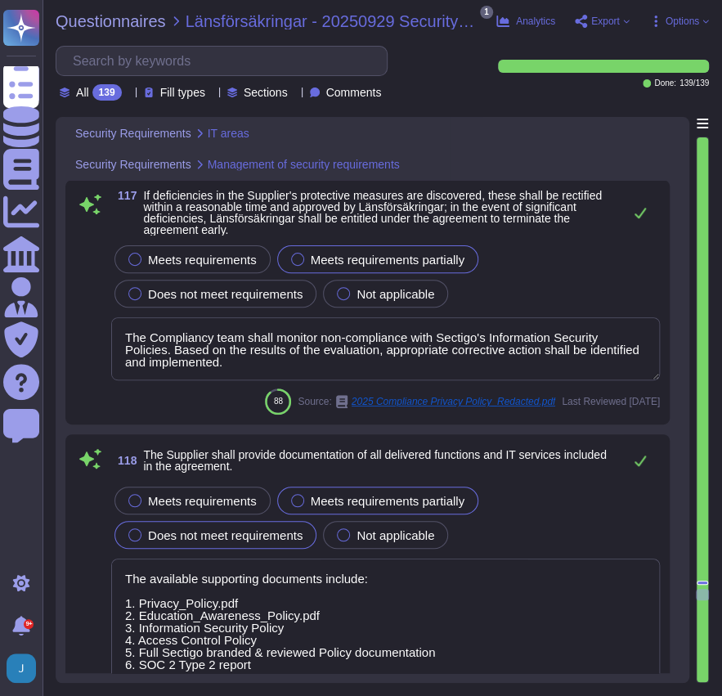
type textarea "Sectigo employs a comprehensive security program that includes multiple layers …"
type textarea "Backup copies are stored separately from the original data and from each other …"
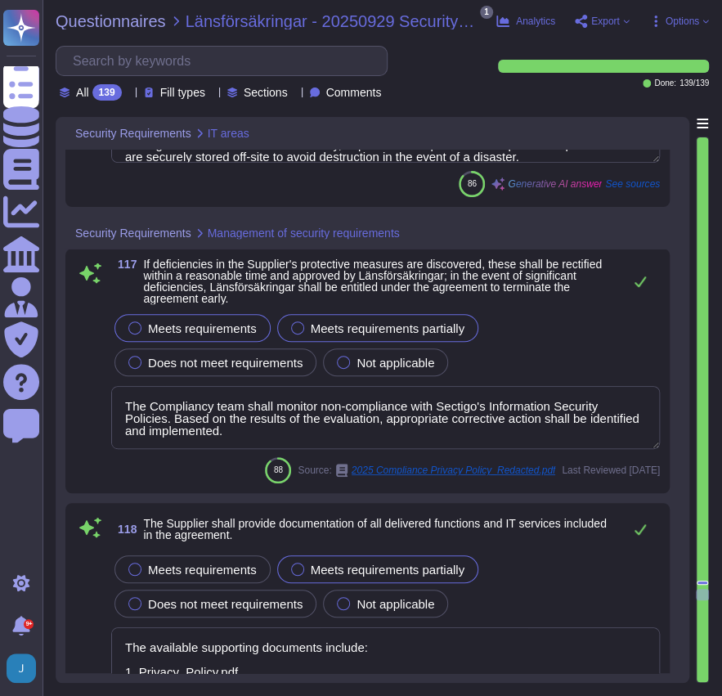
click at [129, 325] on div at bounding box center [134, 327] width 13 height 13
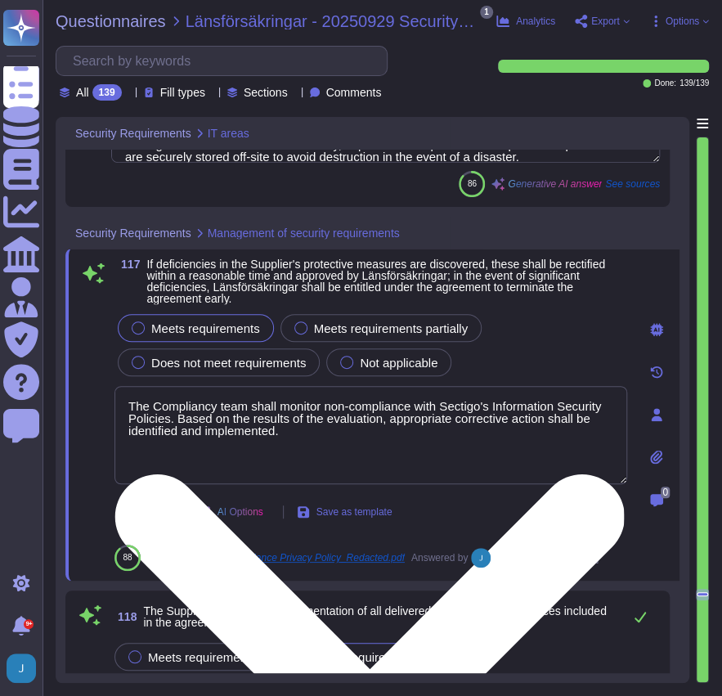
click at [342, 435] on textarea "The Compliancy team shall monitor non-compliance with Sectigo's Information Sec…" at bounding box center [370, 435] width 513 height 98
type textarea "The Compliancy team shall monitor non-compliance with Sectigo's Information Sec…"
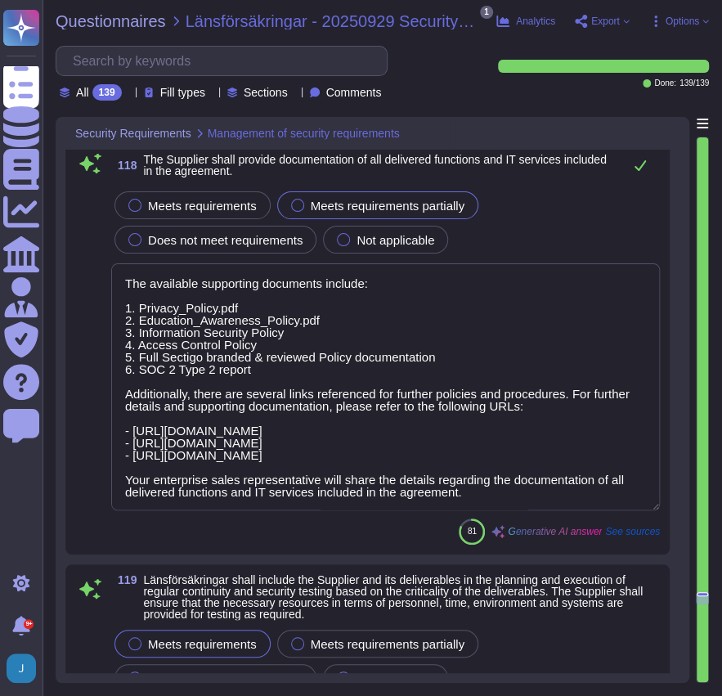
scroll to position [35330, 0]
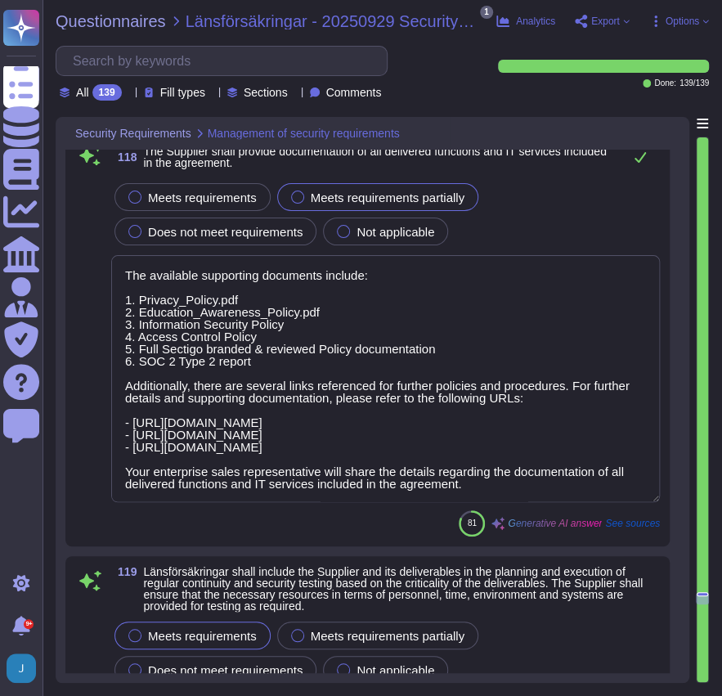
type textarea "If the security incident affects or concerns two or more EU Member States, Sect…"
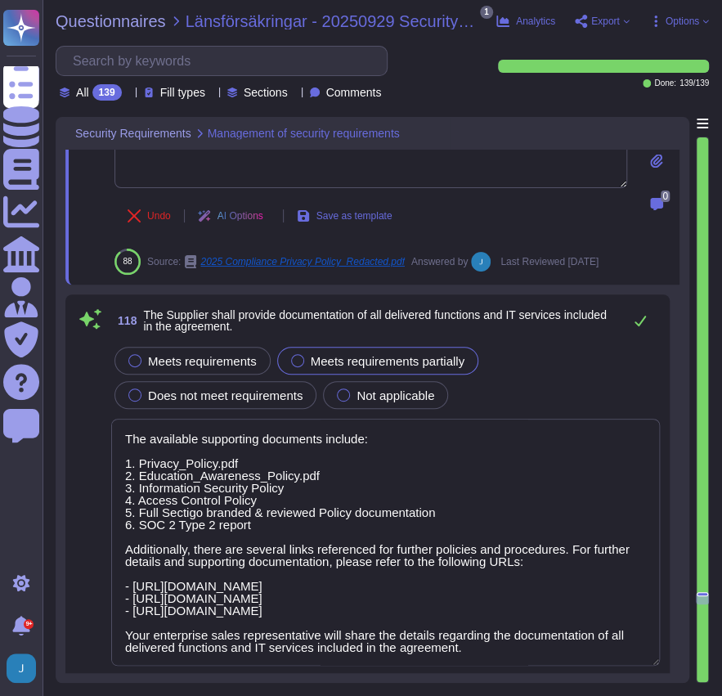
scroll to position [35166, 0]
type textarea "The Compliancy team shall monitor non-compliance with Sectigo's Information Sec…"
click at [134, 361] on div "Meets requirements Meets requirements partially Does not meet requirements Not …" at bounding box center [385, 377] width 549 height 69
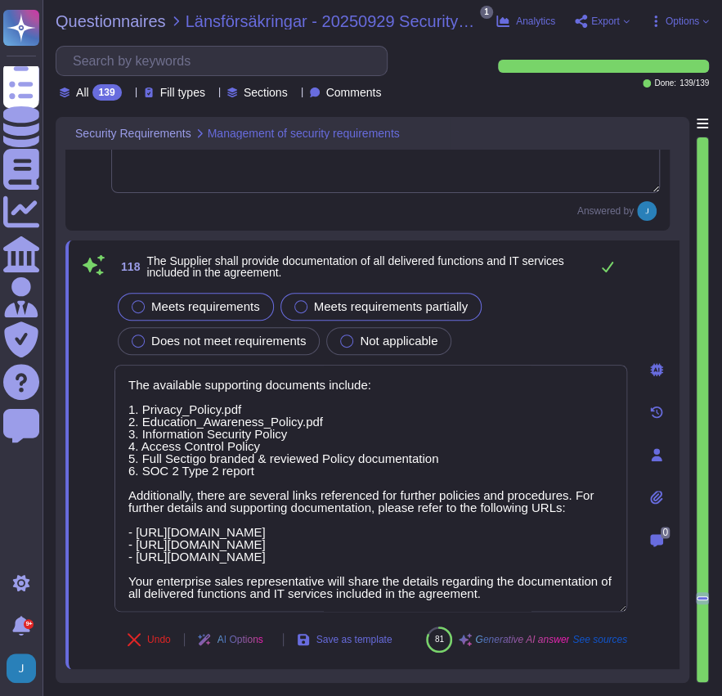
drag, startPoint x: 137, startPoint y: 303, endPoint x: 159, endPoint y: 312, distance: 23.8
click at [138, 303] on div at bounding box center [138, 306] width 13 height 13
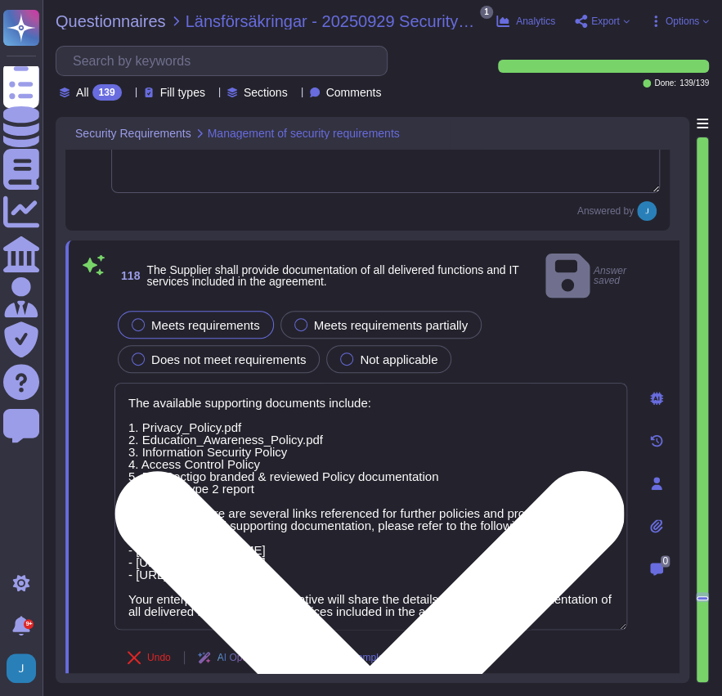
scroll to position [1, 0]
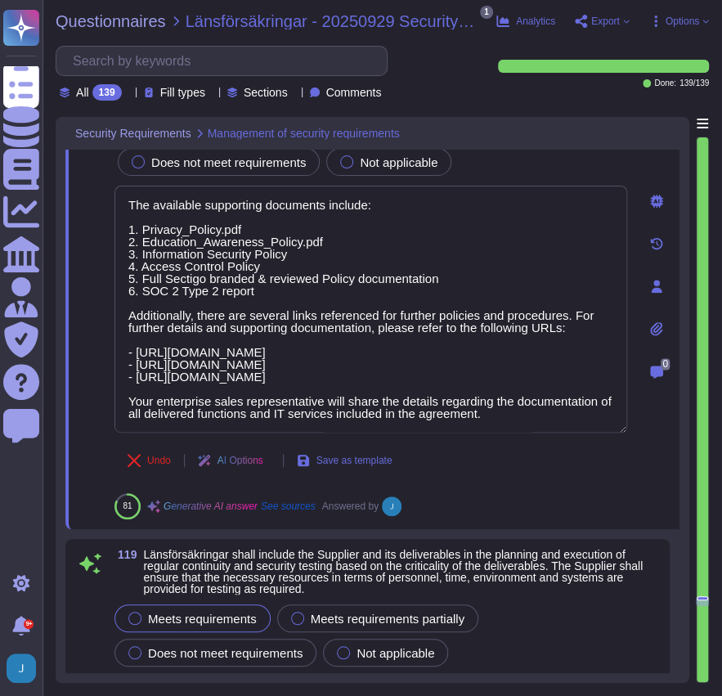
type textarea "If the security incident affects or concerns two or more EU Member States, Sect…"
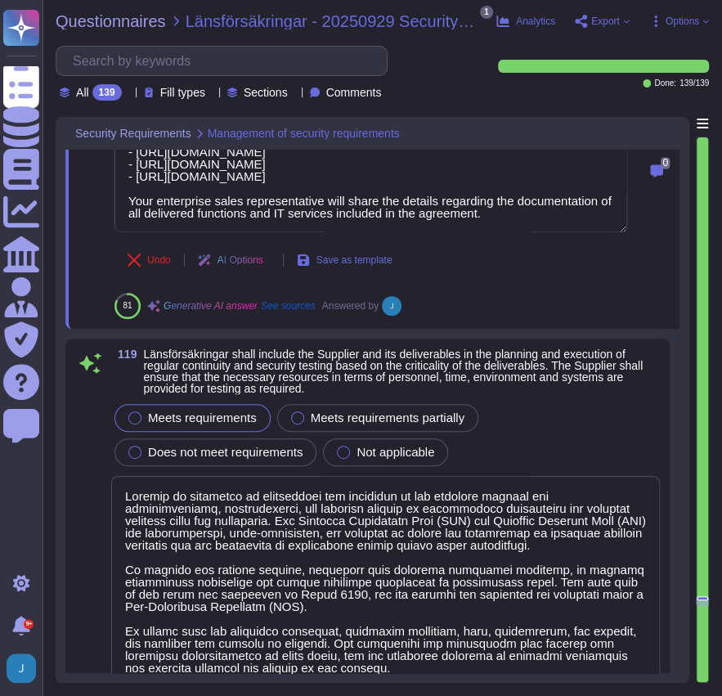
type textarea "Sectigo provides all the necessary resources to implement and maintain the Info…"
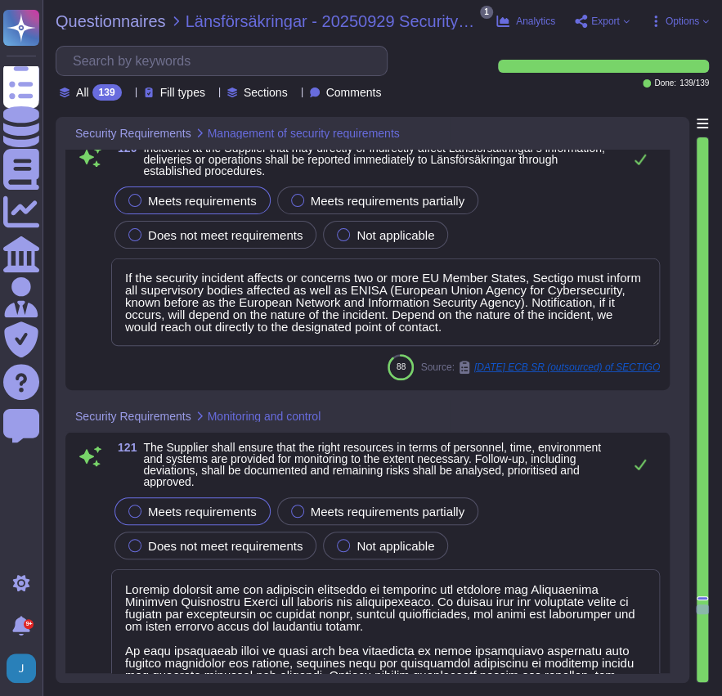
type textarea "Please contact your Enterprise sales Representative"
type textarea "No. We do not use subcontractors for this service."
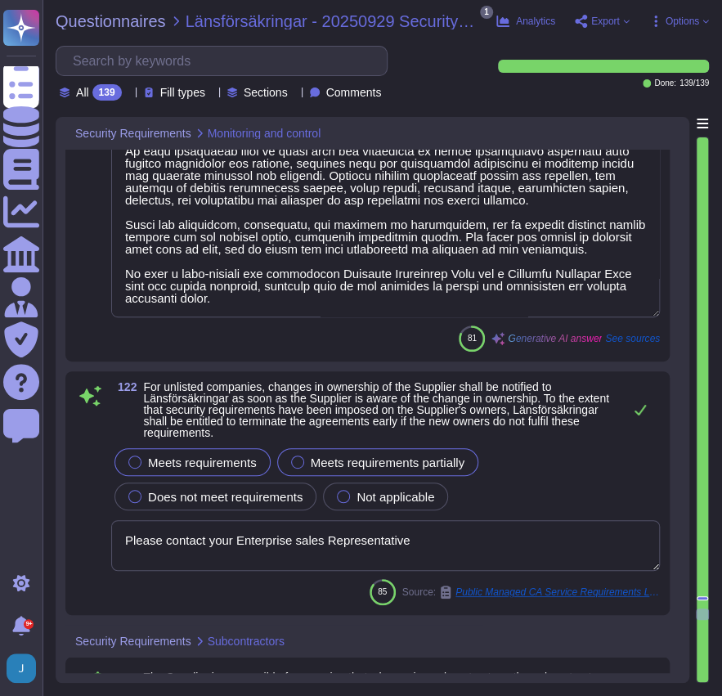
scroll to position [36692, 0]
type textarea "Sectigo uses subservice organizations to provide certain services. The subservi…"
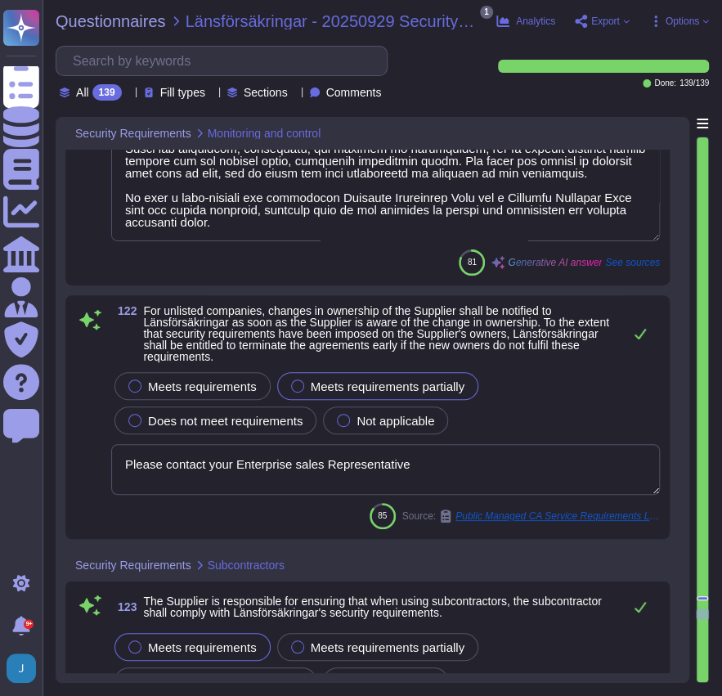
drag, startPoint x: 404, startPoint y: 460, endPoint x: 70, endPoint y: 461, distance: 334.5
click at [70, 461] on div "122 For unlisted companies, changes in ownership of the Supplier shall be notif…" at bounding box center [367, 417] width 604 height 244
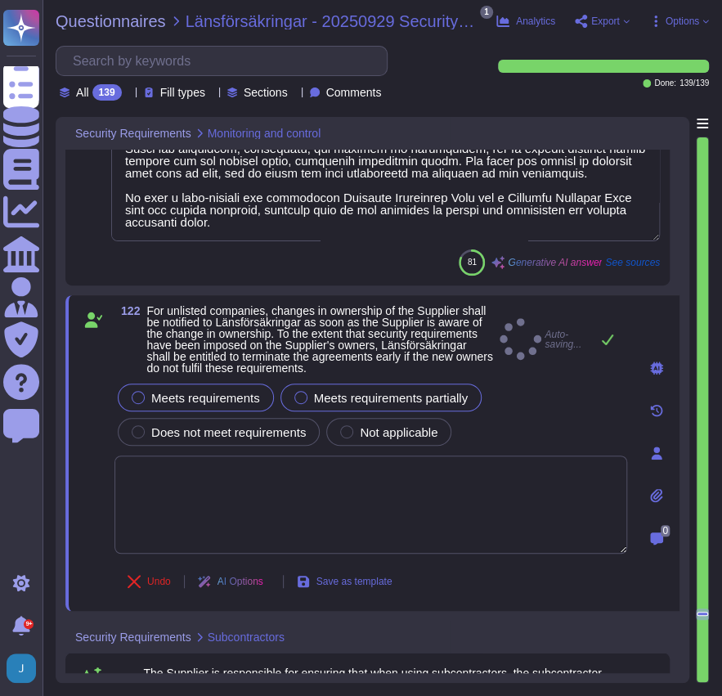
click at [140, 385] on div "Meets requirements" at bounding box center [196, 398] width 156 height 28
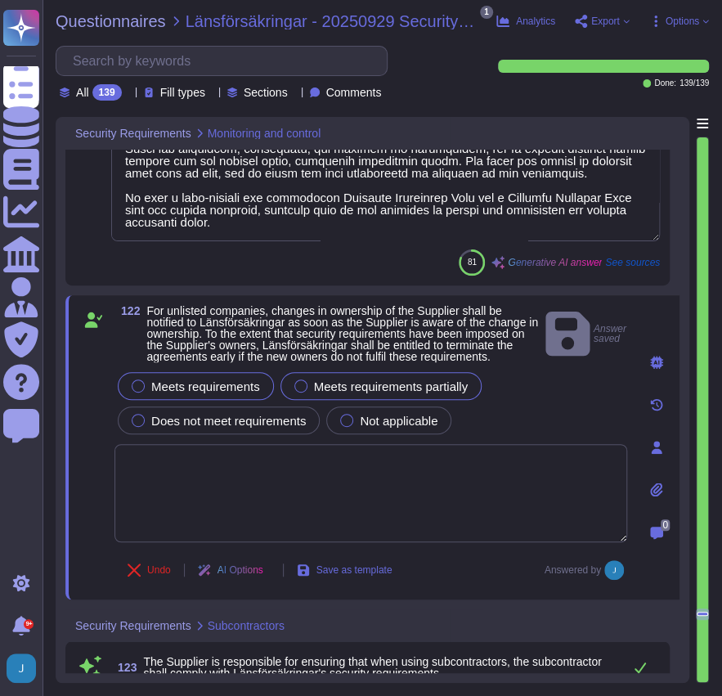
click at [141, 388] on div at bounding box center [138, 385] width 13 height 13
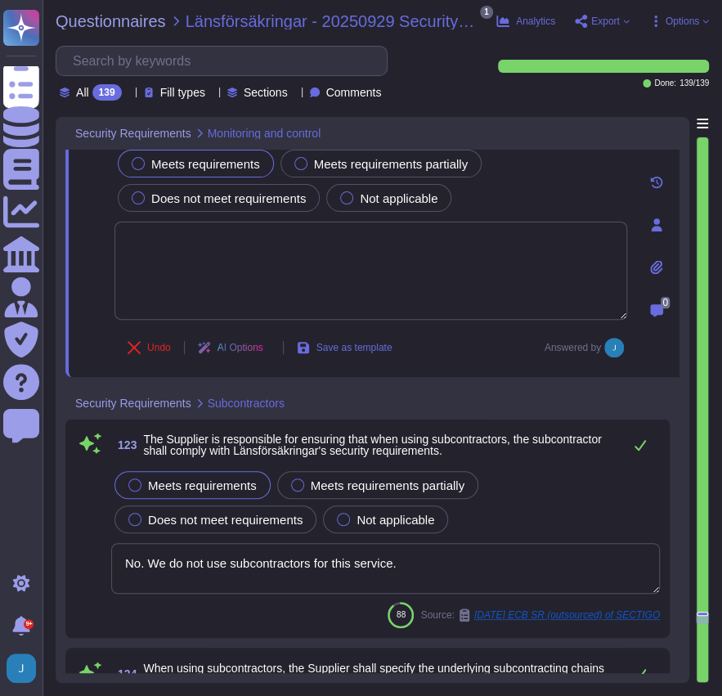
type textarea "Sectigo uses subservice organizations to provide certain services. The subservi…"
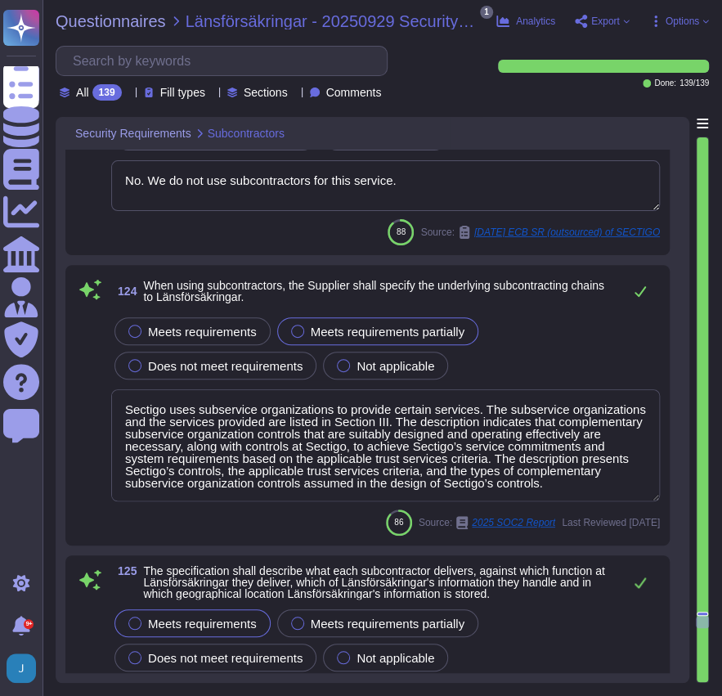
scroll to position [37292, 0]
type textarea "We do not use subcontractors for this service."
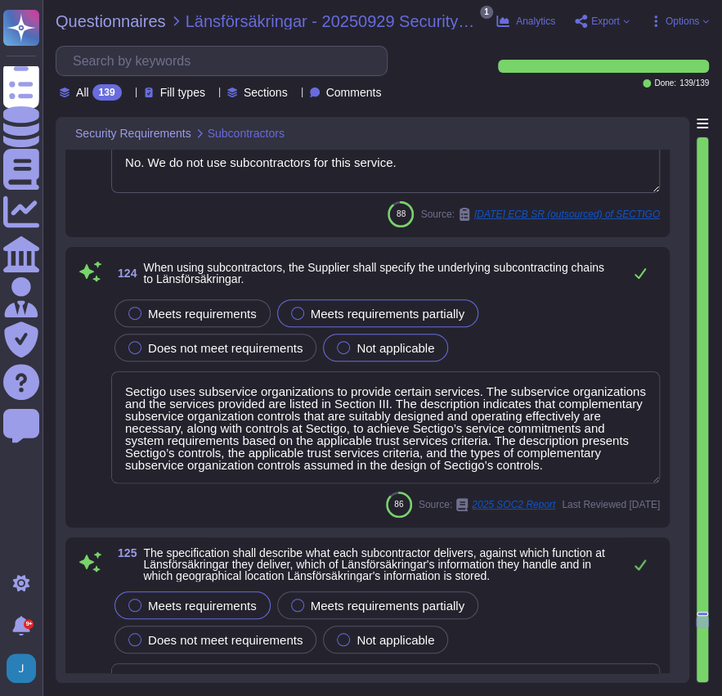
click at [345, 348] on div at bounding box center [343, 347] width 13 height 13
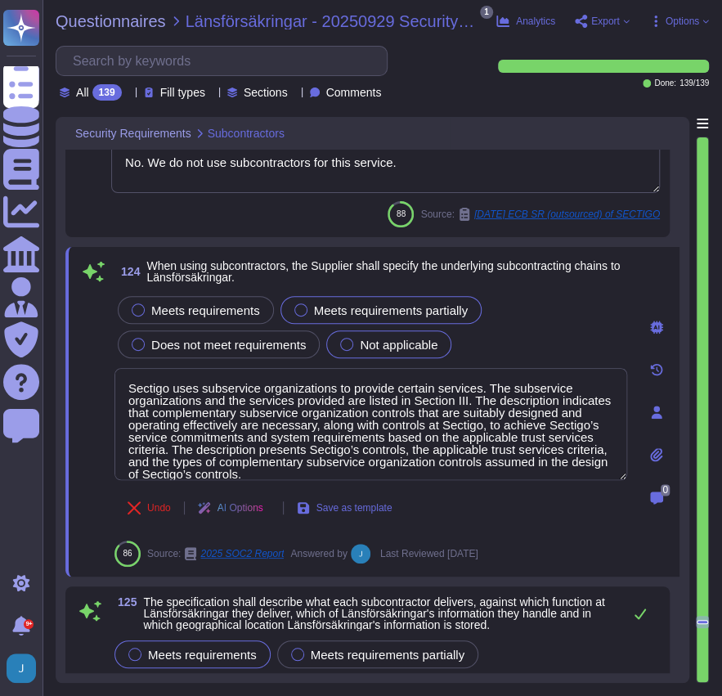
click at [304, 312] on div at bounding box center [300, 309] width 13 height 13
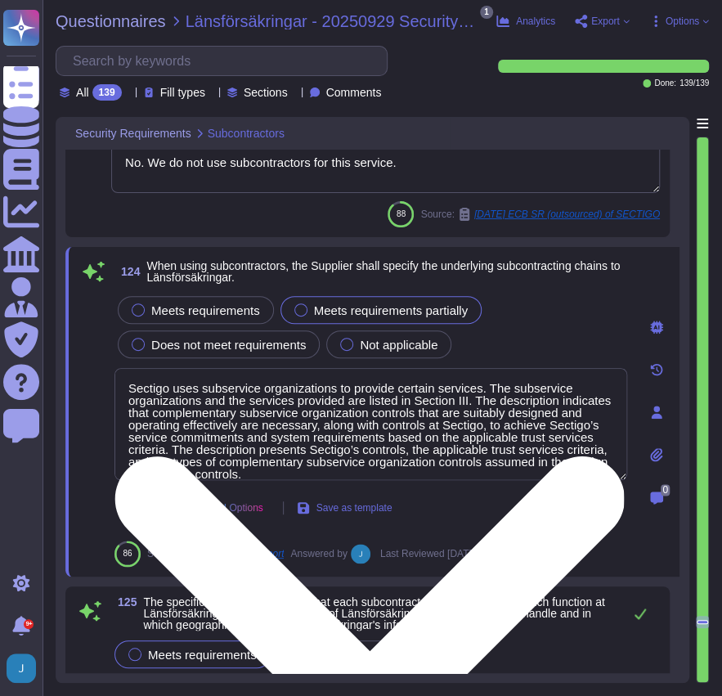
click at [129, 384] on textarea "Sectigo uses subservice organizations to provide certain services. The subservi…" at bounding box center [370, 424] width 513 height 112
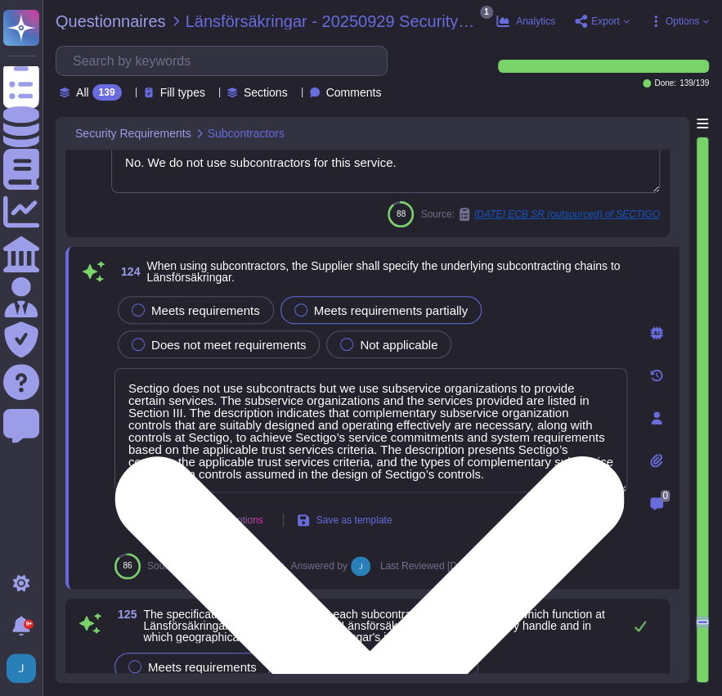
drag, startPoint x: 319, startPoint y: 384, endPoint x: 570, endPoint y: 474, distance: 266.7
click at [570, 474] on textarea "Sectigo does not use subcontracts but we use subservice organizations to provid…" at bounding box center [370, 430] width 513 height 124
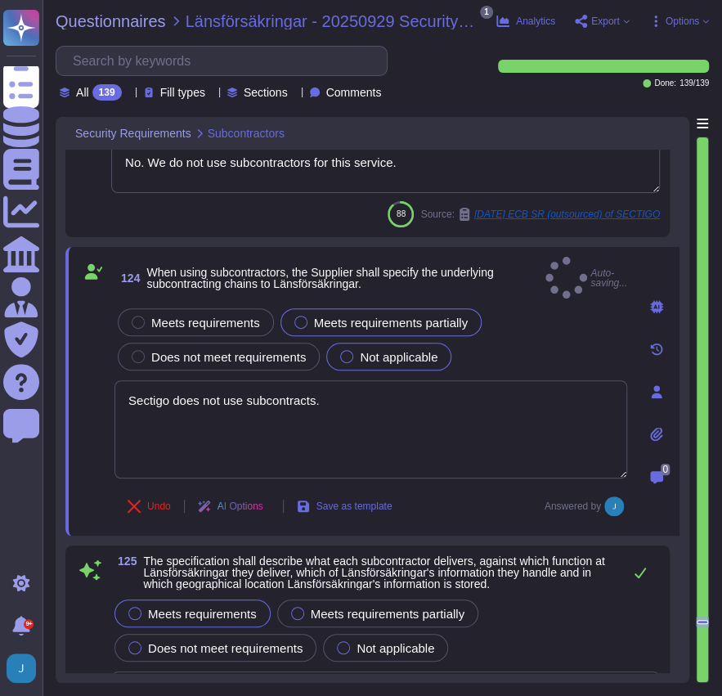
type textarea "Sectigo does not use subcontracts."
click at [349, 350] on div at bounding box center [346, 356] width 13 height 13
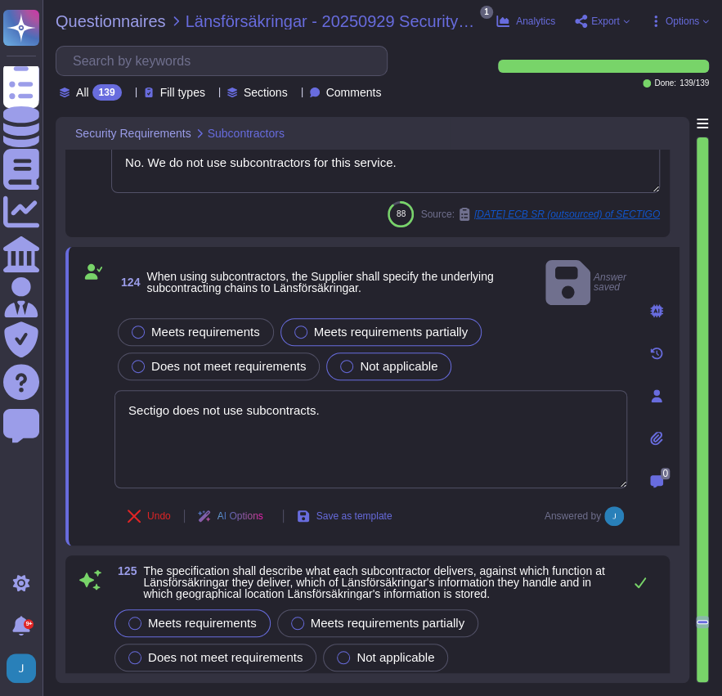
click at [348, 360] on div at bounding box center [346, 366] width 13 height 13
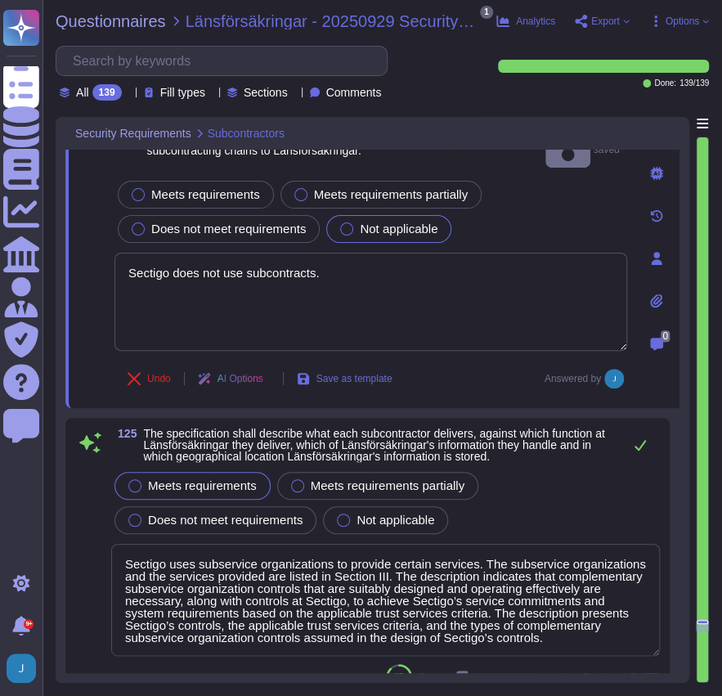
type textarea "Contractual agreements with suppliers/third parties shall include the obligatio…"
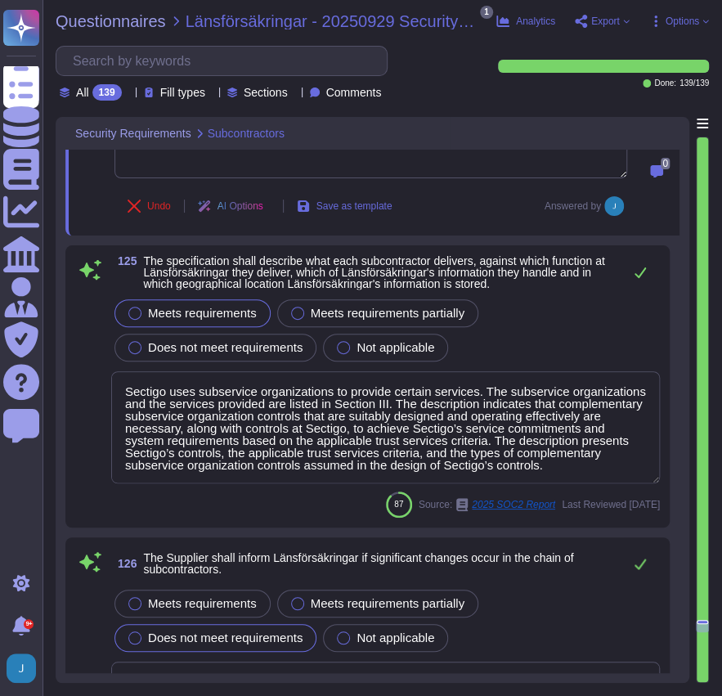
scroll to position [37619, 0]
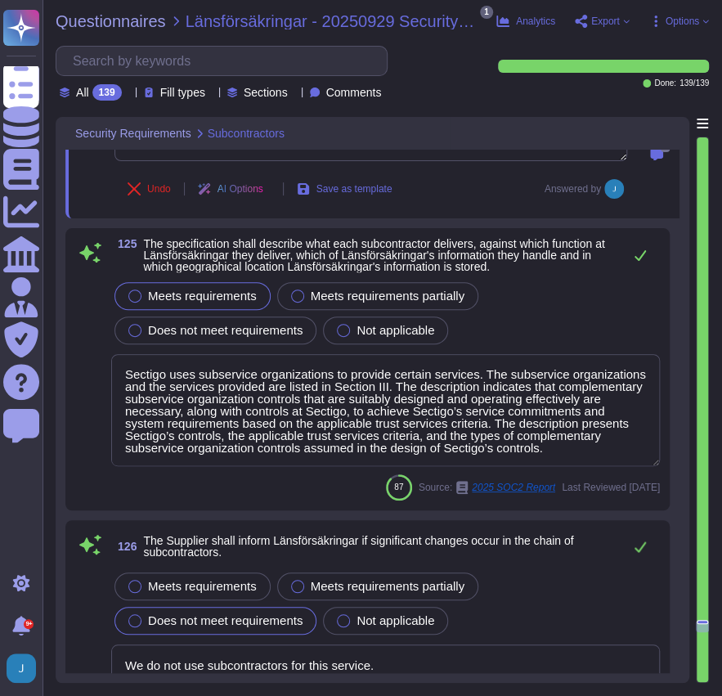
type textarea "We have established comprehensive Business Continuity Plans (BCPs) and Disaster…"
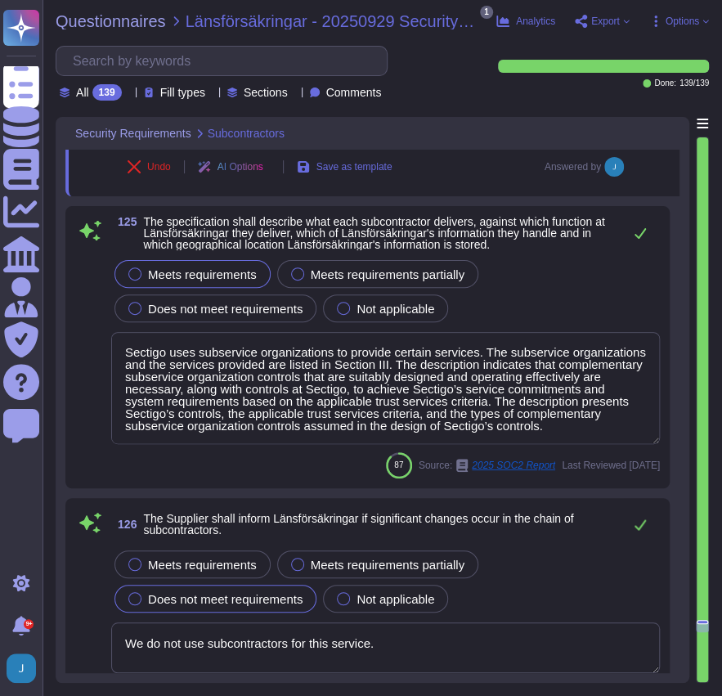
drag, startPoint x: 480, startPoint y: 346, endPoint x: 513, endPoint y: 360, distance: 35.5
click at [513, 360] on textarea "Sectigo uses subservice organizations to provide certain services. The subservi…" at bounding box center [385, 388] width 549 height 112
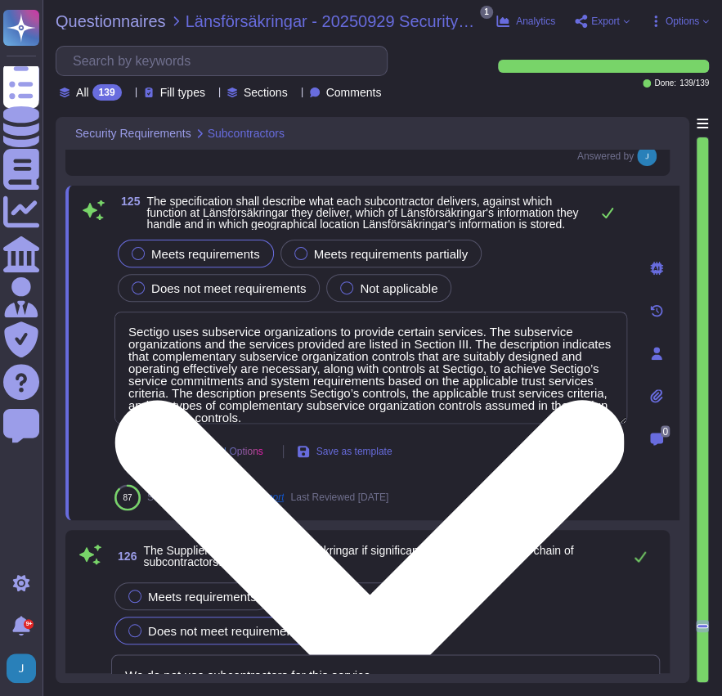
click at [513, 360] on textarea "Sectigo uses subservice organizations to provide certain services. The subservi…" at bounding box center [370, 368] width 513 height 112
click at [370, 379] on textarea "Sectigo uses subservice organizations to provide certain services. The subservi…" at bounding box center [370, 368] width 513 height 112
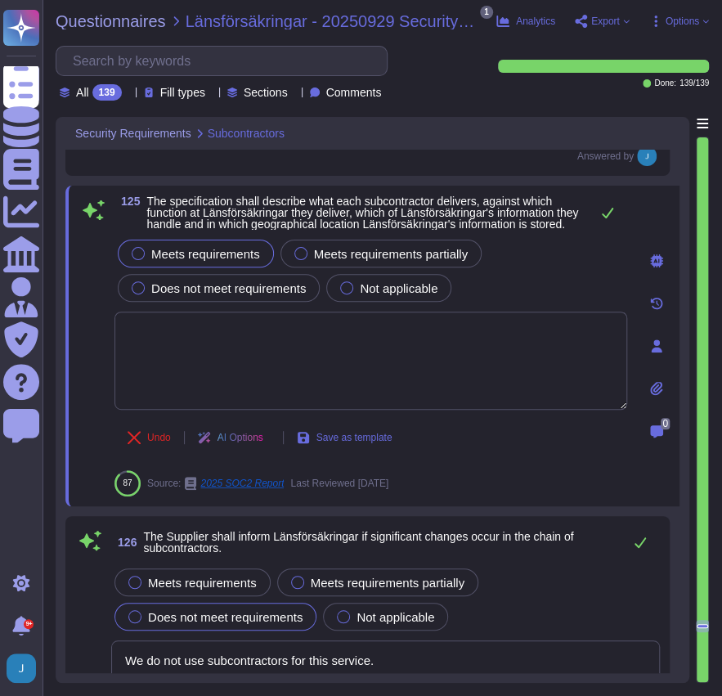
type textarea "We have established comprehensive Business Continuity Plans (BCPs) and Disaster…"
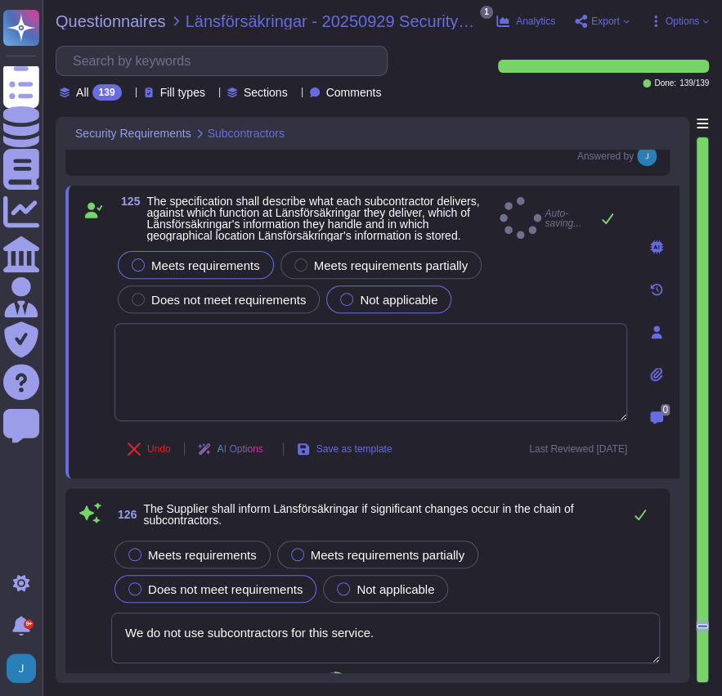
click at [345, 295] on div at bounding box center [346, 299] width 13 height 13
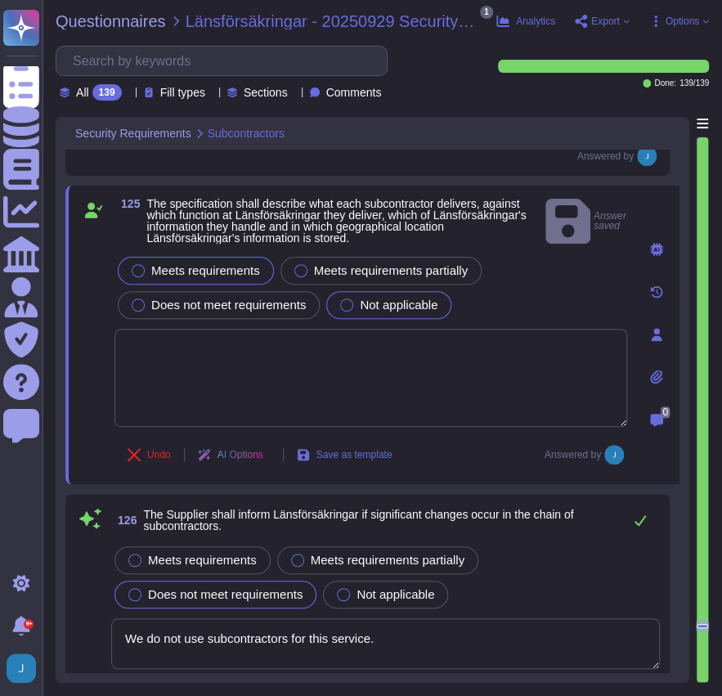
click at [345, 302] on div "Not applicable" at bounding box center [388, 305] width 125 height 28
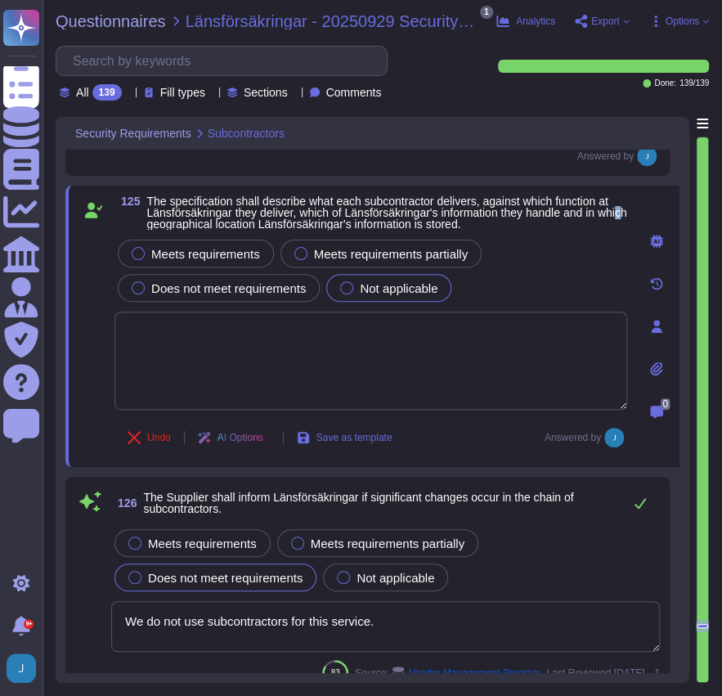
click at [164, 218] on span "The specification shall describe what each subcontractor delivers, against whic…" at bounding box center [386, 213] width 480 height 36
click at [312, 346] on textarea at bounding box center [370, 361] width 513 height 98
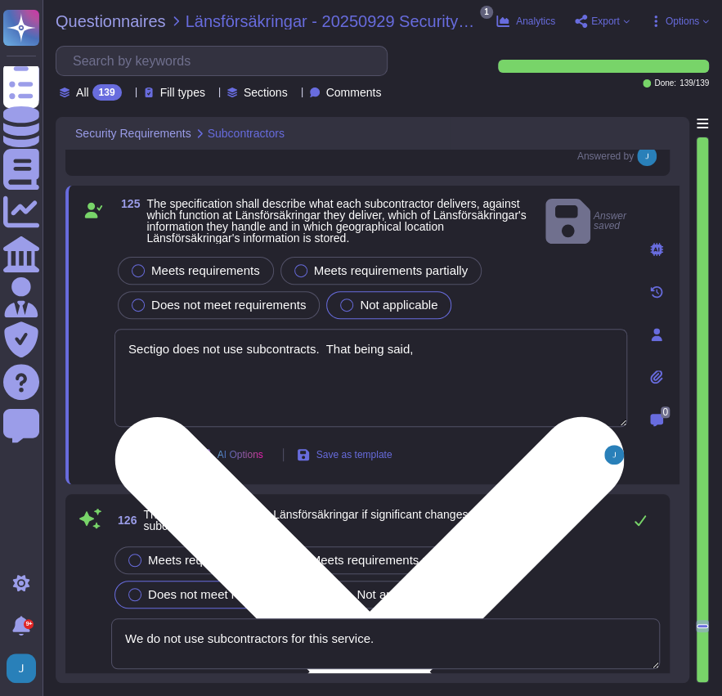
click at [477, 342] on textarea "Sectigo does not use subcontracts. That being said," at bounding box center [370, 378] width 513 height 98
paste textarea "Yes. Data is stored in colocation centers in [GEOGRAPHIC_DATA] or [GEOGRAPHIC_D…"
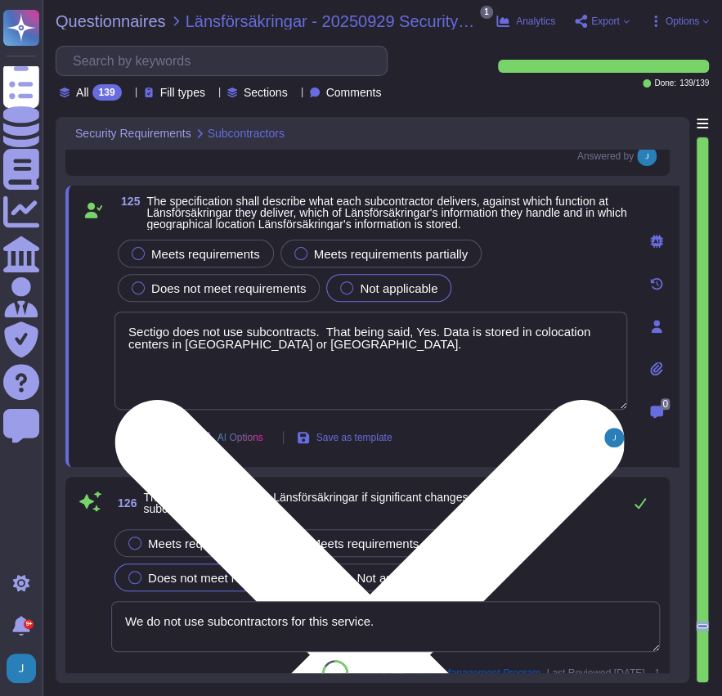
click at [438, 329] on textarea "Sectigo does not use subcontracts. That being said, Yes. Data is stored in colo…" at bounding box center [370, 361] width 513 height 98
click at [442, 329] on textarea "Sectigo does not use subcontracts. That being said, Yes. Data is stored in colo…" at bounding box center [370, 361] width 513 height 98
click at [334, 368] on textarea "Sectigo does not use subcontracts. That being said, data is stored in colocatio…" at bounding box center [370, 361] width 513 height 98
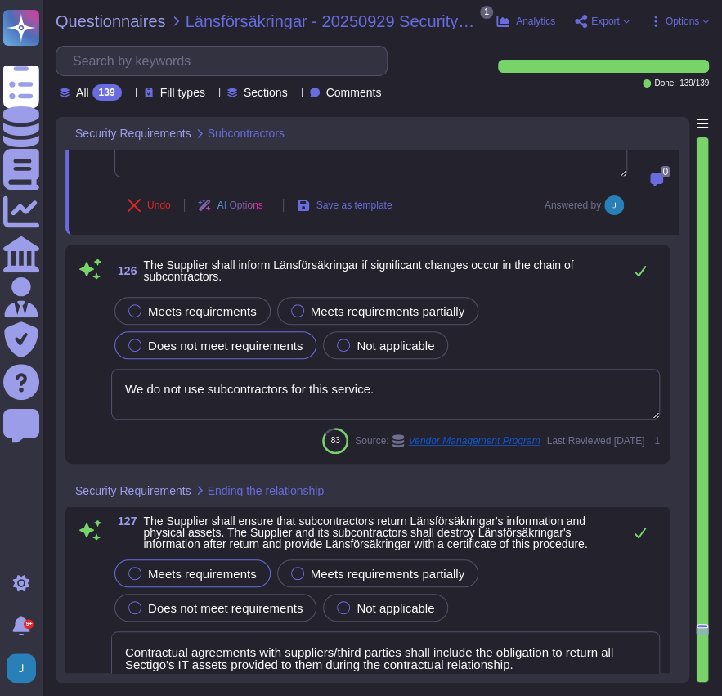
scroll to position [37837, 0]
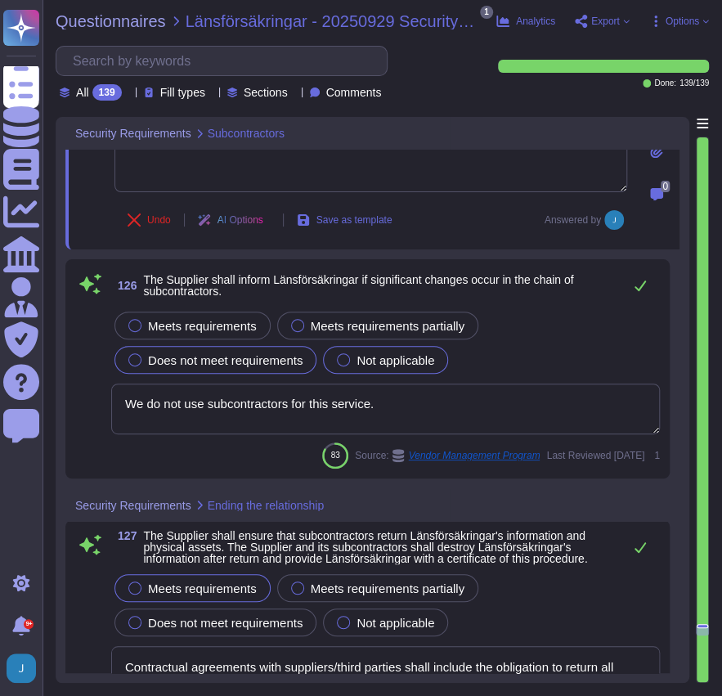
type textarea "Sectigo does not use subcontracts. That being said, data is stored in colocatio…"
click at [342, 352] on div "Not applicable" at bounding box center [385, 360] width 125 height 28
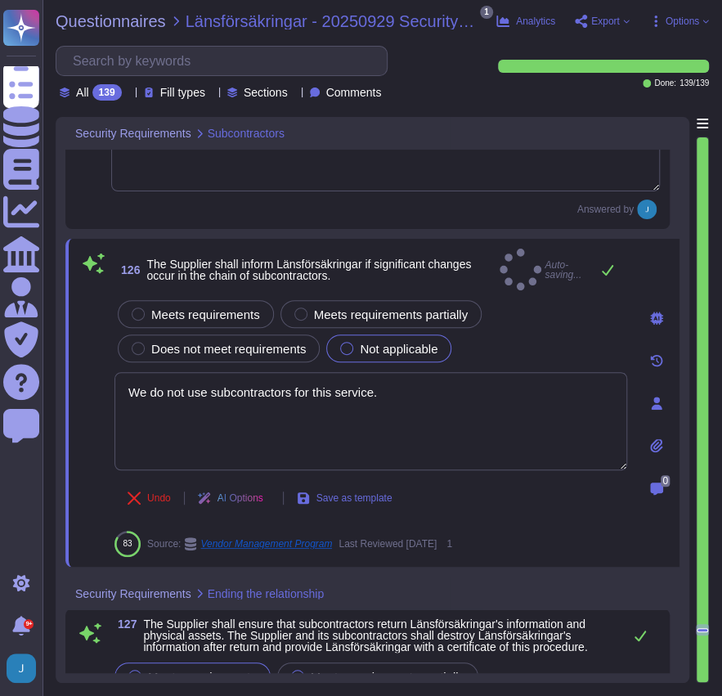
type textarea "We have established comprehensive Business Continuity Plans (BCPs) and Disaster…"
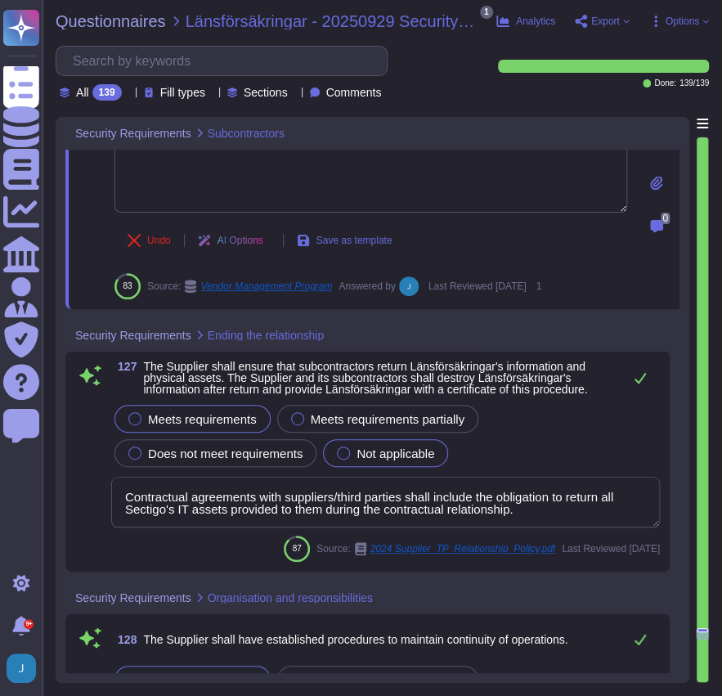
scroll to position [38110, 0]
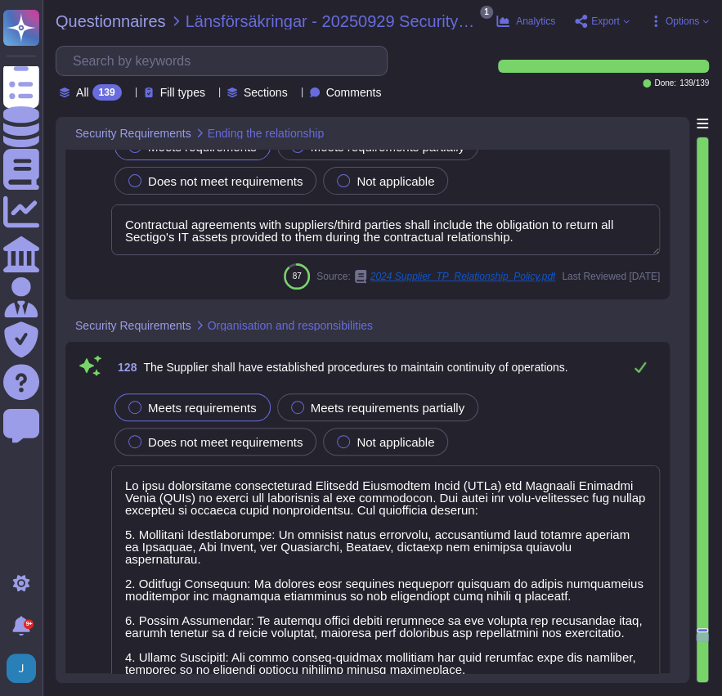
type textarea "Sectigo has established comprehensive business continuity management policies a…"
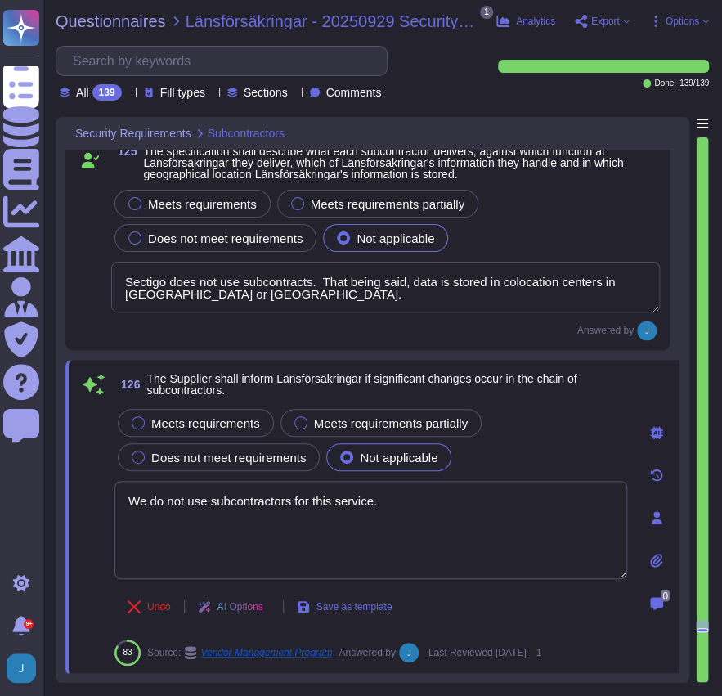
type textarea "No. We do not use subcontractors for this service."
type textarea "Sectigo does not use subcontracts."
type textarea "Sectigo does not use subcontracts. That being said, data is stored in colocatio…"
type textarea "We do not use subcontractors for this service."
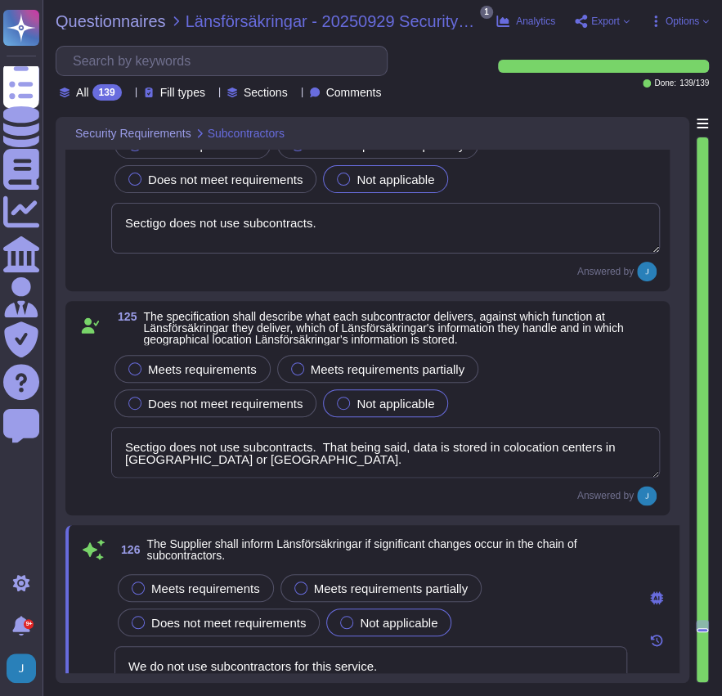
scroll to position [1, 0]
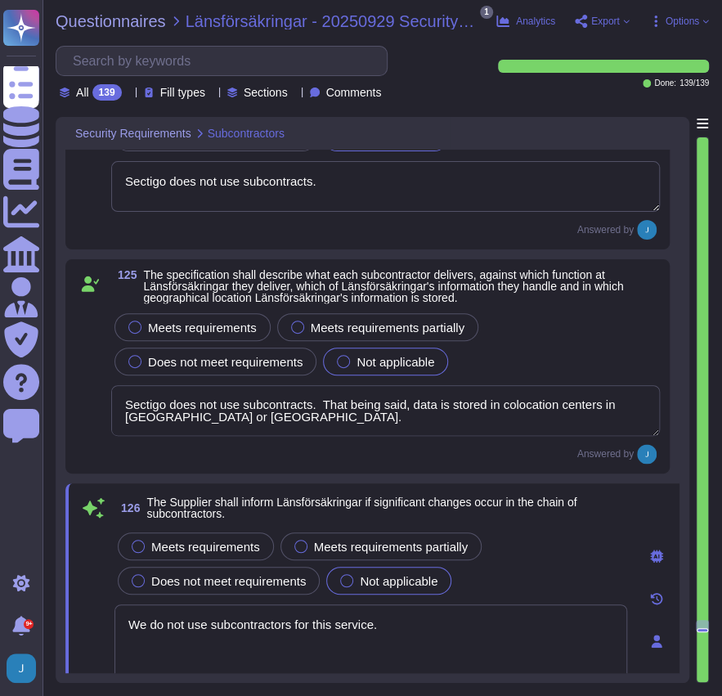
type textarea "We have established comprehensive Business Continuity Plans (BCPs) and Disaster…"
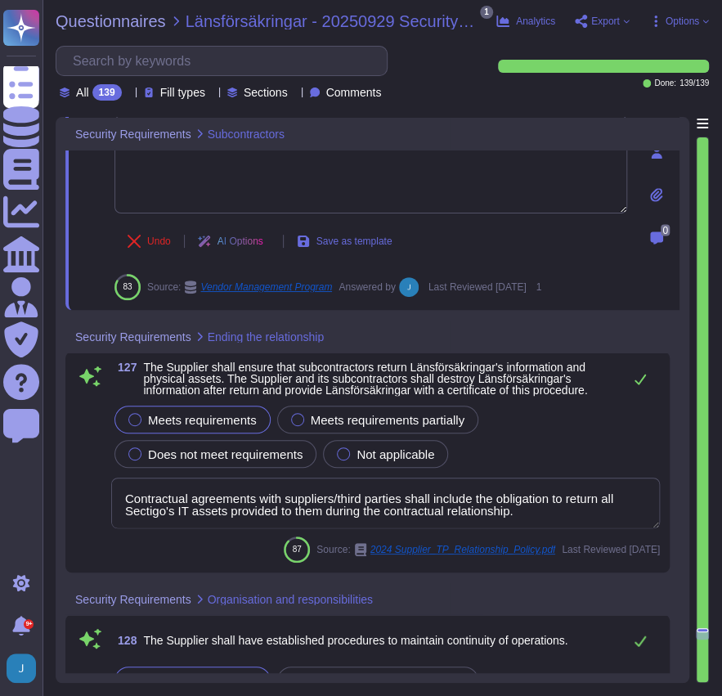
scroll to position [38003, 0]
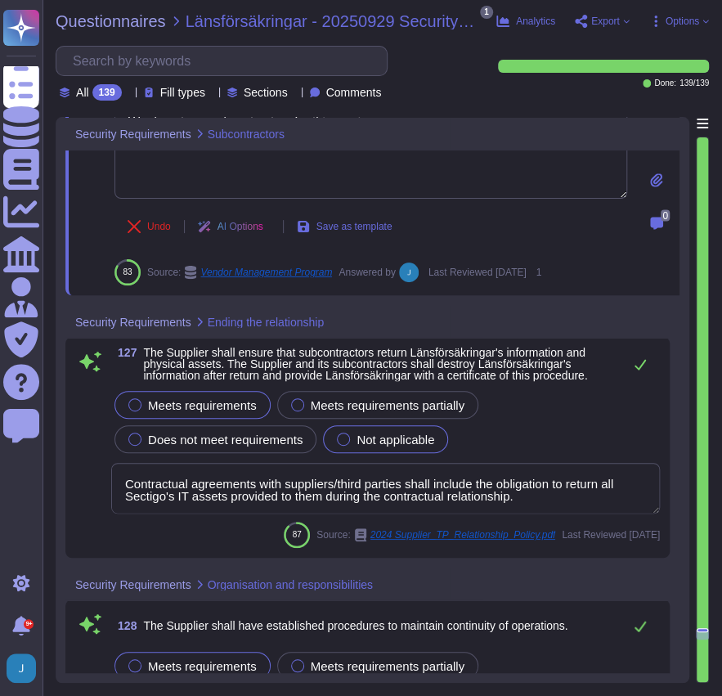
click at [340, 433] on div at bounding box center [343, 439] width 13 height 13
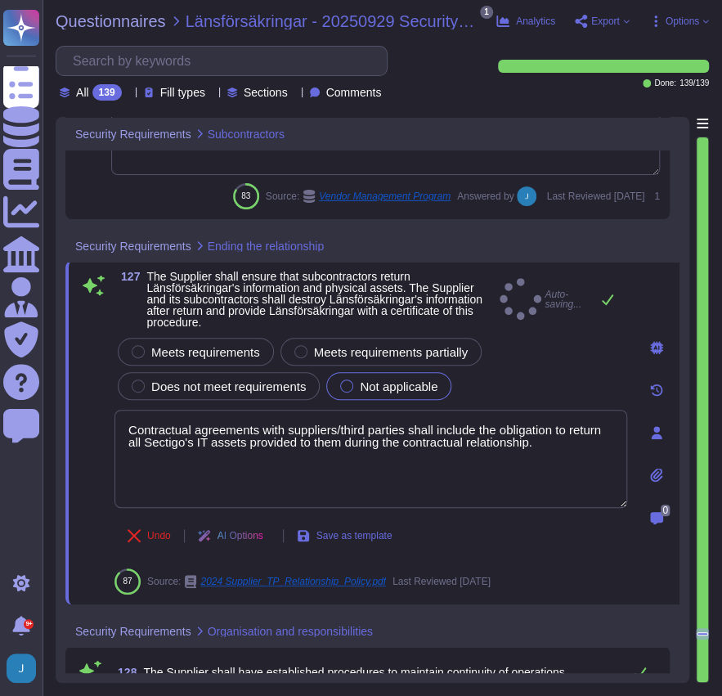
type textarea "We have established comprehensive Business Continuity Plans (BCPs) and Disaster…"
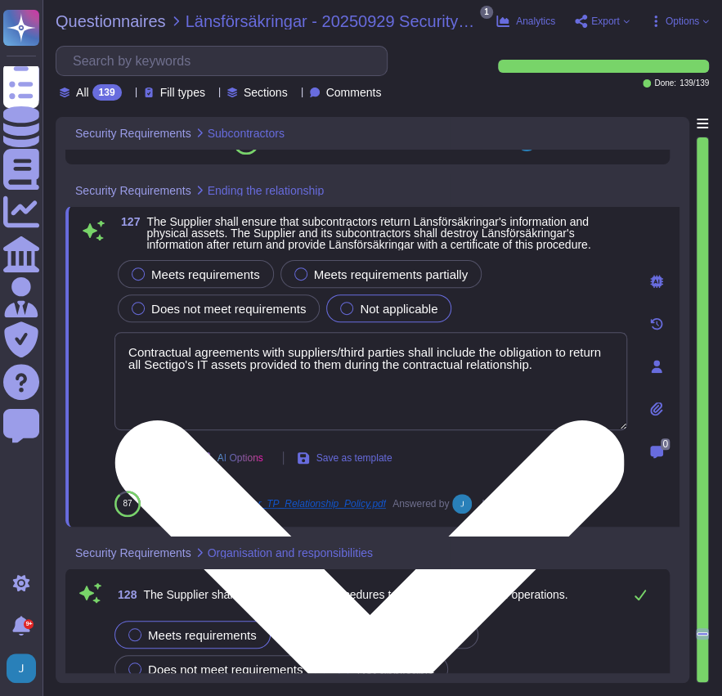
type textarea "Sectigo has established comprehensive business continuity management policies a…"
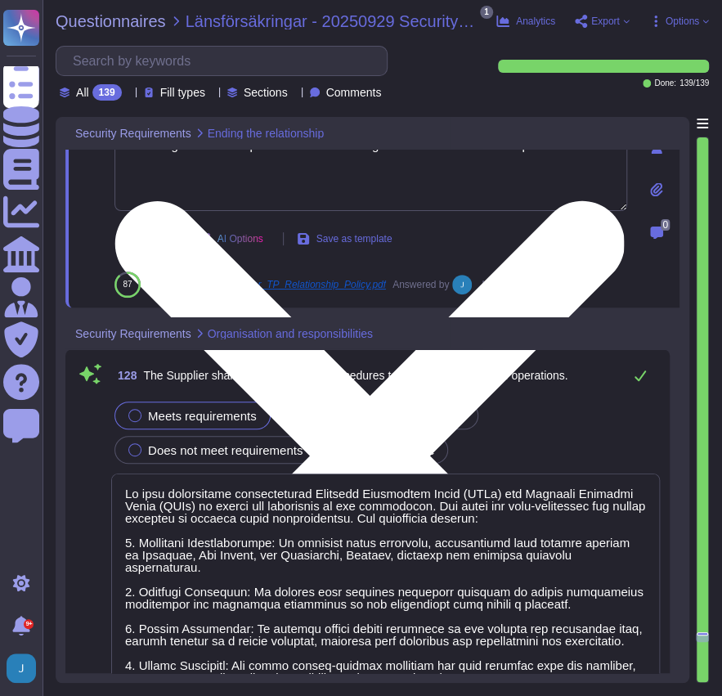
scroll to position [38275, 0]
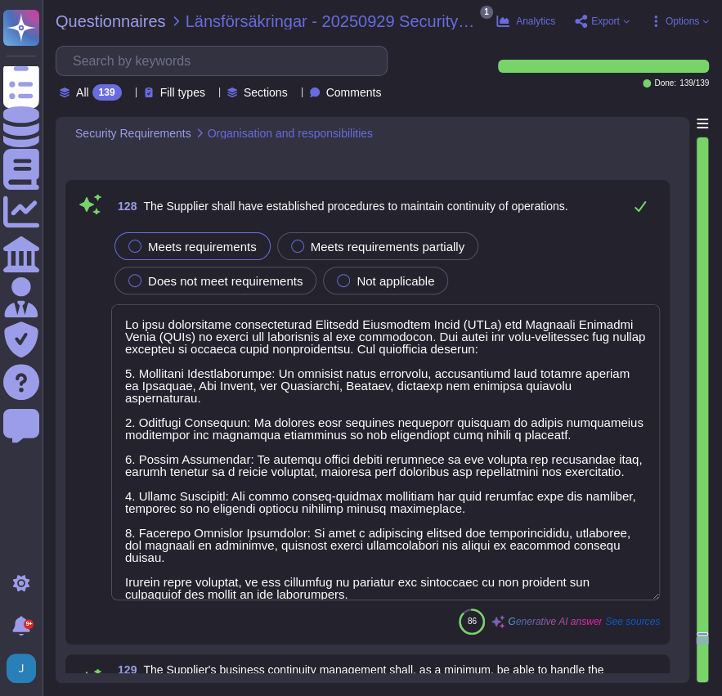
type textarea "We have a comprehensive Business Continuity Plan (BCP) and a well-documented Di…"
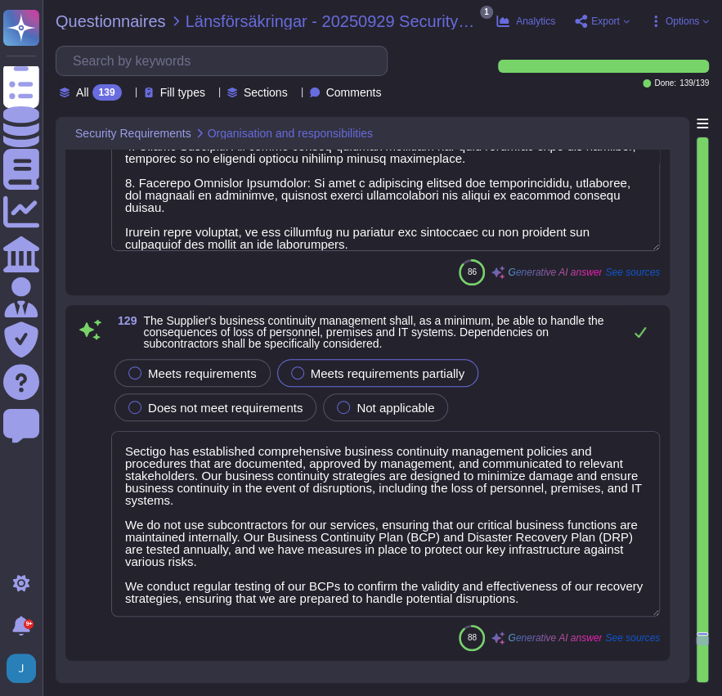
scroll to position [38766, 0]
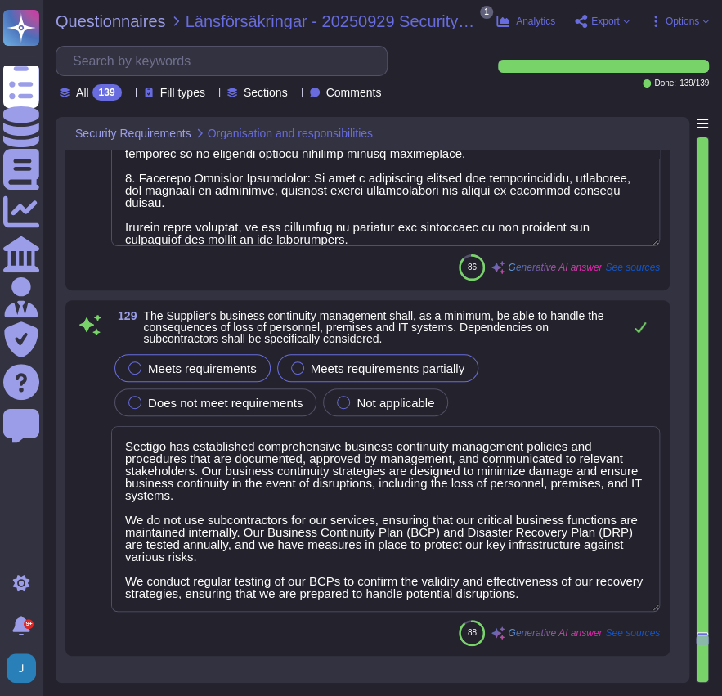
click at [162, 362] on span "Meets requirements" at bounding box center [202, 368] width 109 height 14
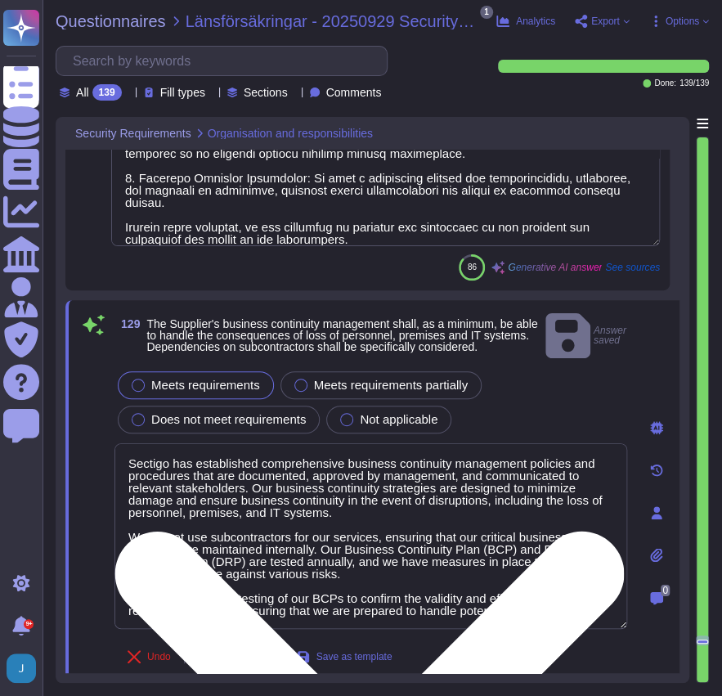
scroll to position [1, 0]
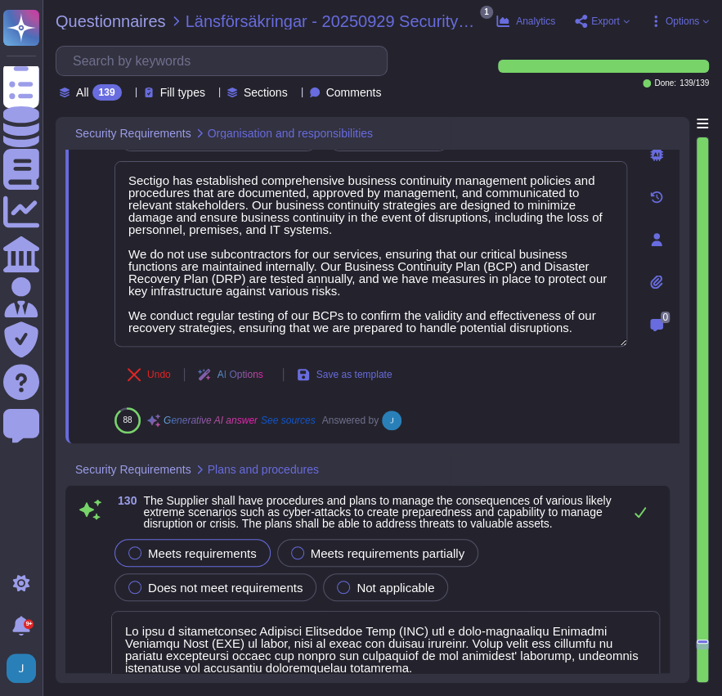
type textarea "The Company maintains a business continuity and disaster recovery policy that i…"
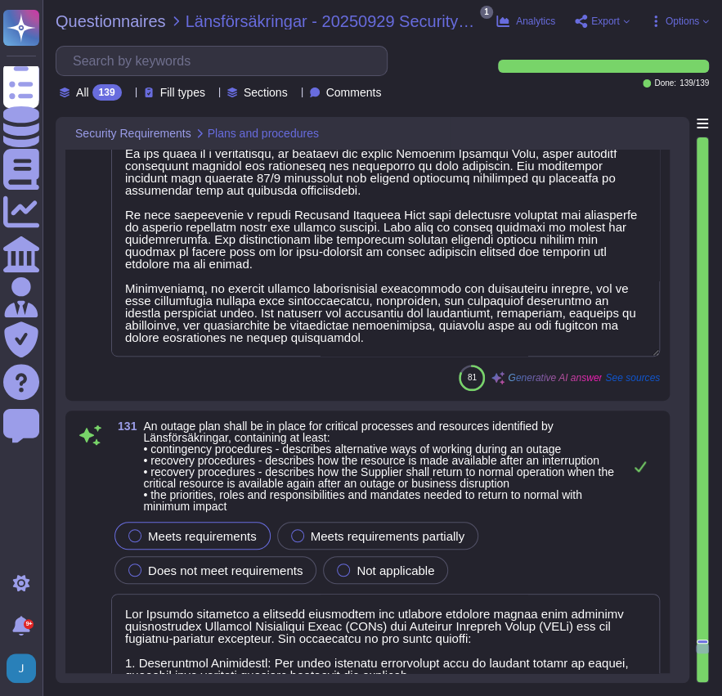
type textarea "Sectigo has established a formal Incident Response Plan (IRP) that includes doc…"
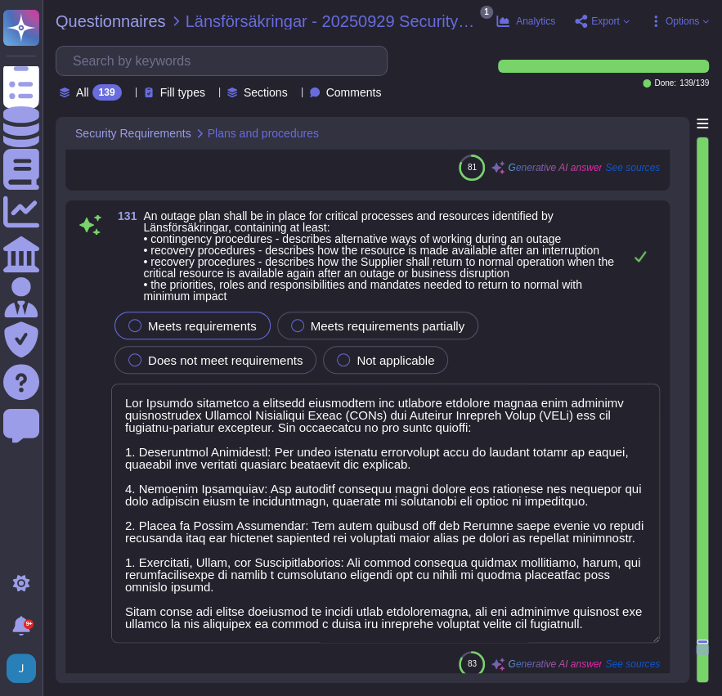
type textarea "Sectigo has a structured communication plan in place for addressing incidents, …"
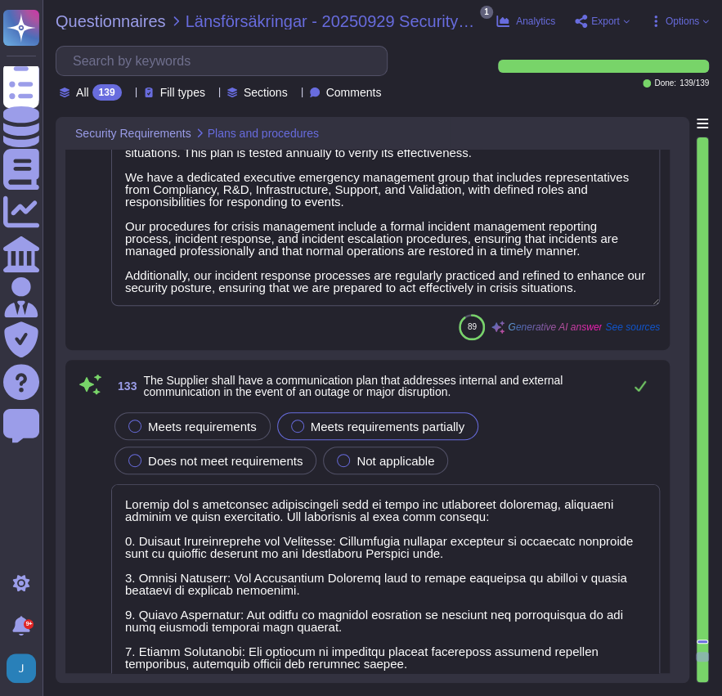
scroll to position [40565, 0]
type textarea "The plans are revised and updated at least once a year to ensure accuracy is ma…"
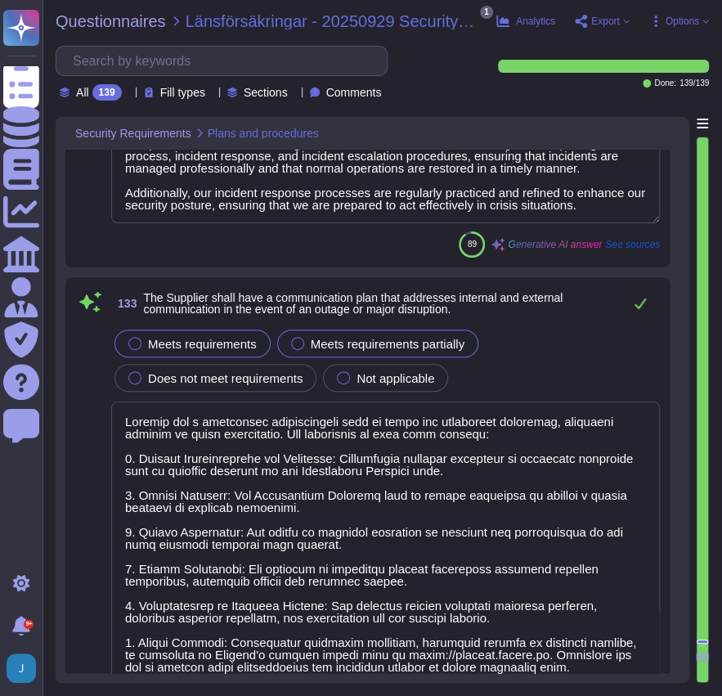
click at [137, 350] on label "Meets requirements" at bounding box center [192, 343] width 128 height 13
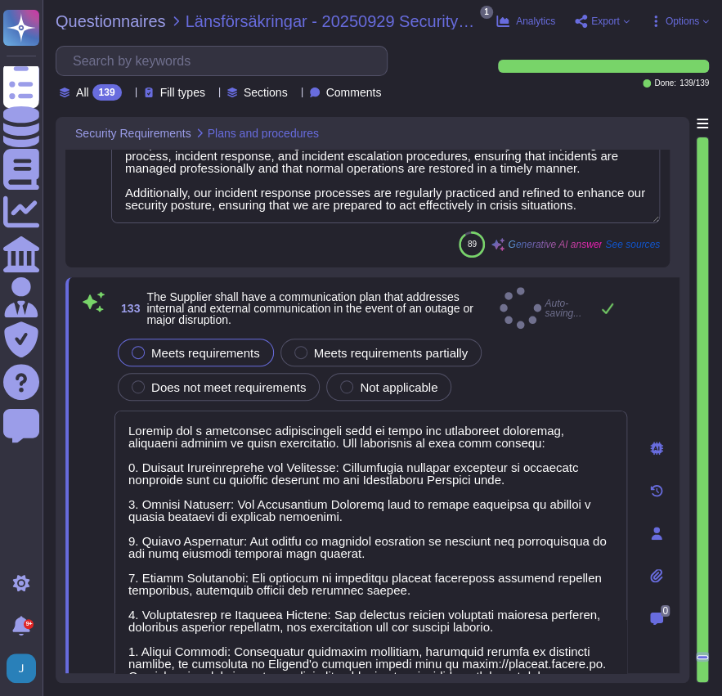
type textarea "The plans are revised and updated at least once a year to ensure accuracy is ma…"
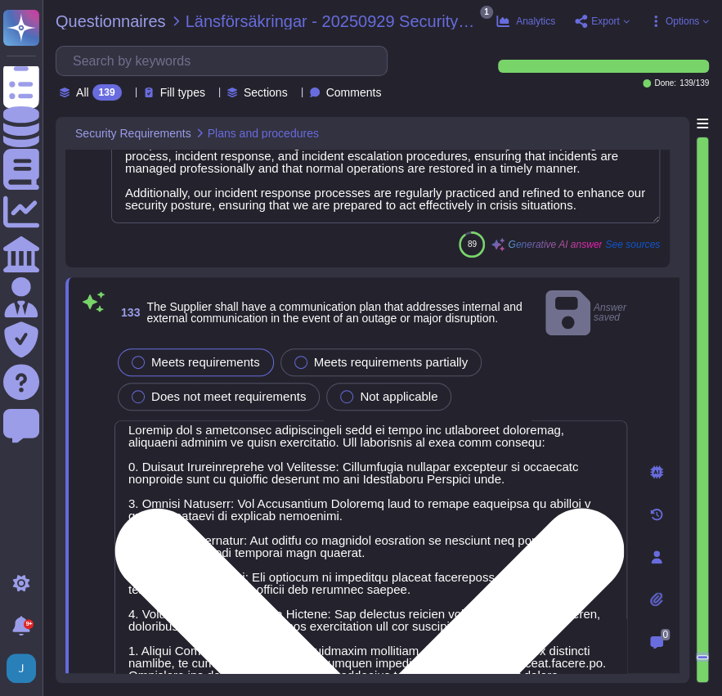
scroll to position [13, 0]
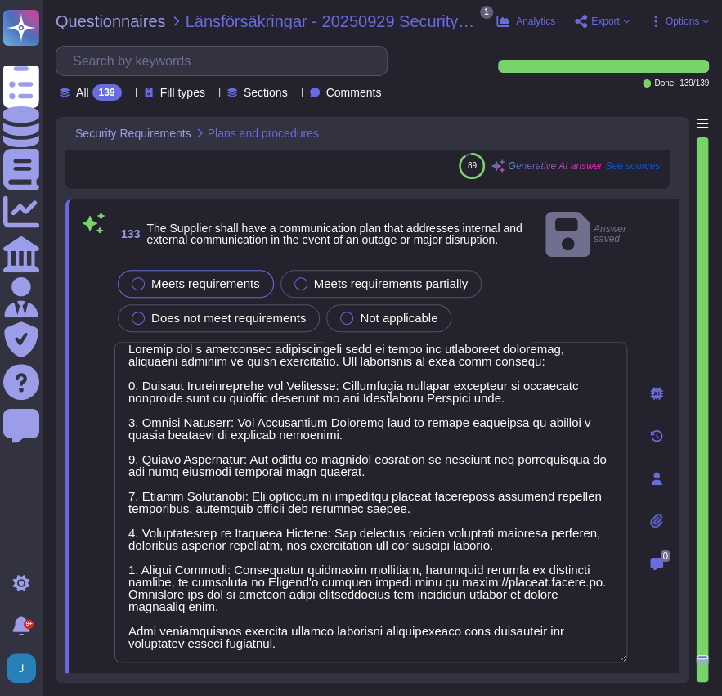
type textarea "Yes, our Business Continuity Plans (BCPs) are regularly updated, exercised, and…"
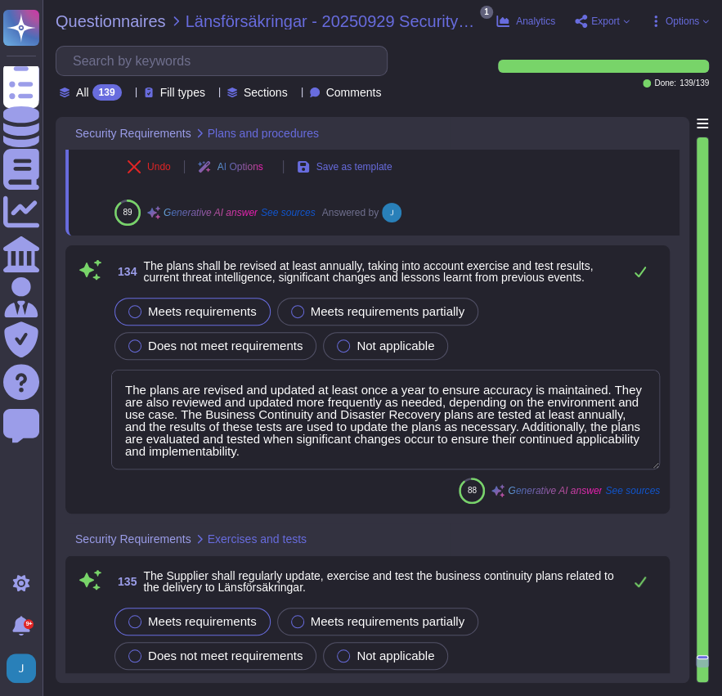
type textarea "We have established a comprehensive risk management program that includes regul…"
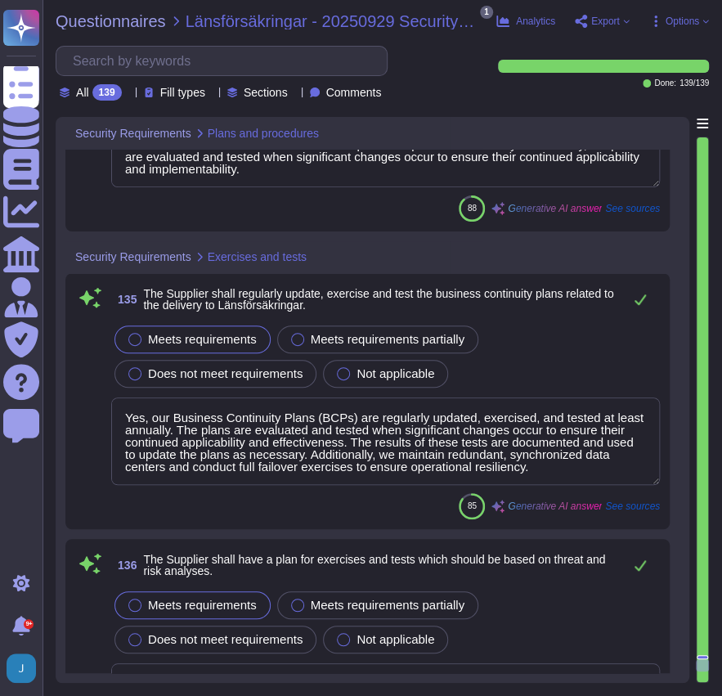
type textarea "At [GEOGRAPHIC_DATA], we conduct various exercises and tests regularly, includi…"
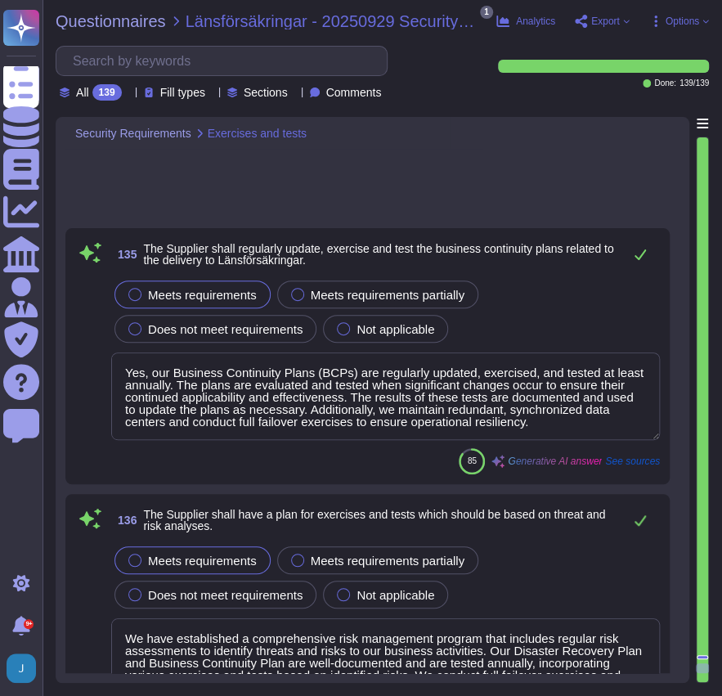
type textarea "We conduct several activities at least once a year, including testing of the Bu…"
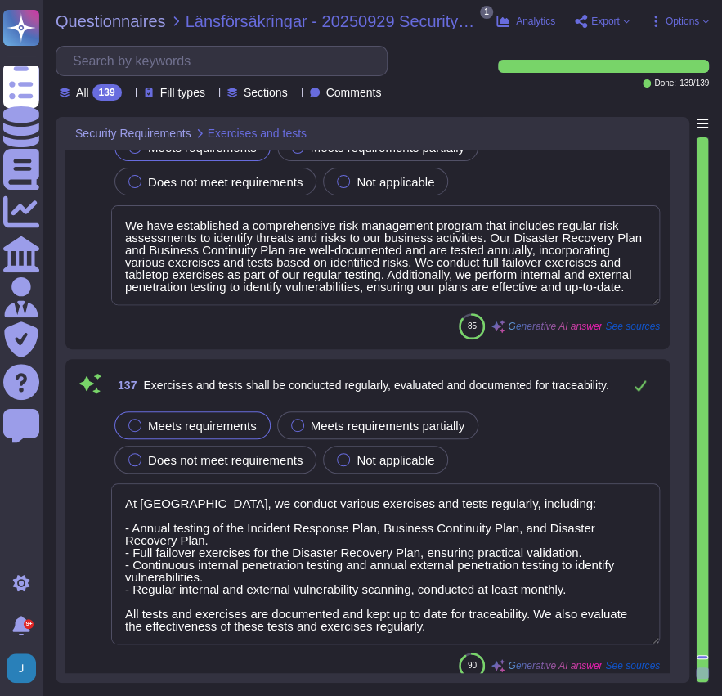
type textarea "Sectigo has well-documented Business Continuity and Disaster Recovery Plans in …"
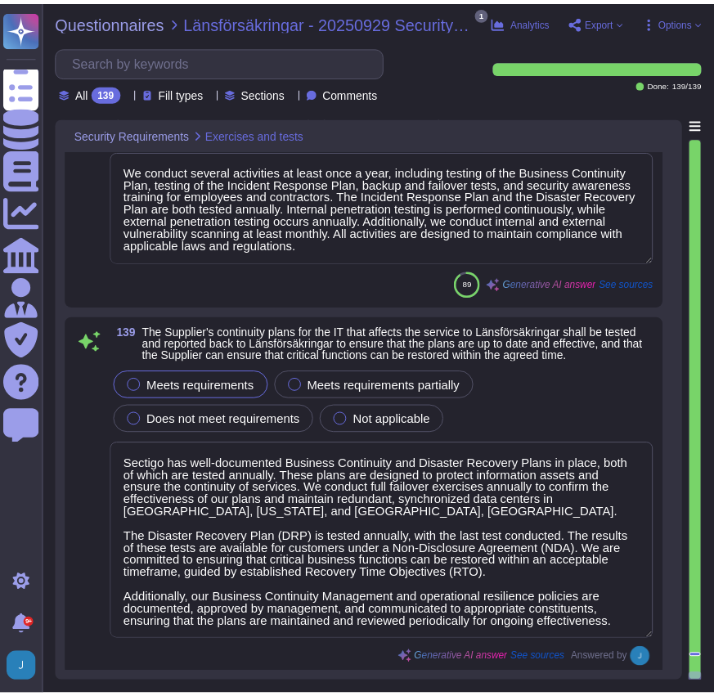
scroll to position [1, 0]
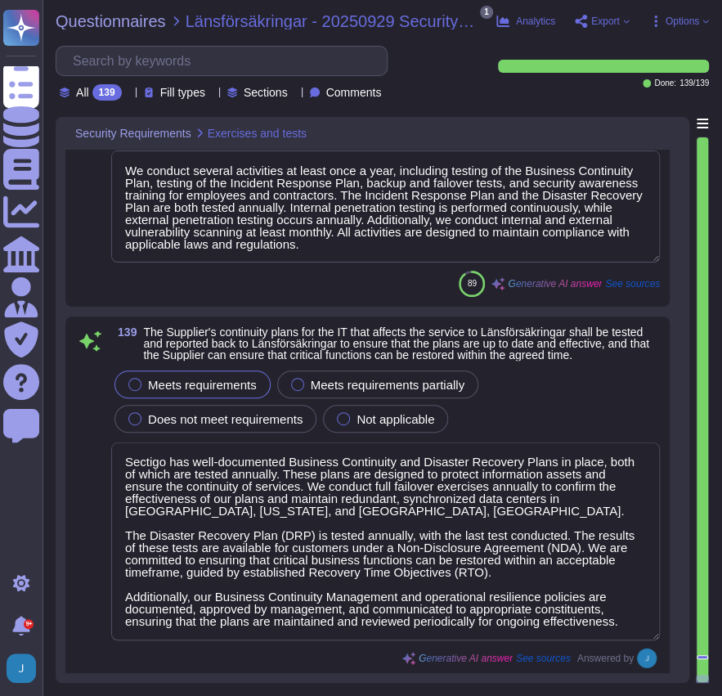
click at [612, 20] on span "Export" at bounding box center [605, 21] width 29 height 10
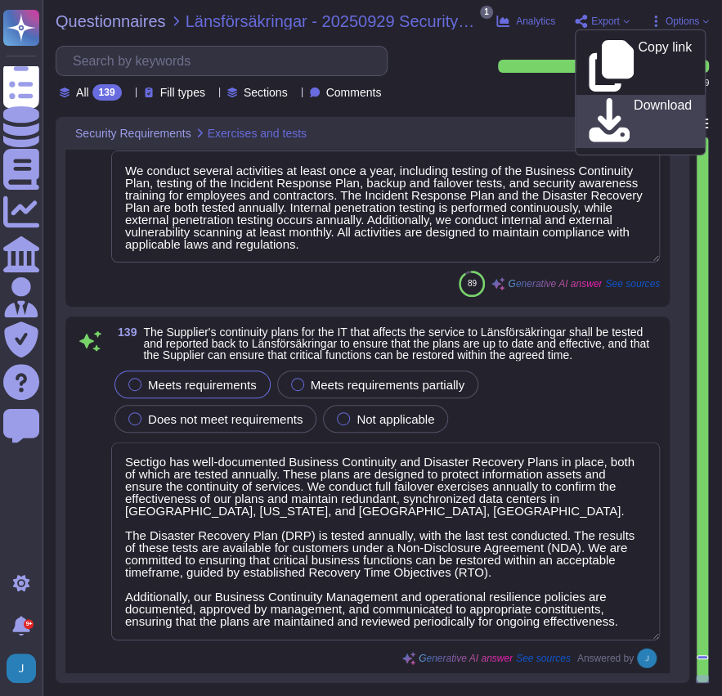
click at [607, 98] on div "Download" at bounding box center [640, 121] width 103 height 47
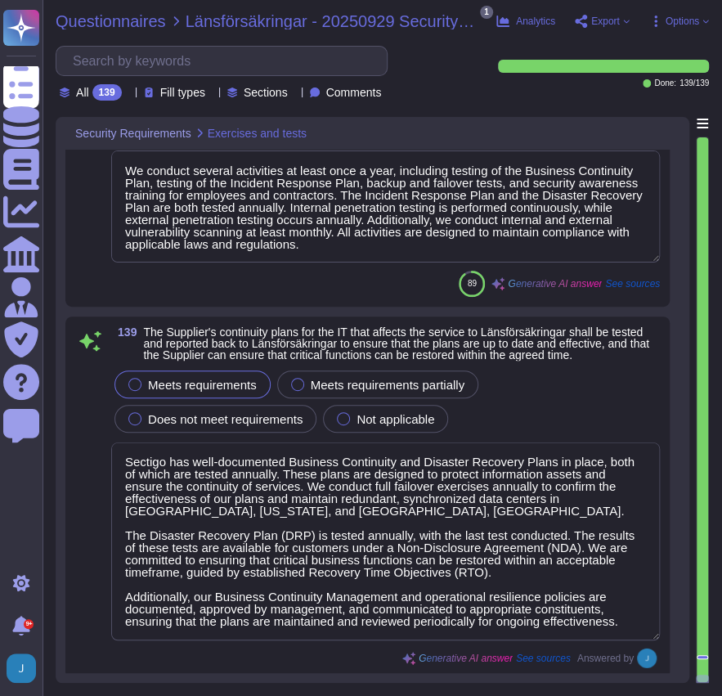
click at [130, 23] on span "Questionnaires" at bounding box center [111, 21] width 110 height 16
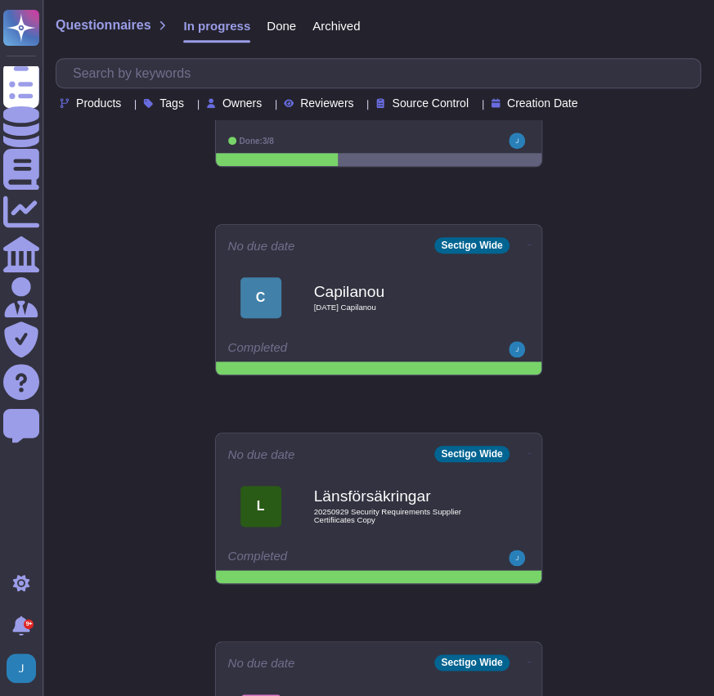
scroll to position [327, 0]
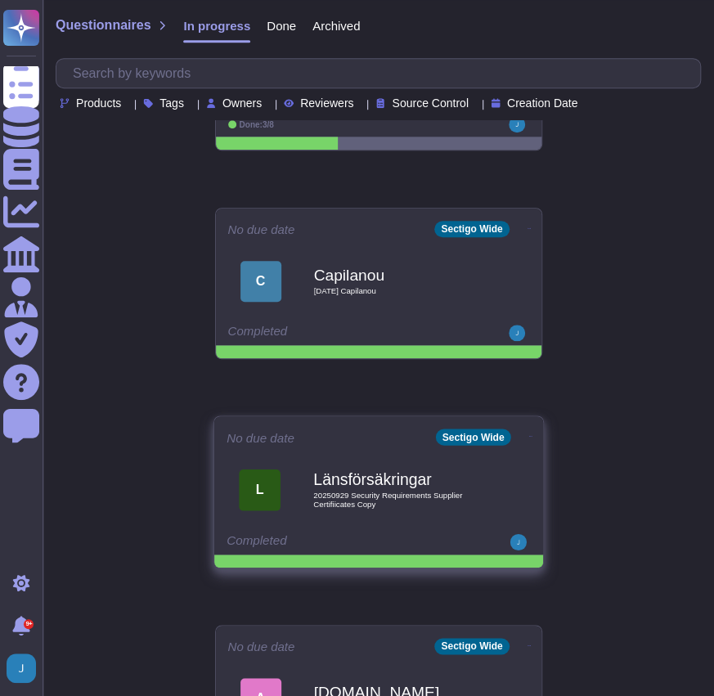
click at [528, 436] on icon at bounding box center [529, 436] width 3 height 1
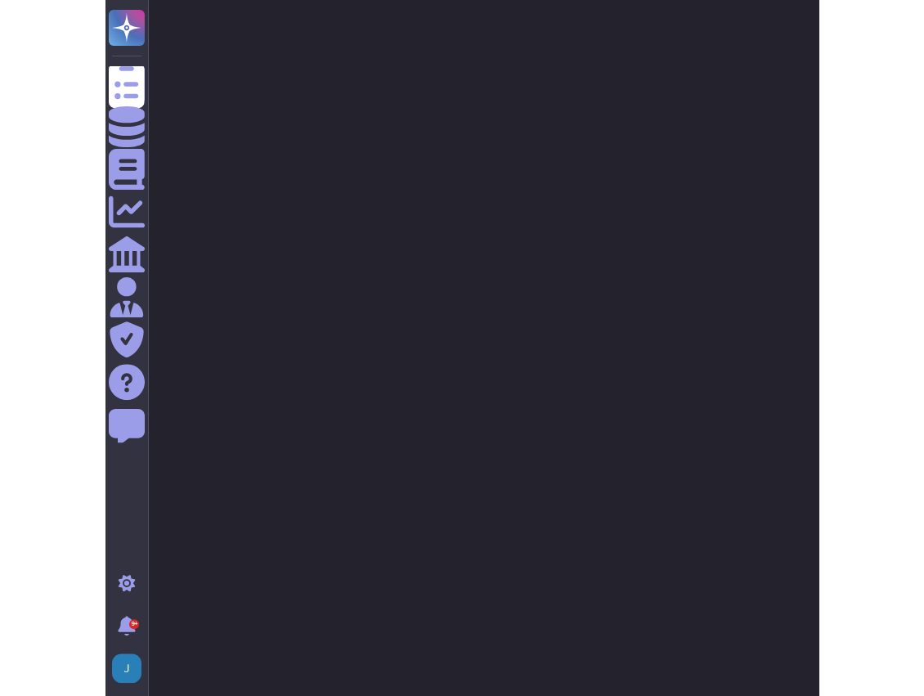
scroll to position [0, 0]
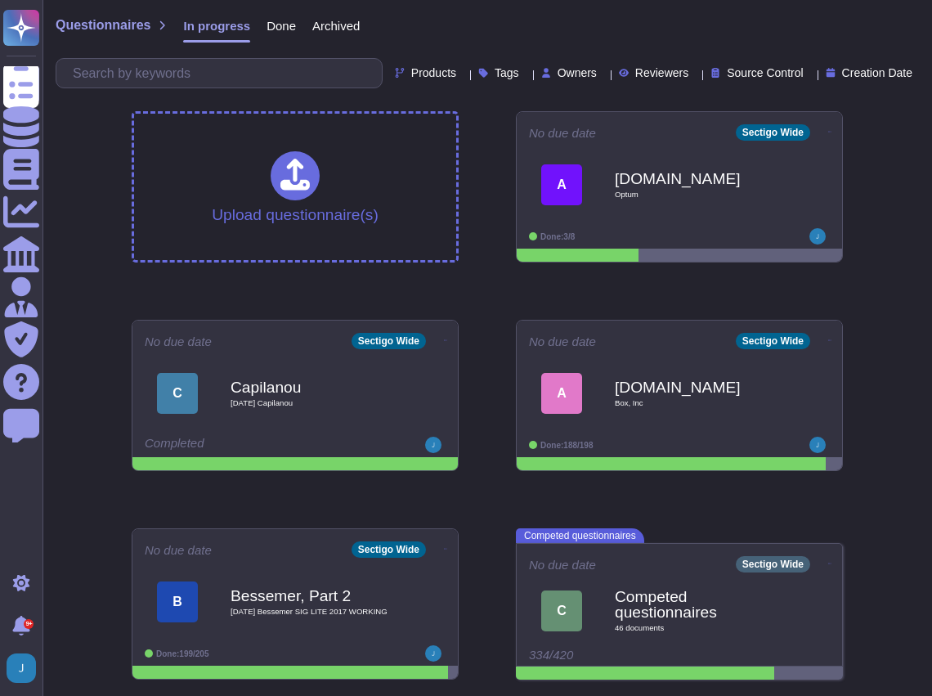
click at [279, 28] on span "Done" at bounding box center [281, 26] width 29 height 12
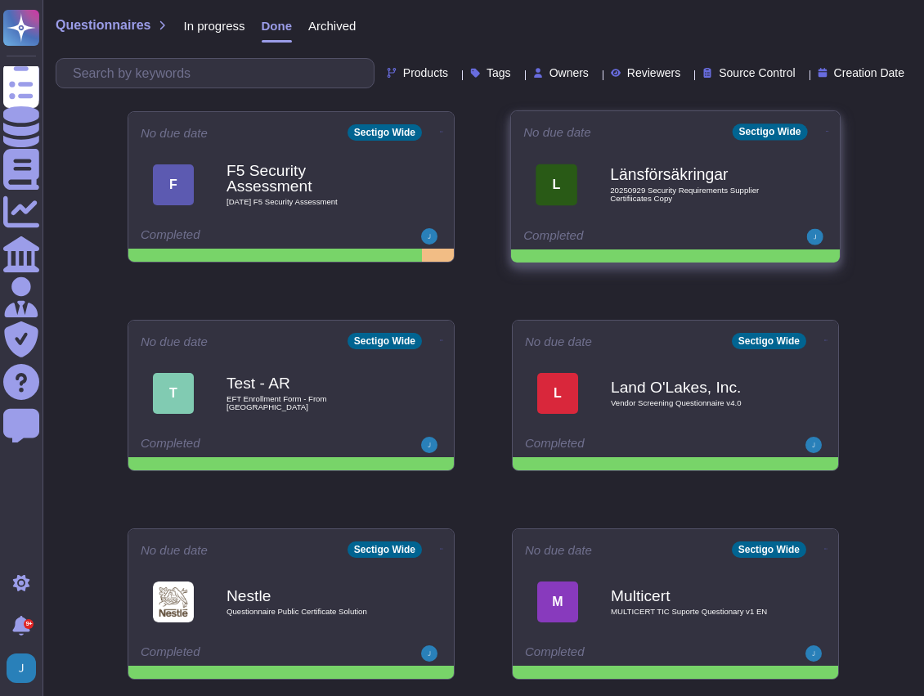
click at [826, 129] on icon at bounding box center [827, 131] width 3 height 4
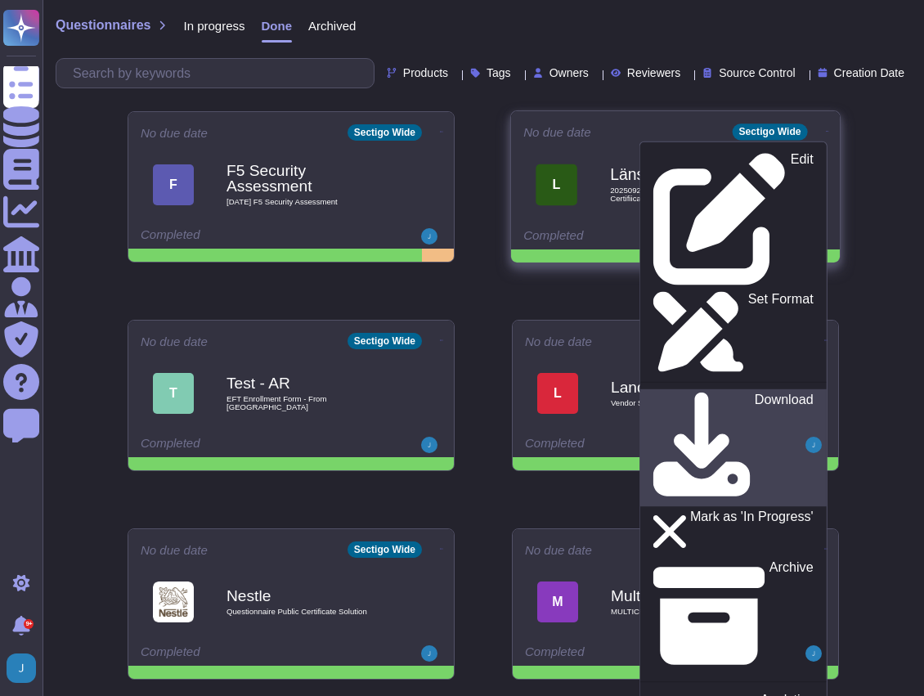
click at [736, 393] on div "Download" at bounding box center [732, 448] width 159 height 111
